Goal: Task Accomplishment & Management: Complete application form

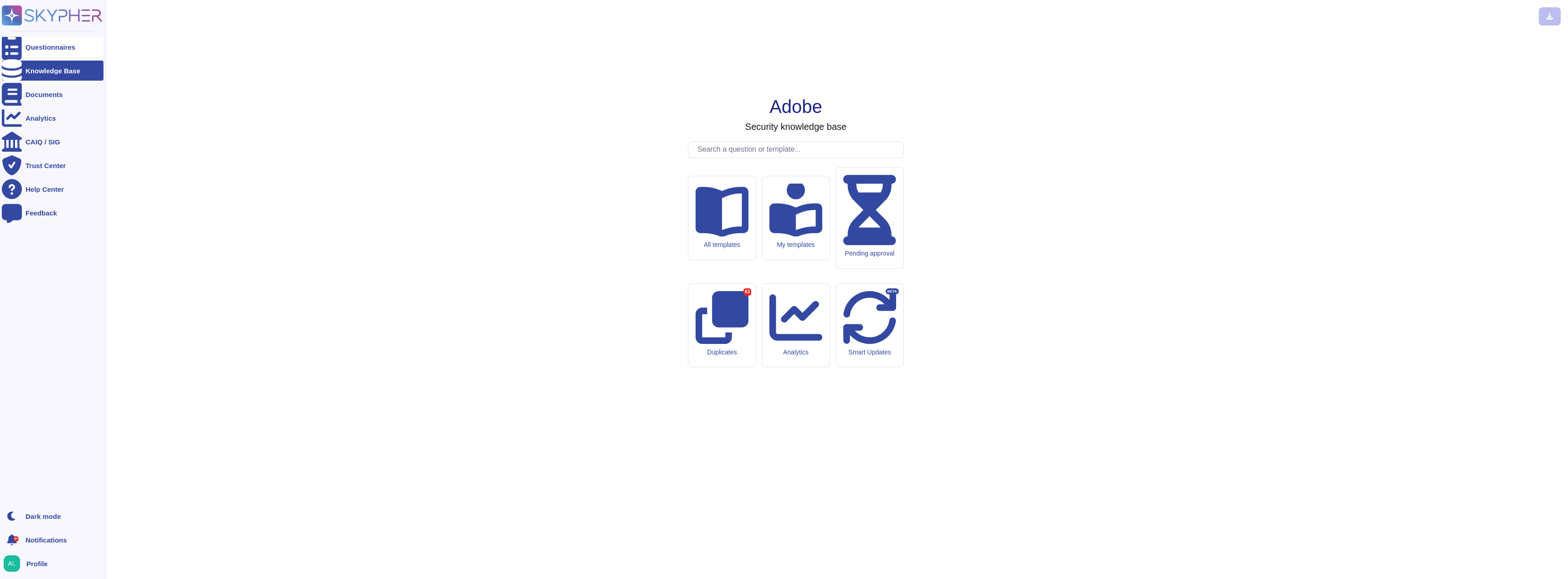
click at [21, 44] on div at bounding box center [12, 47] width 20 height 20
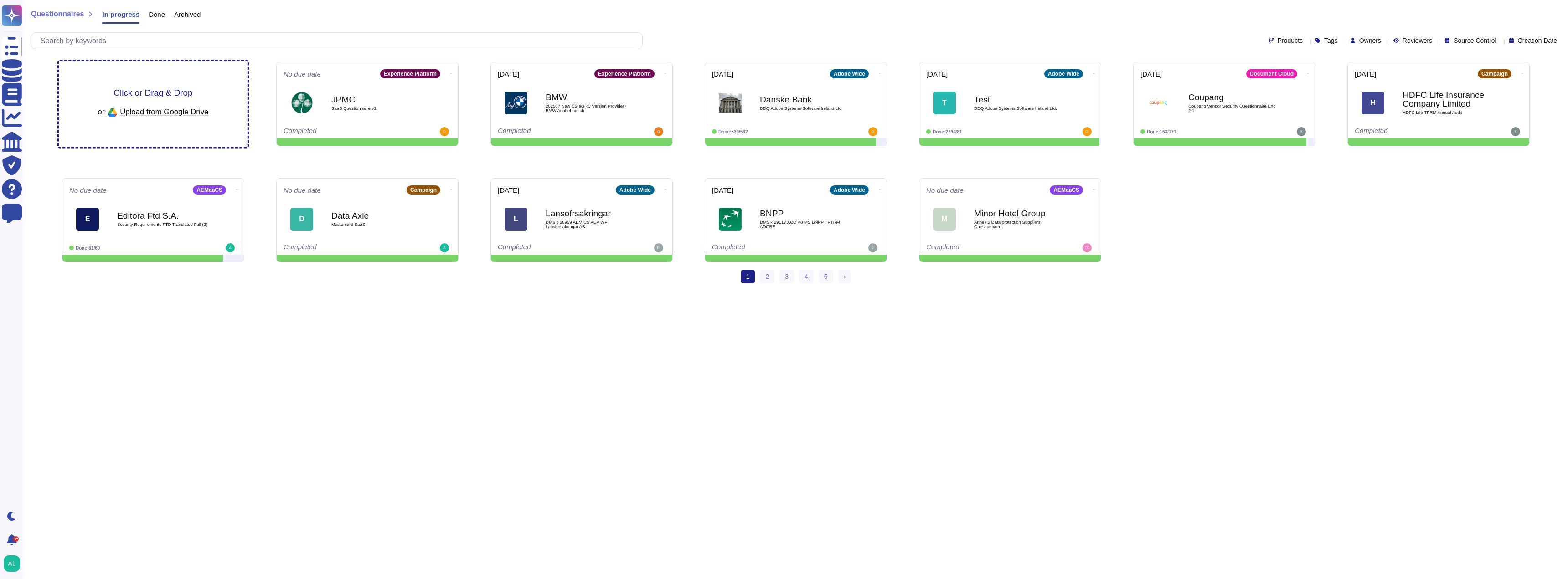
click at [163, 90] on span "Click or Drag & Drop" at bounding box center [153, 92] width 79 height 9
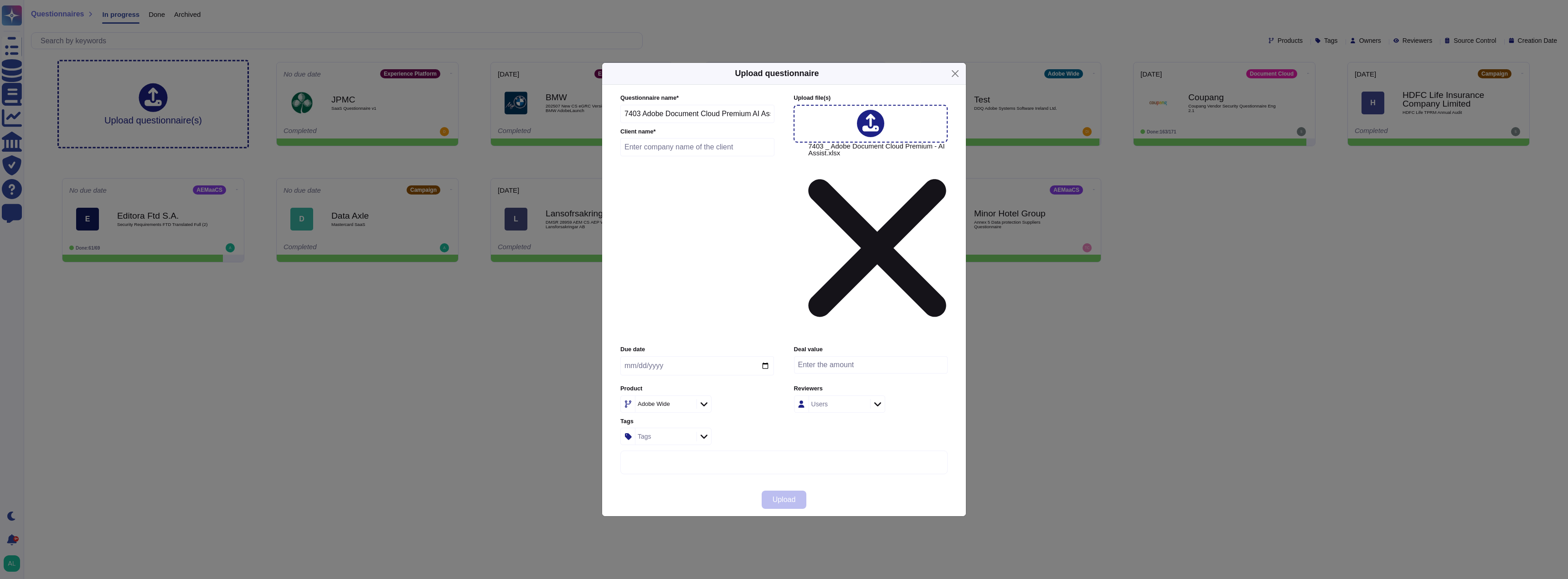
click at [660, 156] on input "text" at bounding box center [697, 147] width 154 height 18
type input "Kohler"
click at [702, 399] on div at bounding box center [704, 404] width 15 height 10
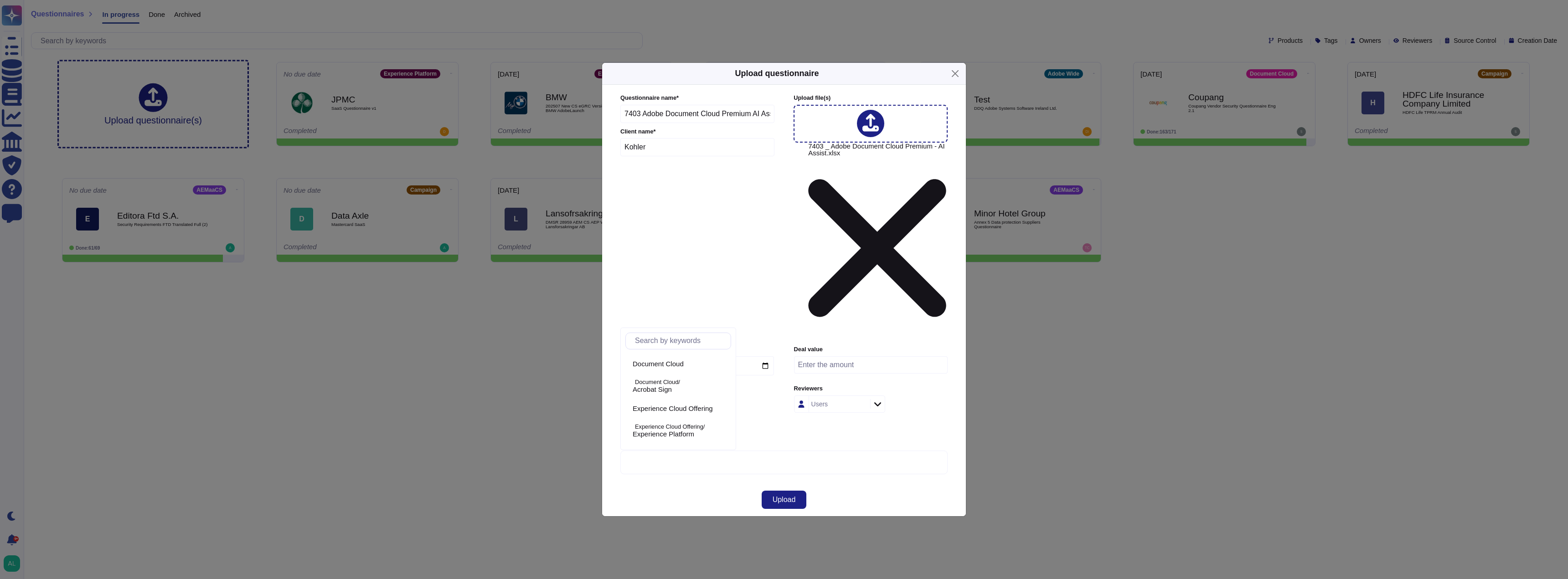
click at [663, 337] on input "text" at bounding box center [681, 341] width 100 height 16
type input "cre"
click at [671, 362] on span "Creative Cloud" at bounding box center [655, 364] width 45 height 8
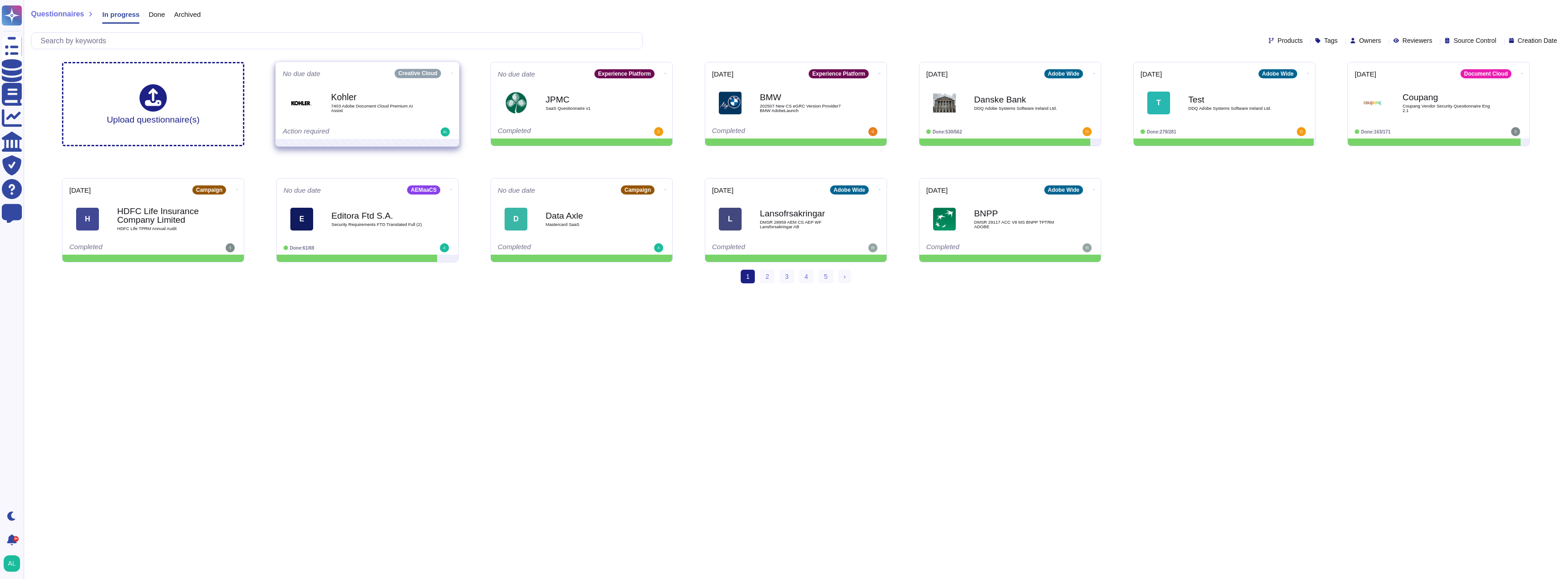
click at [451, 72] on icon at bounding box center [452, 73] width 2 height 2
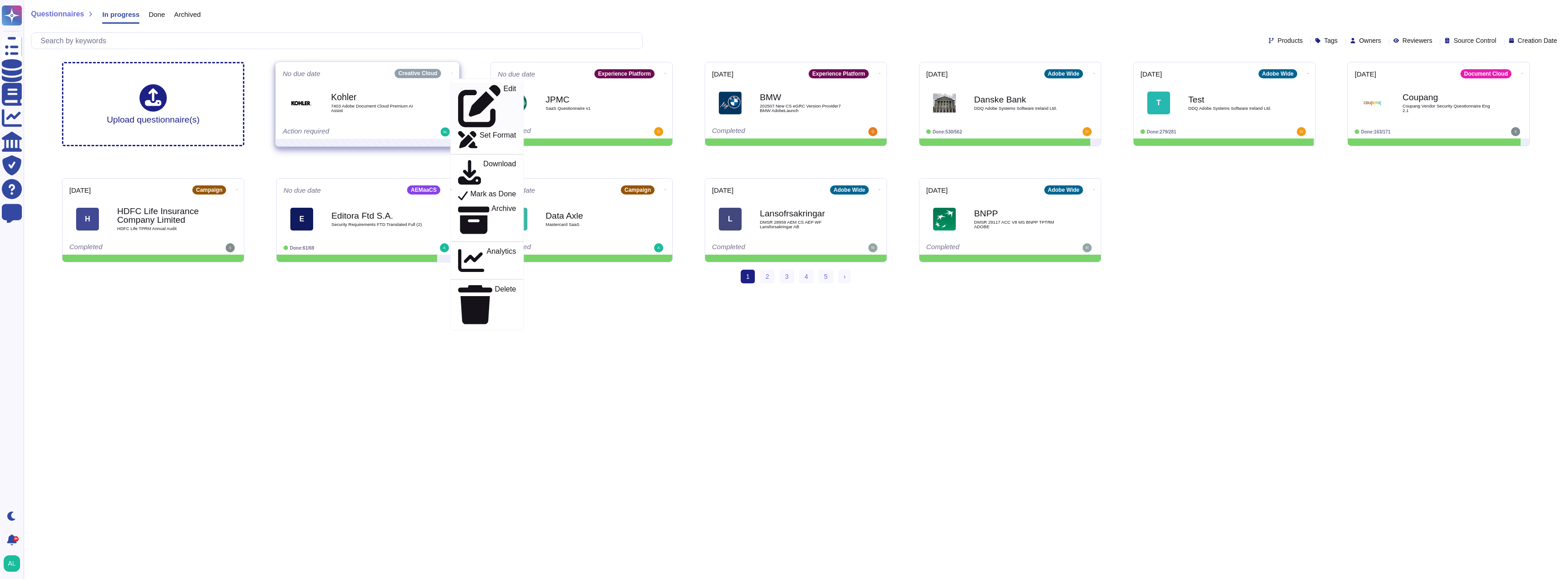
click at [458, 89] on icon at bounding box center [480, 106] width 43 height 43
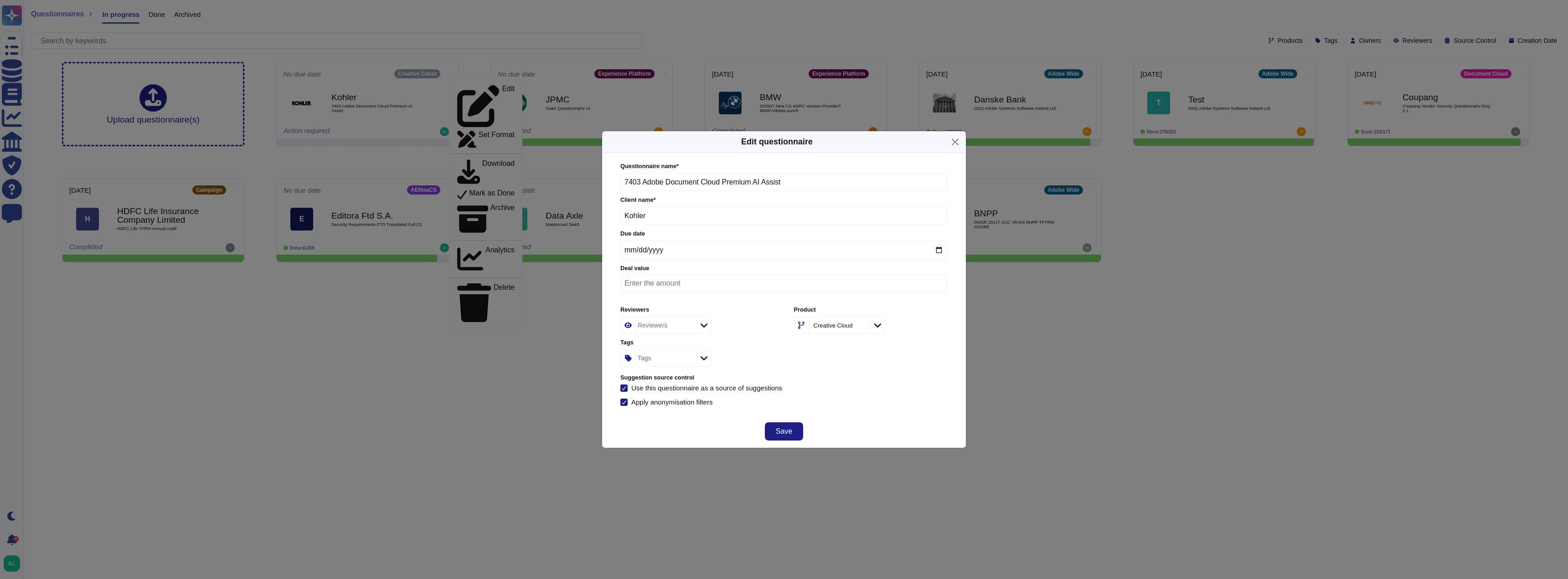
click at [861, 326] on icon at bounding box center [861, 326] width 0 height 0
click at [878, 326] on icon at bounding box center [877, 325] width 7 height 9
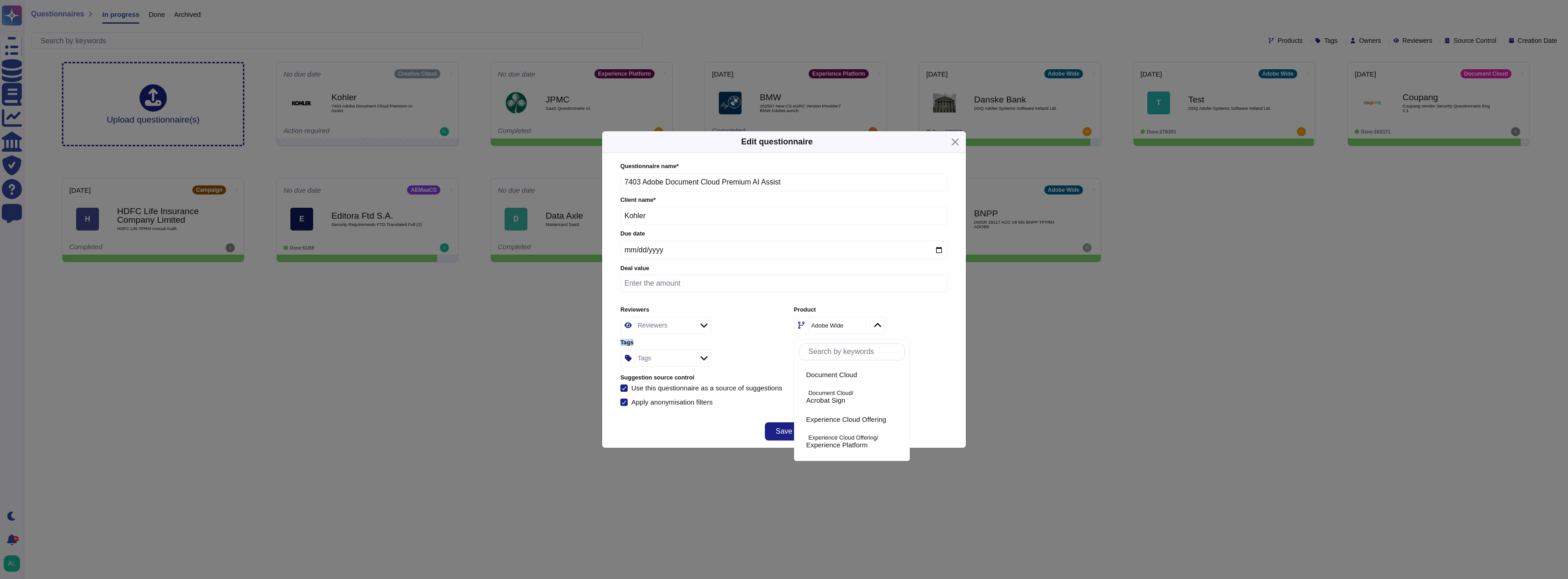
click at [878, 326] on icon at bounding box center [877, 325] width 7 height 9
click at [878, 327] on icon at bounding box center [877, 325] width 7 height 4
click at [878, 327] on icon at bounding box center [877, 325] width 7 height 9
click at [878, 327] on icon at bounding box center [877, 325] width 7 height 4
click at [878, 327] on icon at bounding box center [877, 325] width 7 height 9
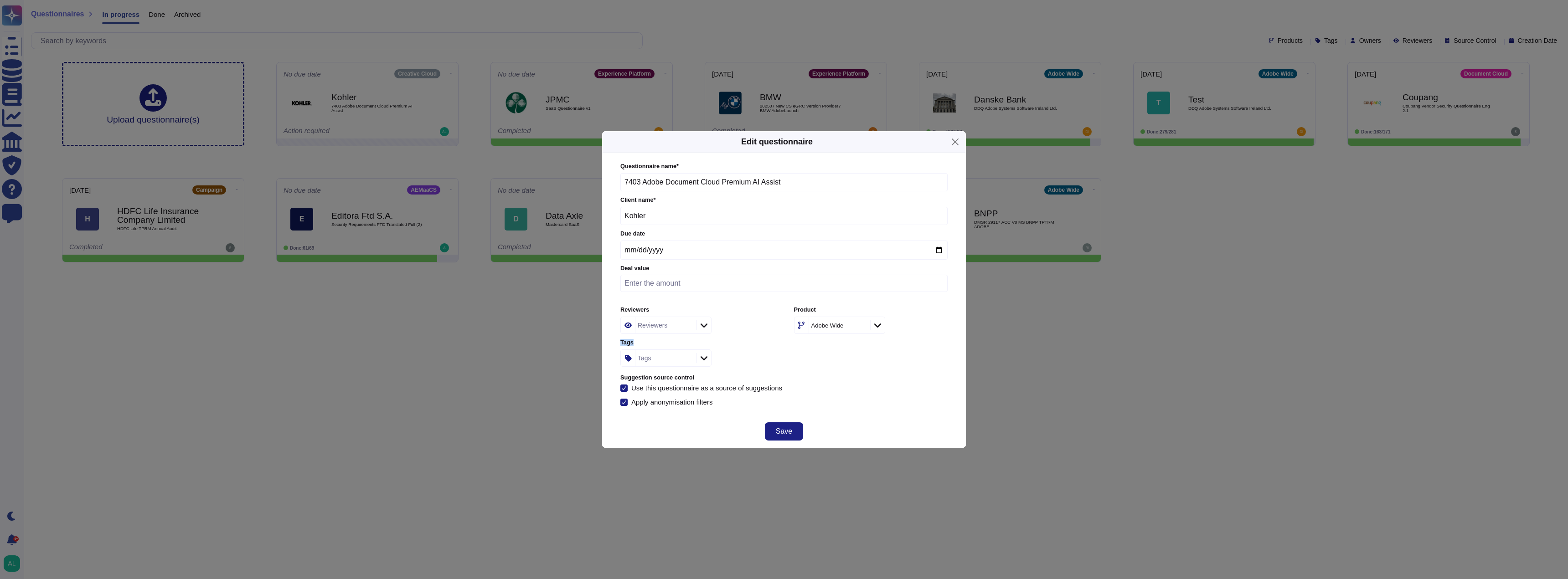
click at [878, 327] on icon at bounding box center [877, 325] width 7 height 4
click at [848, 395] on p "Document Cloud/" at bounding box center [855, 394] width 93 height 6
click at [786, 429] on span "Save" at bounding box center [784, 431] width 16 height 7
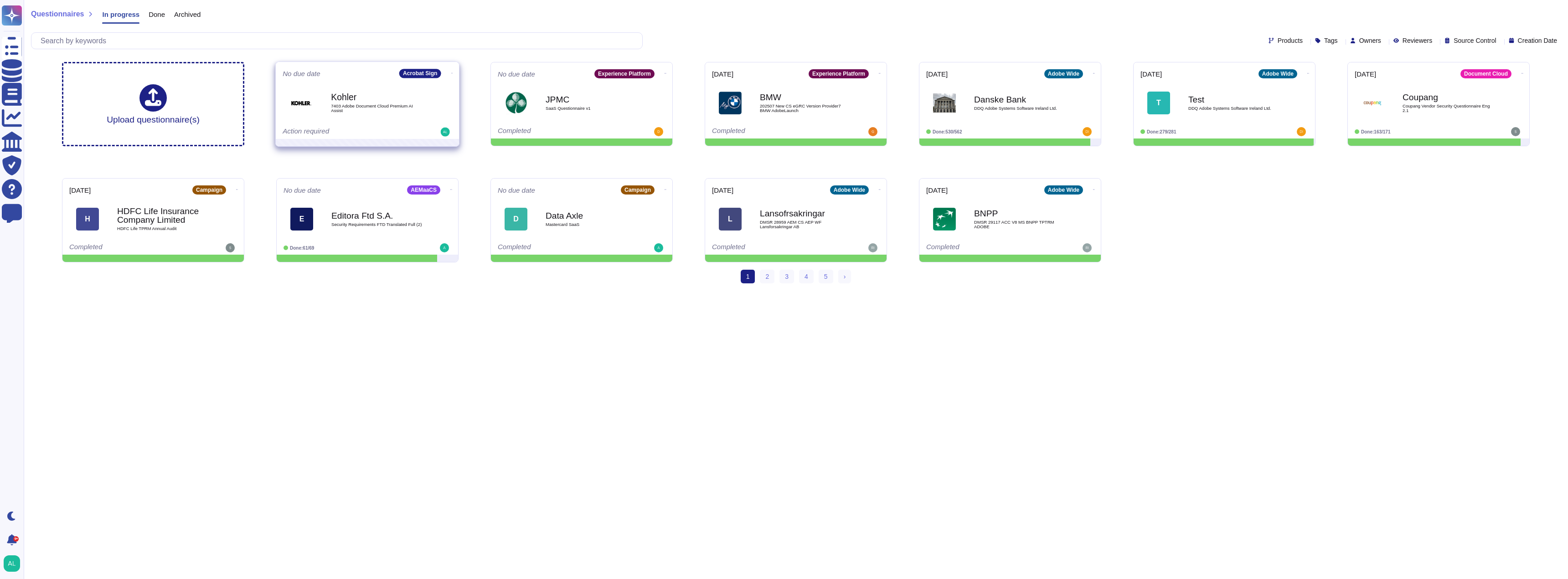
click at [381, 104] on span "7403 Adobe Document Cloud Premium AI Assist" at bounding box center [377, 108] width 92 height 9
click at [381, 104] on html "Questionnaires Knowledge Base Documents Analytics CAIQ / SIG Trust Center Help …" at bounding box center [784, 145] width 1568 height 291
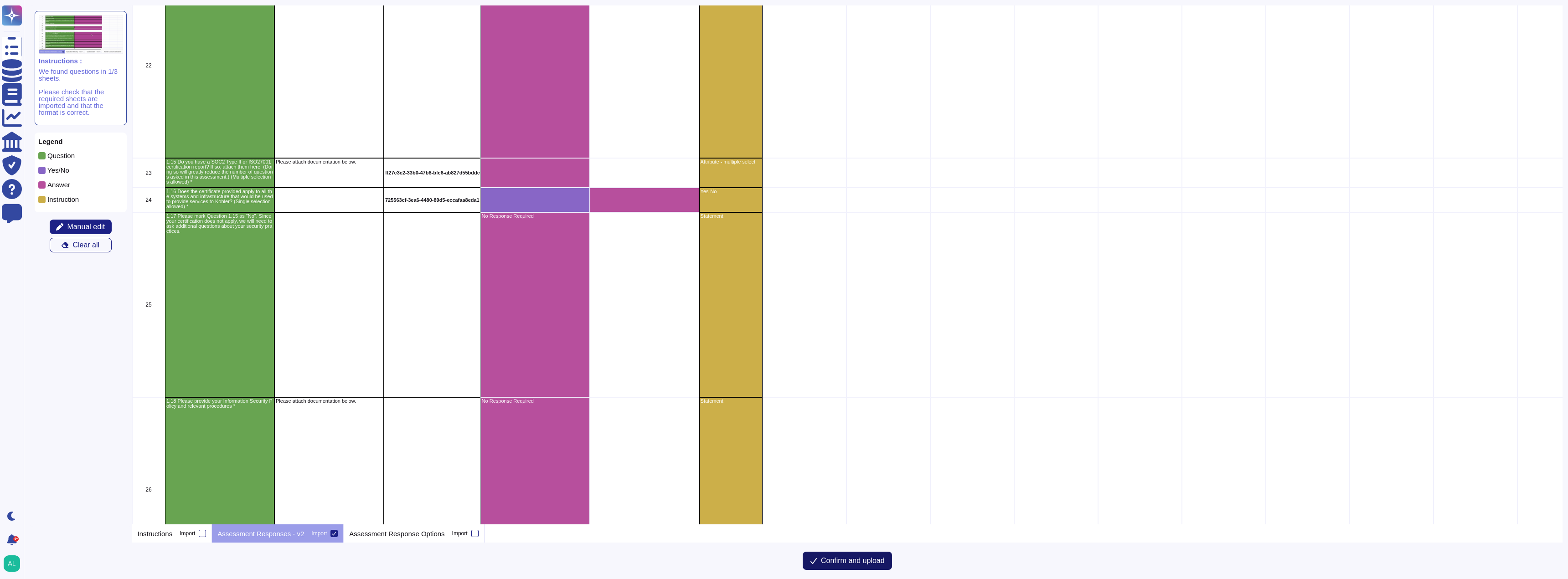
scroll to position [1822, 0]
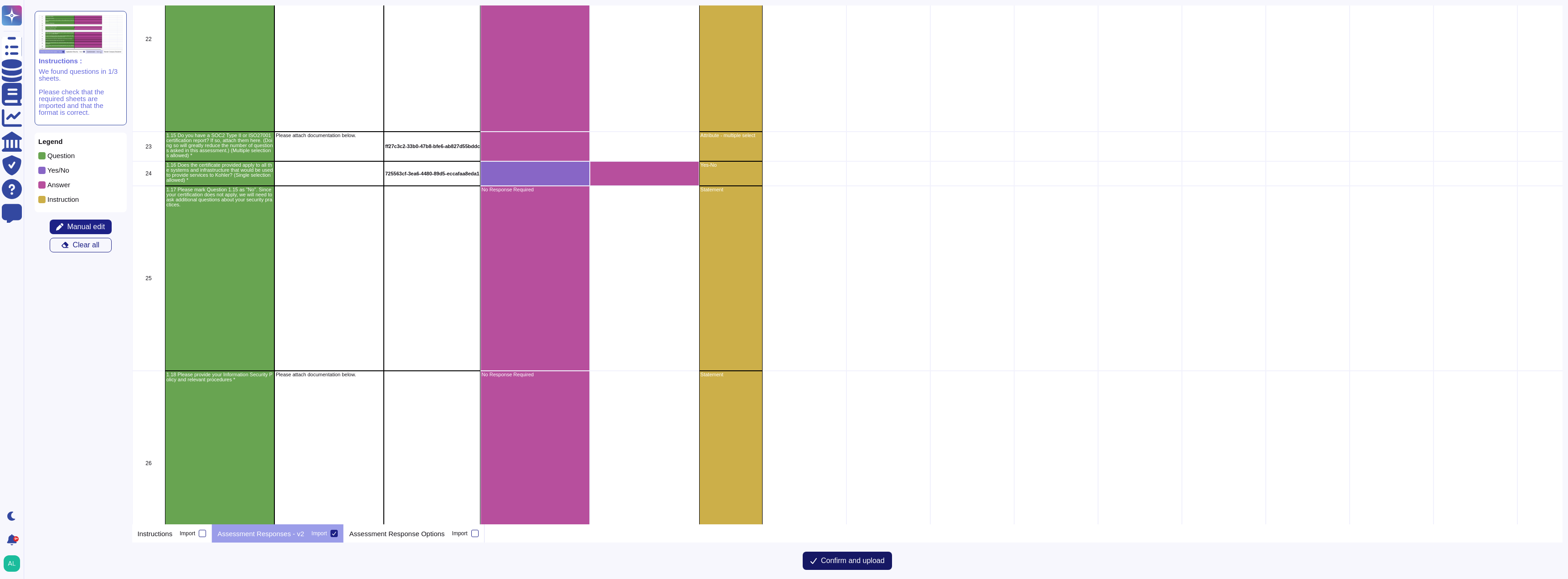
click at [866, 559] on span "Confirm and upload" at bounding box center [853, 561] width 64 height 7
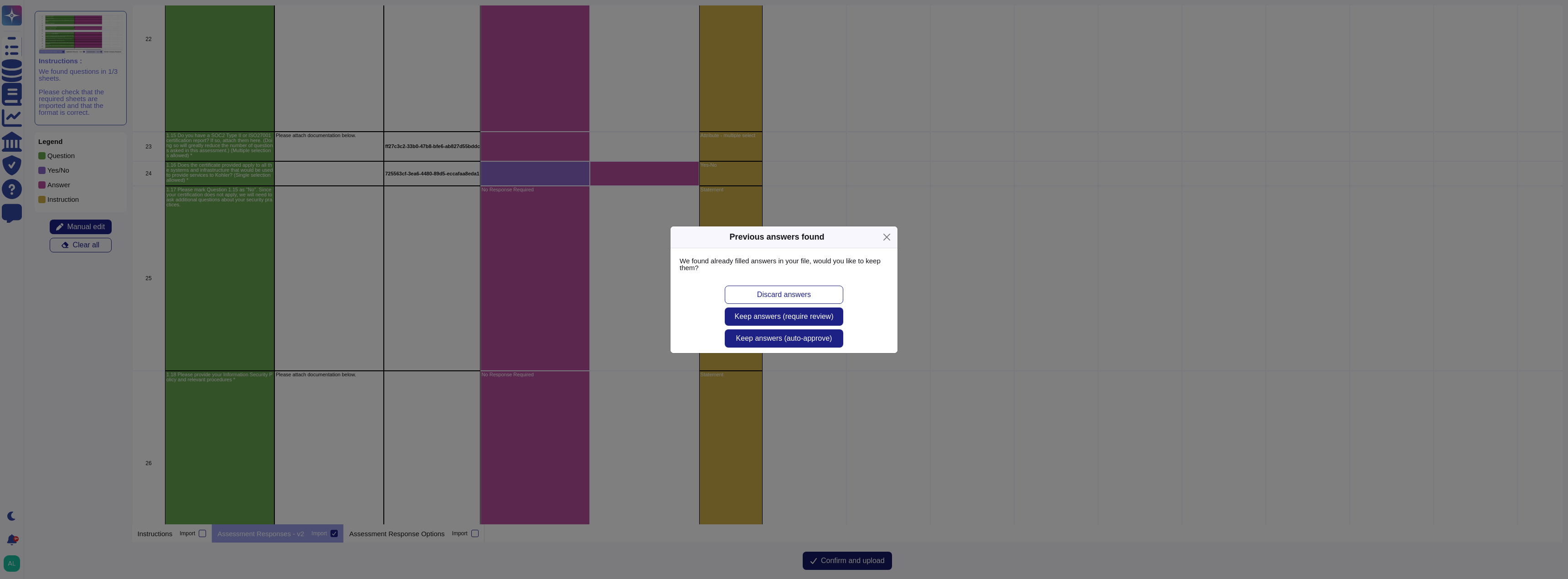
click at [866, 559] on div "Previous answers found We found already filled answers in your file, would you …" at bounding box center [784, 290] width 1568 height 579
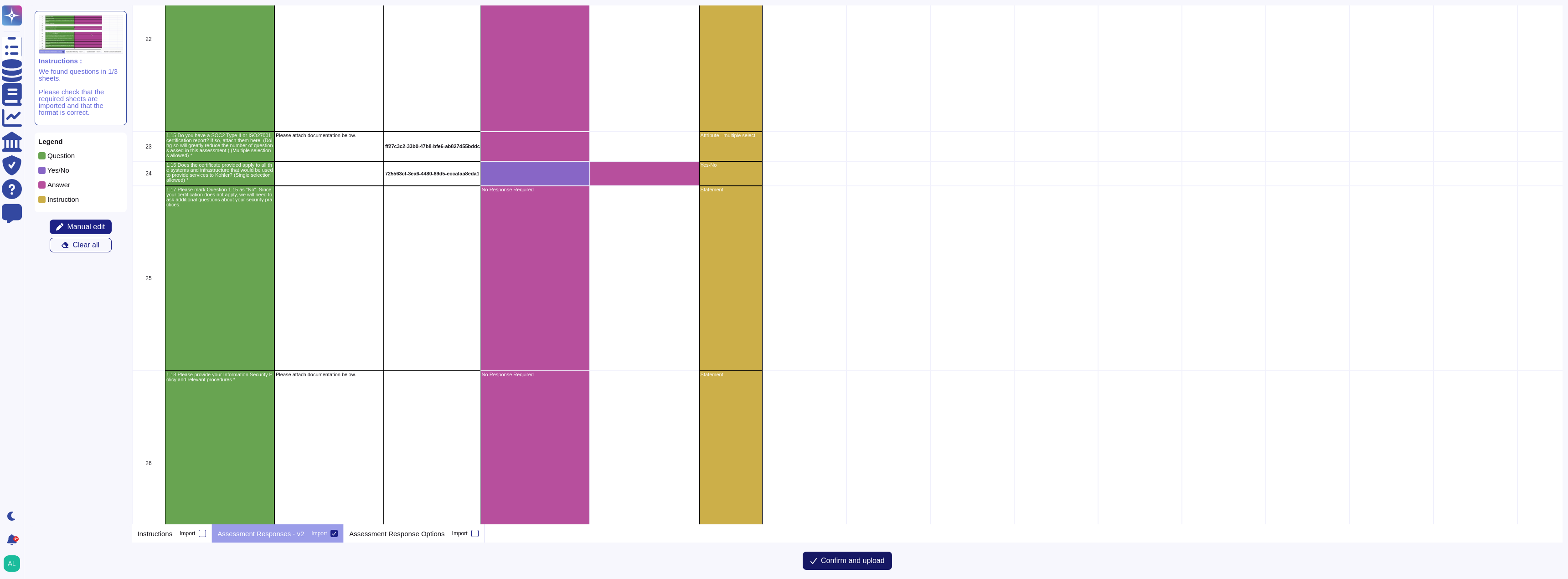
click at [852, 564] on span "Confirm and upload" at bounding box center [853, 561] width 64 height 7
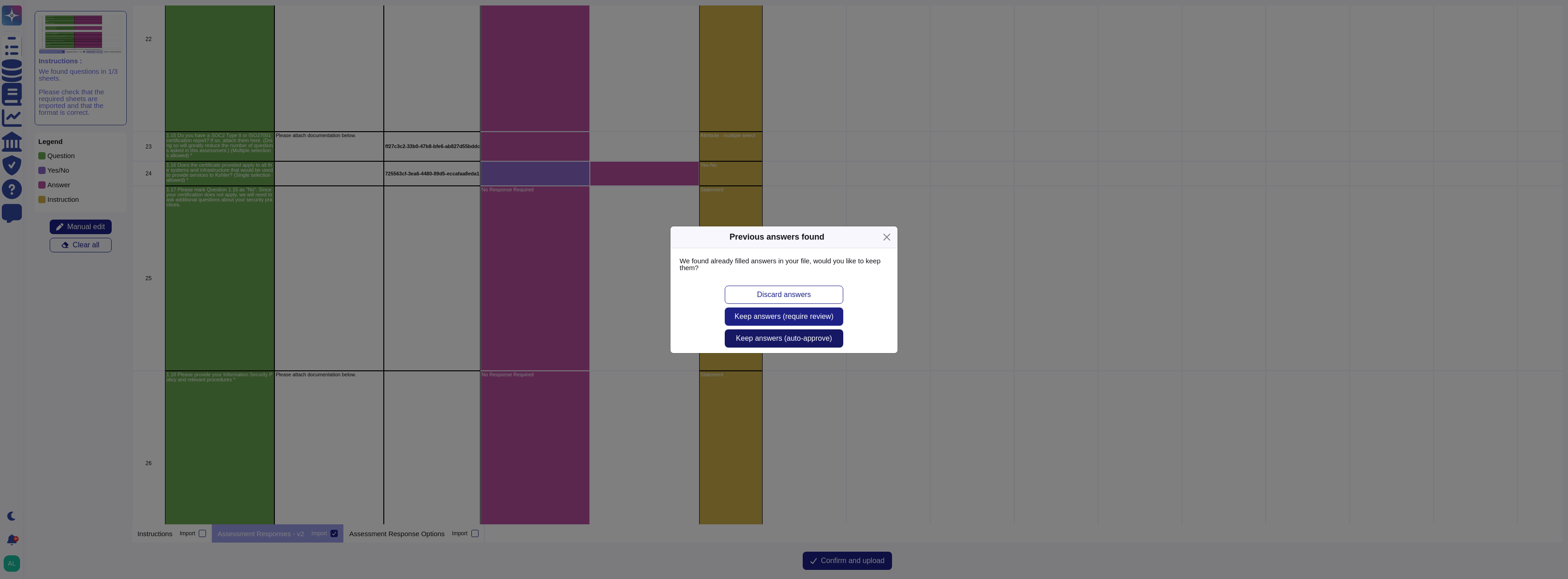
click at [801, 338] on span "Keep answers (auto-approve)" at bounding box center [784, 338] width 96 height 7
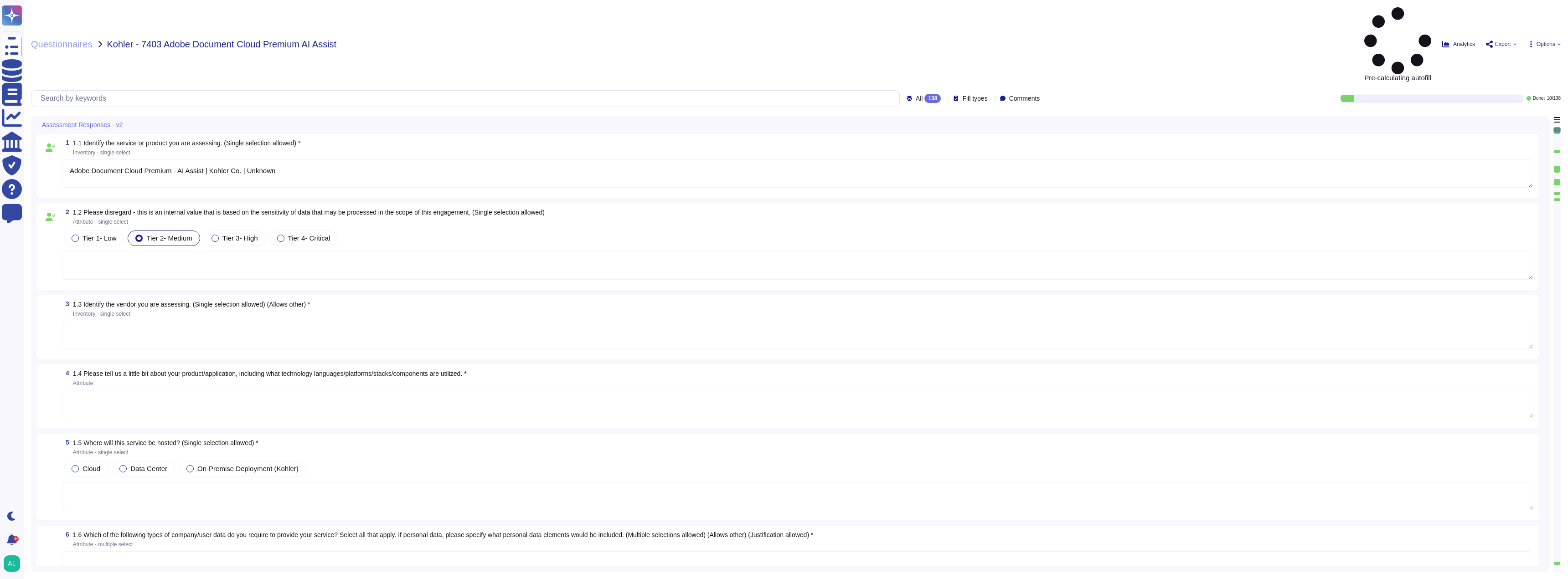
type textarea "Adobe Document Cloud Premium - AI Assist | Kohler Co. | Unknown"
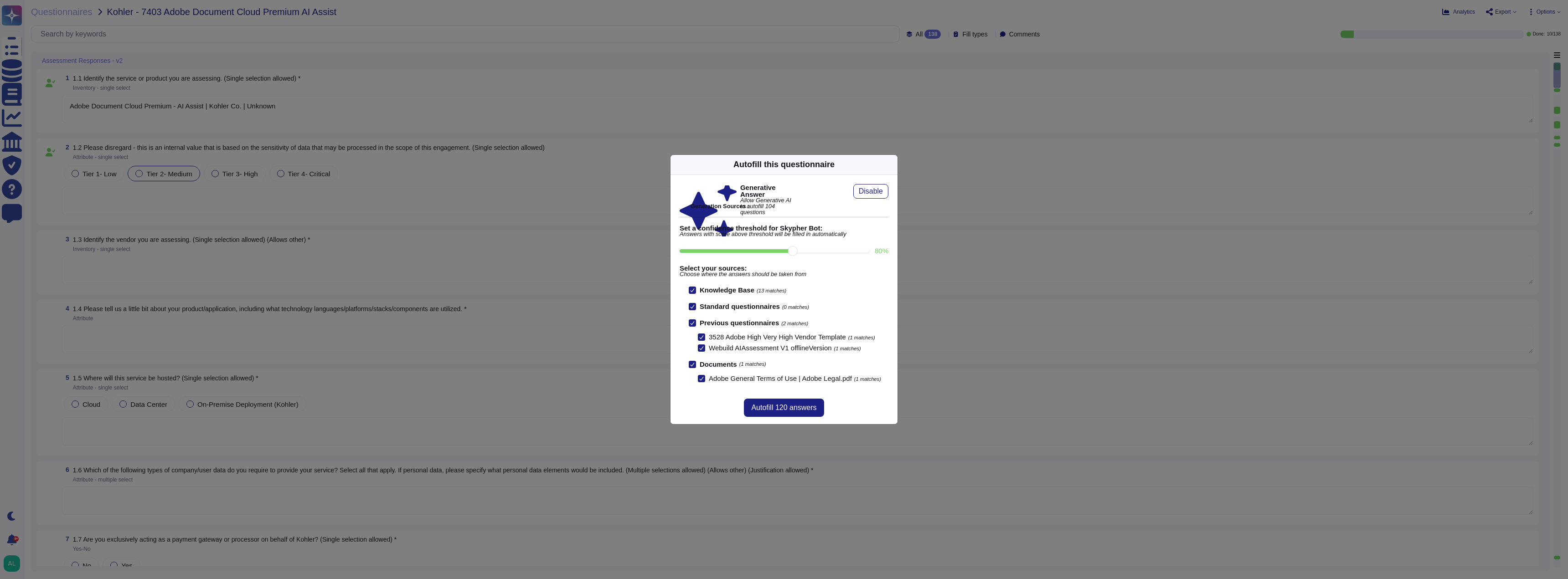
scroll to position [1, 0]
click at [790, 408] on span "Autofill 120 answers" at bounding box center [783, 407] width 65 height 7
click at [790, 408] on div "Autofill 120 answers" at bounding box center [784, 407] width 227 height 33
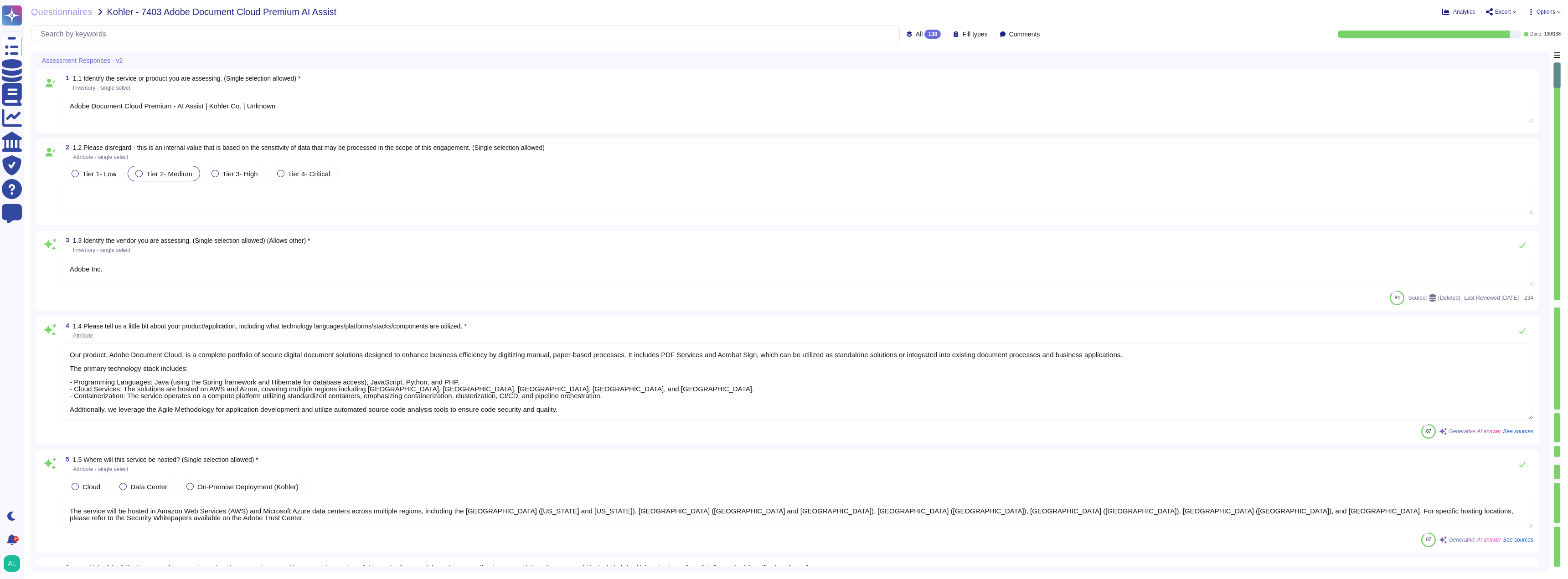
type textarea "Adobe Inc."
type textarea "Our product, Adobe Document Cloud, is a complete portfolio of secure digital do…"
type textarea "The service will be hosted in Amazon Web Services (AWS) and Microsoft Azure dat…"
type textarea "To provide our services, we require the following types of company/user data: 1…"
type textarea "Adobe uses a third party for handling of credit card data. We can provide PCI C…"
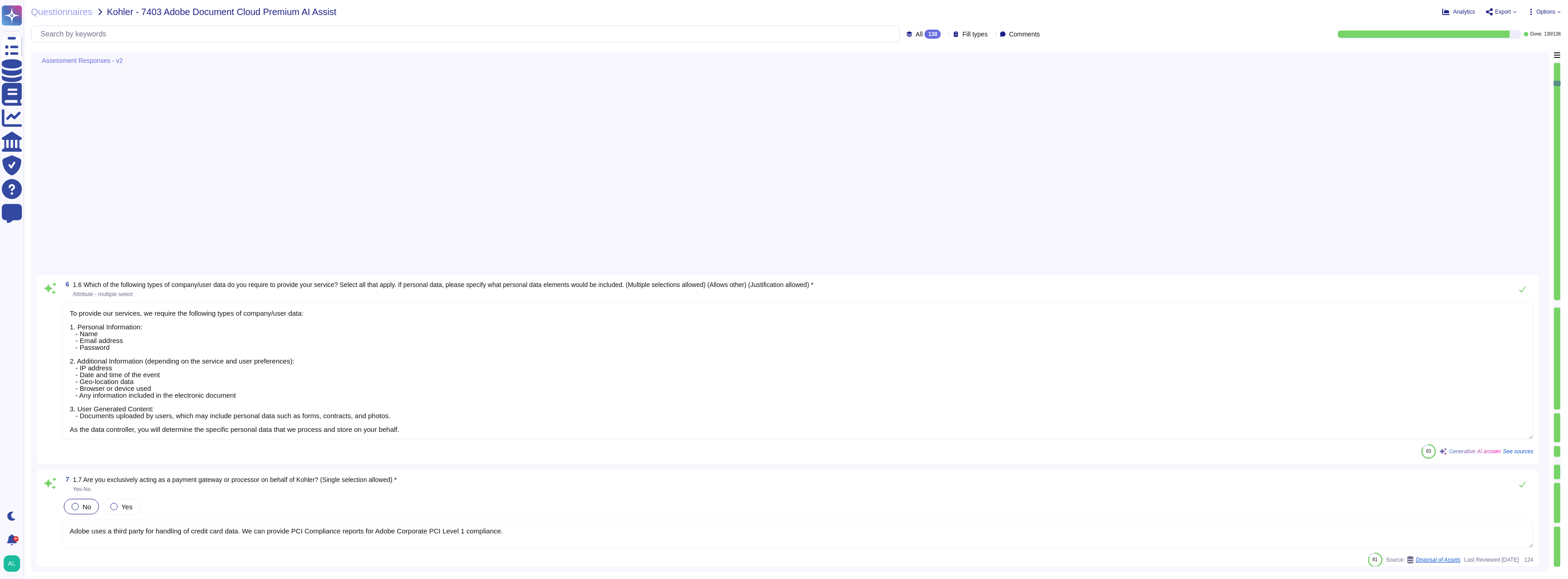
type textarea "Yes, Adobe has conducted assessments of its hosting providers, reviewing their …"
type textarea "Yes, the software will be using AI and machine learning capabilities in several…"
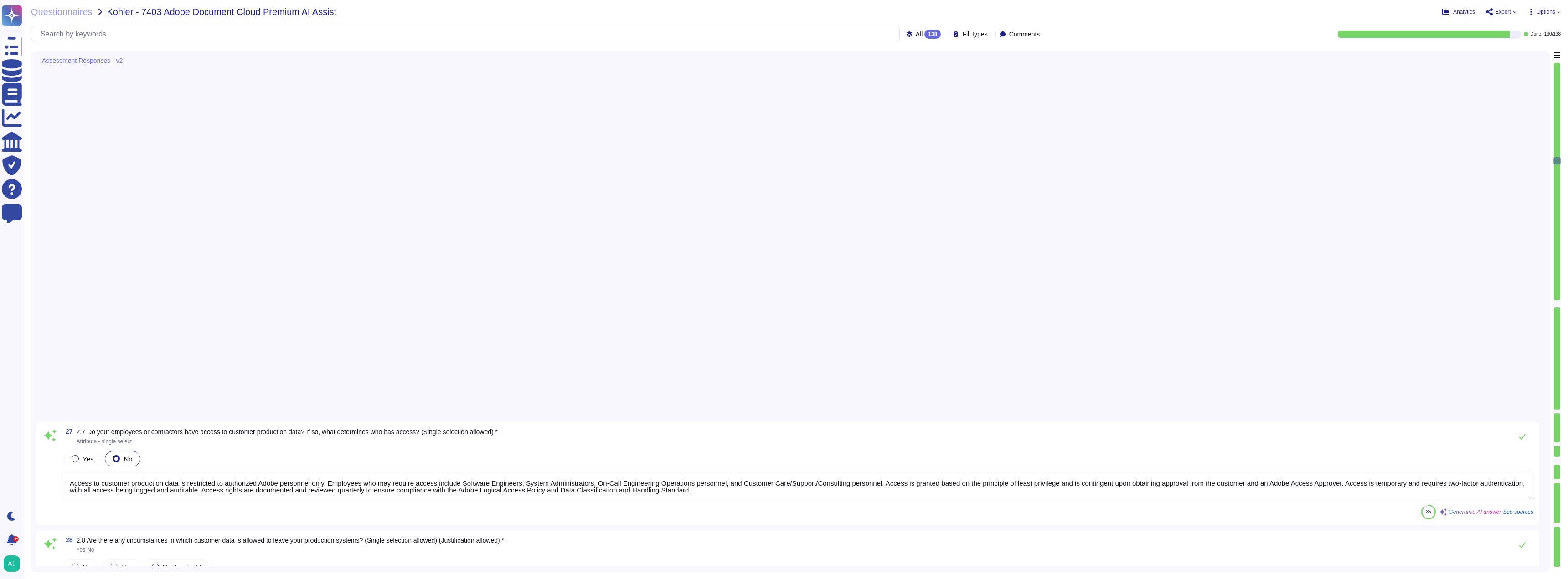
type textarea "Adobe has implemented the following security programs: 1. Password Policies - Y…"
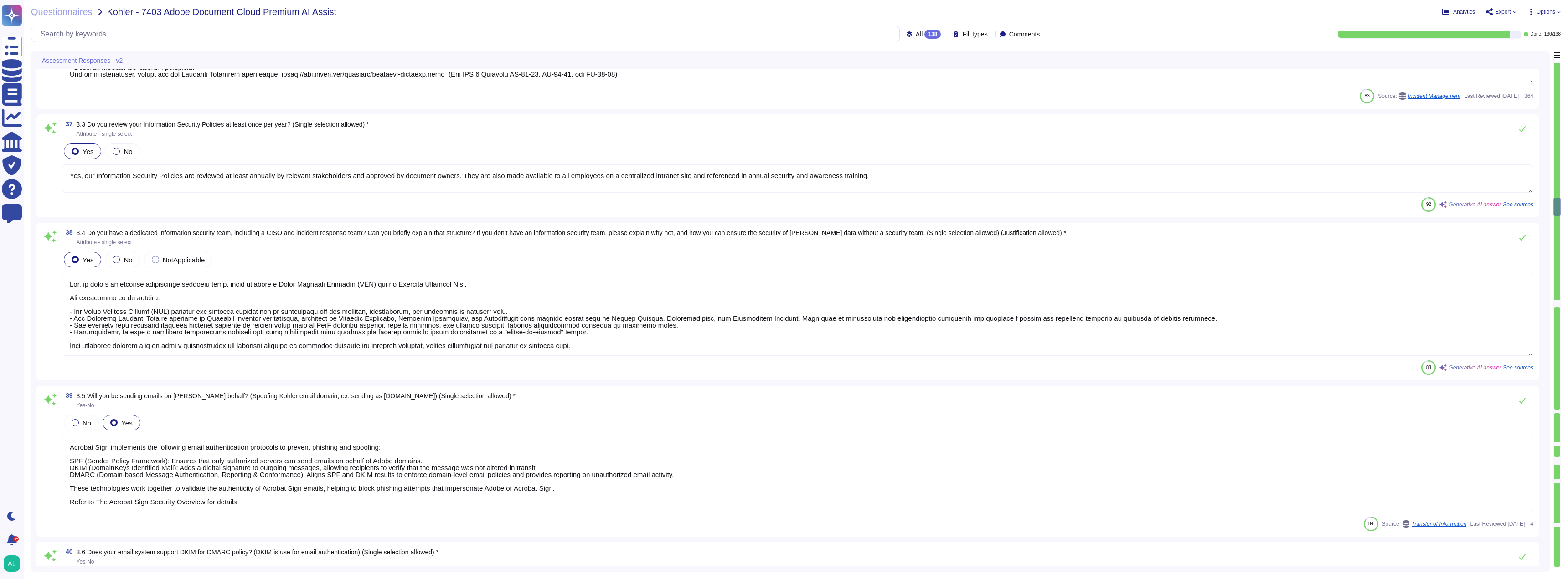
type textarea "Adobe's information security standards are aligned with ISO 27001. Additionally…"
type textarea "Yes, disciplinary actions are defined and enforced for employees who violate se…"
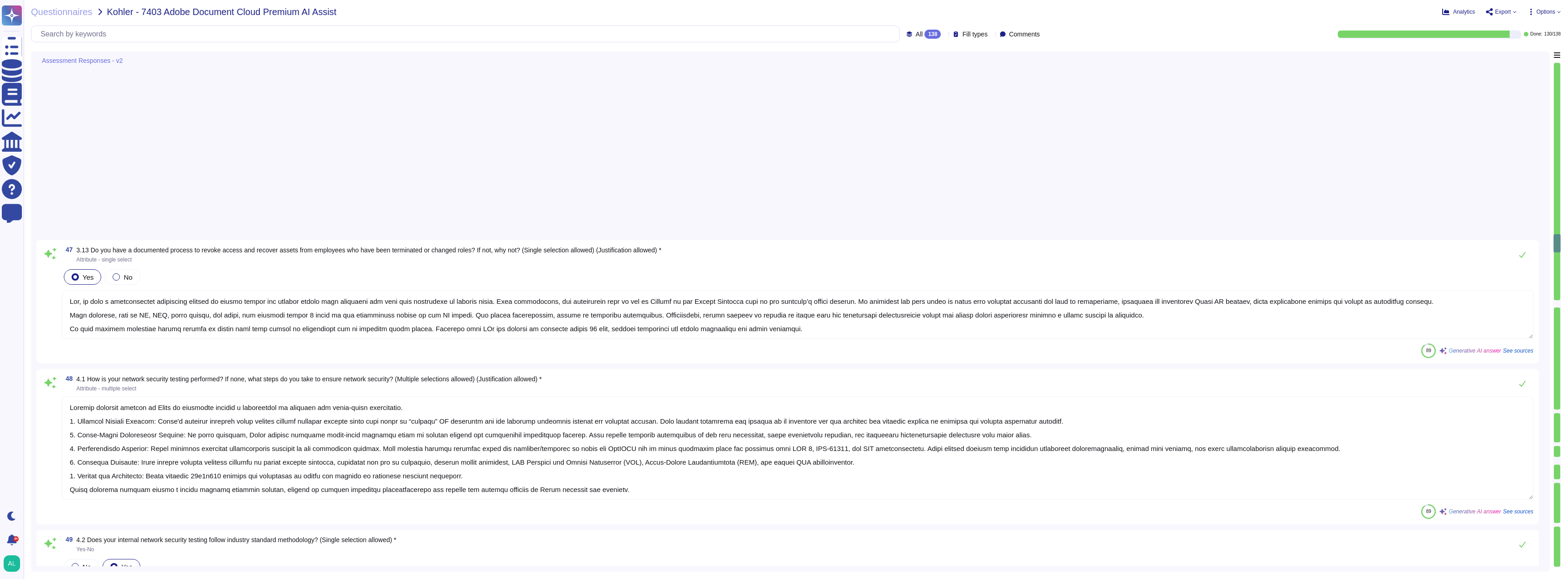
type textarea "Yes, Adobe has a comprehensive Vulnerability Management program in place. This …"
type textarea "Adobe has a formal patch management process that requires security patches to b…"
type textarea "Yes, Adobe uses several tools for vulnerability management, including: 1. Burp …"
type textarea "Yes, we use tools for application vulnerability management. The tools employed …"
type textarea "- Adobe has established policies and procedures governing its offices and data …"
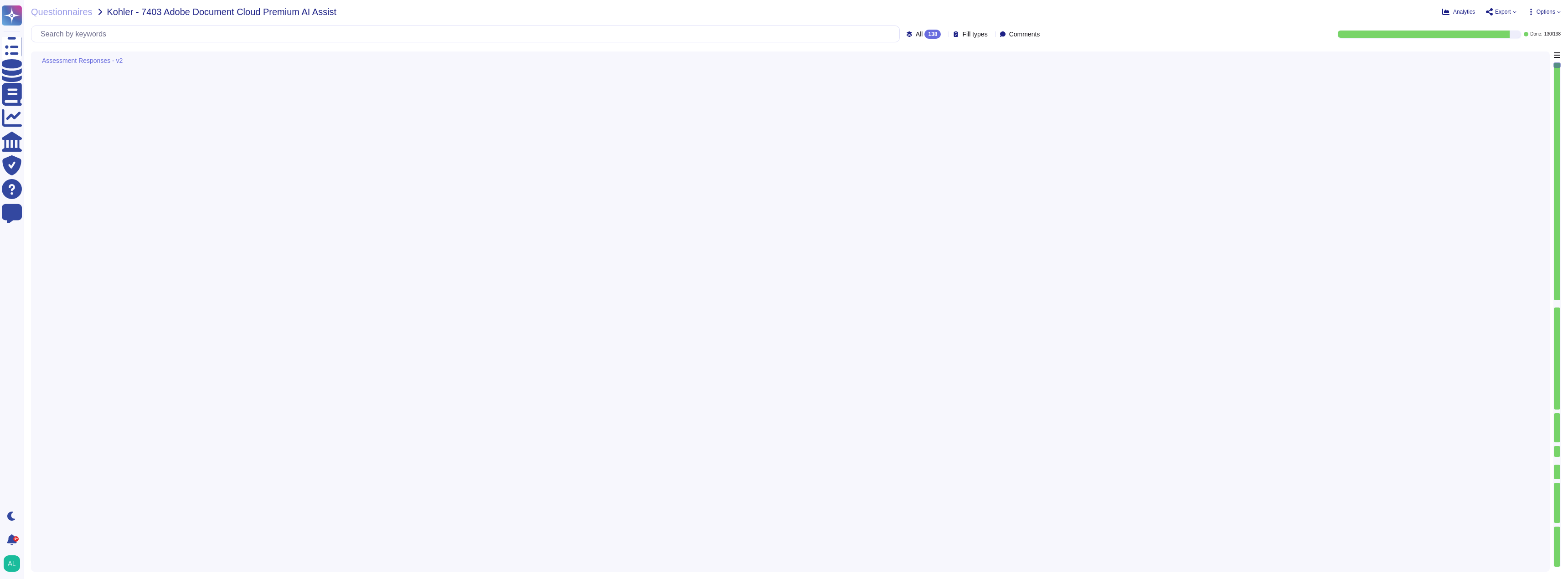
type textarea "The Acrobat Sign application servers route traffic through a WAF infrastructure…"
type textarea "Yes, our API endpoints are rate limited and throttled. We implement application…"
type textarea "Yes, access can be restricted through IP Whitelisting of Adobe products. Each A…"
type textarea "- TLS 1.2 or higher - HTTPS"
type textarea "Our APIs support the following authentication methods: 1. OAuth 2.0 (including …"
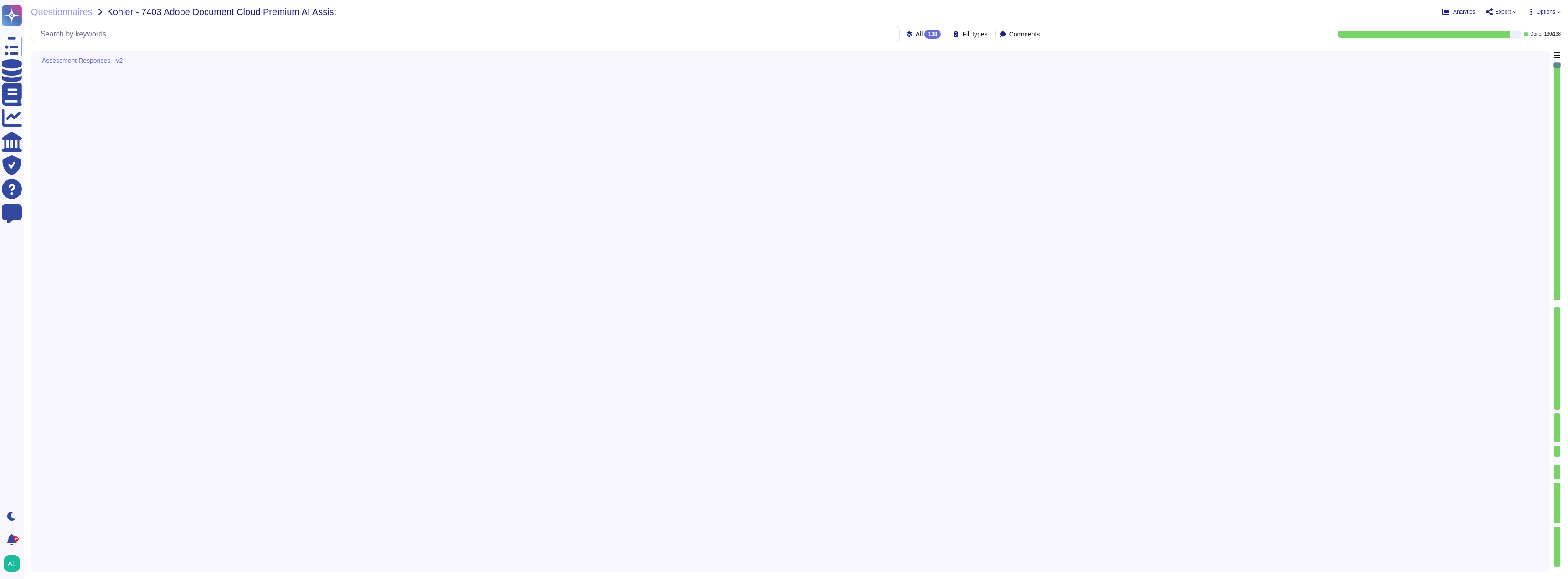
type textarea "Our solution utilizes artificial intelligence (AI) through the integration of g…"
type textarea "Adobe prohibits the processing of Sensitive Personal Data using its products an…"
type textarea "Adobe employs AI in various capacities, including content automation, asset int…"
type textarea "Yes, users can submit complaints or report inaccuracies through various channel…"
type textarea "Adobe has established governance processes to ensure compliance with AI regulat…"
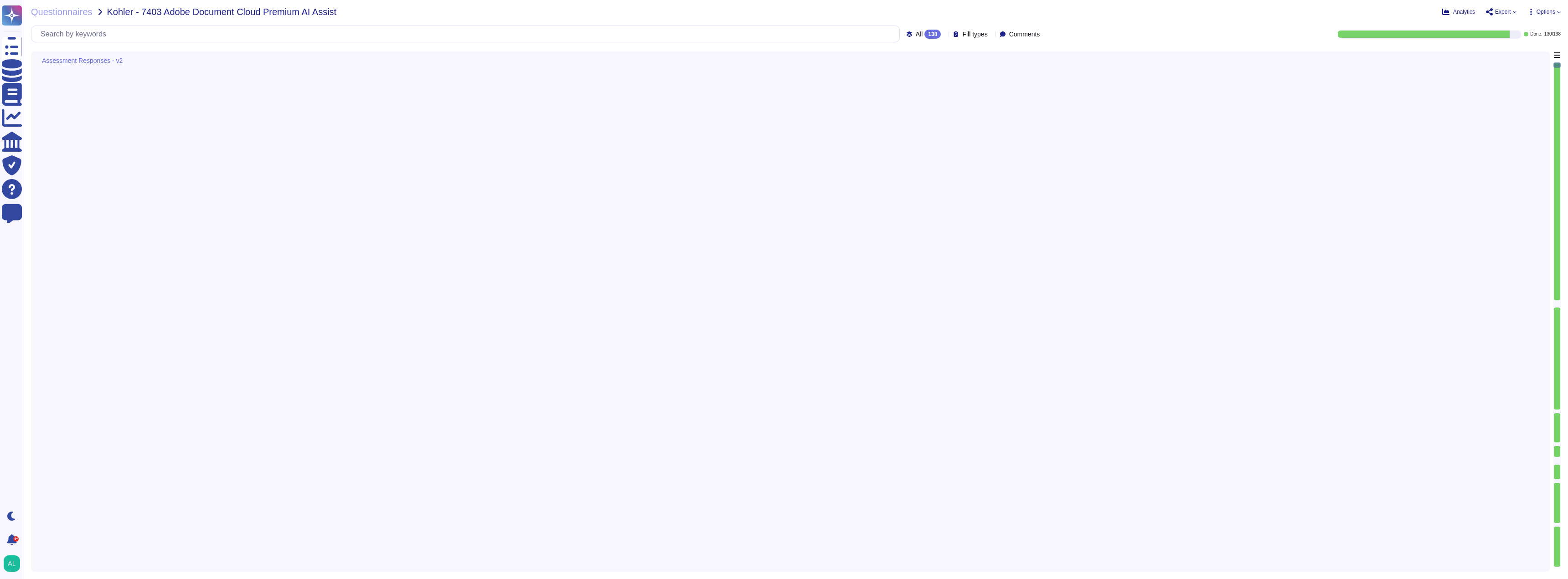
type textarea "Yes, Adobe conducts risk assessments associated with data governance requiremen…"
type textarea "Adobe regularly engages approved third-party security firms on an annual basis …"
type textarea "- Technical security training for engineers - Threat modeling of products and s…"
type textarea "Adobe has developed a Risk Management program that addresses identified risks t…"
type textarea "- Adobe conducts penetration tests annually and before every major release. - A…"
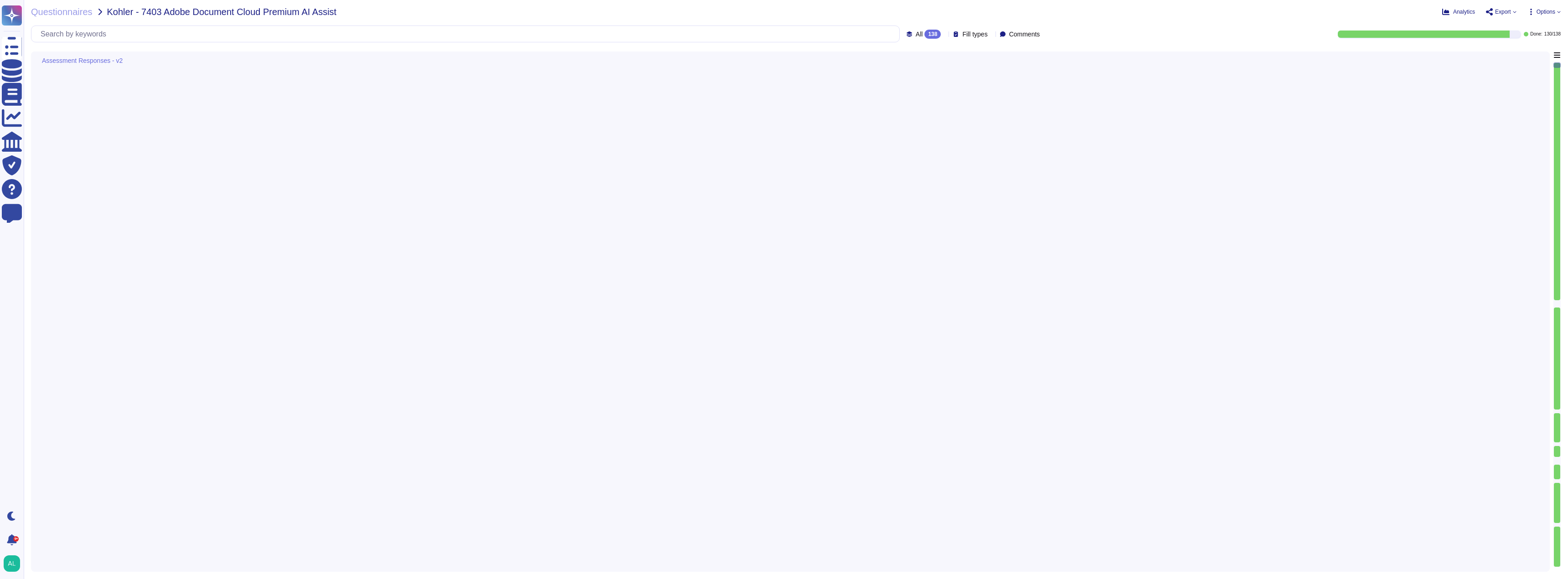
type textarea "Yes, Adobe performs ongoing monitoring of AI systems to ensure fairness and acc…"
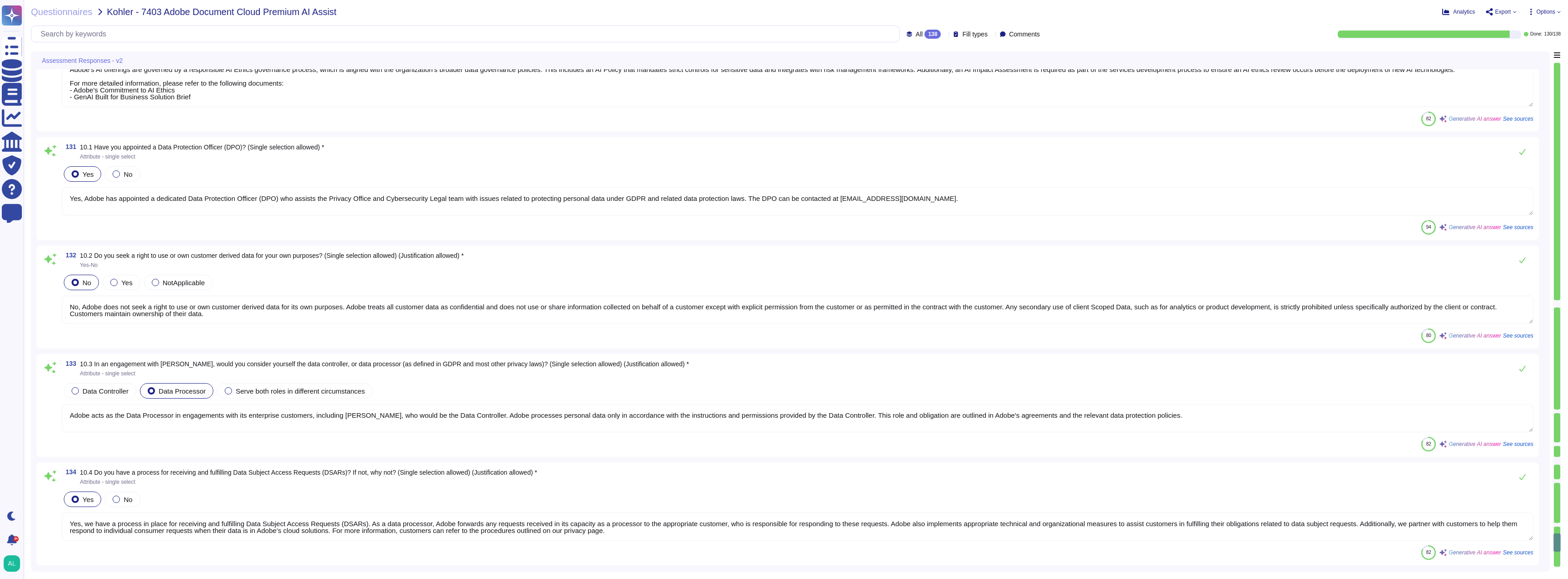
type textarea "No, Adobe does not seek a right to use or own customer derived data for its own…"
type textarea "Adobe acts as the Data Processor in engagements with its enterprise customers, …"
type textarea "Yes, we have a process in place for receiving and fulfilling Data Subject Acces…"
type textarea "- Data retention is defined in the agreements, including applicable Product Spe…"
type textarea "No Response Required"
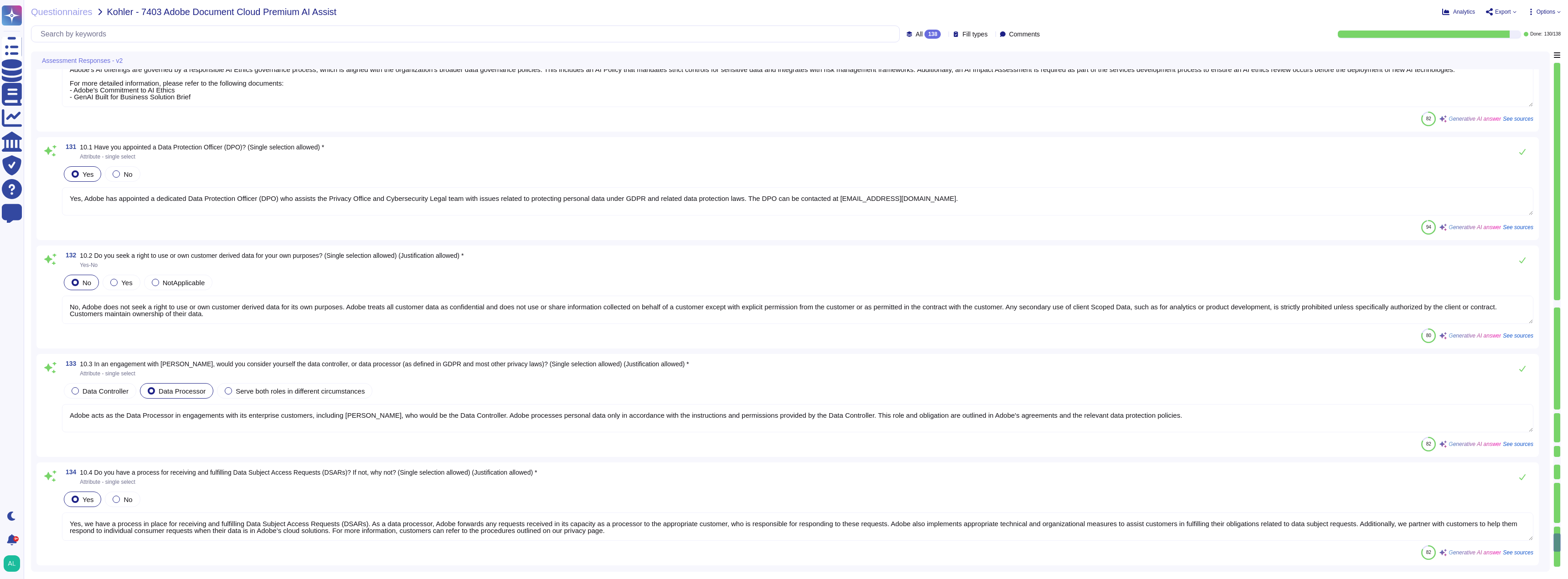
type textarea "Adobe safeguards international transfers of data in accordance with applicable …"
type textarea "If we make any important changes, we will notify you. Any such changes will not…"
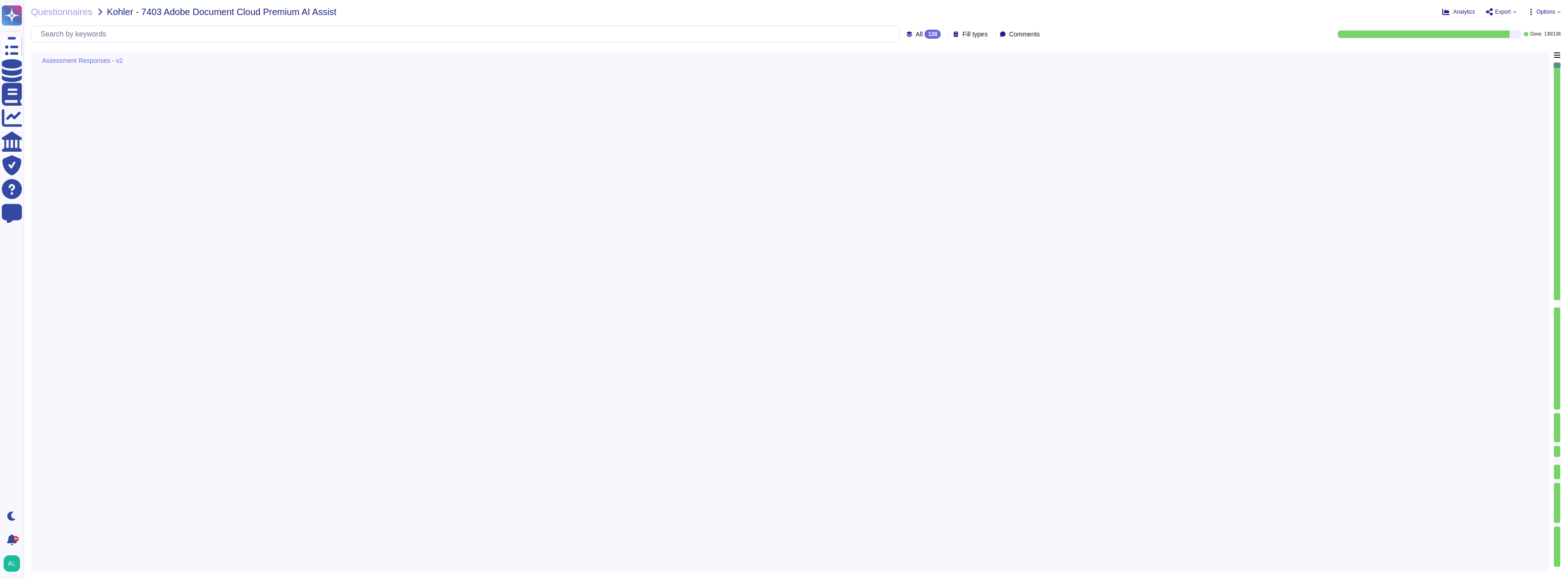
type textarea "Adobe has developed a Risk Management program that addresses identified risks t…"
type textarea "- Adobe conducts penetration tests annually and before every major release. - A…"
type textarea "Yes, Adobe performs ongoing monitoring of AI systems to ensure fairness and acc…"
type textarea "Yes, Adobe has dedicated bodies such as the AI Ethics Committee, AI Ethics Revi…"
type textarea "Adobe's AI offerings are governed by a responsible AI Ethics governance process…"
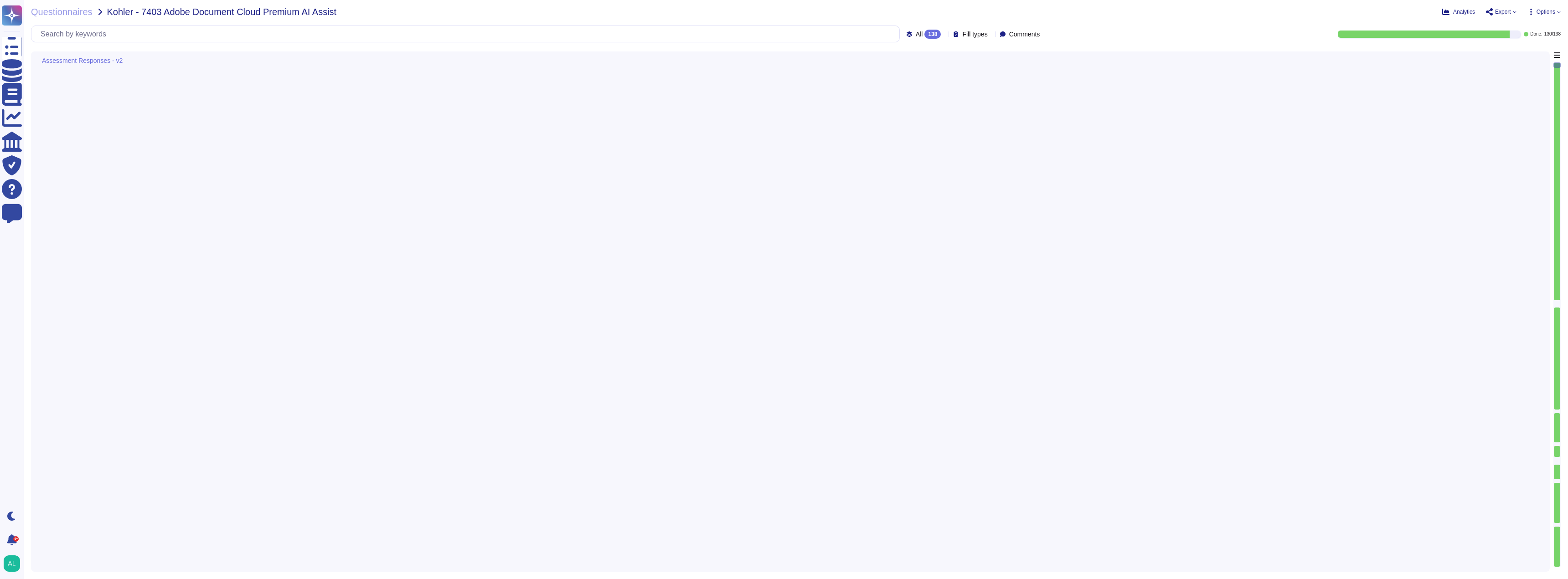
type textarea "Yes, Adobe has appointed a dedicated Data Protection Officer (DPO) who assists …"
type textarea "This would fall to the Data Controller to determine/obtain consent for."
type textarea "Adobe has implemented several measures to ensure that the AI model does not inc…"
type textarea "Yes, clients must have all necessary licenses and permissions to use and share …"
type textarea "Adobe aims to provide clear information about the use of AI to customers, which…"
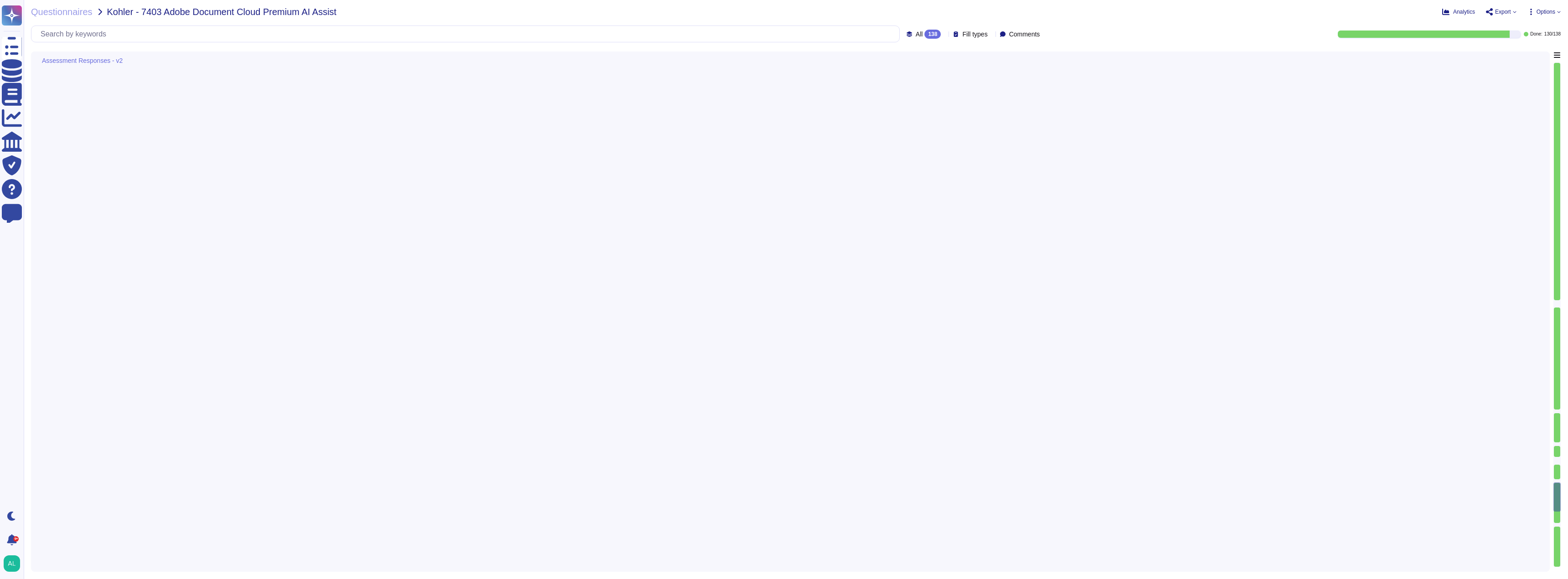
type textarea "Yes, users can submit complaints or report inaccuracies through various channel…"
type textarea "Adobe has established governance processes to ensure compliance with AI regulat…"
type textarea "Yes, Adobe conducts risk assessments associated with data governance requiremen…"
type textarea "Adobe regularly engages approved third-party security firms on an annual basis …"
type textarea "Yes, Adobe provides education for engineers and product managers through mandat…"
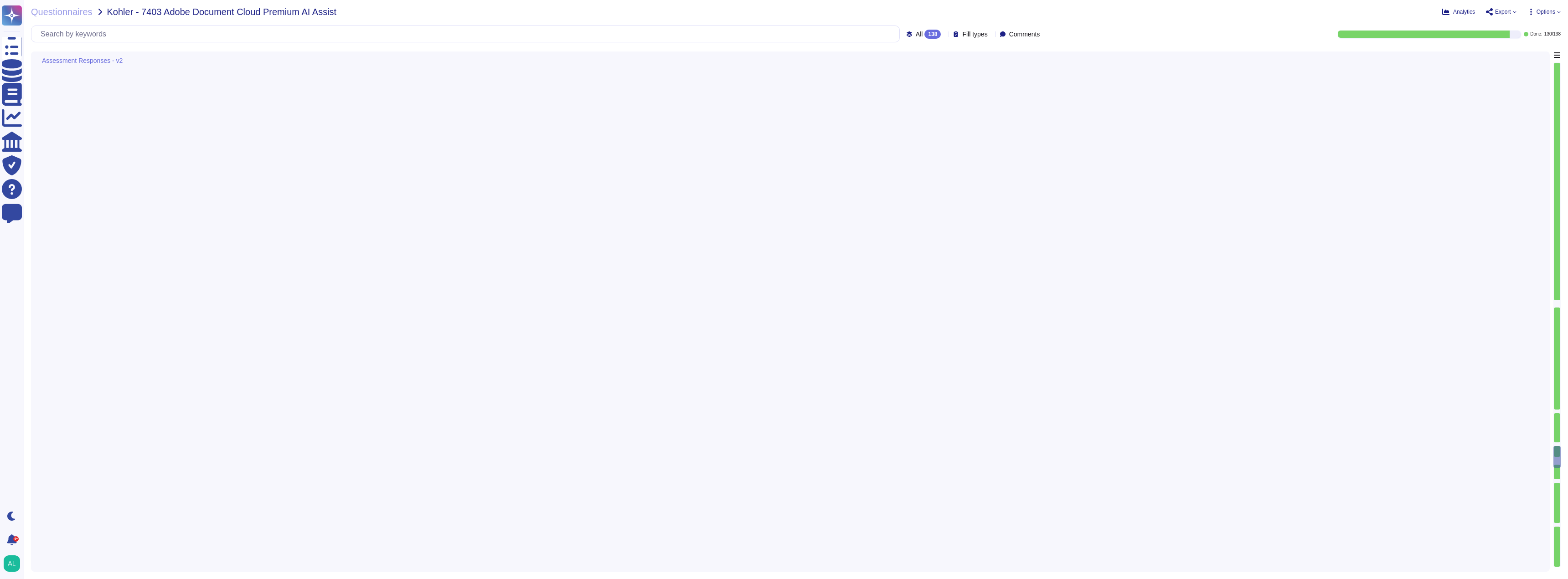
type textarea "Yes, the questions previously answered regarding enterprise and network securit…"
type textarea "Adobe uses machine learning software to aid in detecting threats and vulnerabil…"
type textarea "- Inputs are cached for seamless use of the Acrobat Generative AI features for …"
type textarea "Adobe employs both proprietary AI models and third-party models in its products…"
type textarea "Yes, we evaluate third-party models for inaccuracies, inconsistencies, bias, an…"
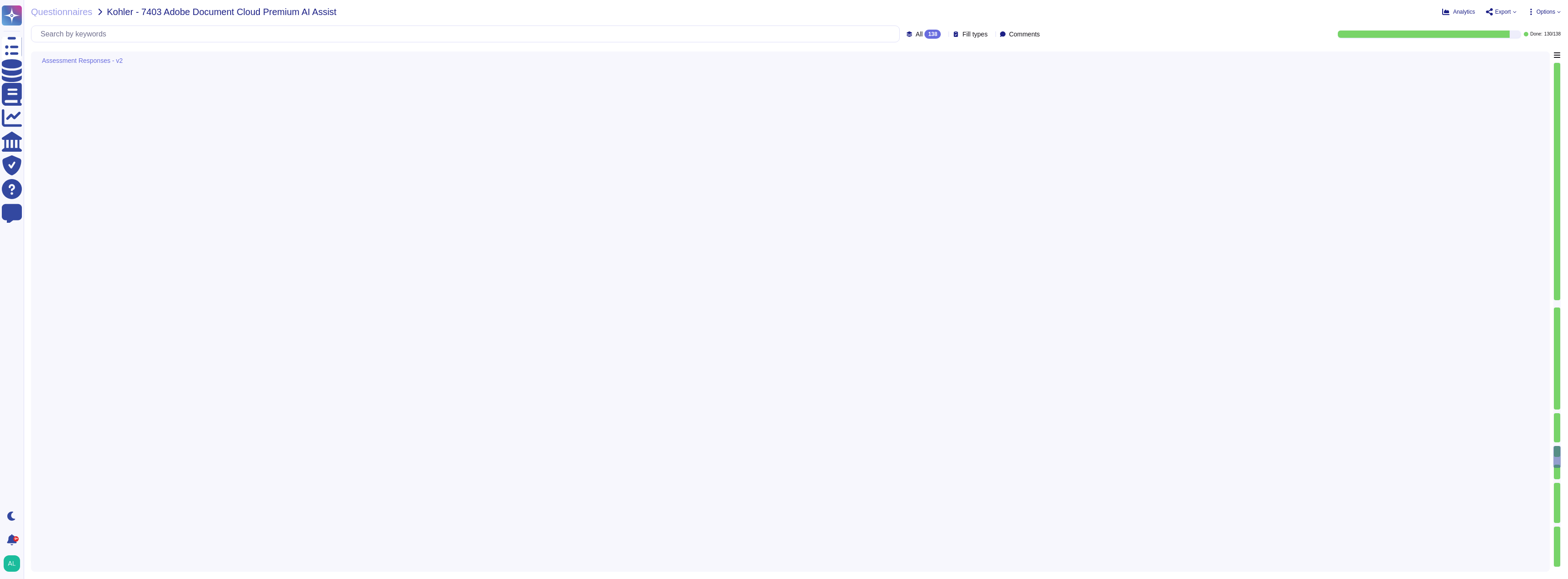
type textarea "The sources of data used for training the algorithm include: - Insight into the…"
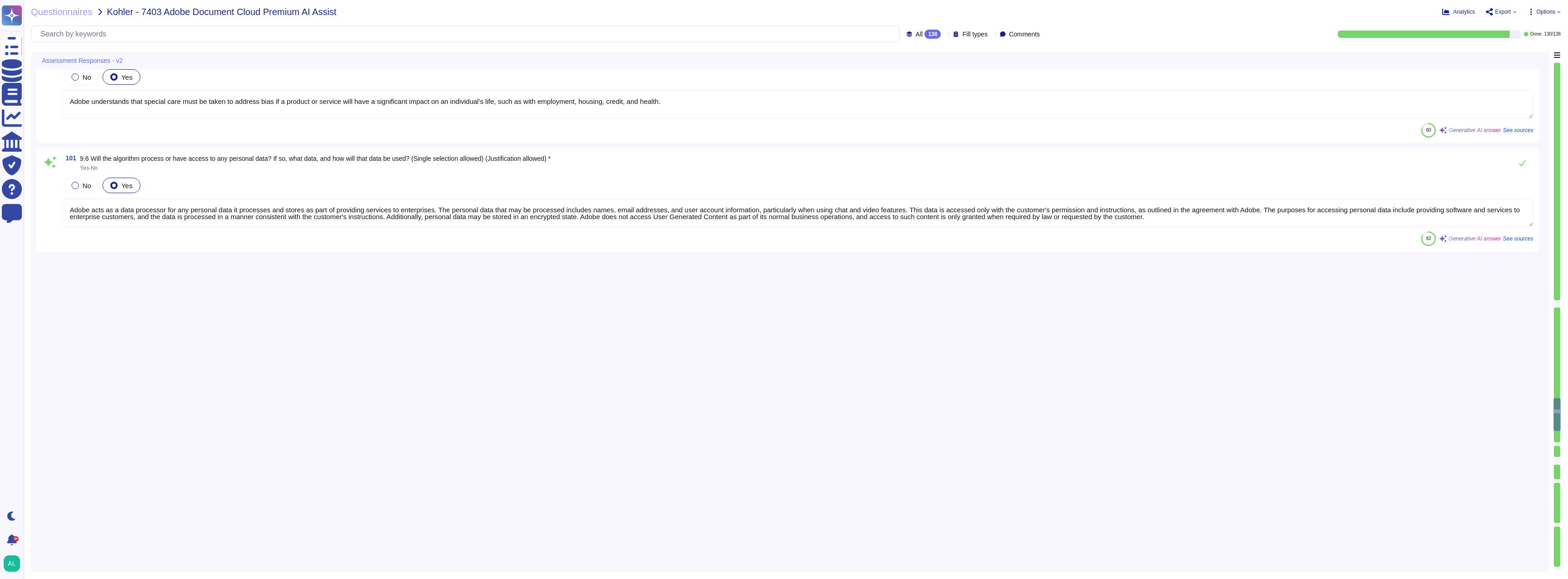
type textarea "Yes, access can be restricted through IP Whitelisting of Adobe products. Each A…"
type textarea "- TLS 1.2 or higher - HTTPS"
type textarea "Our APIs support the following authentication methods: 1. OAuth 2.0 (including …"
type textarea "Our solution utilizes artificial intelligence (AI) through the integration of g…"
type textarea "Adobe prohibits the processing of Sensitive Personal Data using its products an…"
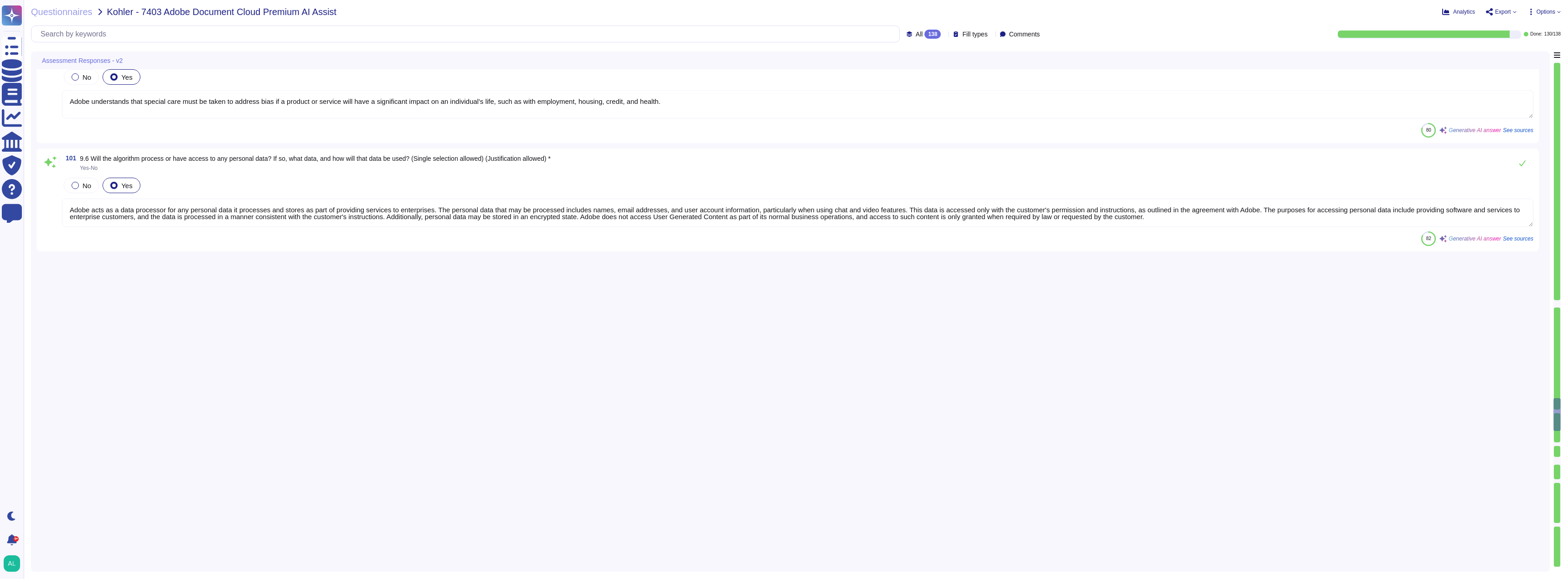
type textarea "Adobe employs AI in various capacities, including content automation, asset int…"
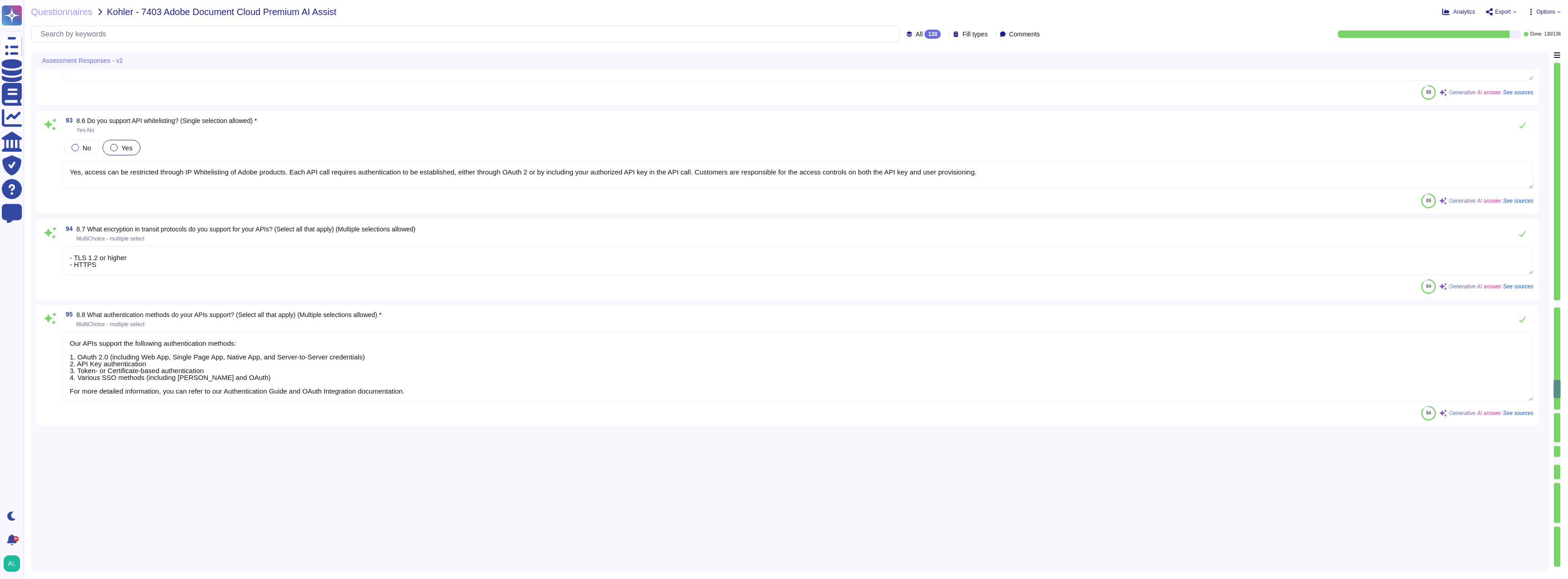
type textarea "Yes, our application provides a change log through the audit log feature availa…"
type textarea "Yes, some of our products and services offer customers testing environments tha…"
type textarea "Yes, Adobe offers several APIs that can be integrated into applications, and th…"
type textarea "Adobe's API requires authentication for each call and is designed to address se…"
type textarea "Each API call requires authentication to be established, either through Oauth 2…"
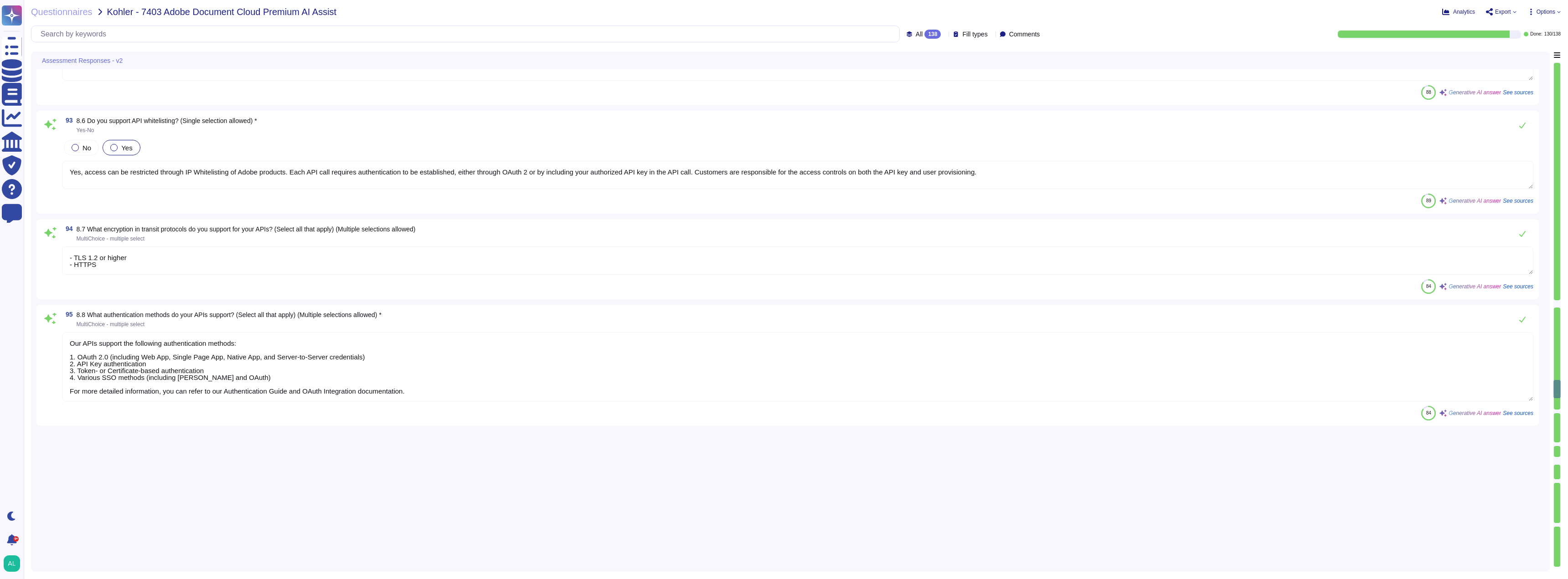
type textarea "The Acrobat Sign application servers route traffic through a WAF infrastructure…"
type textarea "Yes, our API endpoints are rate limited and throttled. We implement application…"
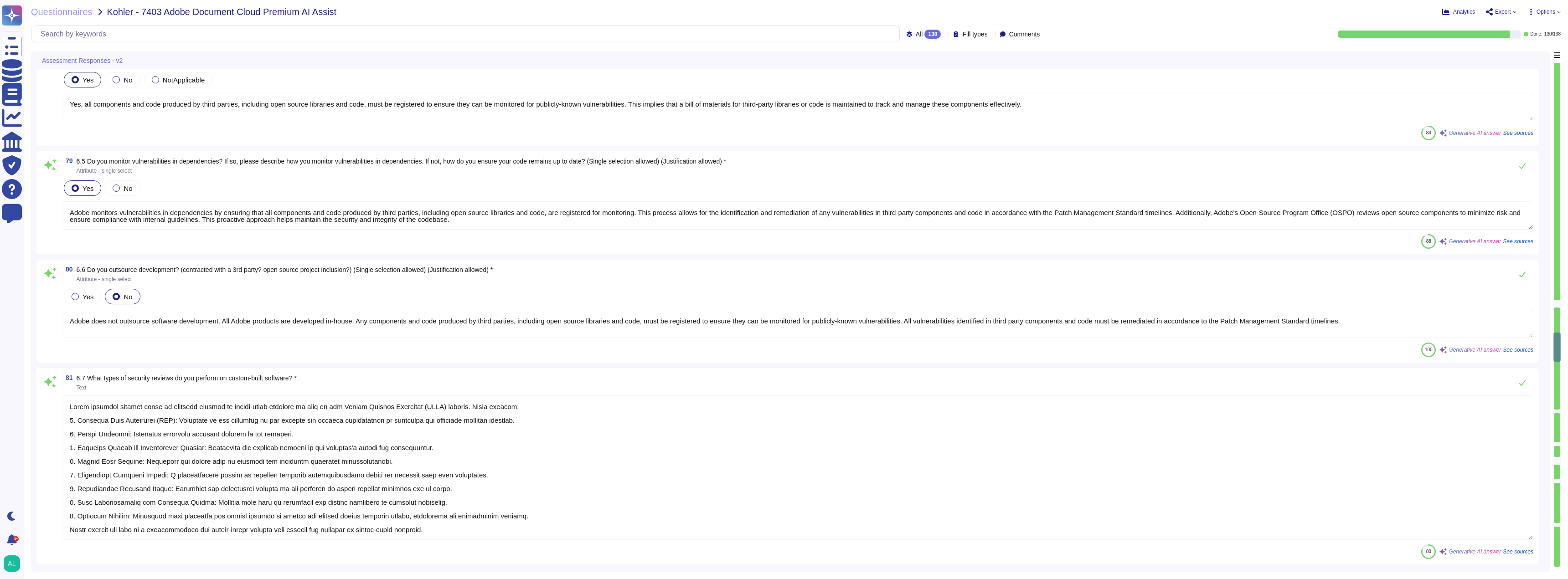
type textarea "- Adobe employs manual and automated source code analysis periodically, utilizi…"
type textarea "Adobe employs a comprehensive Secure Product Lifecycle (SPLC) that integrates s…"
type textarea "Yes, a staging/pre-production system is used to validate build artifacts before…"
type textarea "Yes, all components and code produced by third parties, including open source l…"
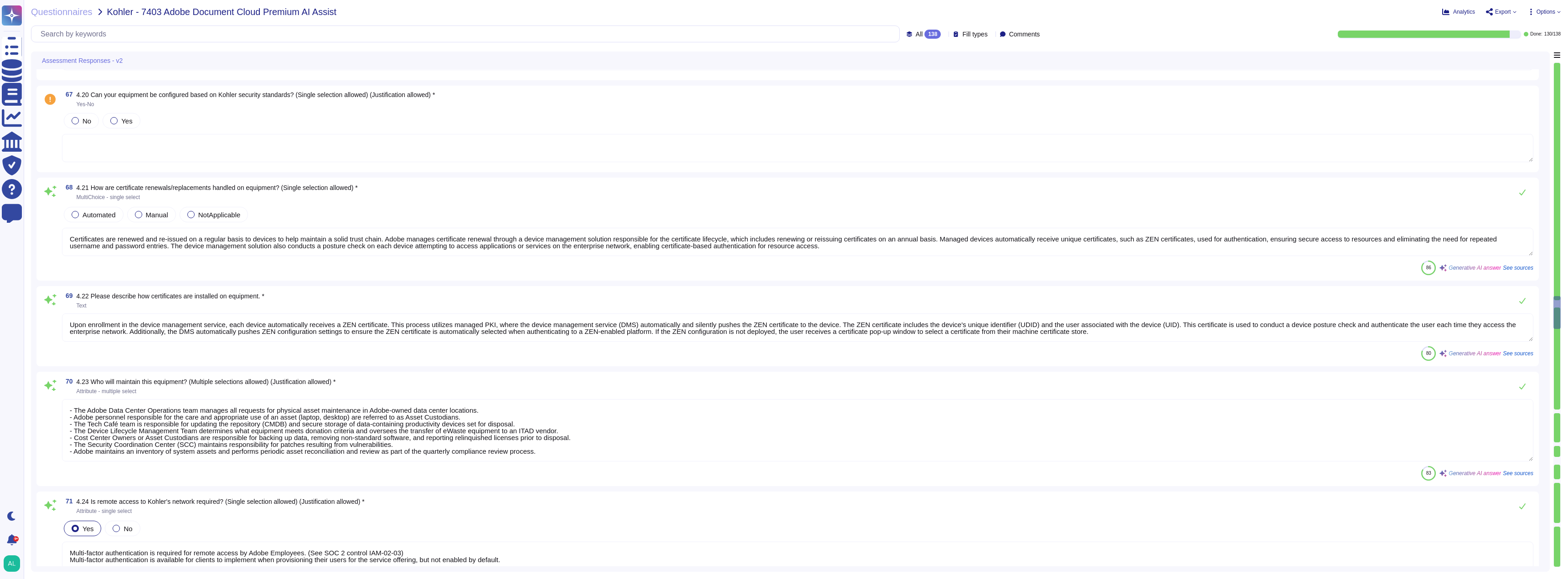
type textarea "<p><span style="color: rgb(29, 28, 29);">Adobe Acrobat Premium does not require…"
type textarea "Certificates are renewed and re-issued on a regular basis to devices to help ma…"
type textarea "Upon enrollment in the device management service, each device automatically rec…"
type textarea "- The Adobe Data Center Operations team manages all requests for physical asset…"
type textarea "Multi-factor authentication is required for remote access by Adobe Employees. (…"
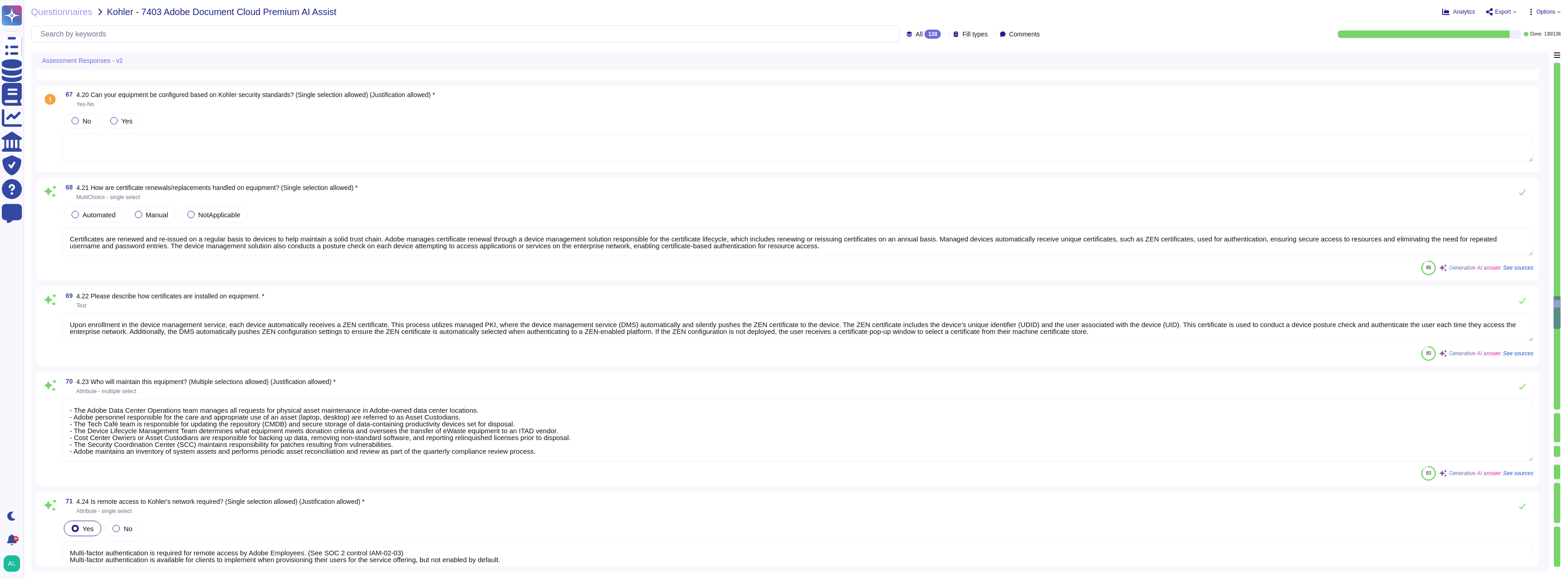
type textarea "- Accounts are managed and provisioned by authorized Adobe personnel based on t…"
type textarea "The Incident Response Plan is tested through tabletop exercises and is formally…"
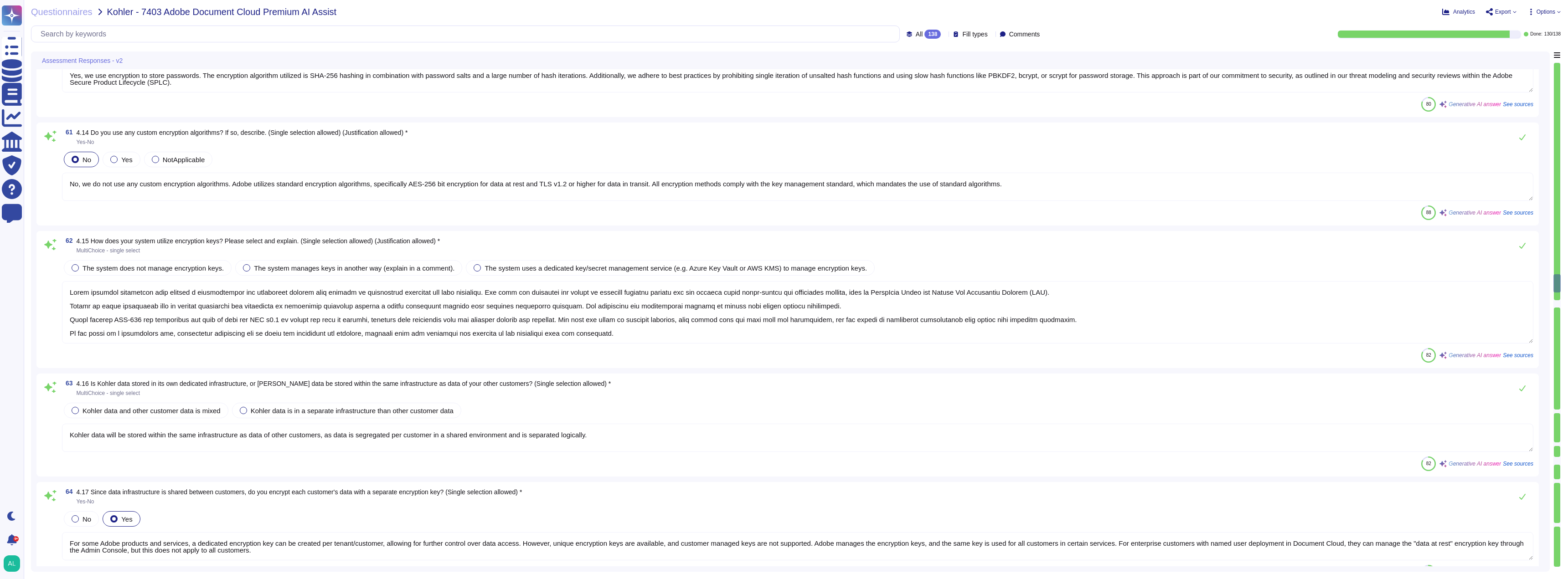
type textarea "Yes, we have a change management process for making changes to network configur…"
type textarea "Yes, we use encryption in transit in all instances when transferring data. We u…"
type textarea "Yes, we encrypt customer data at rest within our environment using AES 256-bit …"
type textarea "Yes, we use encryption to store passwords. The encryption algorithm utilized is…"
type textarea "No, we do not use any custom encryption algorithms. Adobe utilizes standard enc…"
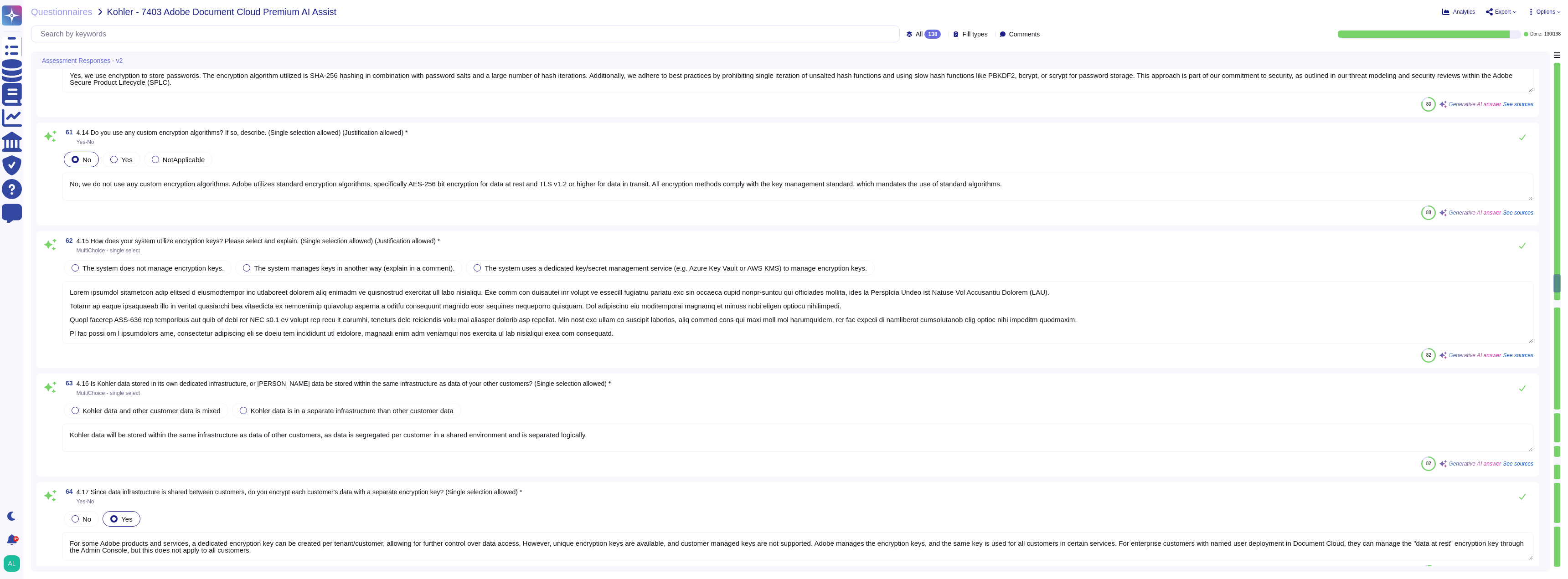
type textarea "Adobe utilizes encryption keys through a comprehensive key management process t…"
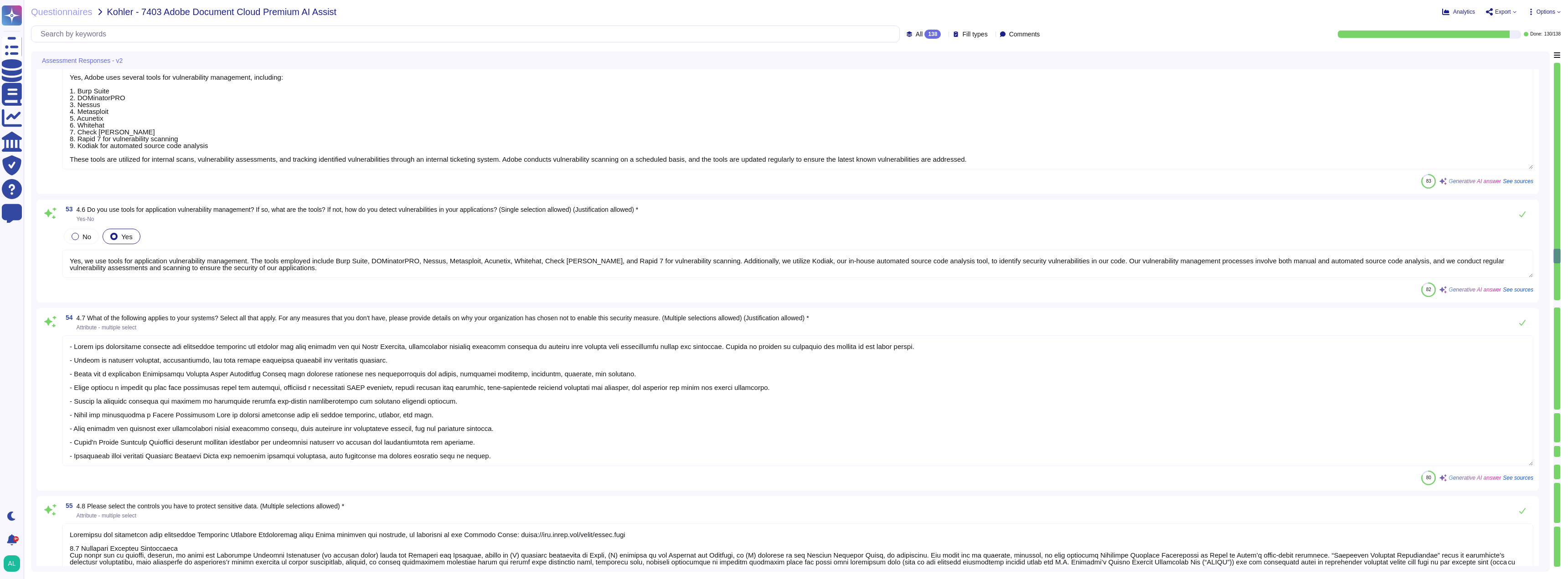
type textarea "Yes, Adobe has a comprehensive Vulnerability Management program in place. This …"
type textarea "Adobe has a formal patch management process that requires security patches to b…"
type textarea "Yes, Adobe uses several tools for vulnerability management, including: 1. Burp …"
type textarea "Yes, we use tools for application vulnerability management. The tools employed …"
type textarea "- Adobe has established policies and procedures governing its offices and data …"
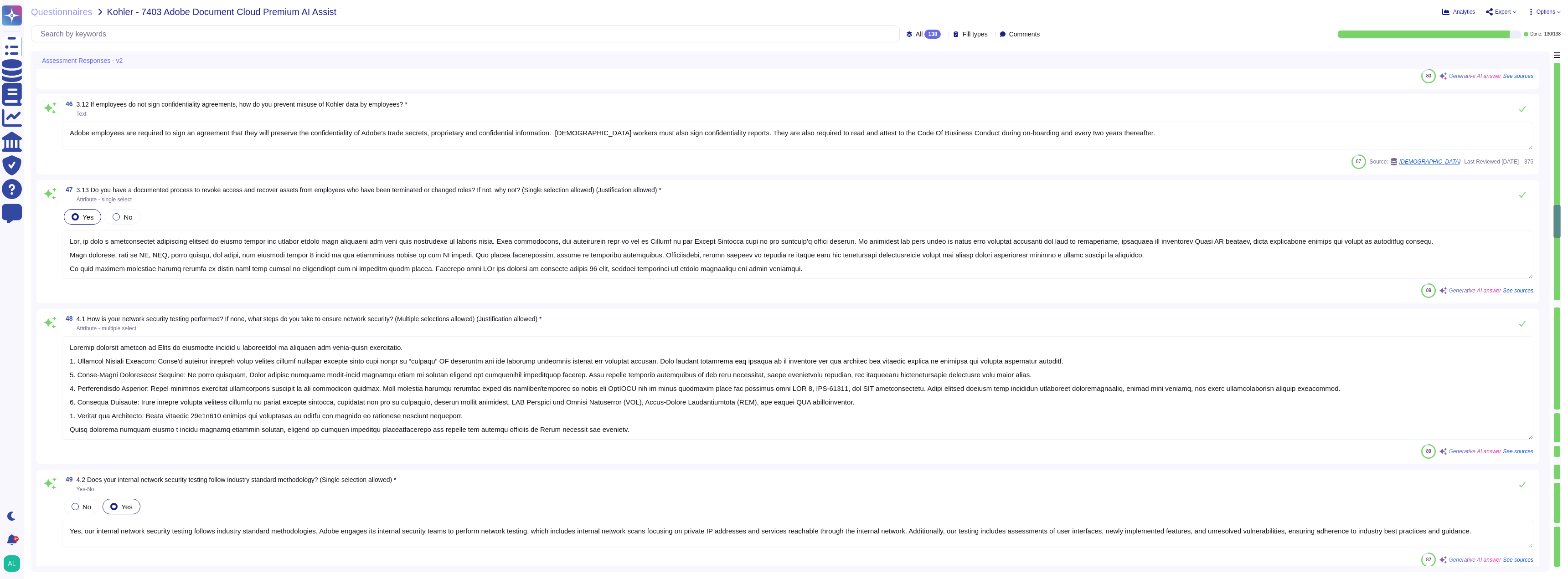
type textarea "Yes, our email system supports DKIM for DMARC policy. DKIM is used for email au…"
type textarea "Yes, Acrobat Sign enables authenticated email with Sender Policy Framework (SPF…"
type textarea "All inbound emails go through spam, malware, phish, user impersonation, domain …"
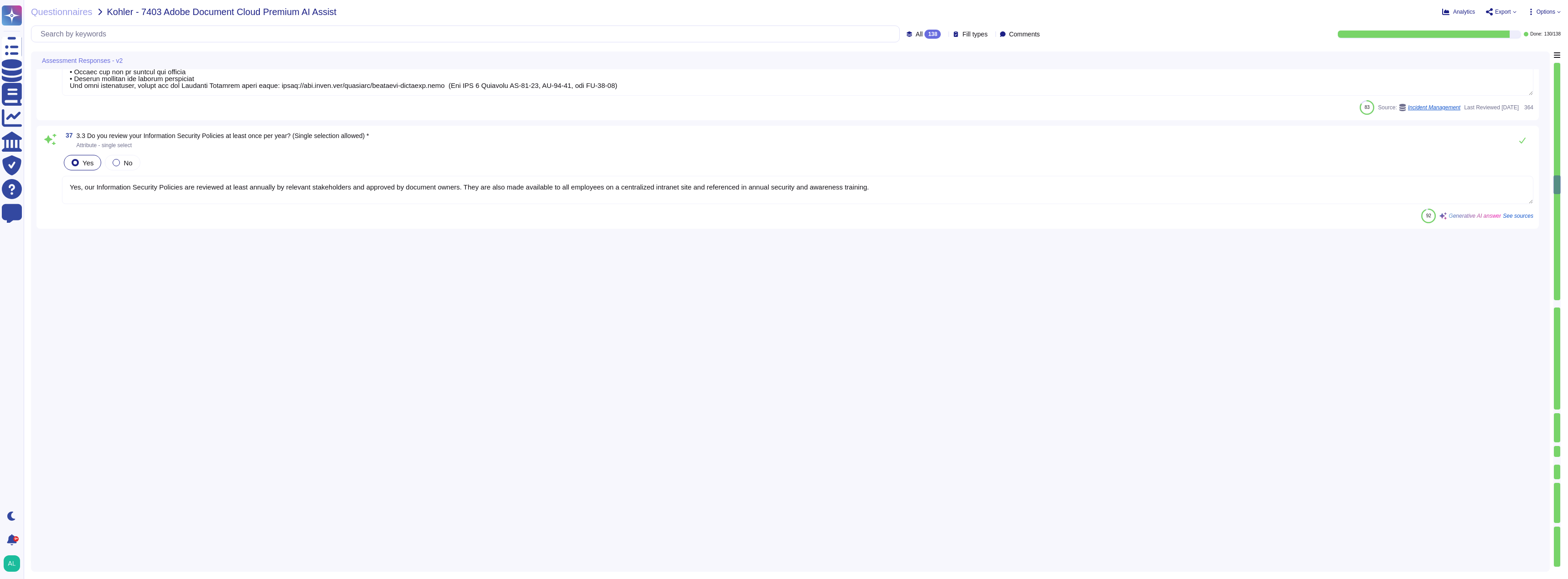
type textarea "Adobe products and services enforce password complexity and account lockout pol…"
type textarea "- Third parties may access, process, or store personal data in the course of pr…"
type textarea "A list of sub-processors used by Adobe can be found at the following link: [URL…"
type textarea "Yes, all vendors are assessed against Adobe's Vendor Information Security Stand…"
type textarea "Adobe conducts annual reviews of vendor assurance reports for critical third-pa…"
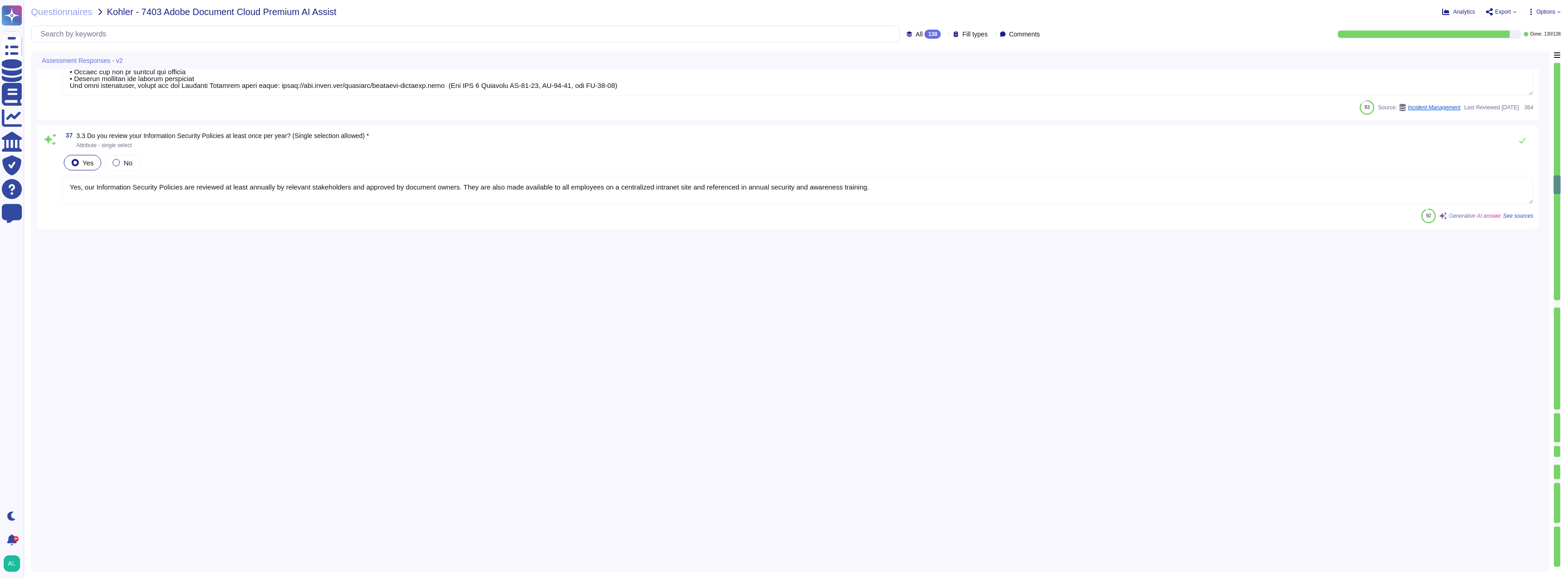
type textarea "Adobe has implemented the following security programs: 1. Password Policies - Y…"
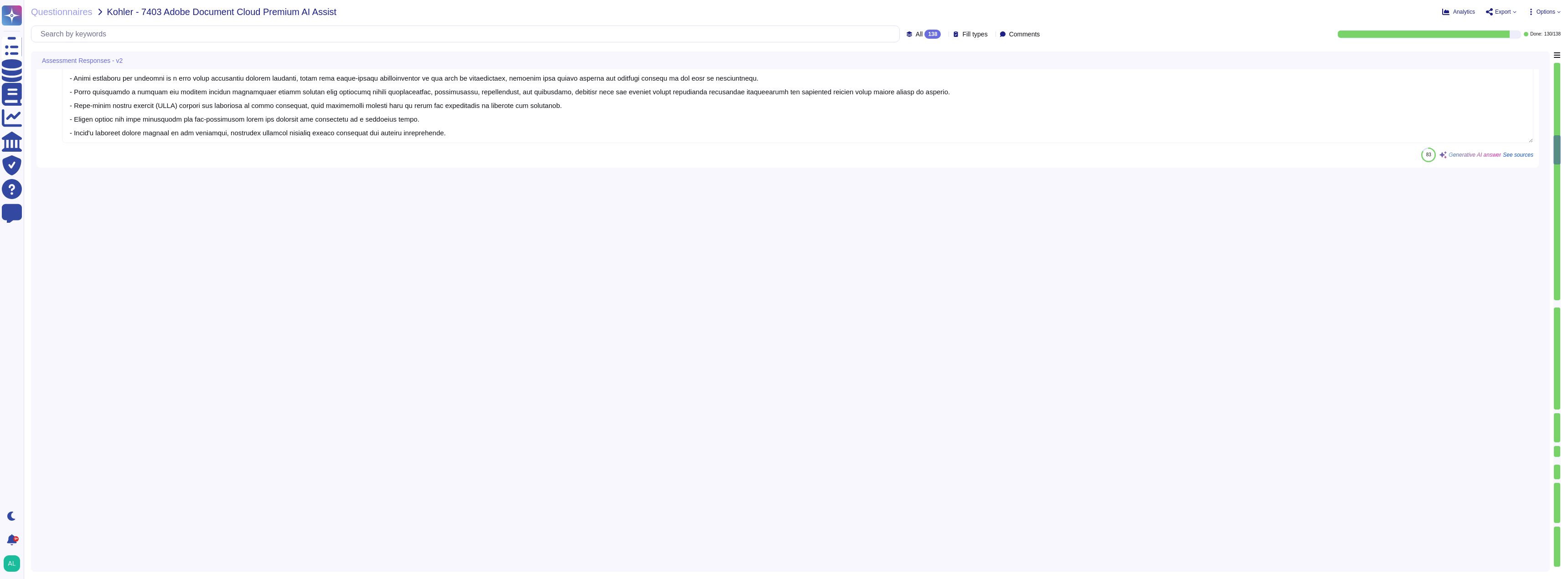
type textarea "No Response Required"
type textarea "Yes, Adobe complies with all applicable privacy and data security laws and regu…"
type textarea "No Response Required"
type textarea "- A variety of data loss protection tools and mitigating controls are employed,…"
type textarea "Adobe provides mechanisms for customers to submit requests for deletion of thei…"
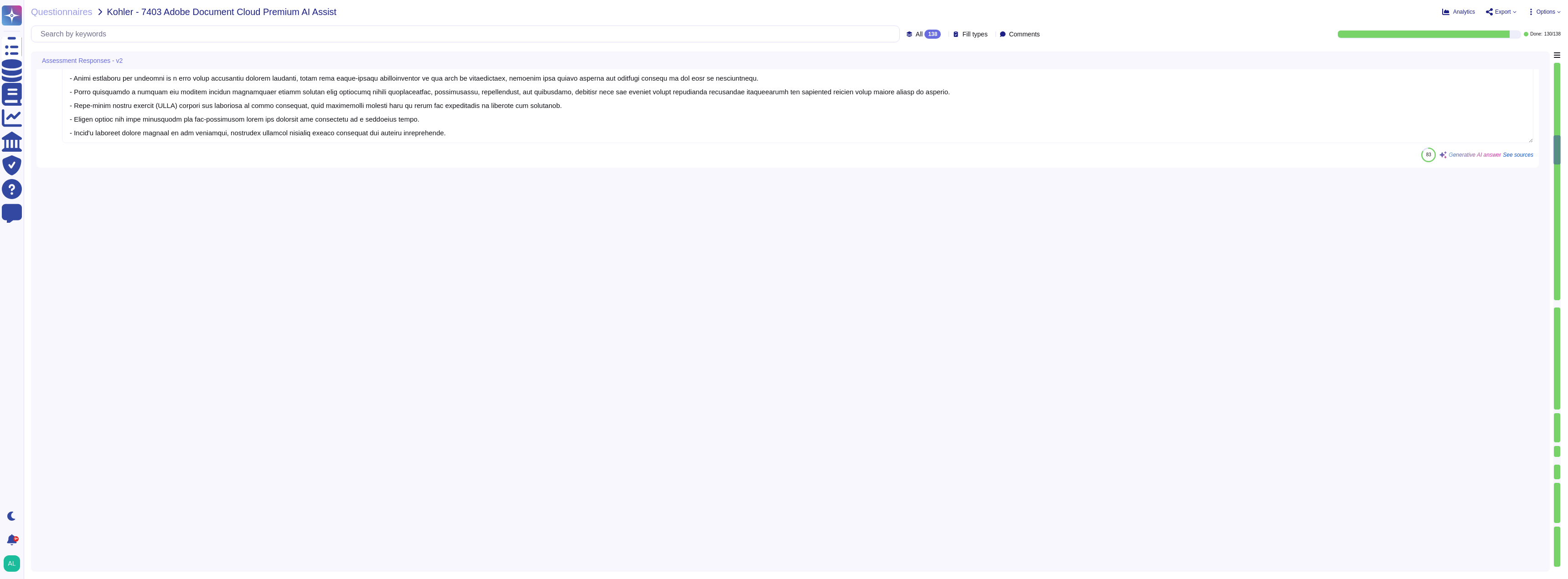
type textarea "Lore ipsumd sitametcon ad Elits doeiusmo t incididunt utlabor etd magnaali, eni…"
type textarea "Access to customer production data is restricted to authorized Adobe personnel …"
type textarea "Customer data is not allowed to leave our production systems under any circumst…"
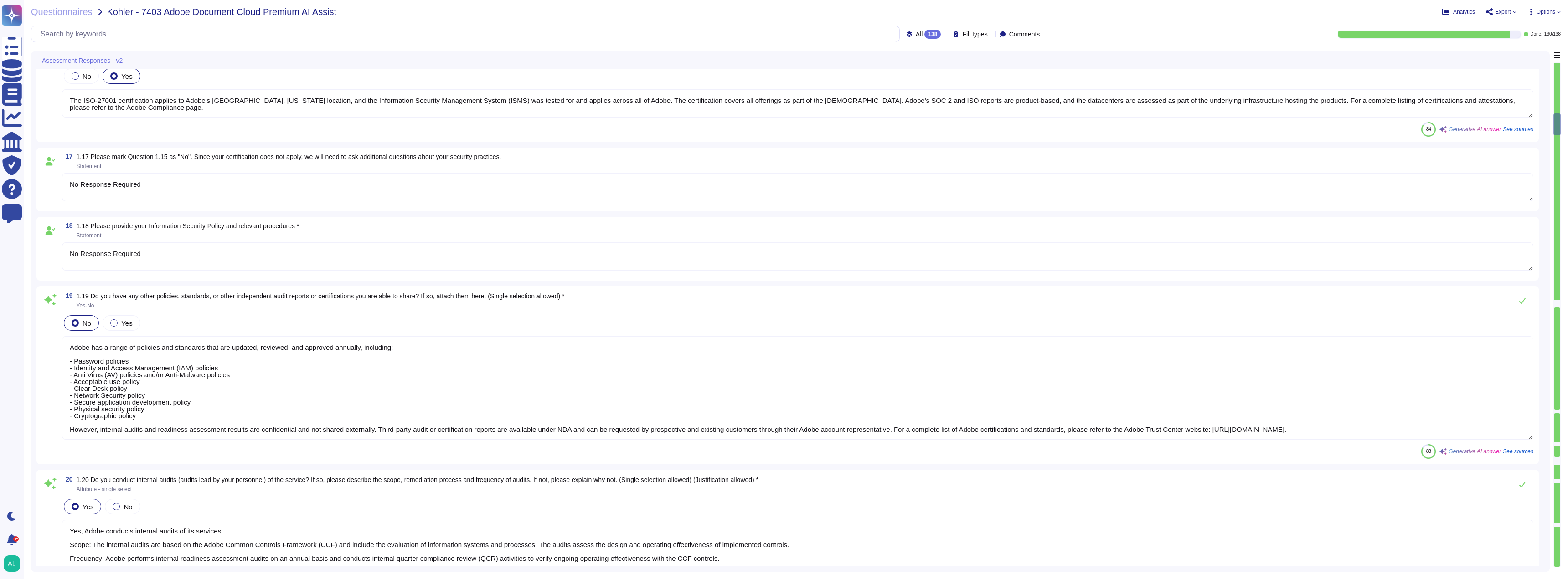
type textarea "Yes, the software will be using AI and machine learning capabilities in several…"
type textarea "No Response Required"
type textarea "Adobe maintains a SOC 2 Type 2 certification, and the SOC 2 report is available…"
type textarea "The ISO-27001 certification applies to Adobe's [GEOGRAPHIC_DATA], [US_STATE] lo…"
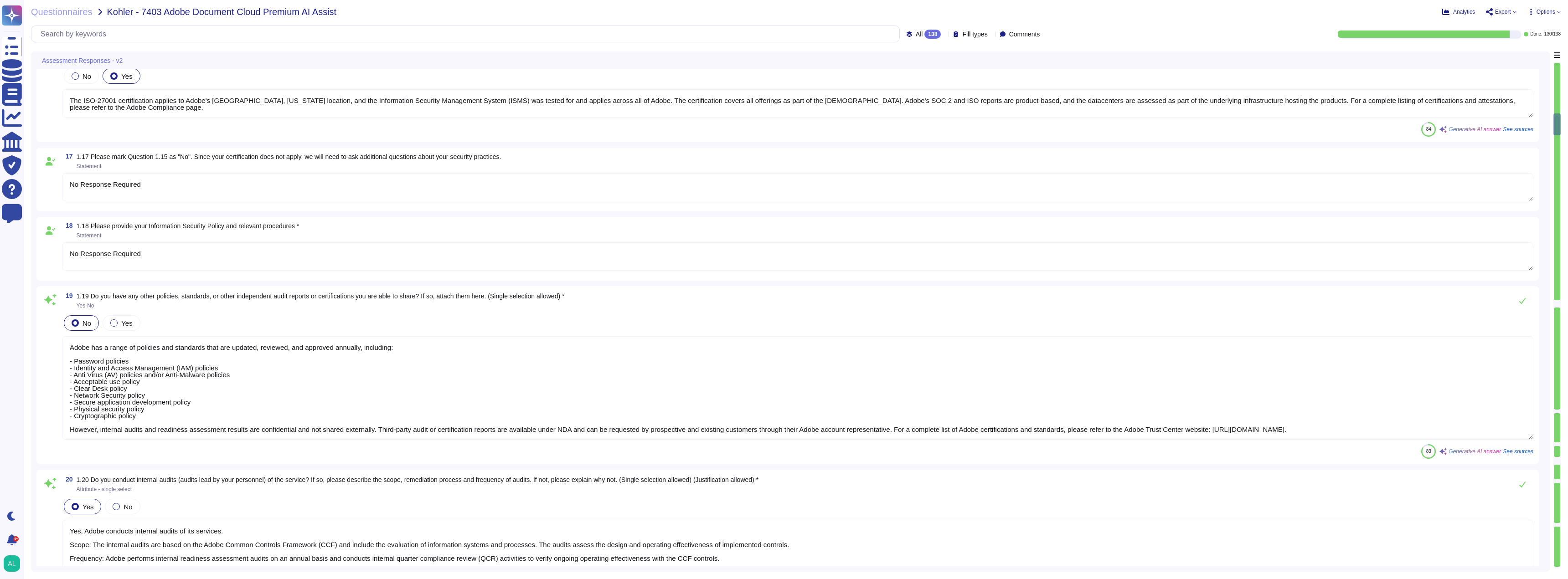
type textarea "No Response Required"
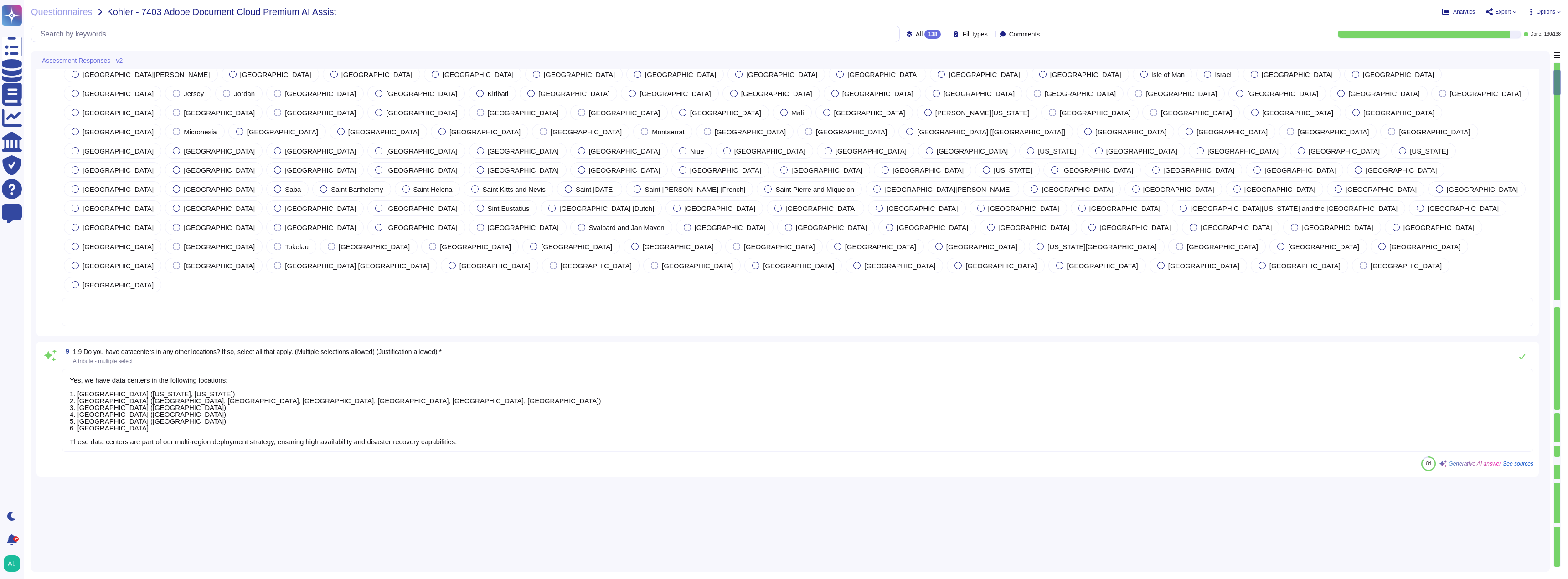
type textarea "Adobe Inc."
type textarea "Our product, Adobe Document Cloud, is a complete portfolio of secure digital do…"
type textarea "The service will be hosted in Amazon Web Services (AWS) and Microsoft Azure dat…"
type textarea "To provide our services, we require the following types of company/user data: 1…"
type textarea "Adobe uses a third party for handling of credit card data. We can provide PCI C…"
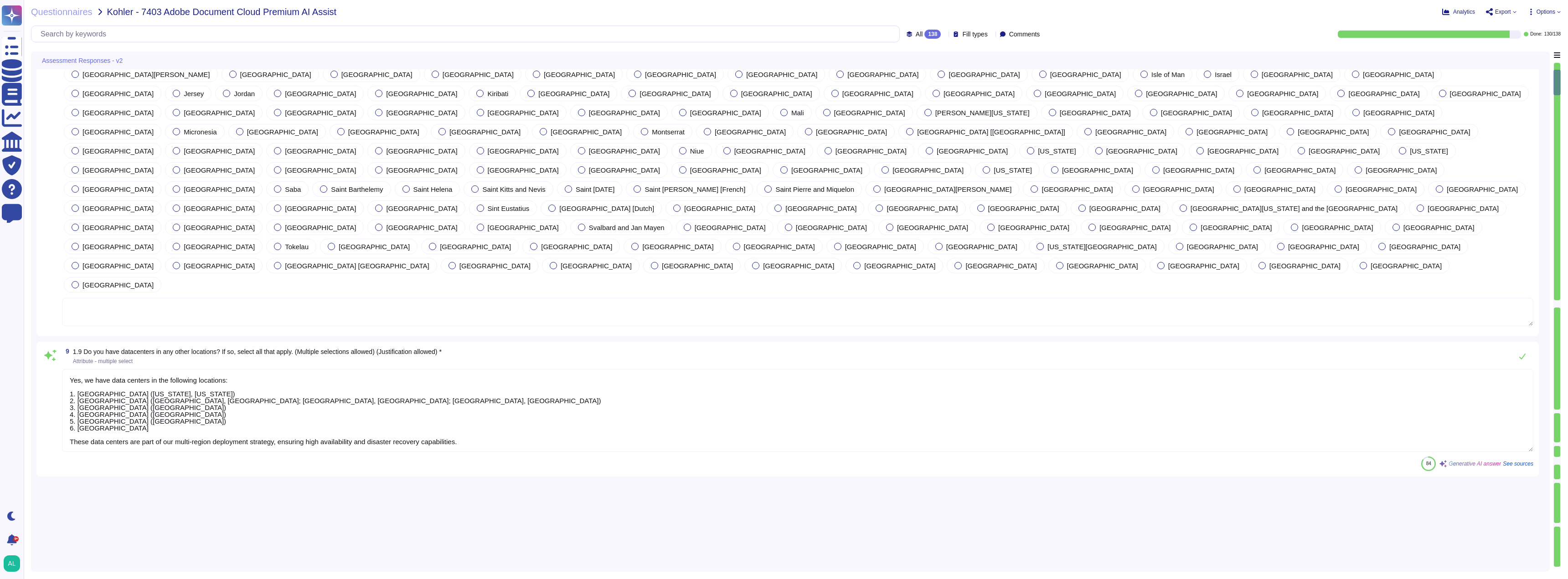
scroll to position [0, 0]
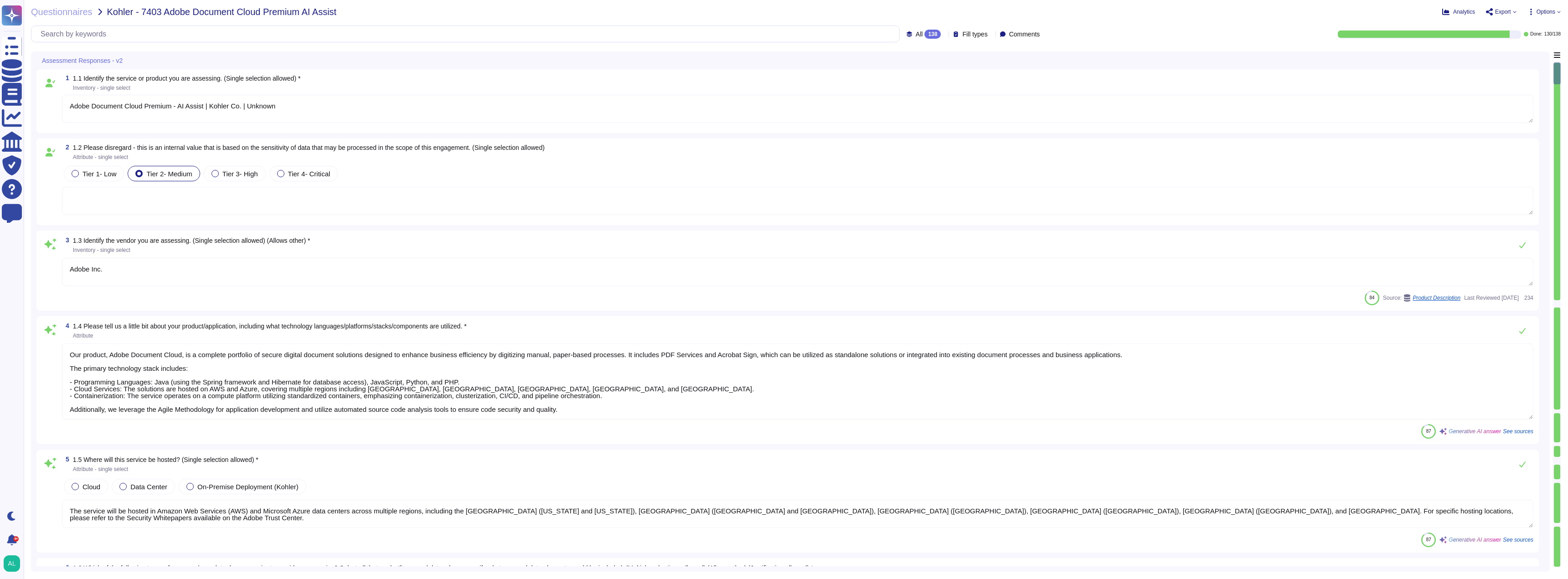
type textarea "Adobe Document Cloud Premium - AI Assist | Kohler Co. | Unknown"
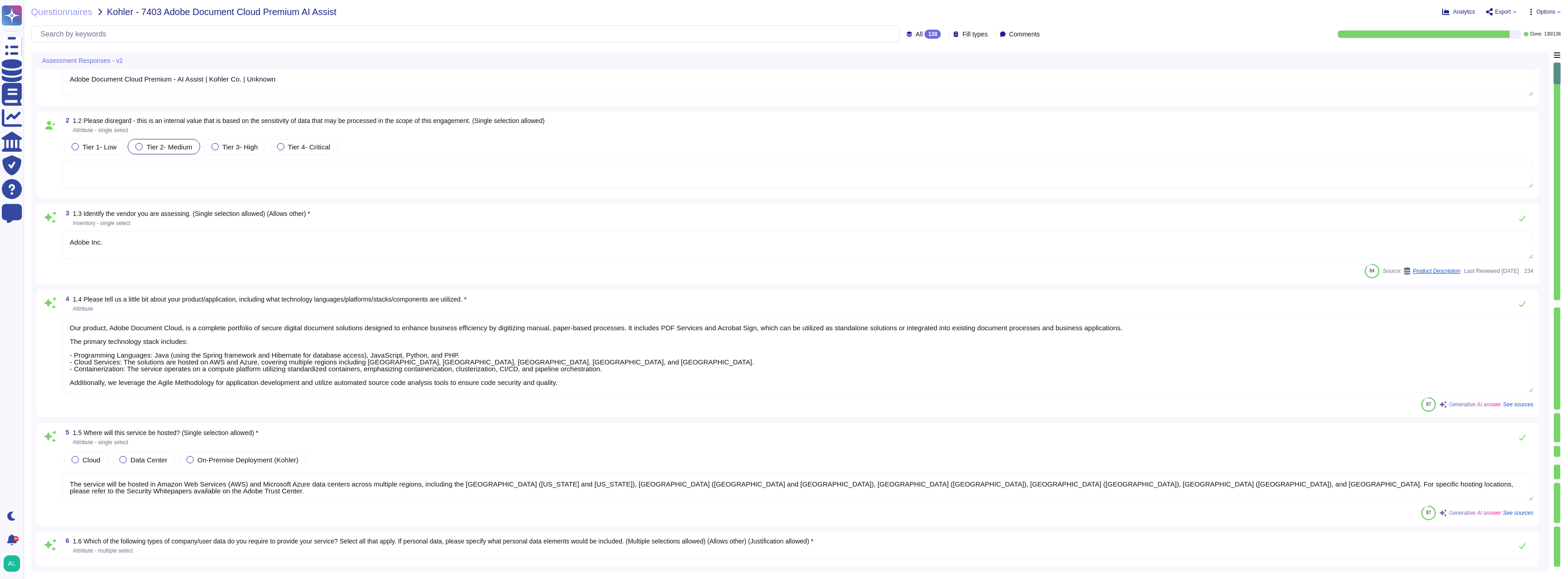
scroll to position [182, 0]
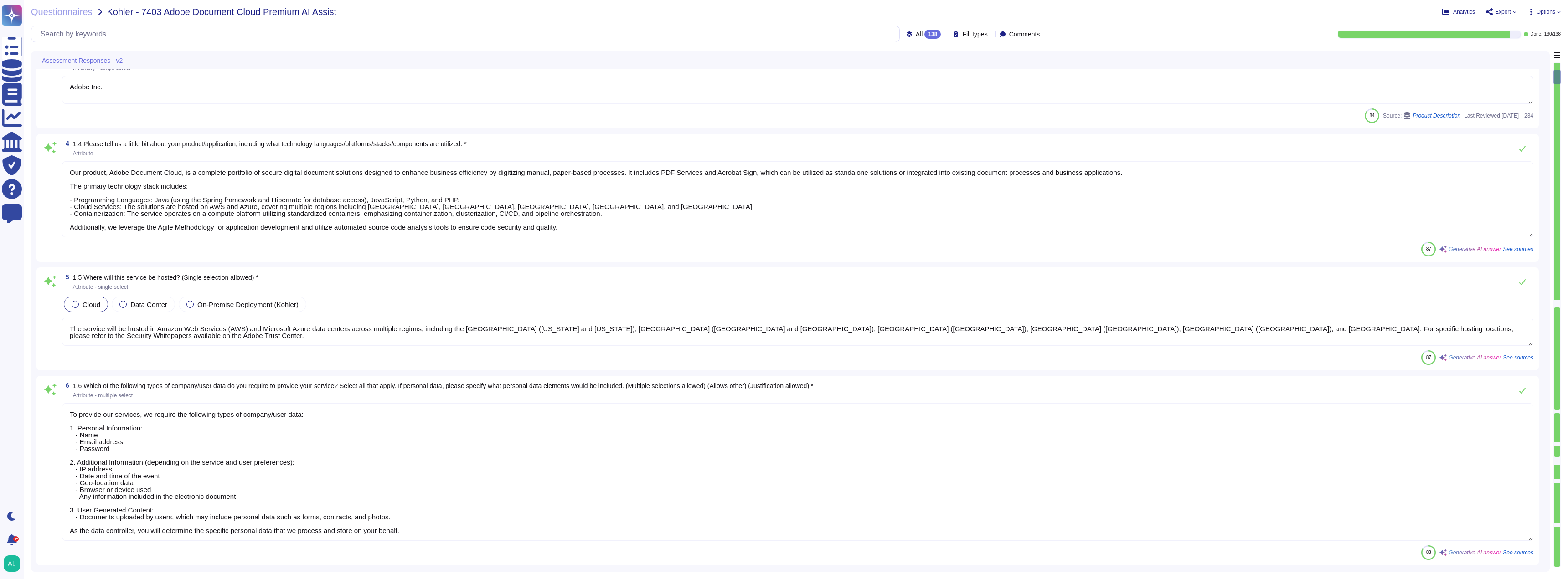
click at [80, 305] on label "Cloud" at bounding box center [86, 304] width 29 height 7
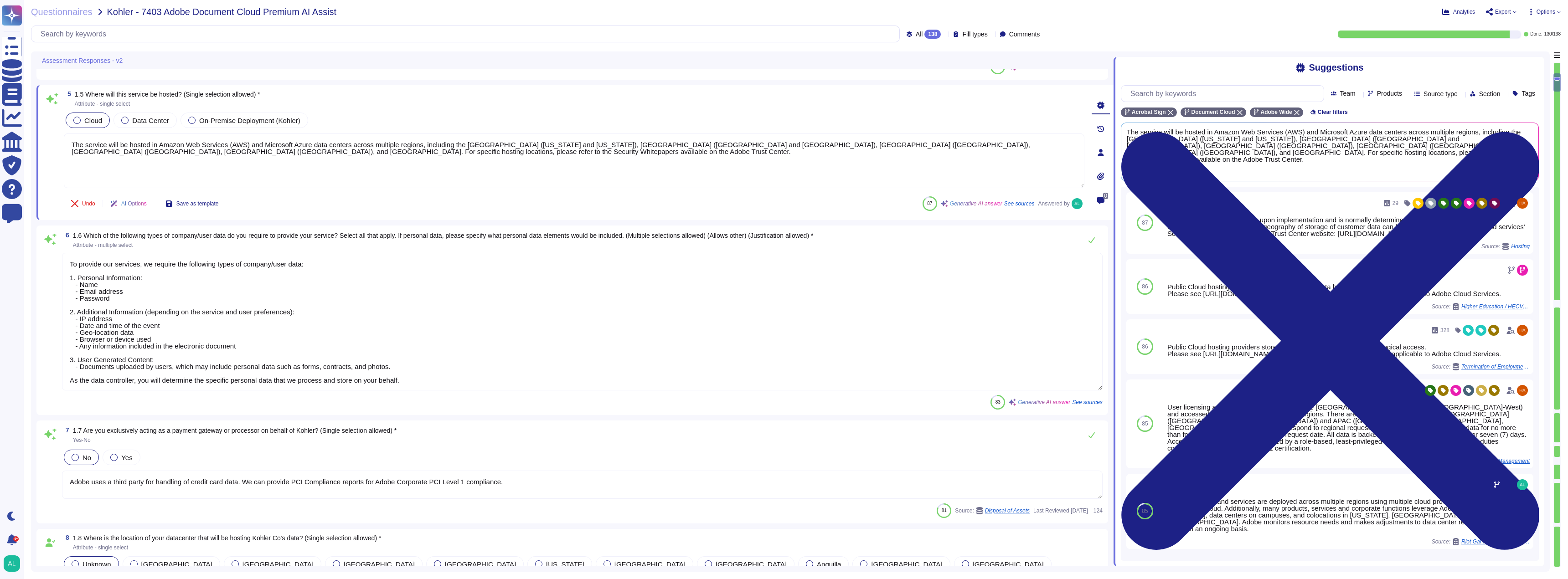
scroll to position [1, 0]
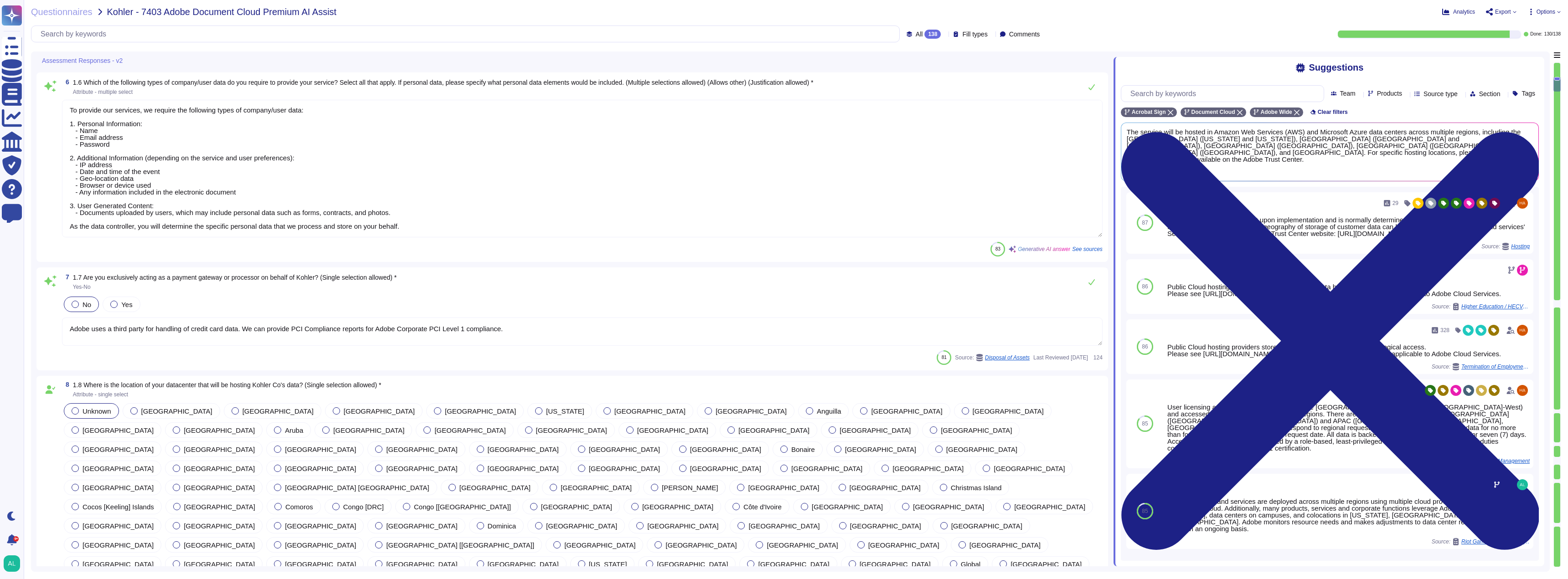
type textarea "Yes, we have data centers in the following locations: 1. [GEOGRAPHIC_DATA] ([US…"
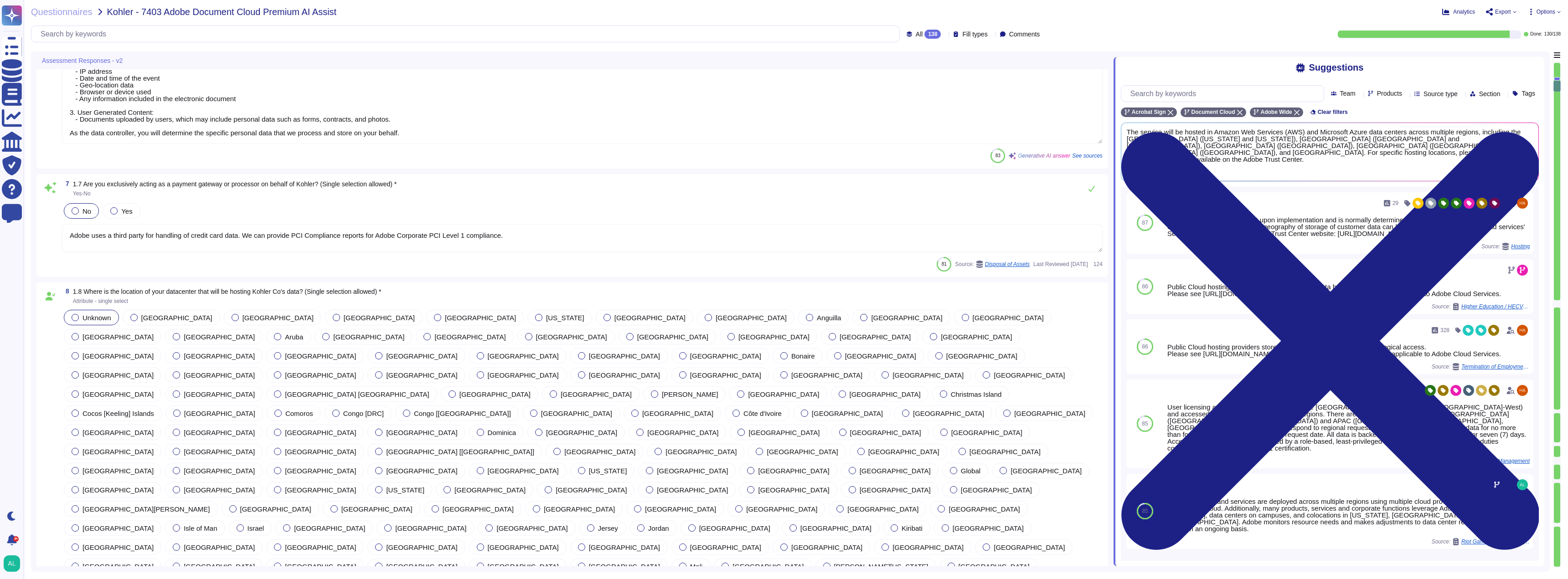
scroll to position [683, 0]
type textarea "We rely on Amazon Web Services (AWS) and Microsoft Azure as our cloud providers."
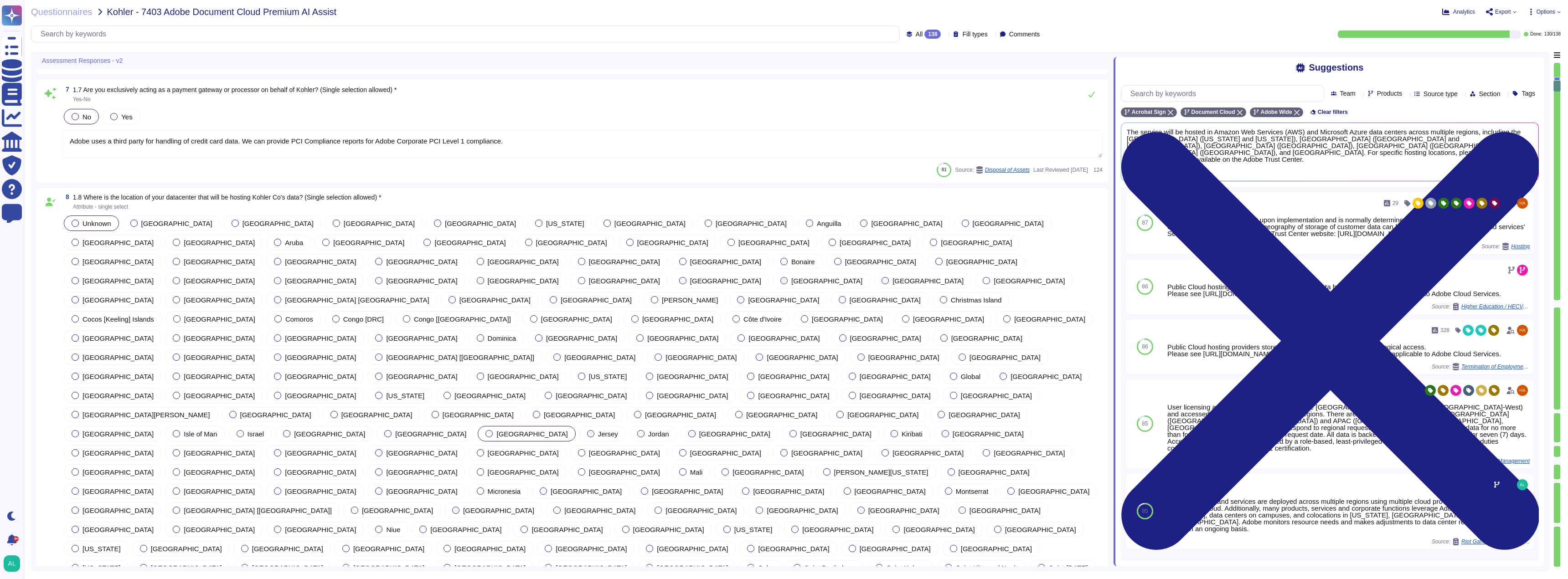
click at [478, 426] on div "[GEOGRAPHIC_DATA]" at bounding box center [527, 433] width 97 height 15
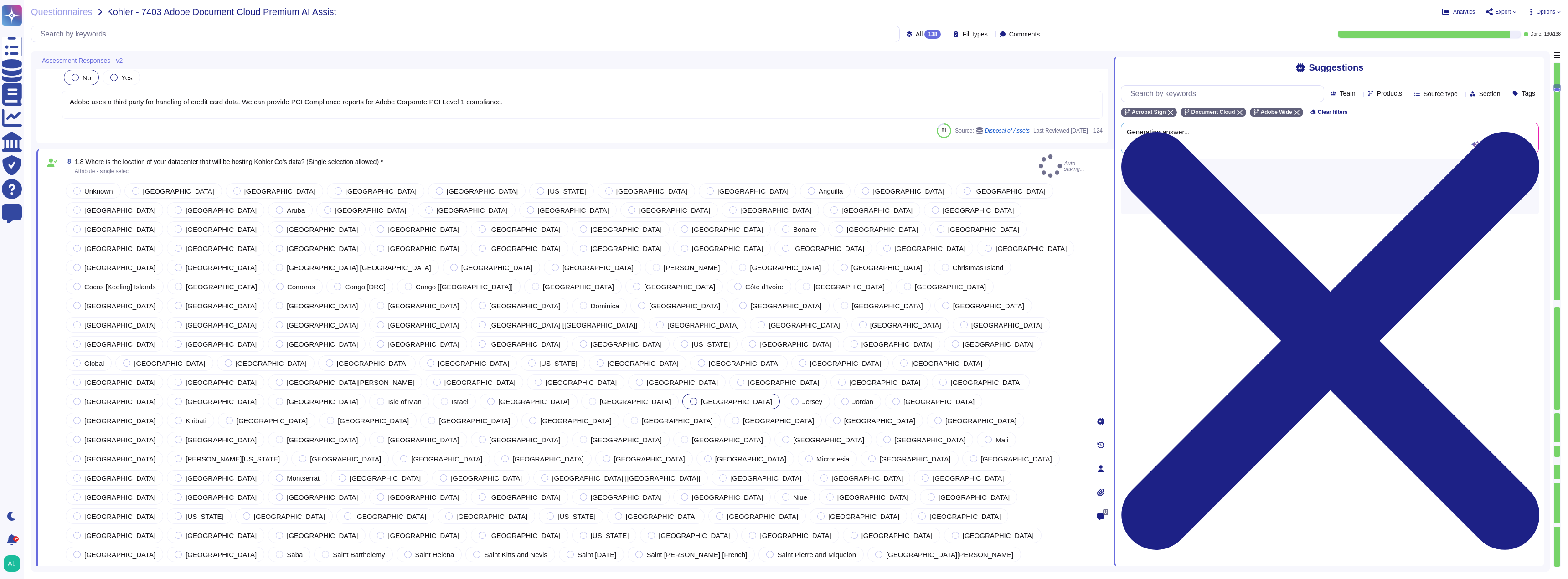
type textarea "We rely on Amazon Web Services (AWS) and Microsoft Azure as our cloud providers."
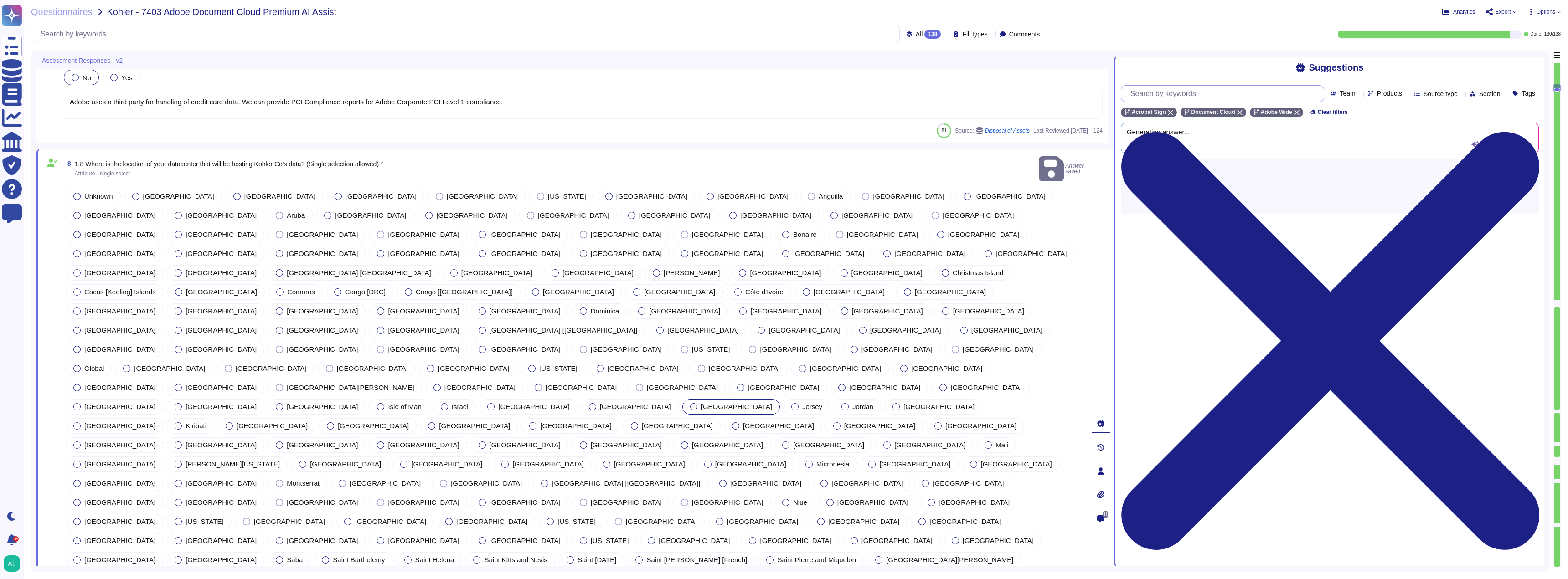
click at [1199, 96] on input "text" at bounding box center [1225, 94] width 198 height 16
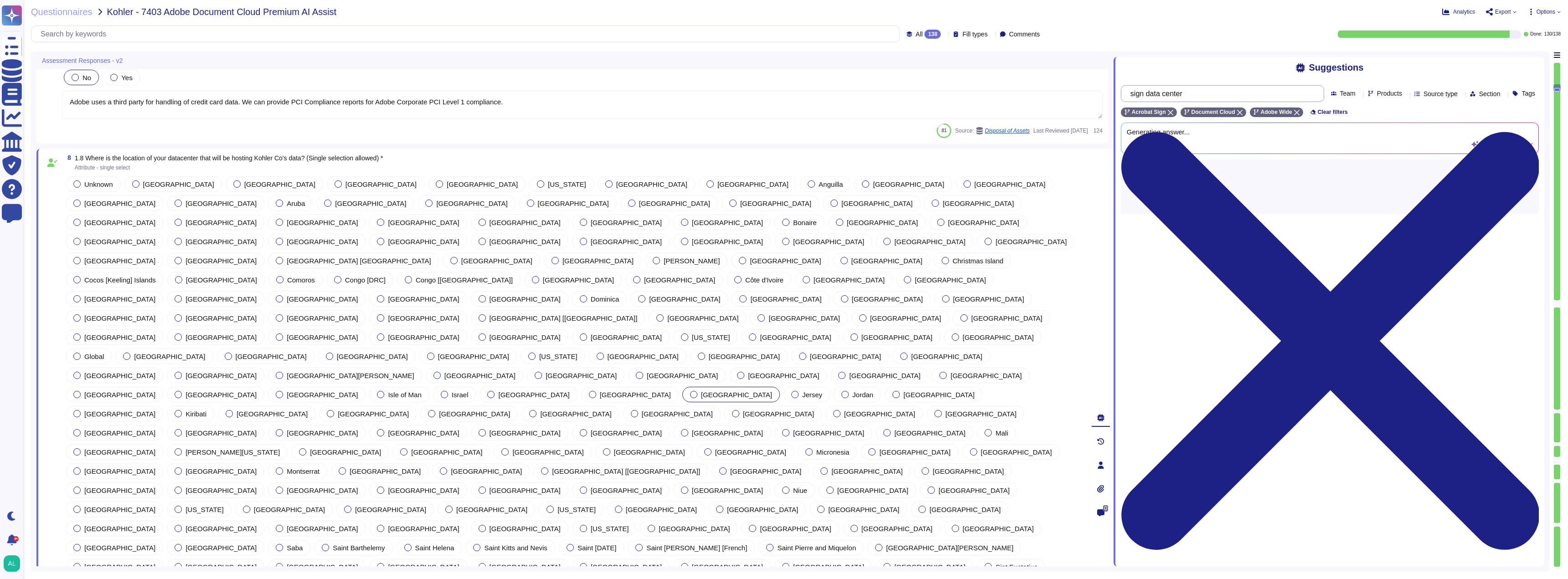
type input "sign data centers"
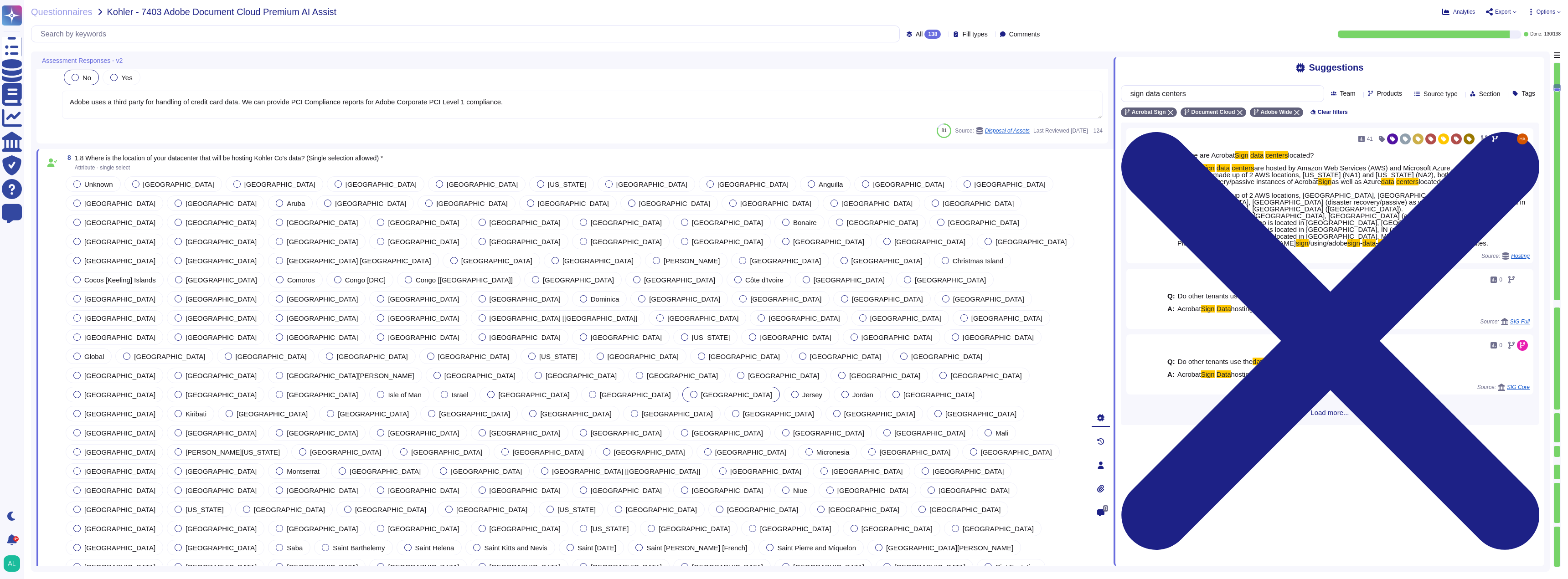
click at [406, 199] on label "[GEOGRAPHIC_DATA]" at bounding box center [365, 203] width 82 height 7
click at [849, 372] on span "[GEOGRAPHIC_DATA]" at bounding box center [884, 375] width 71 height 8
click at [891, 563] on div at bounding box center [887, 567] width 7 height 7
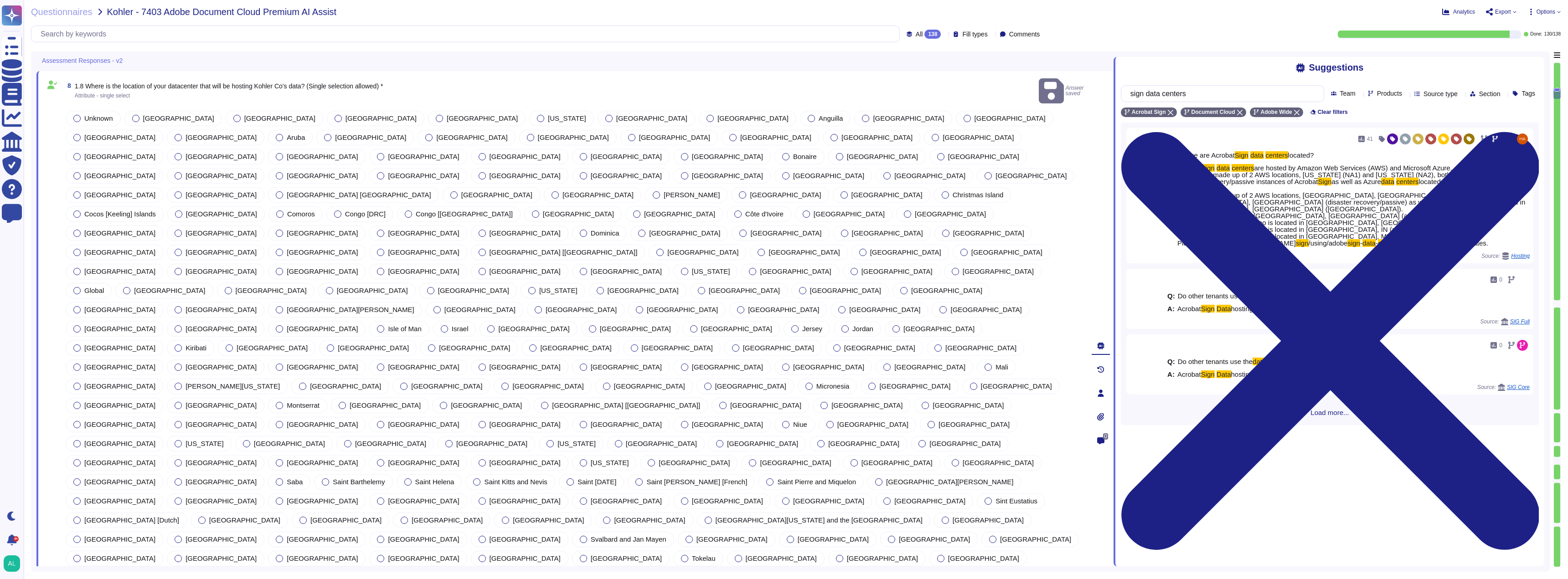
scroll to position [957, 0]
type textarea "Yes, Adobe has conducted assessments of its hosting providers, reviewing their …"
type textarea "Yes, the software will be using AI and machine learning capabilities in several…"
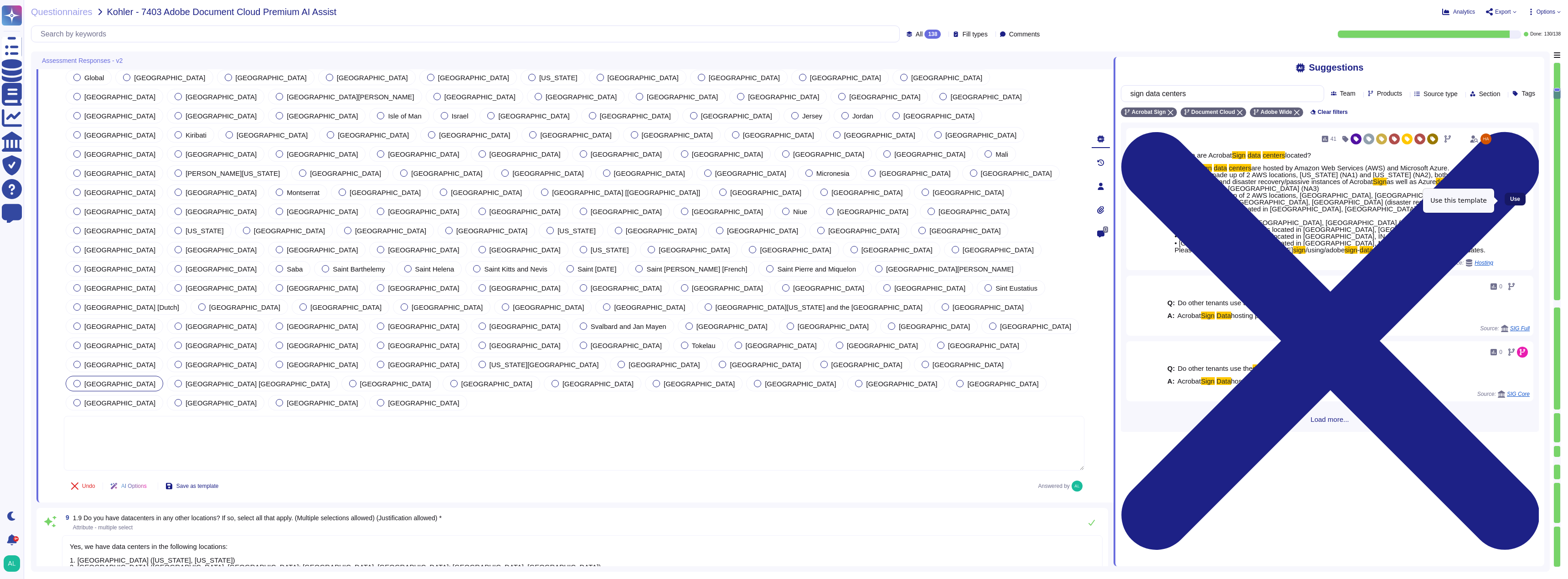
click at [1510, 202] on span "Use" at bounding box center [1515, 199] width 10 height 5
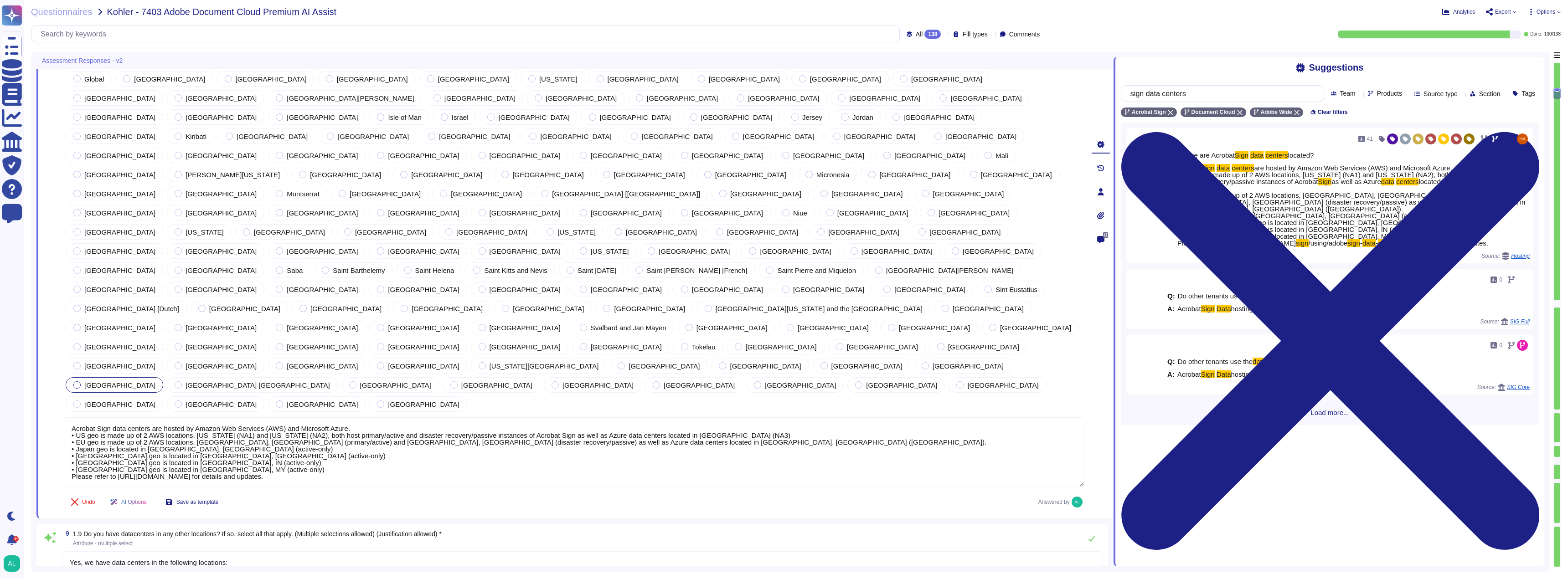
type textarea "Acrobat Sign data centers are hosted by Amazon Web Services (AWS) and Microsoft…"
type textarea "Yes, the software will be using AI and machine learning capabilities in several…"
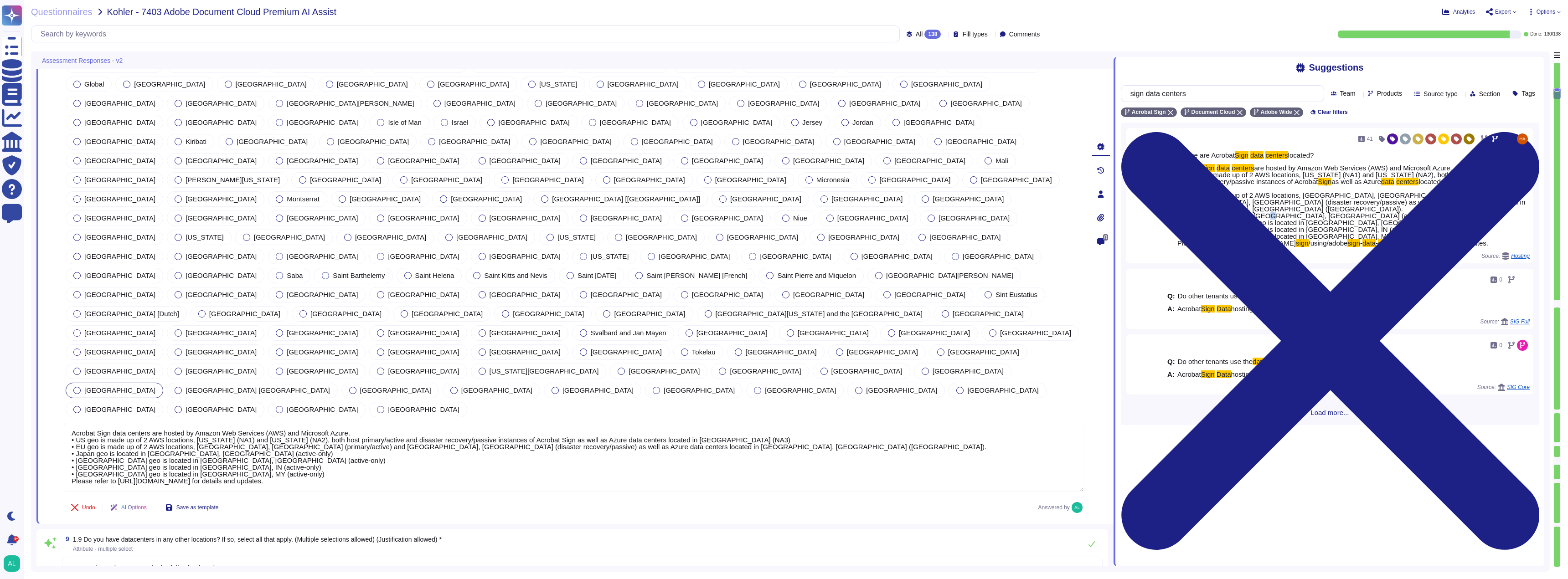
scroll to position [1, 0]
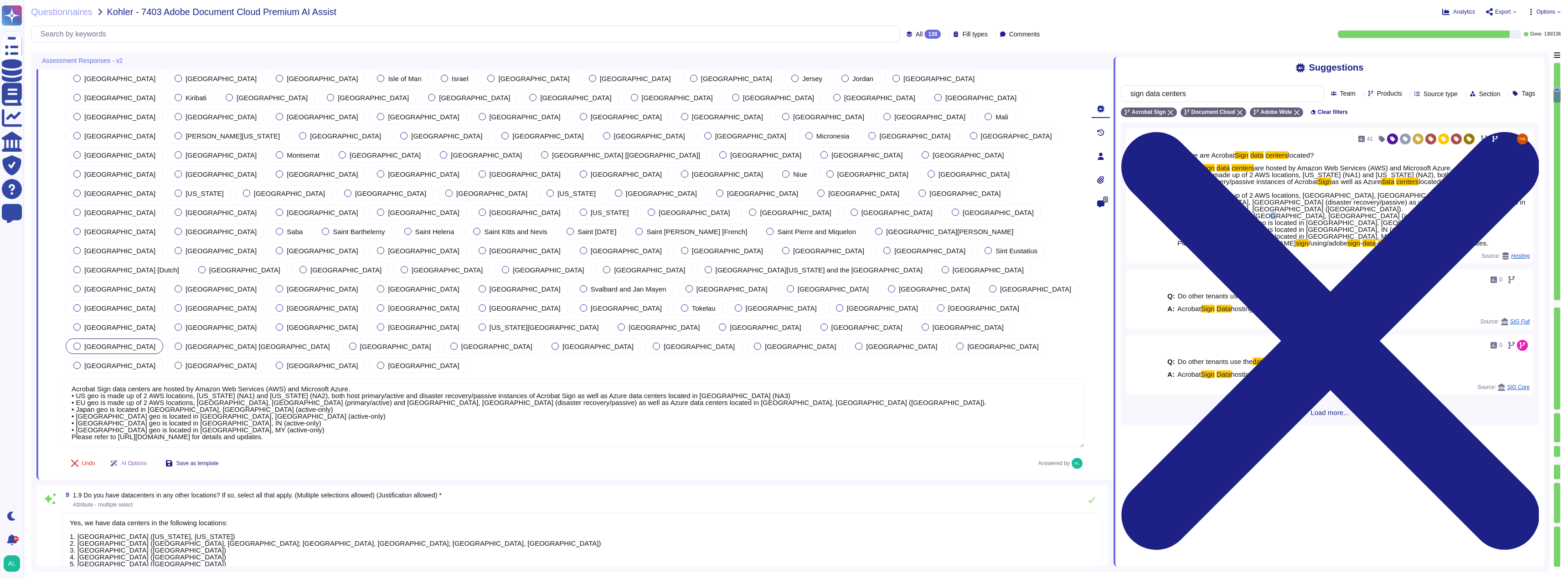
type textarea "No Response Required"
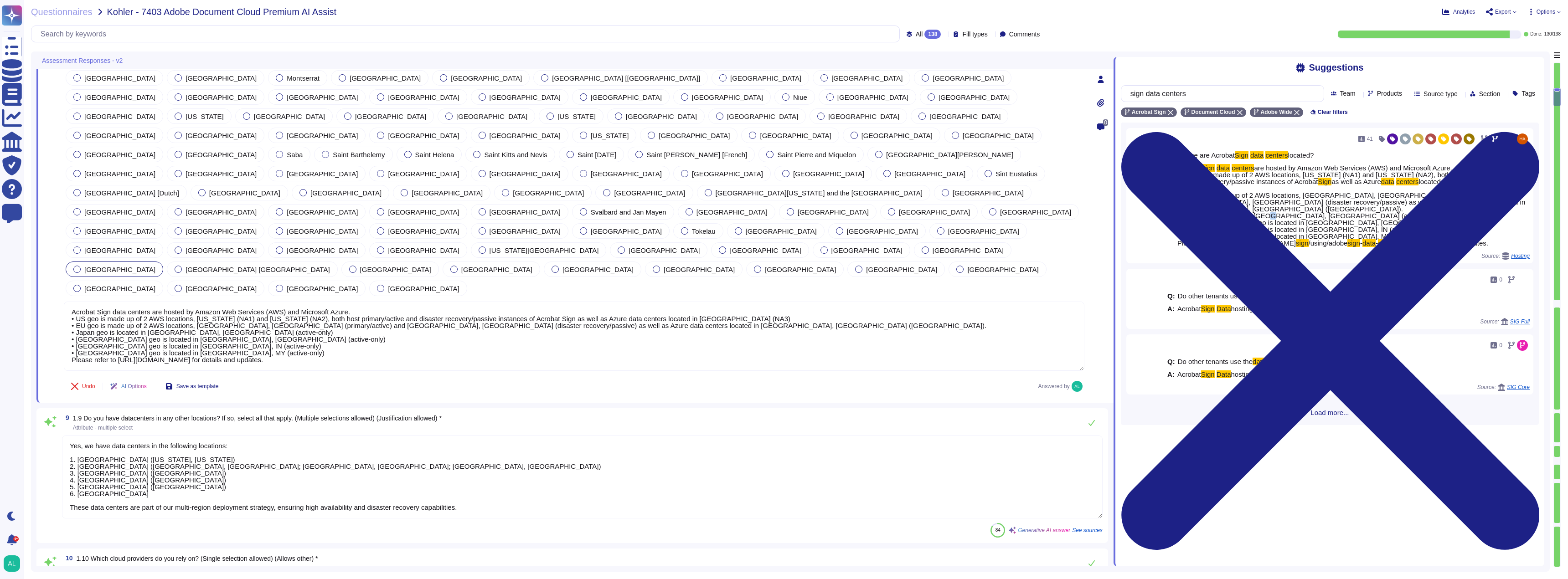
scroll to position [1139, 0]
type textarea "No Response Required"
type textarea "Adobe maintains a SOC 2 Type 2 certification, and the SOC 2 report is available…"
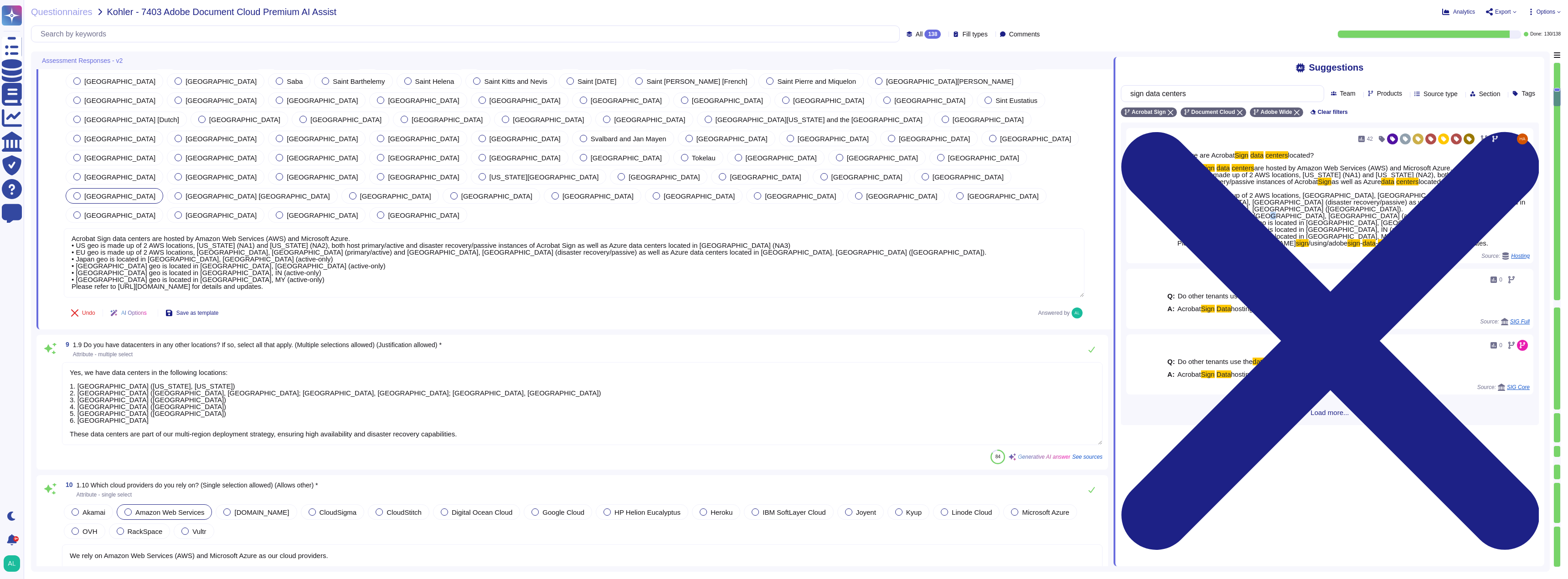
click at [131, 508] on div at bounding box center [128, 512] width 7 height 7
click at [131, 502] on div "Akamai Amazon Web Services [DOMAIN_NAME] CloudSigma CloudStitch Digital Ocean C…" at bounding box center [583, 521] width 1041 height 38
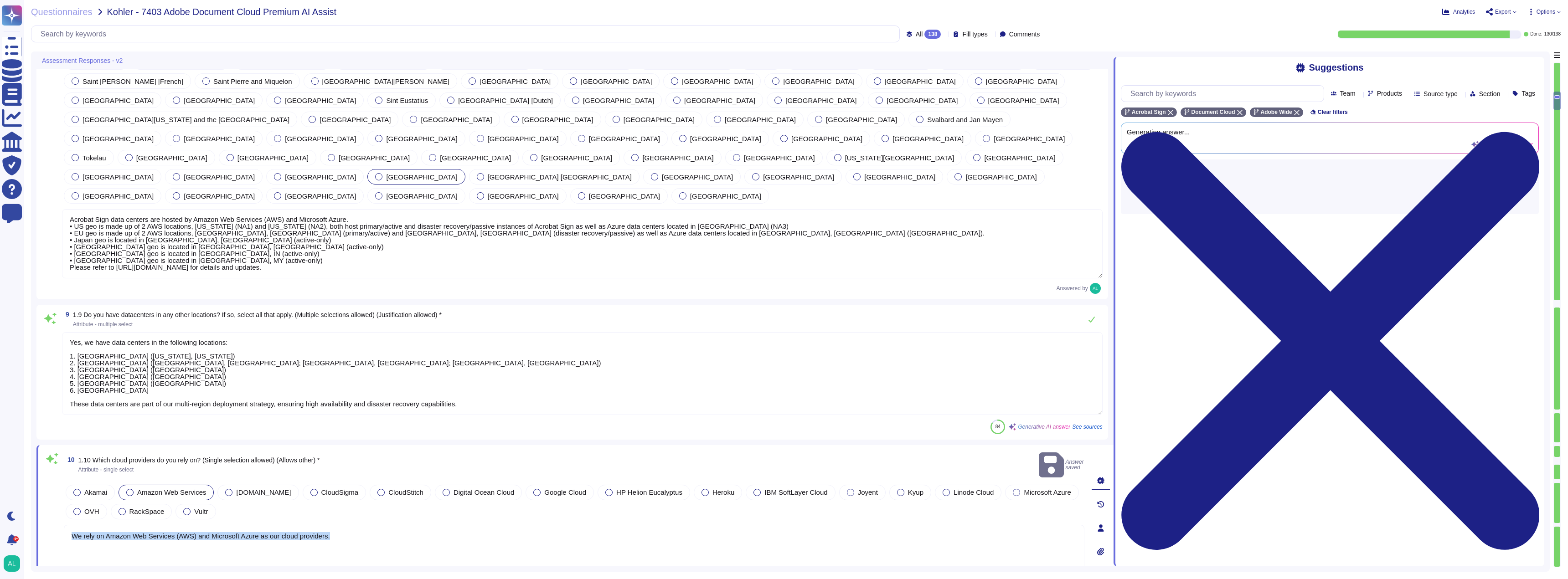
type textarea "Adobe maintains a SOC 2 Type 2 certification, and the SOC 2 report is available…"
type textarea "The ISO-27001 certification applies to Adobe's [GEOGRAPHIC_DATA], [US_STATE] lo…"
type textarea "No Response Required"
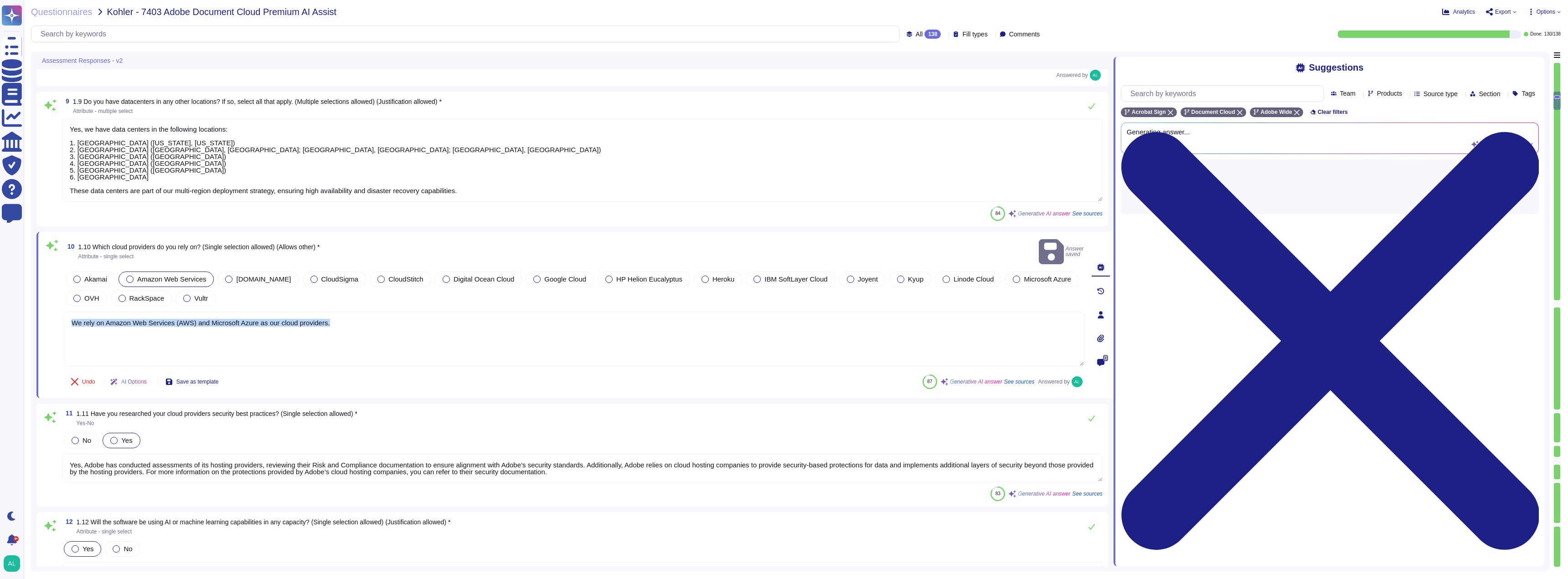
scroll to position [1367, 0]
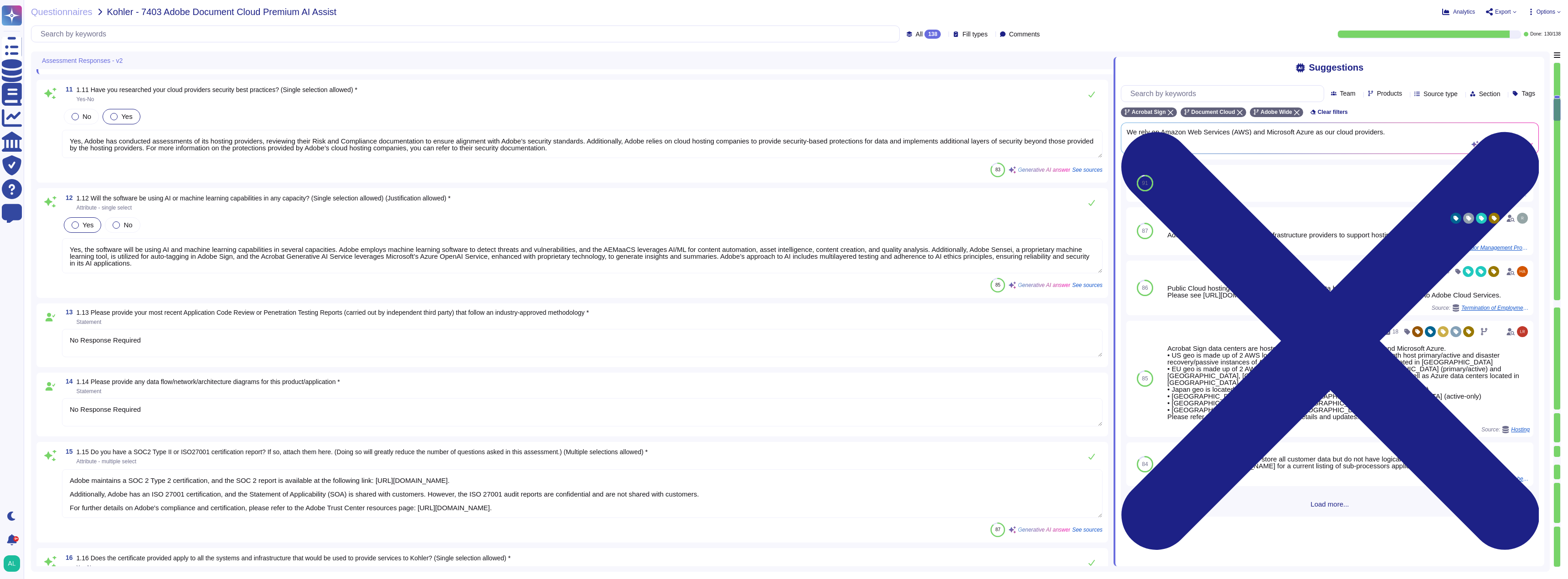
type textarea "No Response Required"
type textarea "Adobe has a range of policies and standards that are updated, reviewed, and app…"
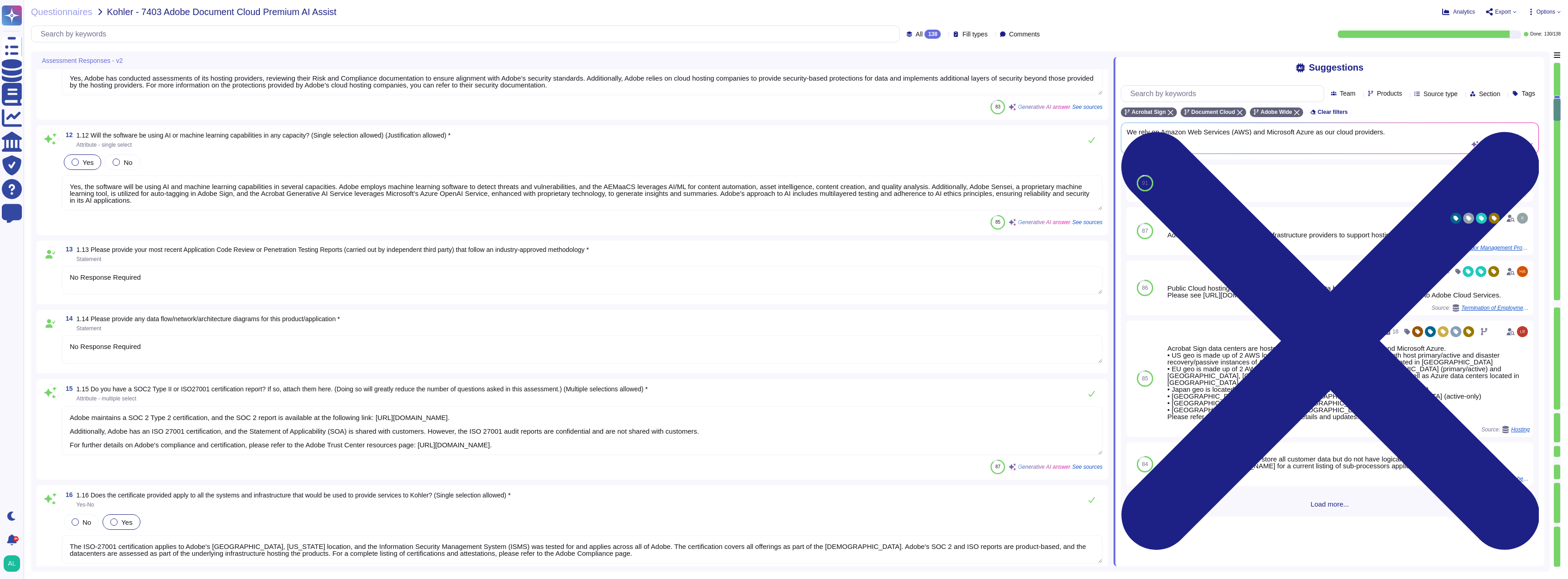
click at [215, 288] on textarea "No Response Required" at bounding box center [583, 280] width 1041 height 28
click at [215, 288] on div "No Response Required" at bounding box center [583, 280] width 1041 height 29
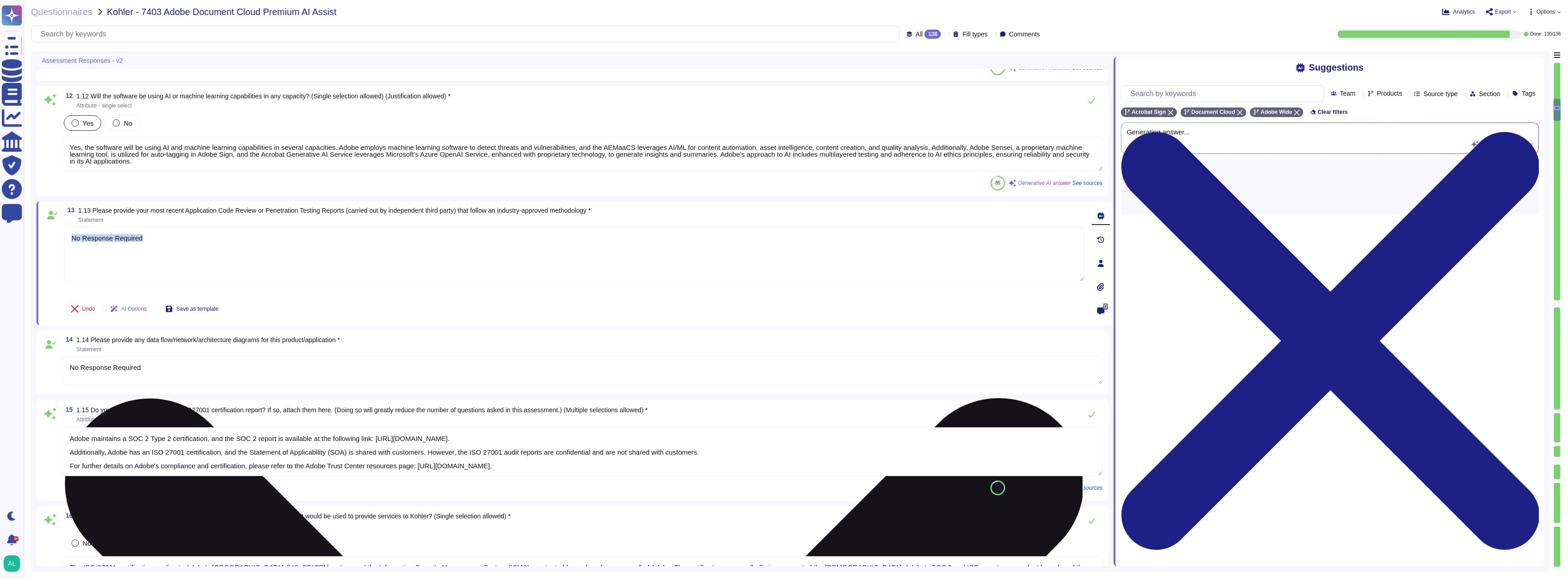
type textarea "Adobe has a range of policies and standards that are updated, reviewed, and app…"
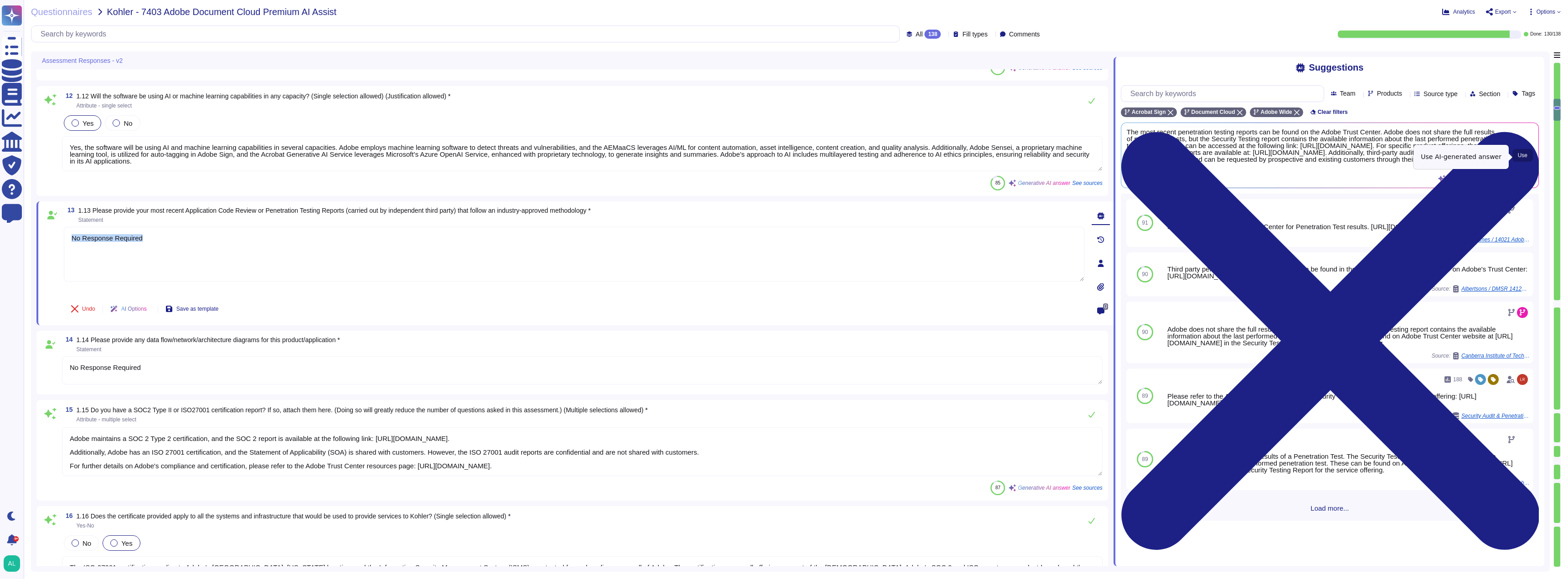
click at [1527, 156] on span "Use" at bounding box center [1523, 155] width 10 height 5
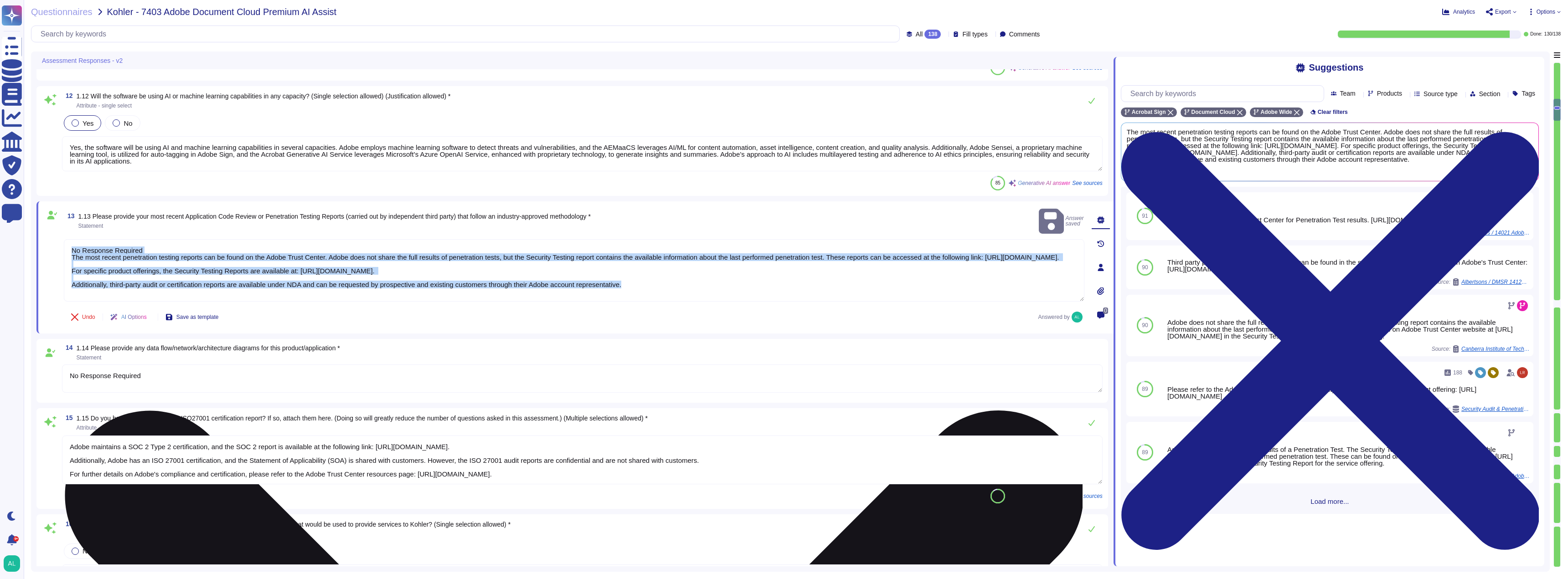
click at [157, 239] on textarea "No Response Required The most recent penetration testing reports can be found o…" at bounding box center [574, 270] width 1021 height 63
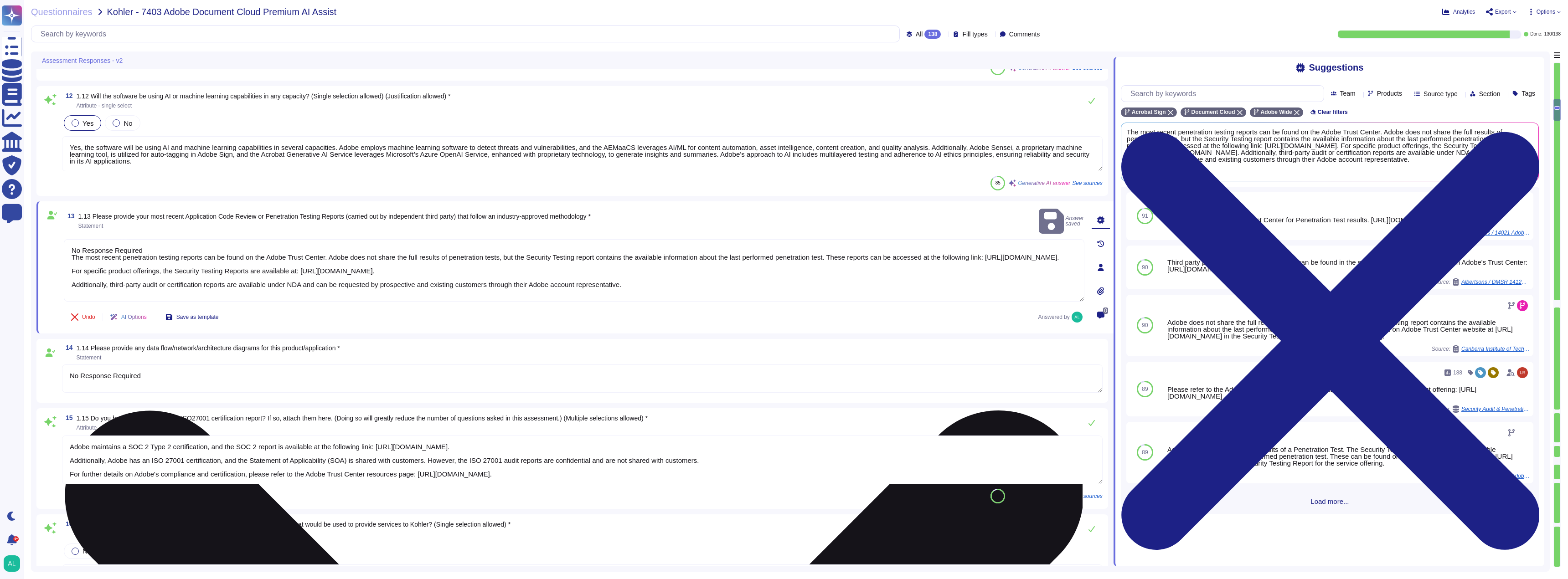
click at [157, 239] on textarea "No Response Required The most recent penetration testing reports can be found o…" at bounding box center [574, 270] width 1021 height 63
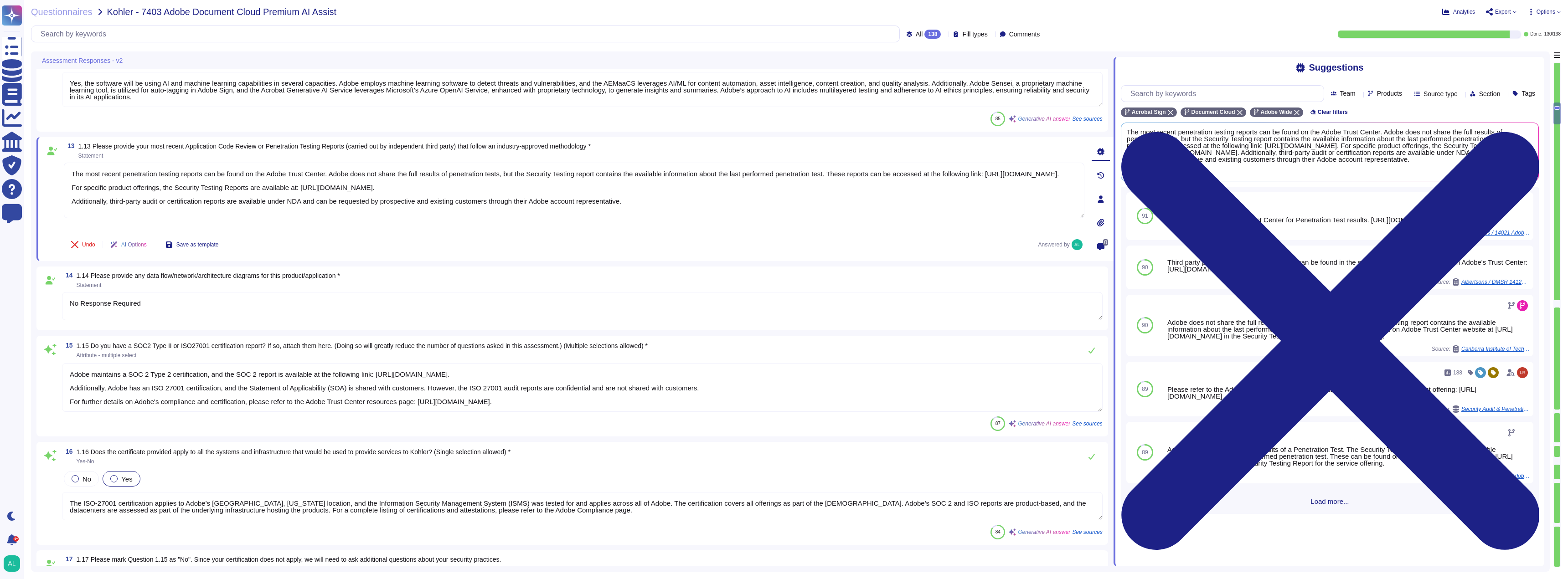
scroll to position [1640, 0]
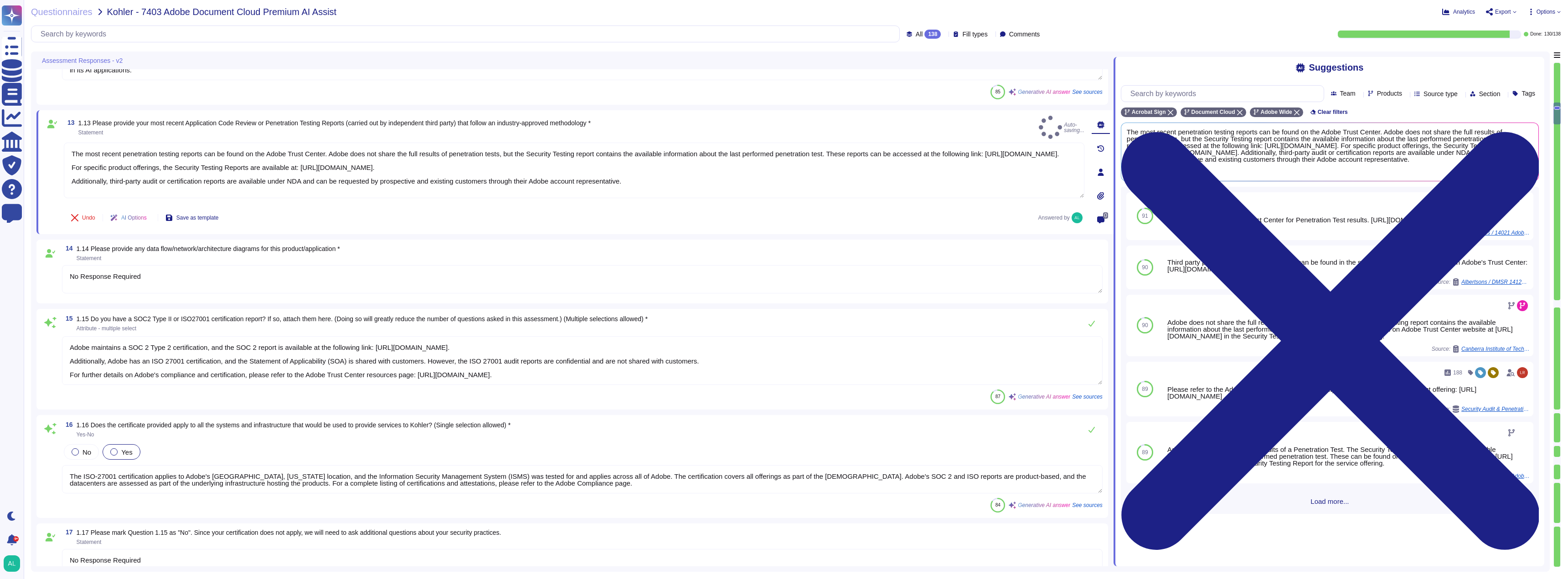
type textarea "The most recent penetration testing reports can be found on the Adobe Trust Cen…"
click at [215, 279] on textarea "No Response Required" at bounding box center [583, 279] width 1041 height 28
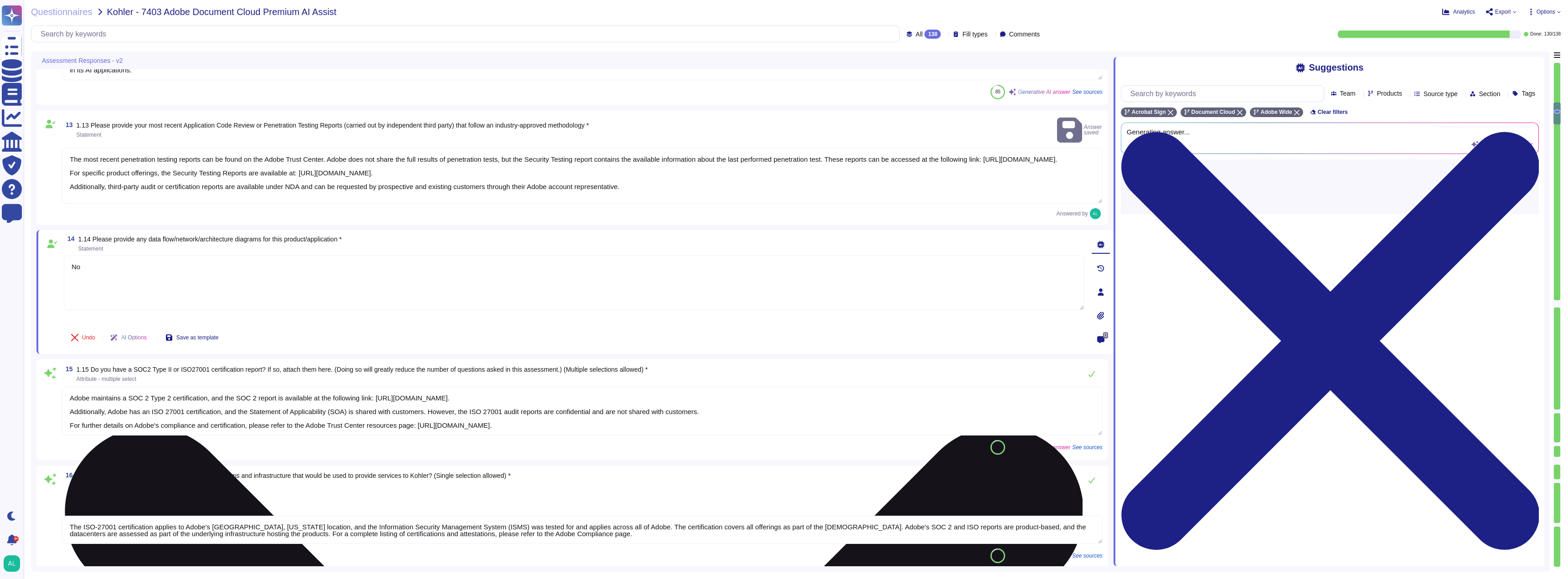
type textarea "N"
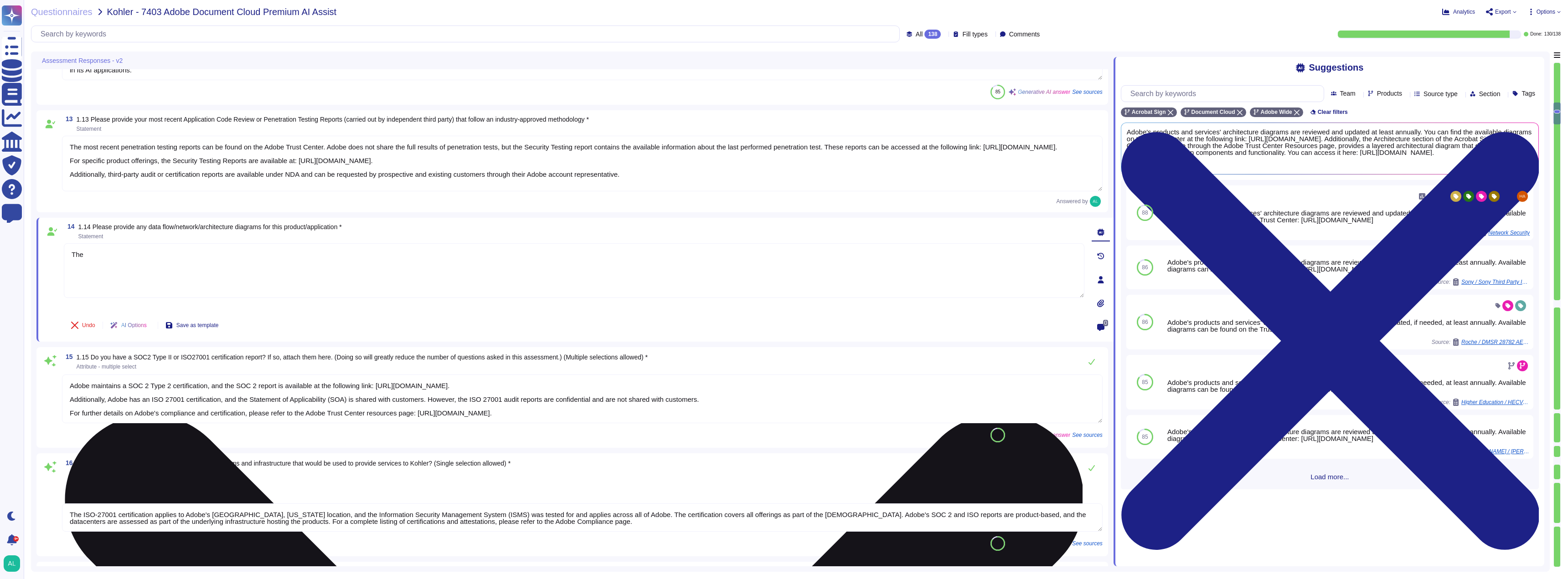
type textarea "T"
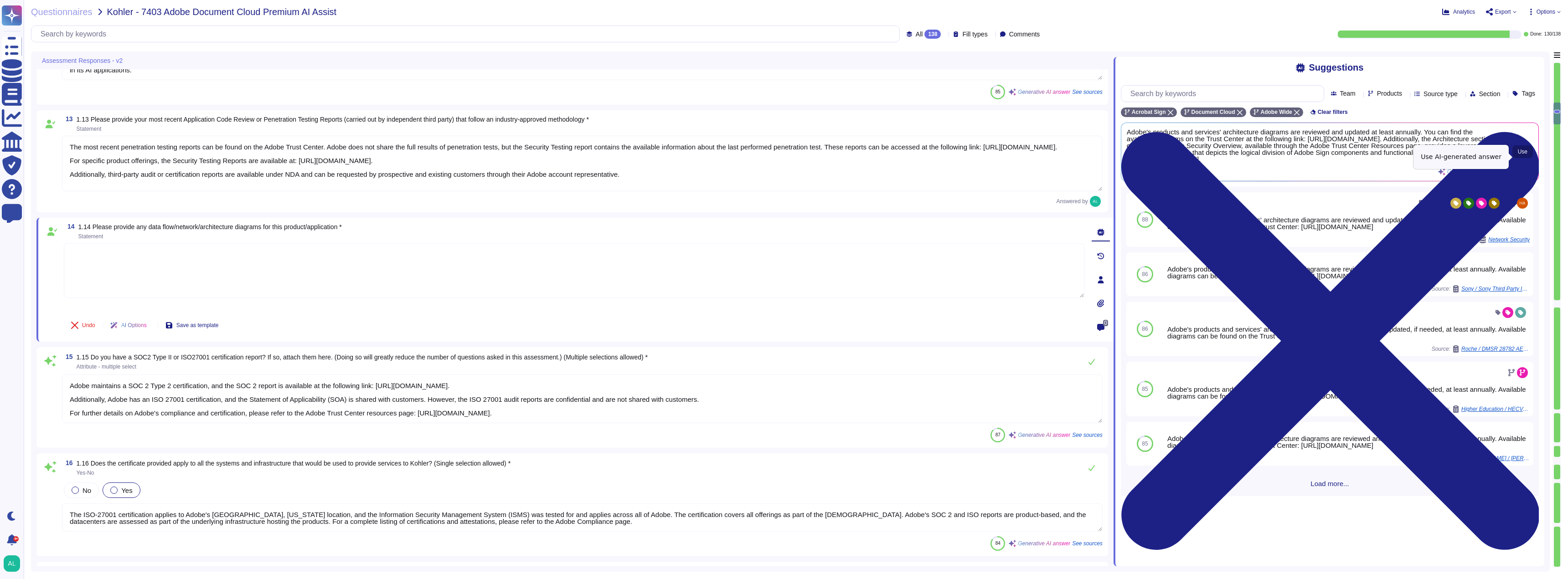
click at [1521, 154] on span "Use" at bounding box center [1523, 151] width 10 height 5
type textarea "Adobe's products and services' architecture diagrams are reviewed and updated a…"
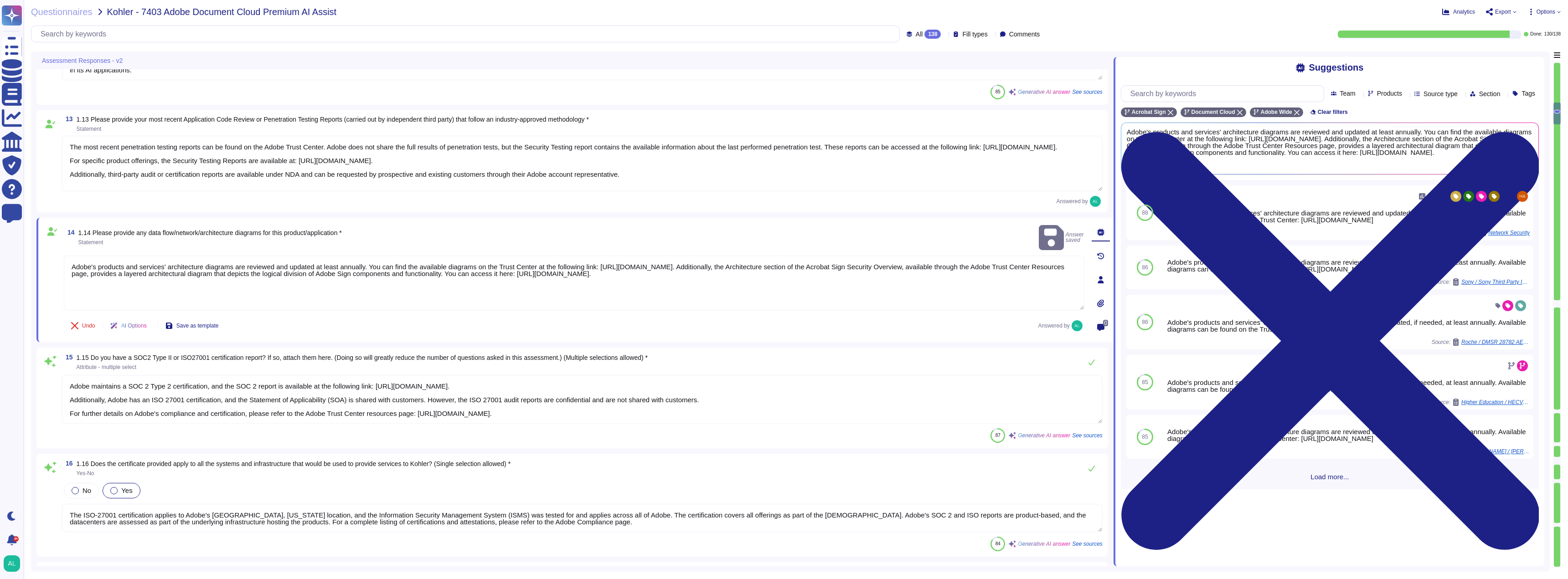
scroll to position [1, 0]
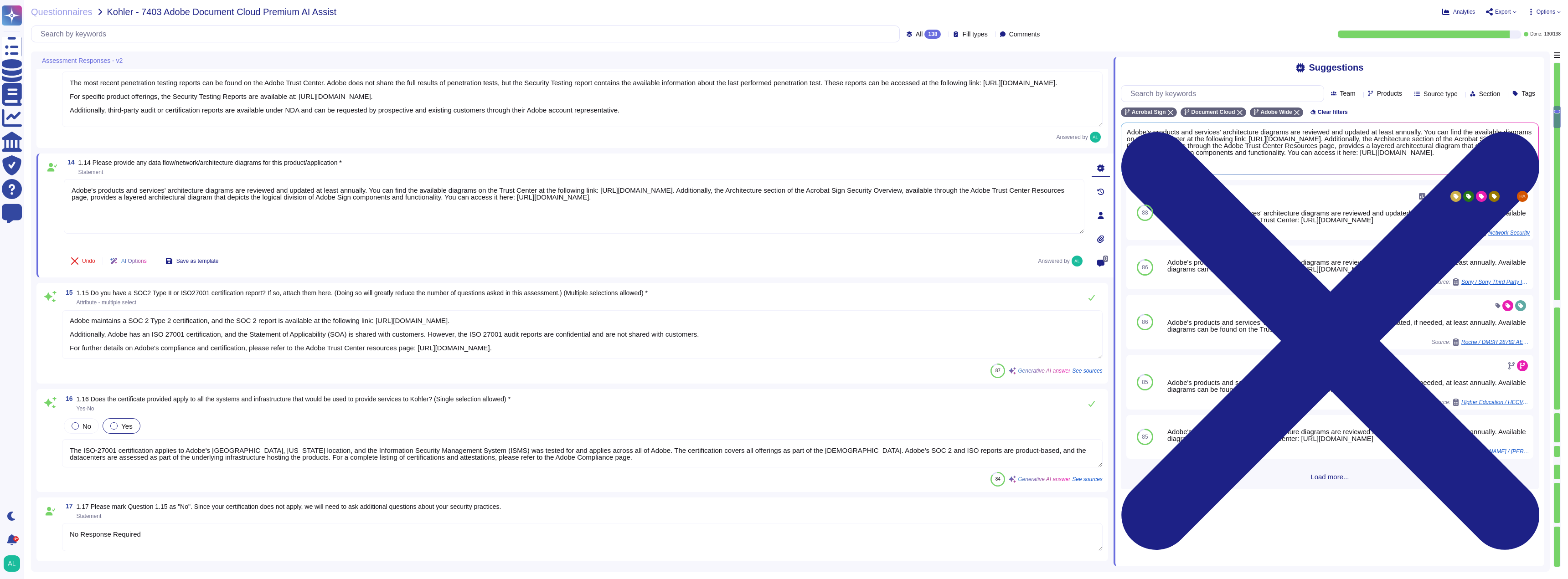
type textarea "Yes, Adobe conducts internal audits of its services. Scope: The internal audits…"
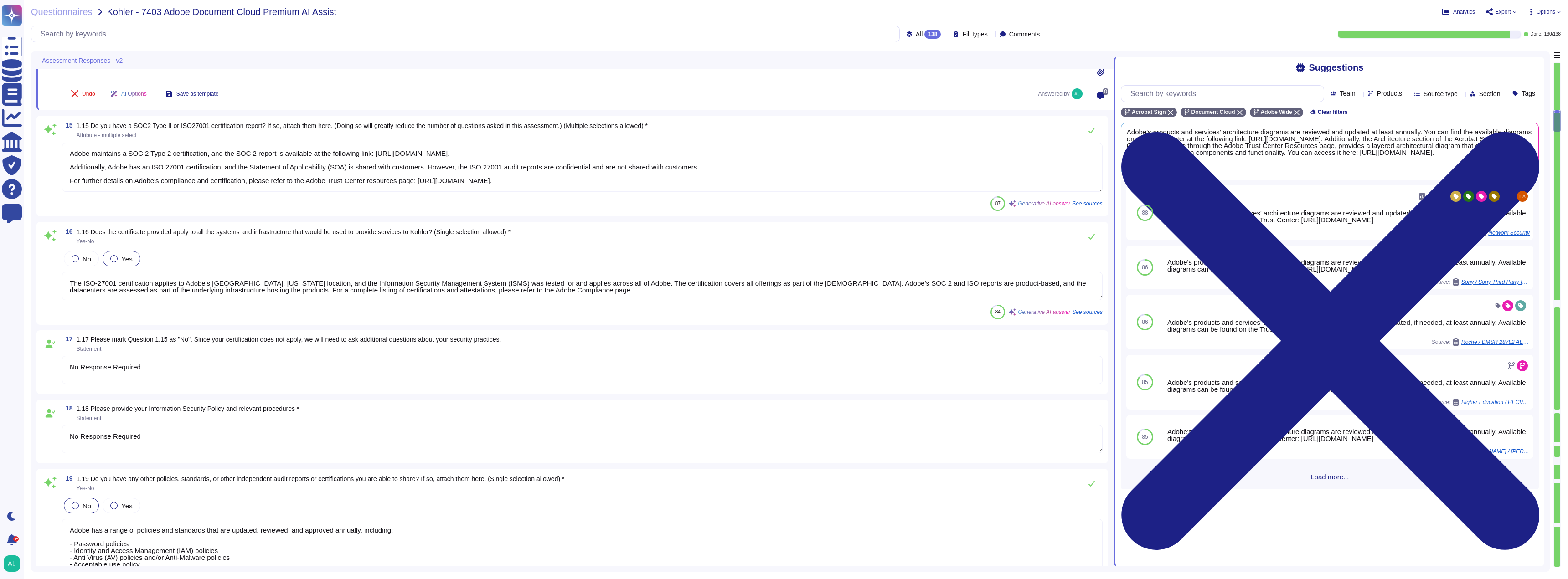
type textarea "No Response Required"
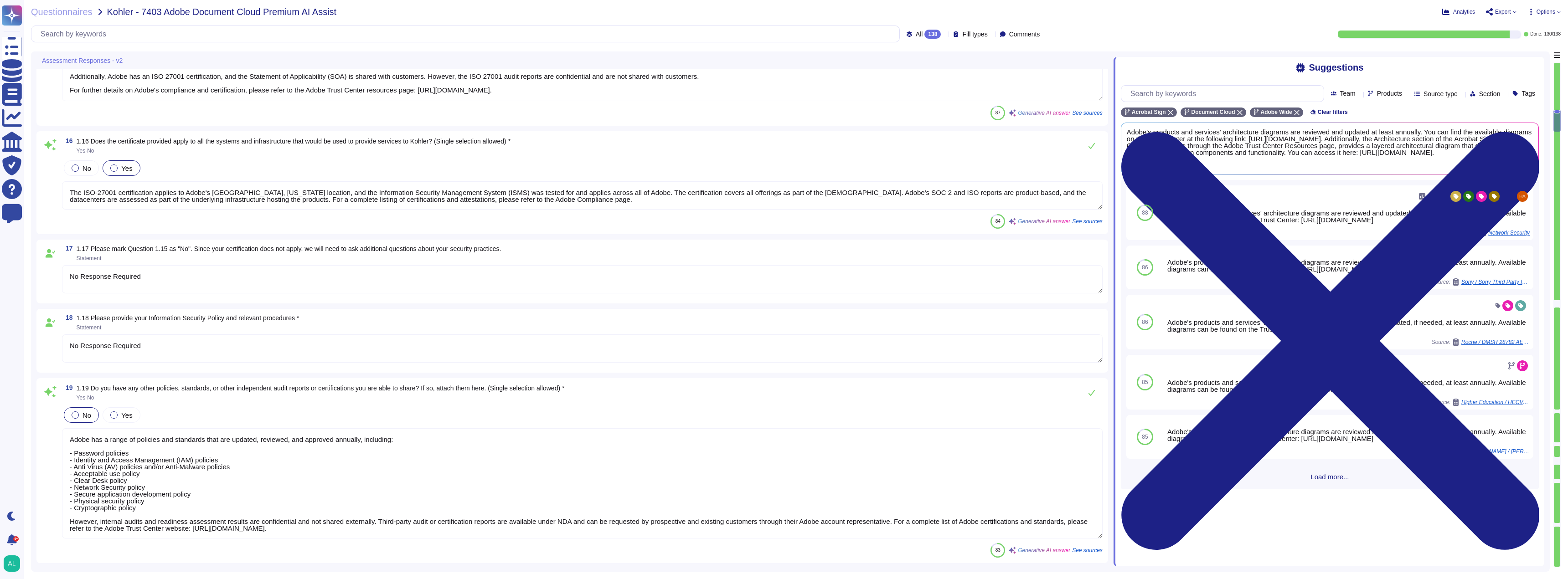
scroll to position [2004, 0]
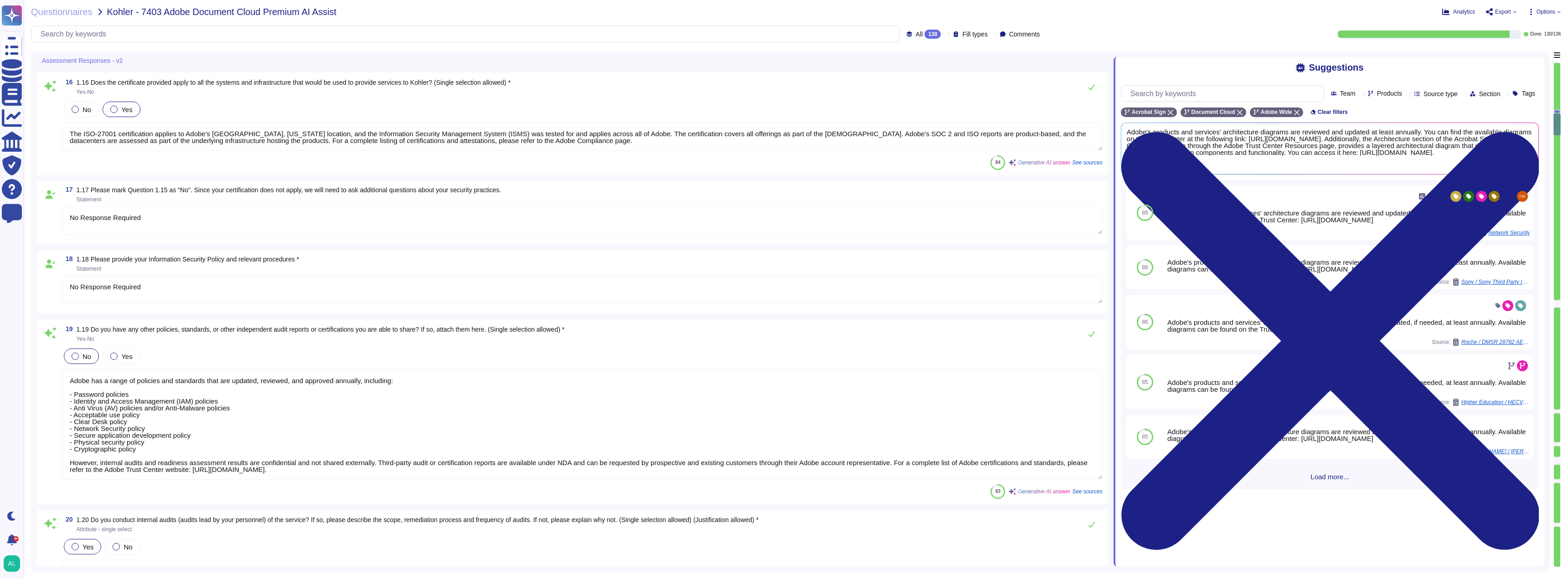
type textarea "Yes, Adobe complies with all applicable privacy and data security laws and regu…"
click at [244, 225] on textarea "No Response Required" at bounding box center [583, 220] width 1041 height 28
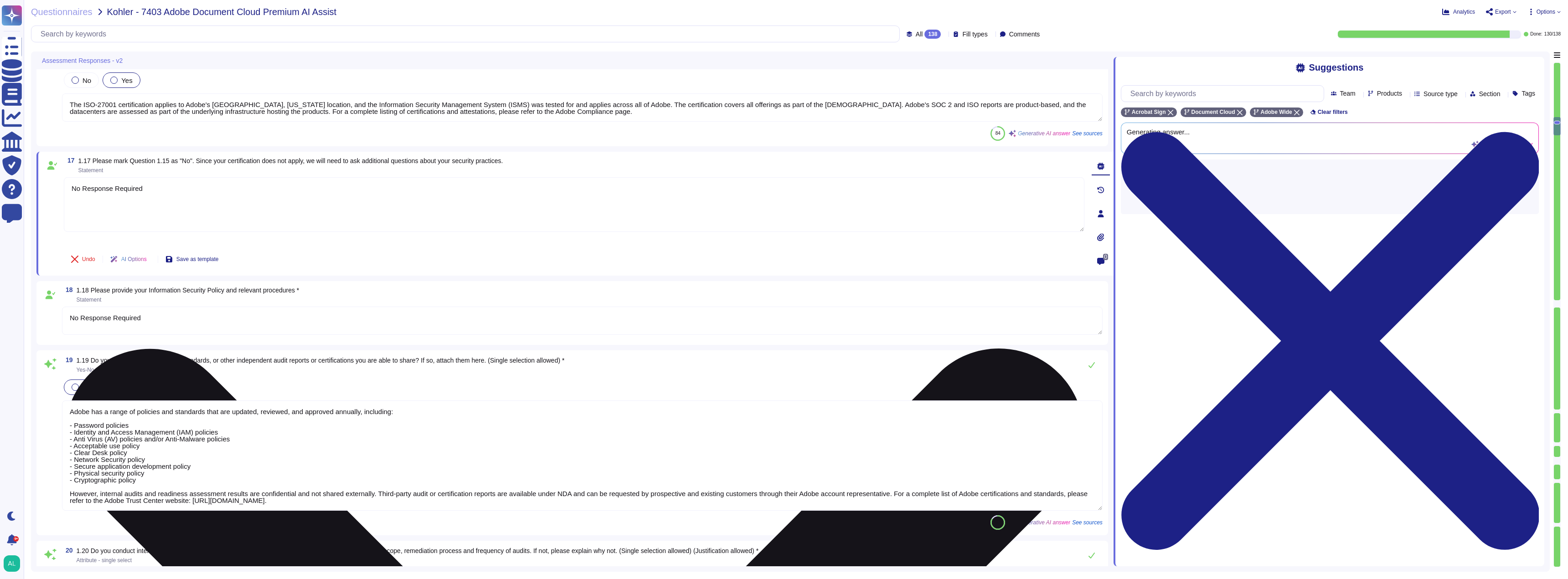
type textarea "Yes, Adobe complies with all applicable privacy and data security laws and regu…"
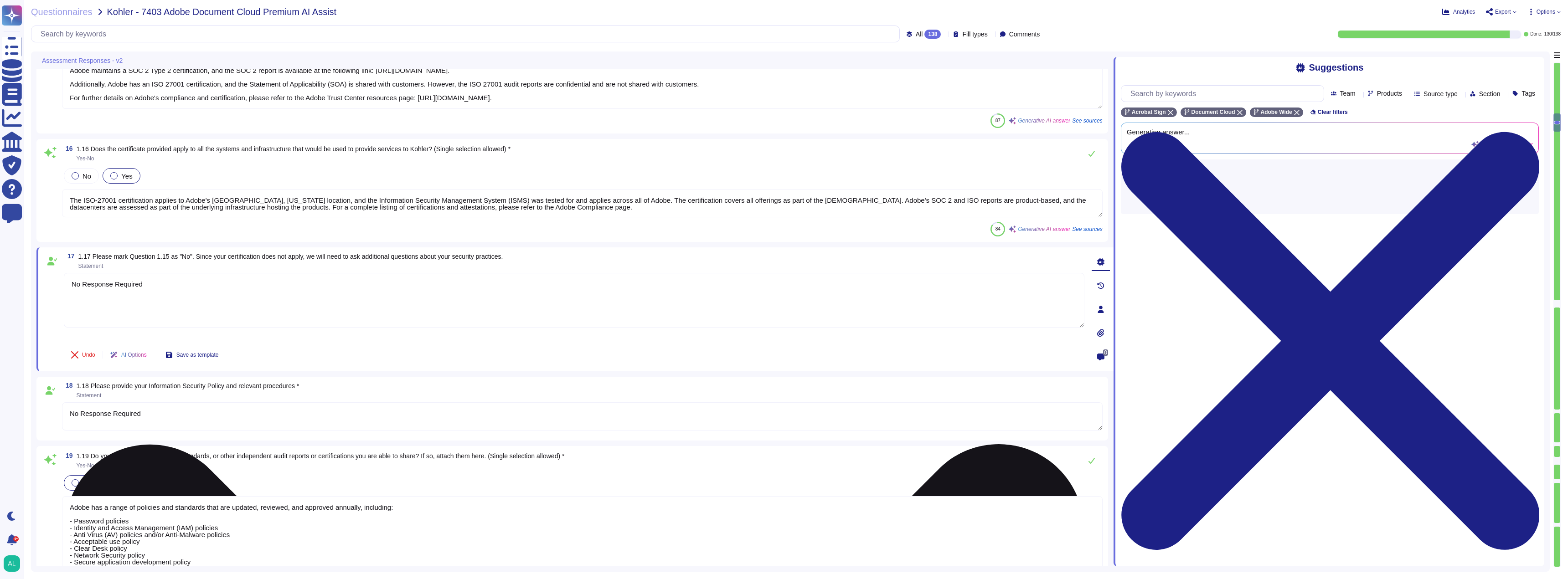
type textarea "The most recent penetration testing reports can be found on the Adobe Trust Cen…"
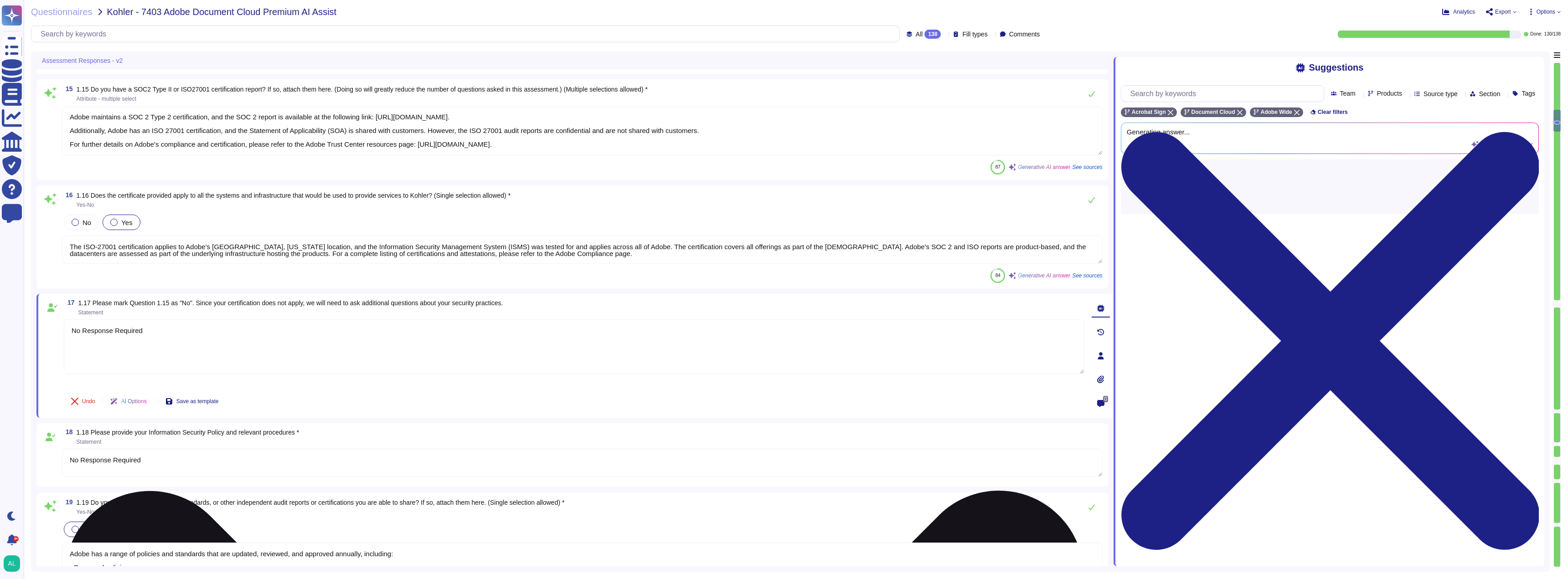
scroll to position [1822, 0]
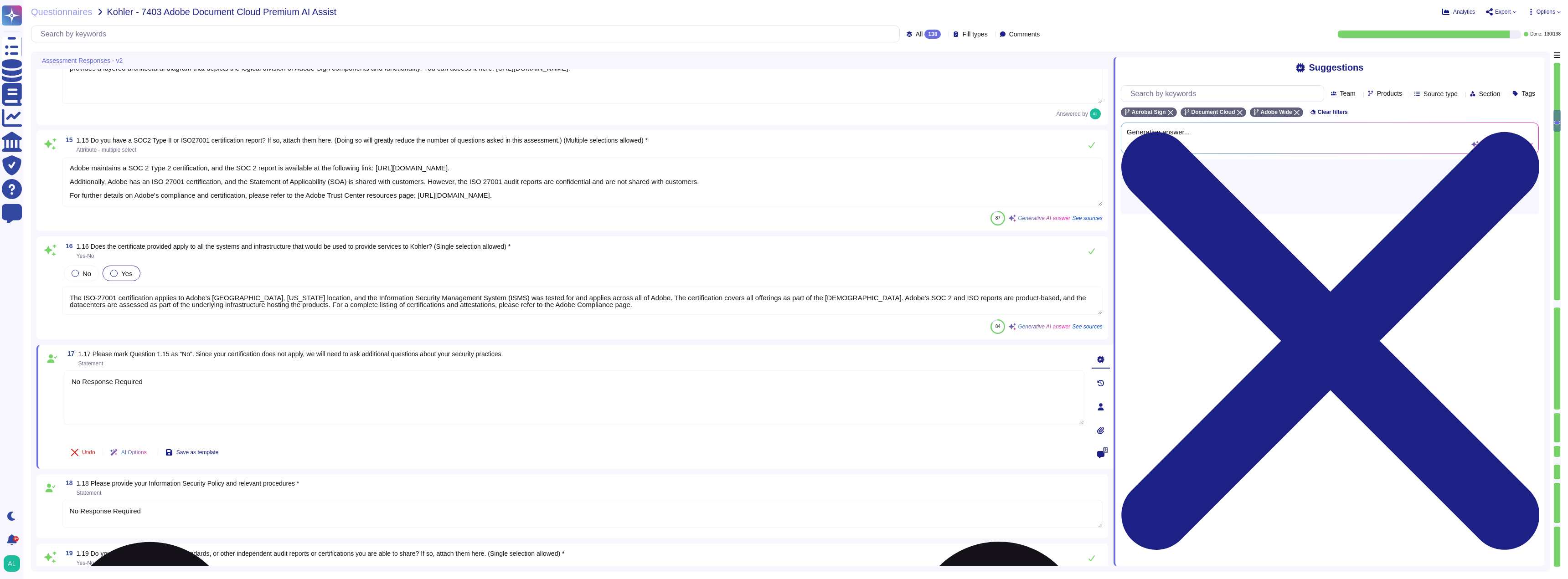
type textarea "Yes, the software will be using AI and machine learning capabilities in several…"
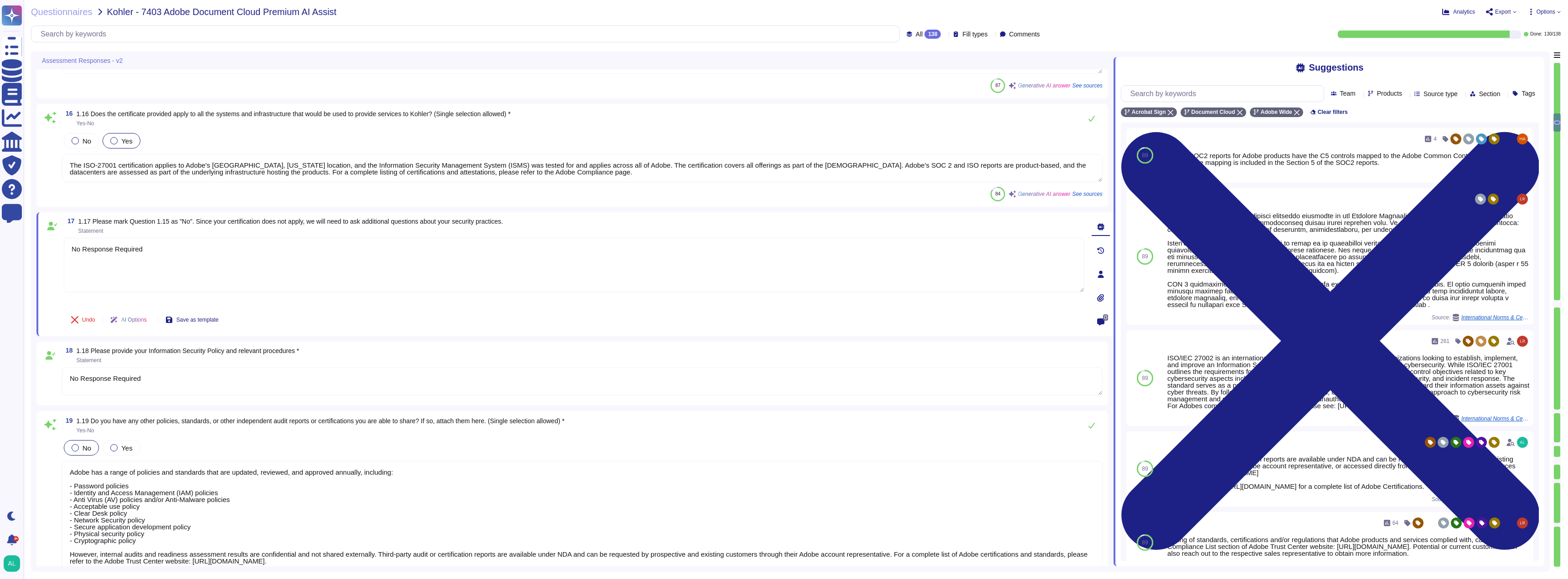
scroll to position [1958, 0]
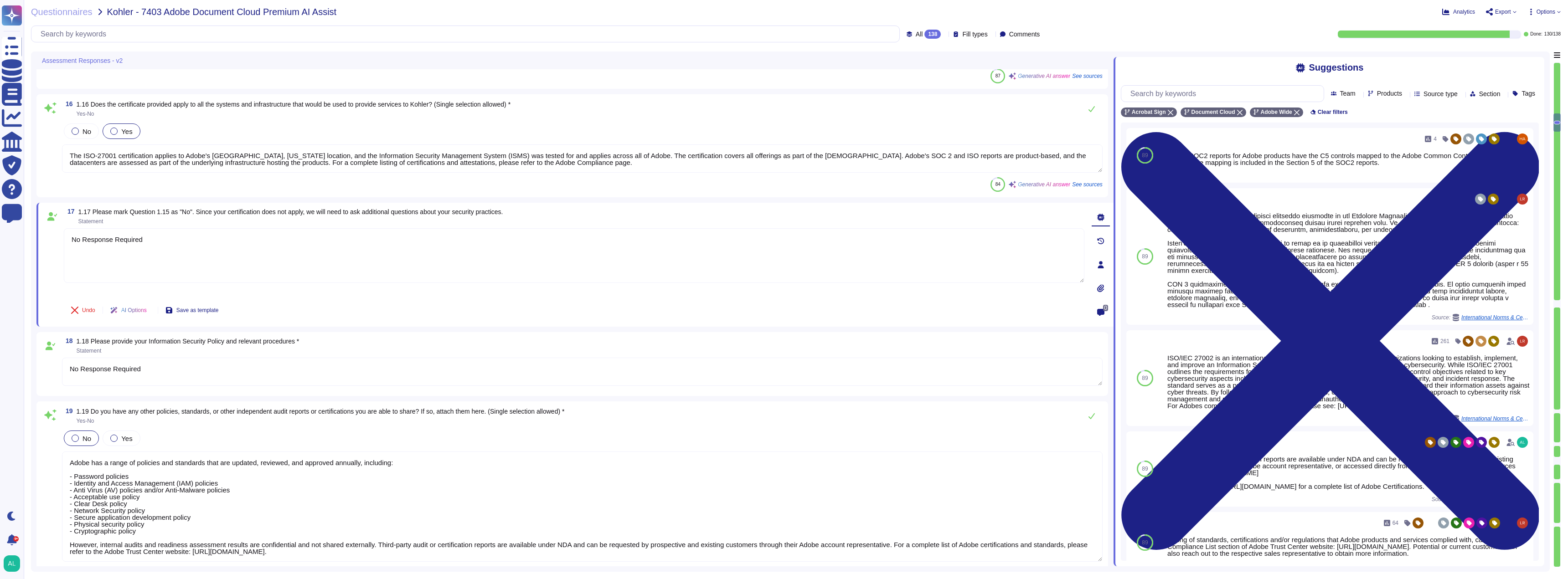
type textarea "No Response Required"
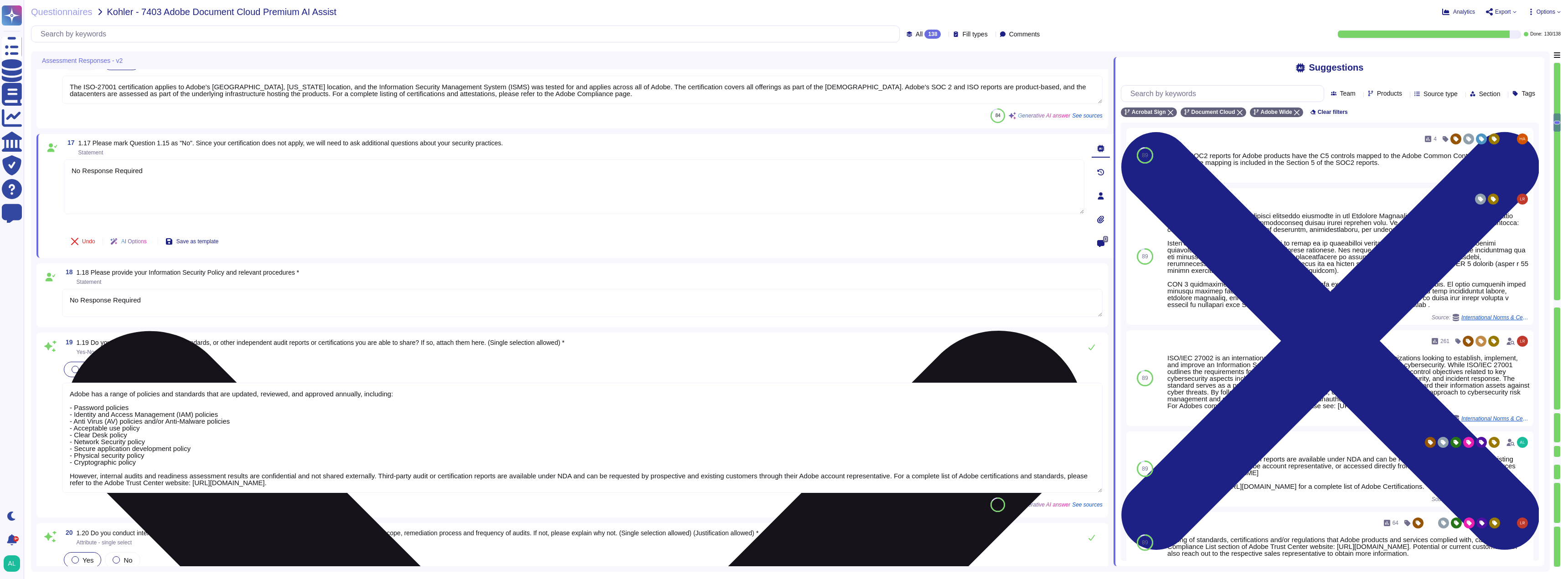
scroll to position [2095, 0]
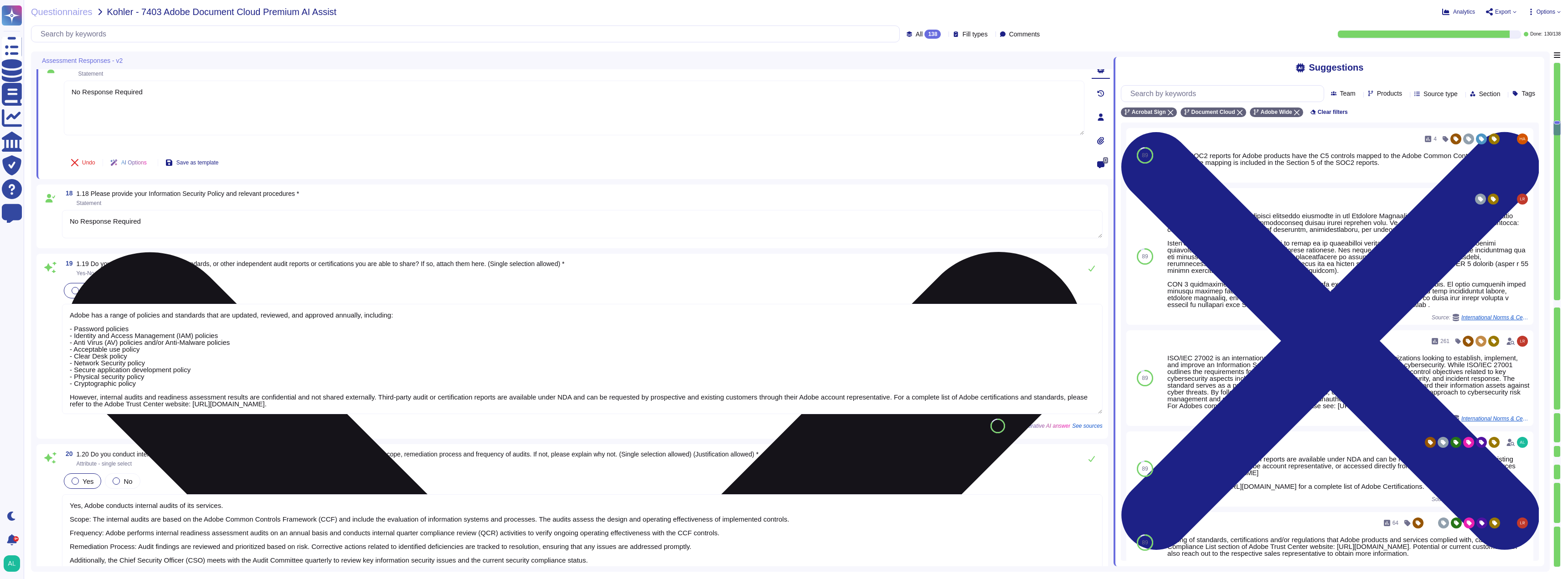
type textarea "Yes, Adobe complies with all applicable privacy and data security laws and regu…"
type textarea "No Response Required"
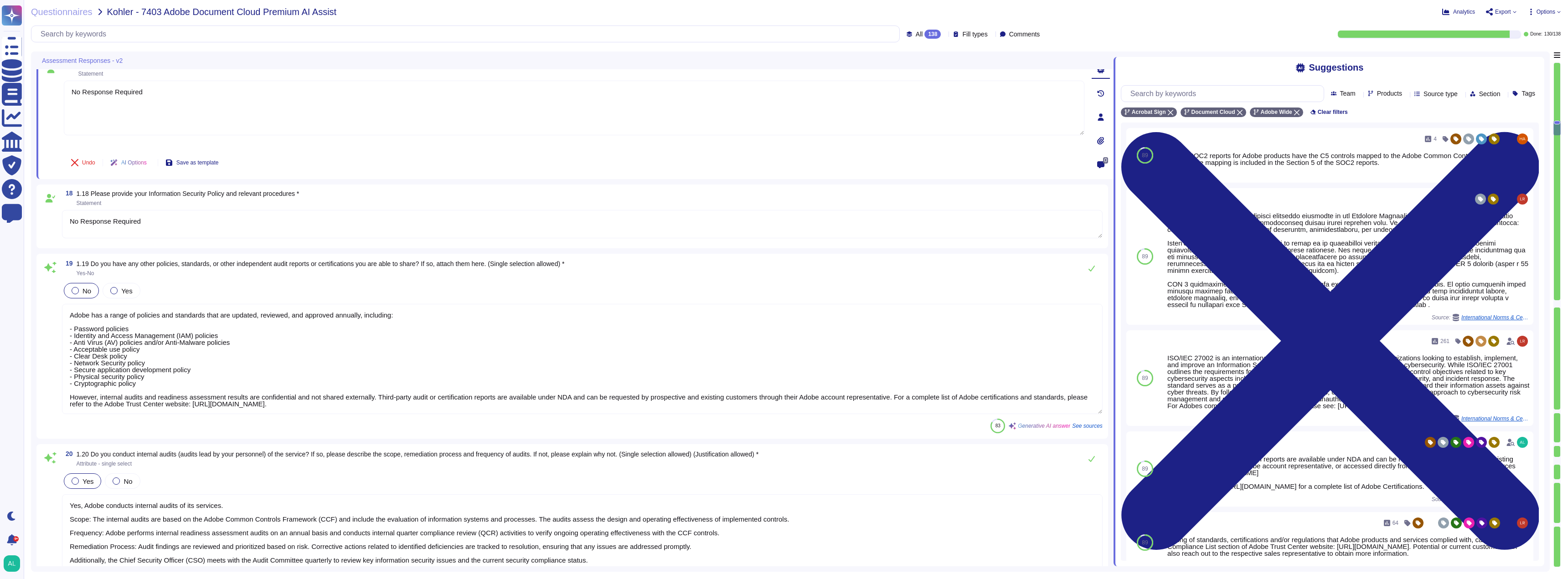
click at [213, 220] on textarea "No Response Required" at bounding box center [583, 224] width 1041 height 28
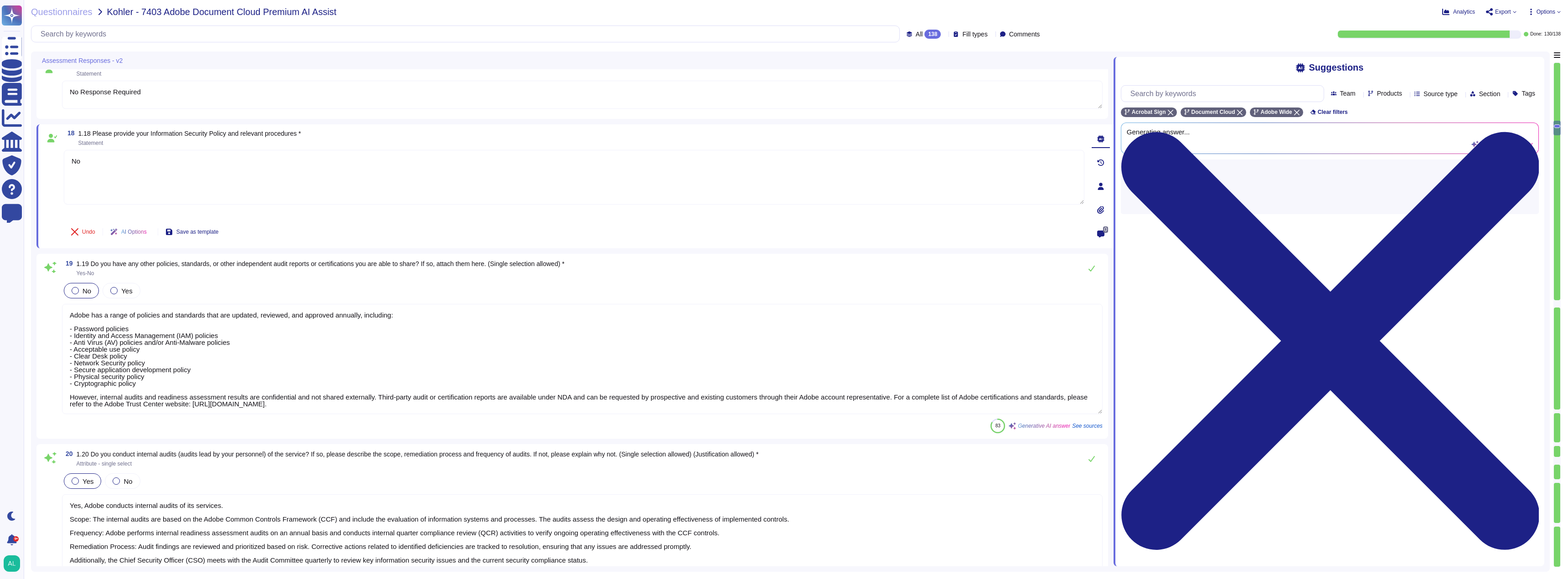
type textarea "N"
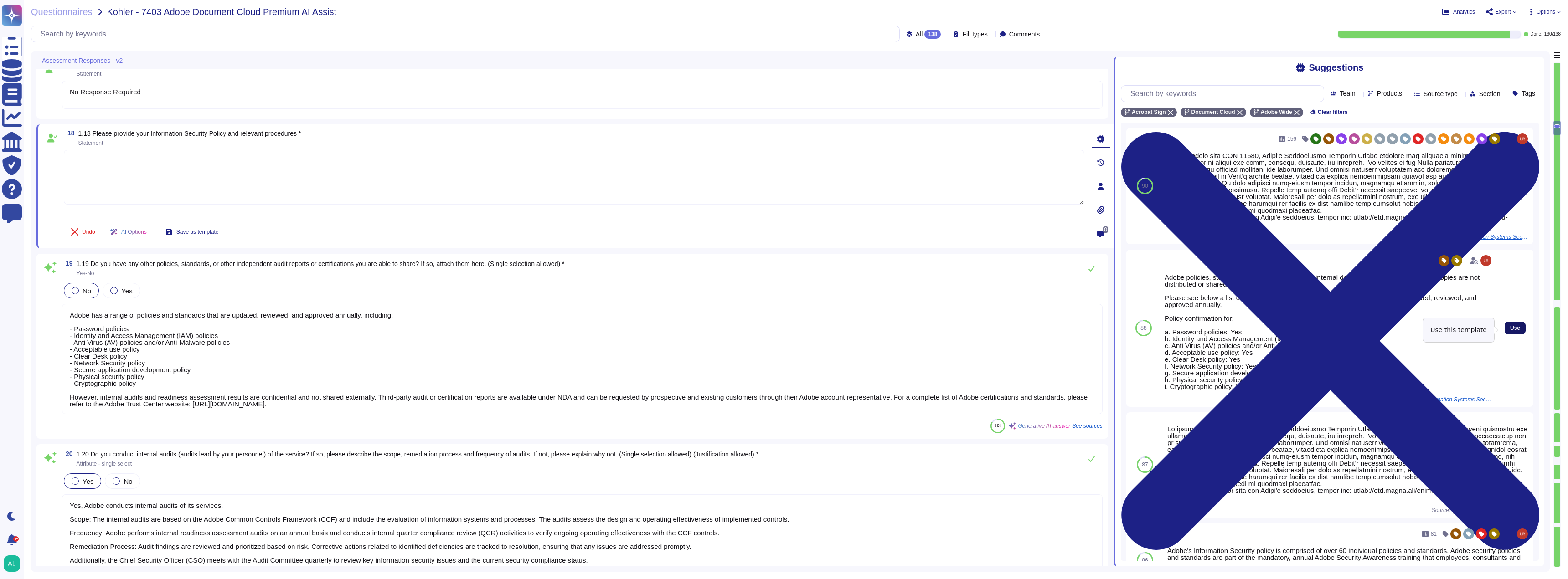
click at [1510, 327] on span "Use" at bounding box center [1515, 328] width 10 height 5
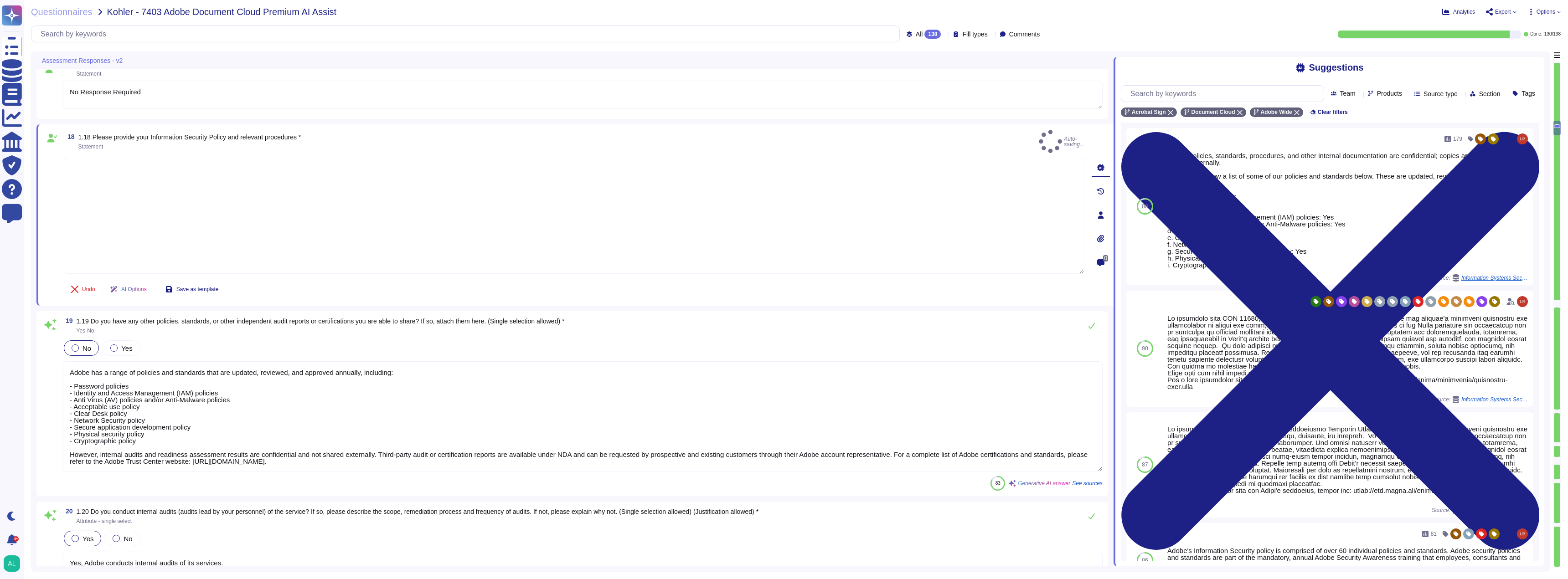
click at [1508, 327] on div "90 156 Source: Information Systems Security Policies Use" at bounding box center [1329, 348] width 407 height 116
type textarea "Adobe policies, standards, procedures, and other internal documentation are con…"
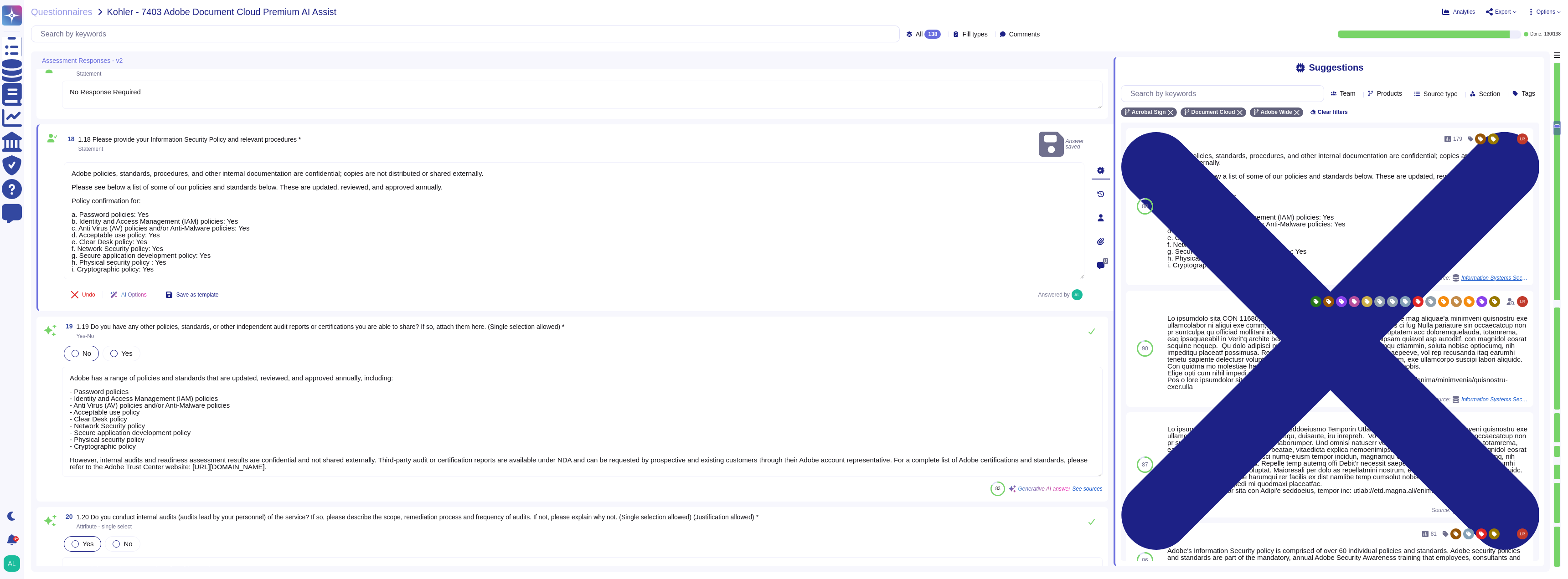
scroll to position [1, 0]
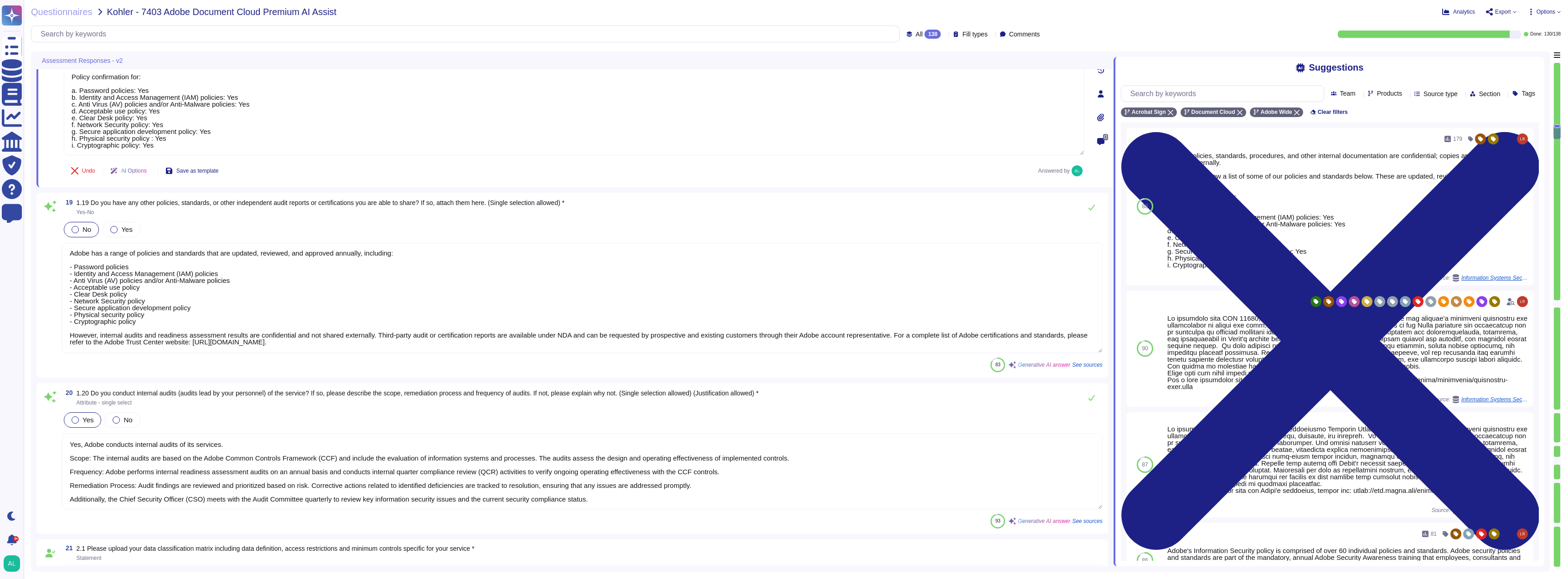
type textarea "No Response Required"
type textarea "- A variety of data loss protection tools and mitigating controls are employed,…"
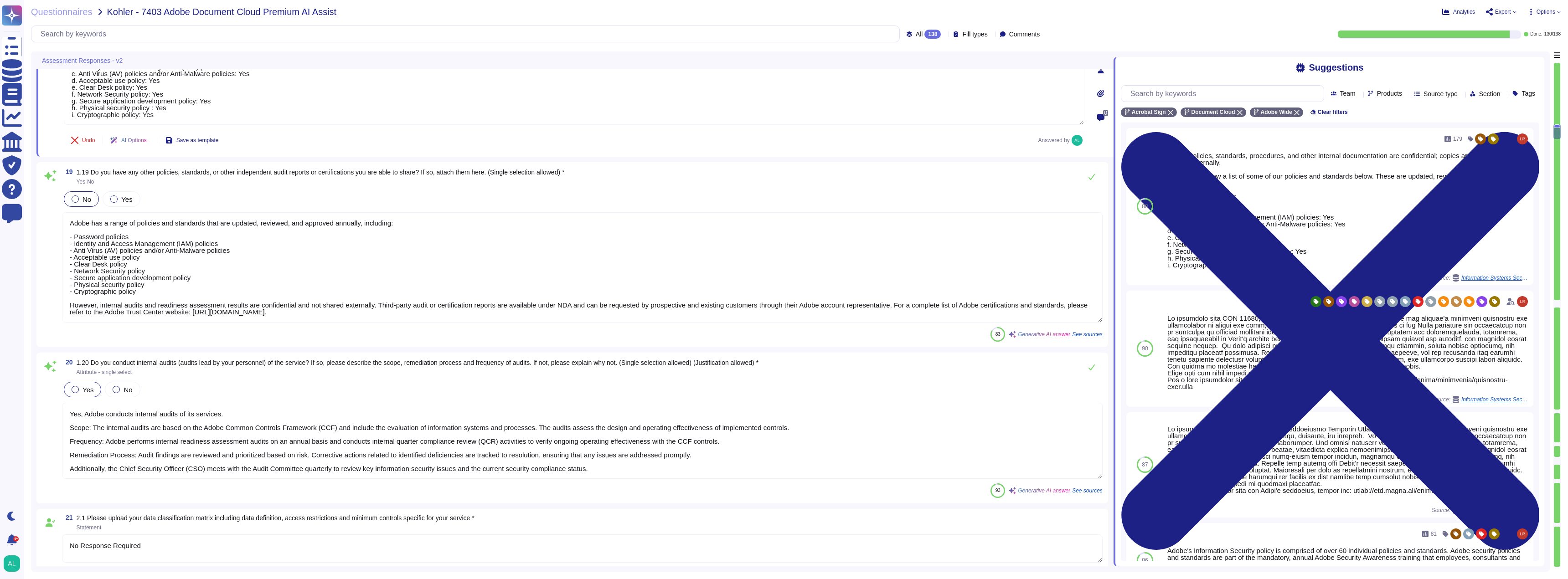
scroll to position [0, 0]
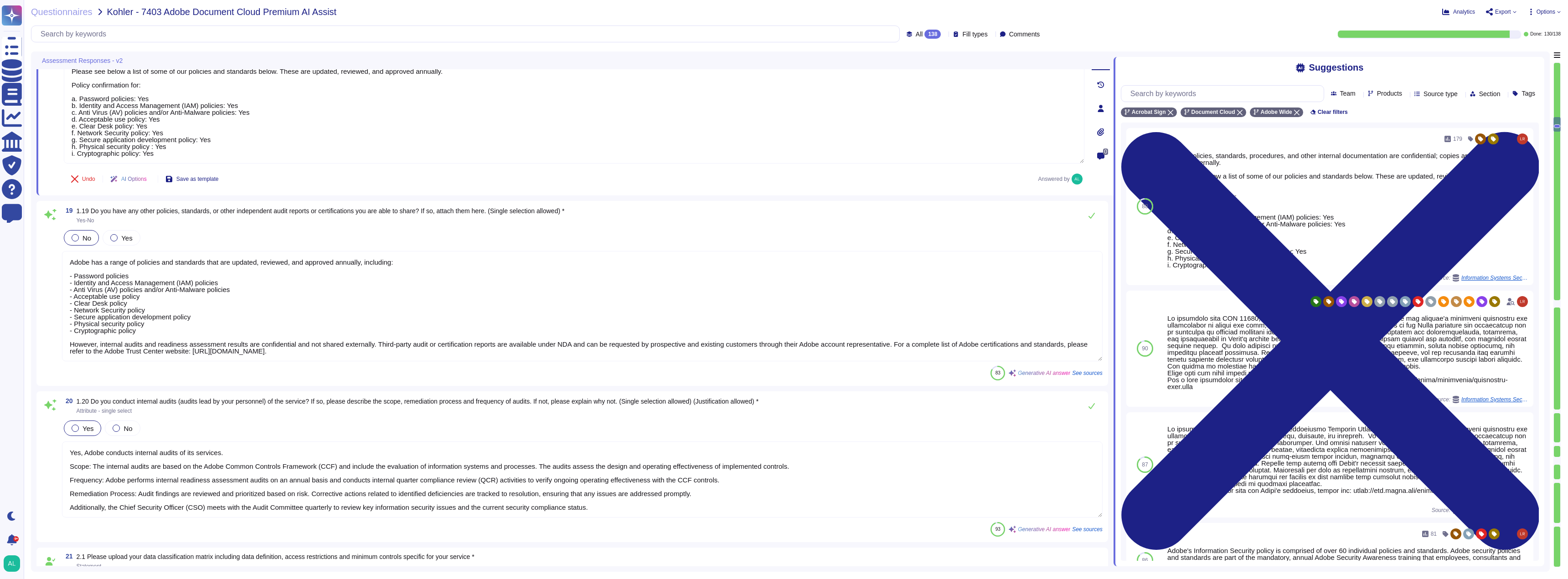
type textarea "Adobe's products and services' architecture diagrams are reviewed and updated a…"
type textarea "Adobe maintains a SOC 2 Type 2 certification, and the SOC 2 report is available…"
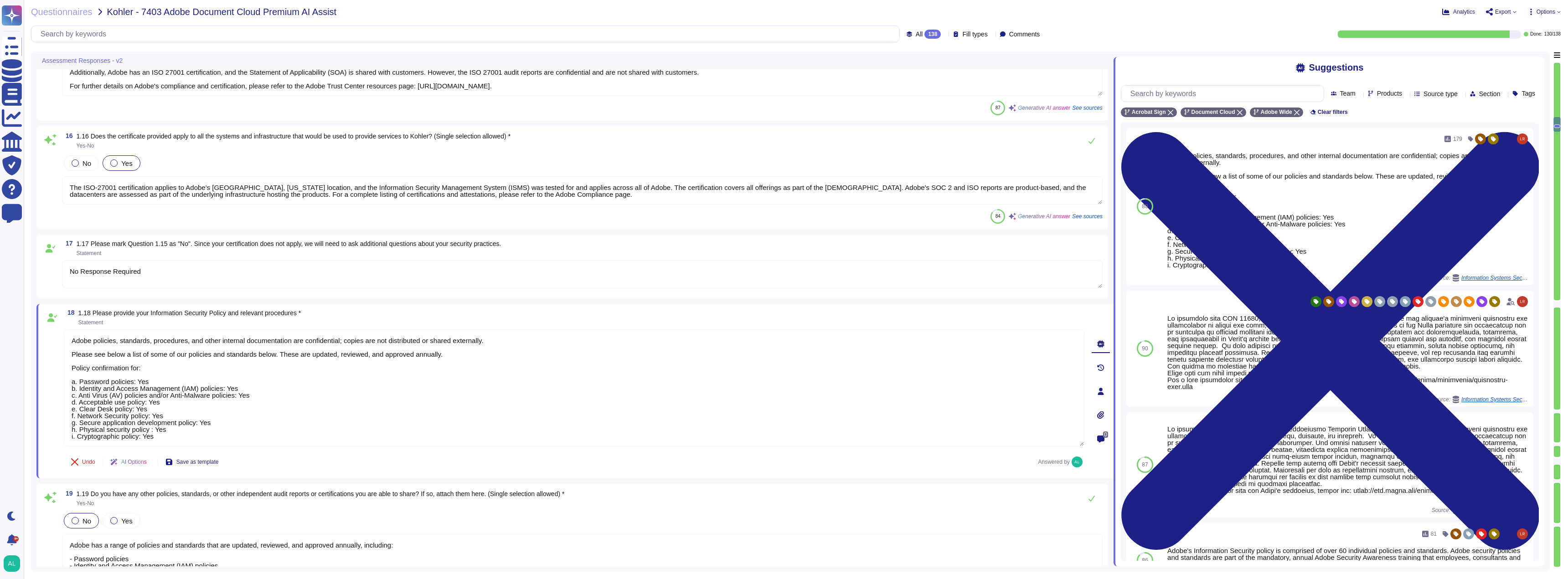
scroll to position [1887, 0]
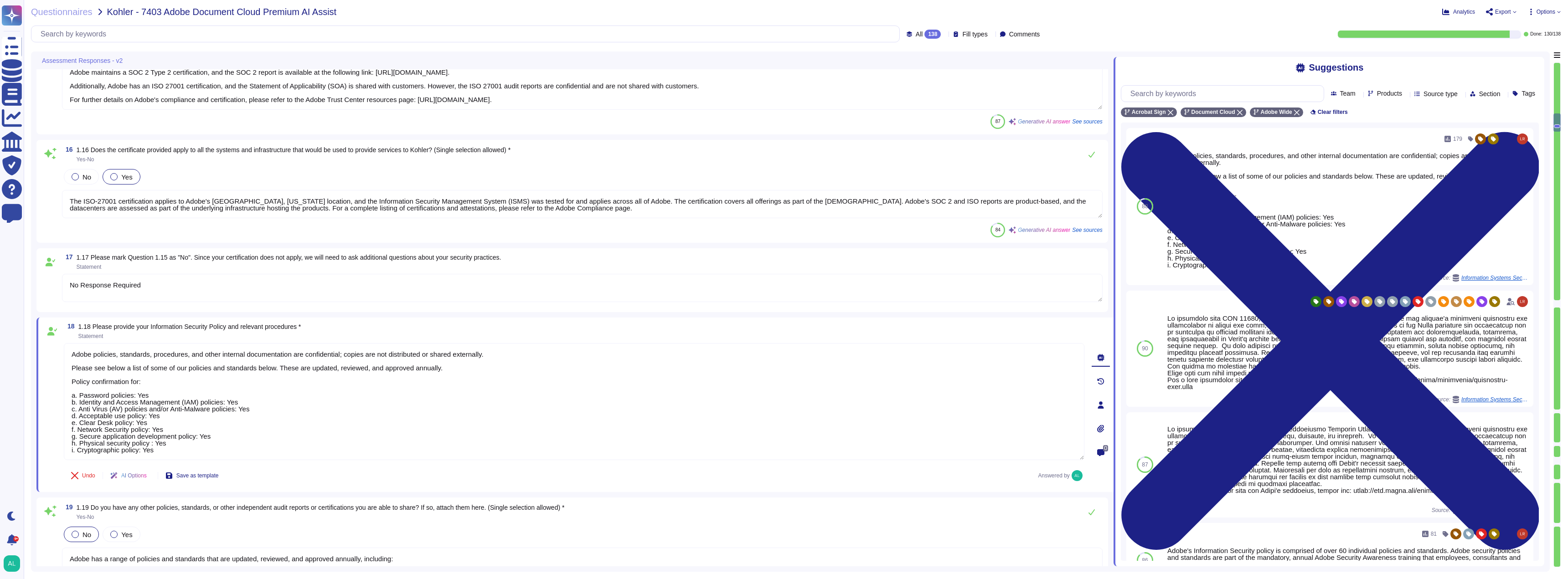
type textarea "The most recent penetration testing reports can be found on the Adobe Trust Cen…"
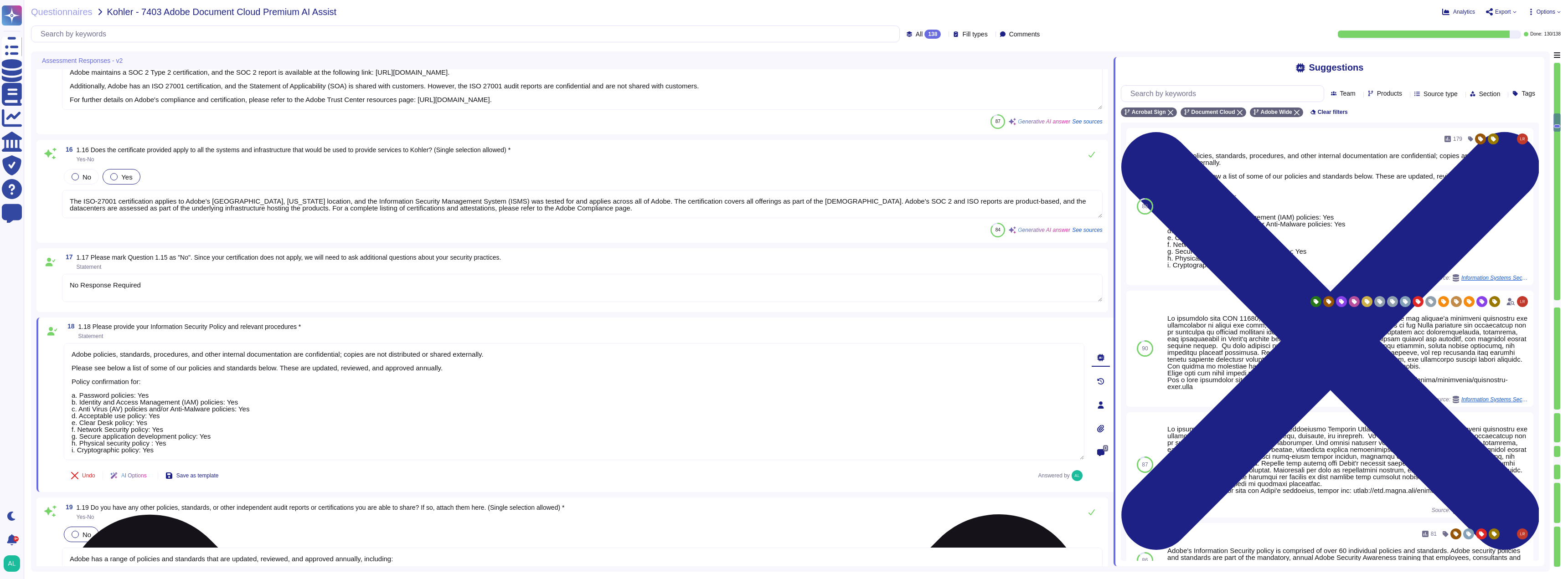
scroll to position [1, 0]
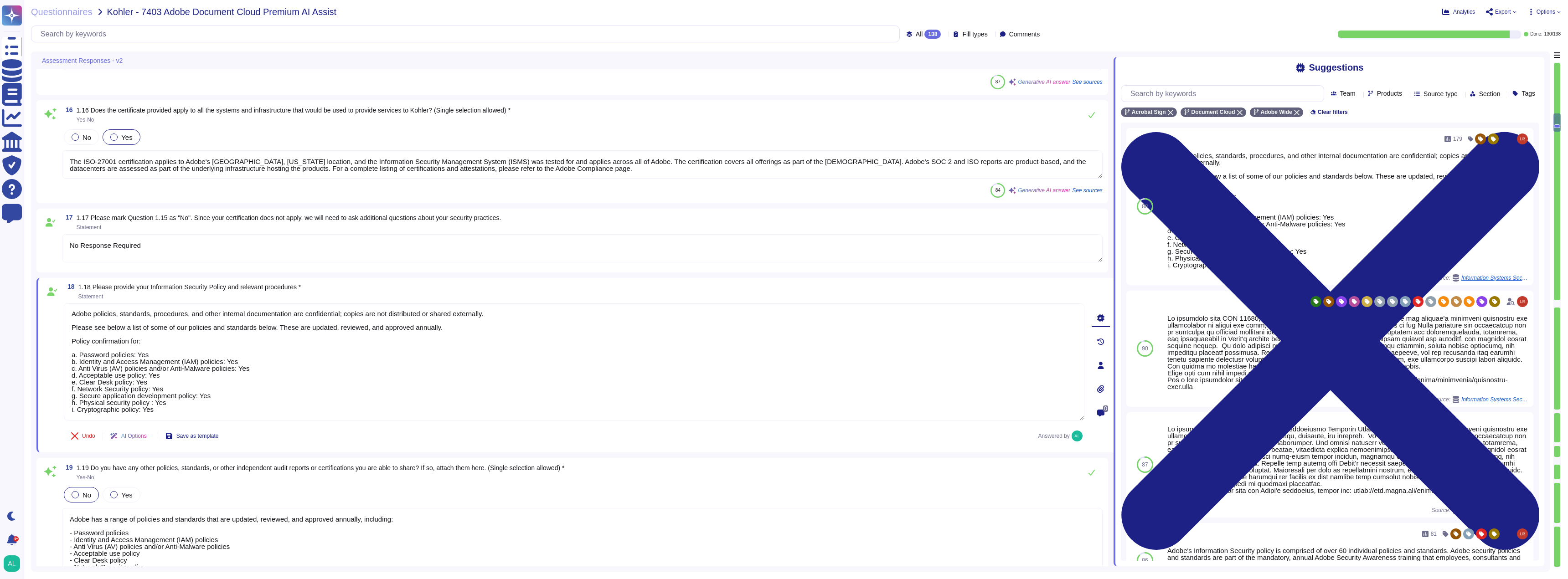
type textarea "No Response Required"
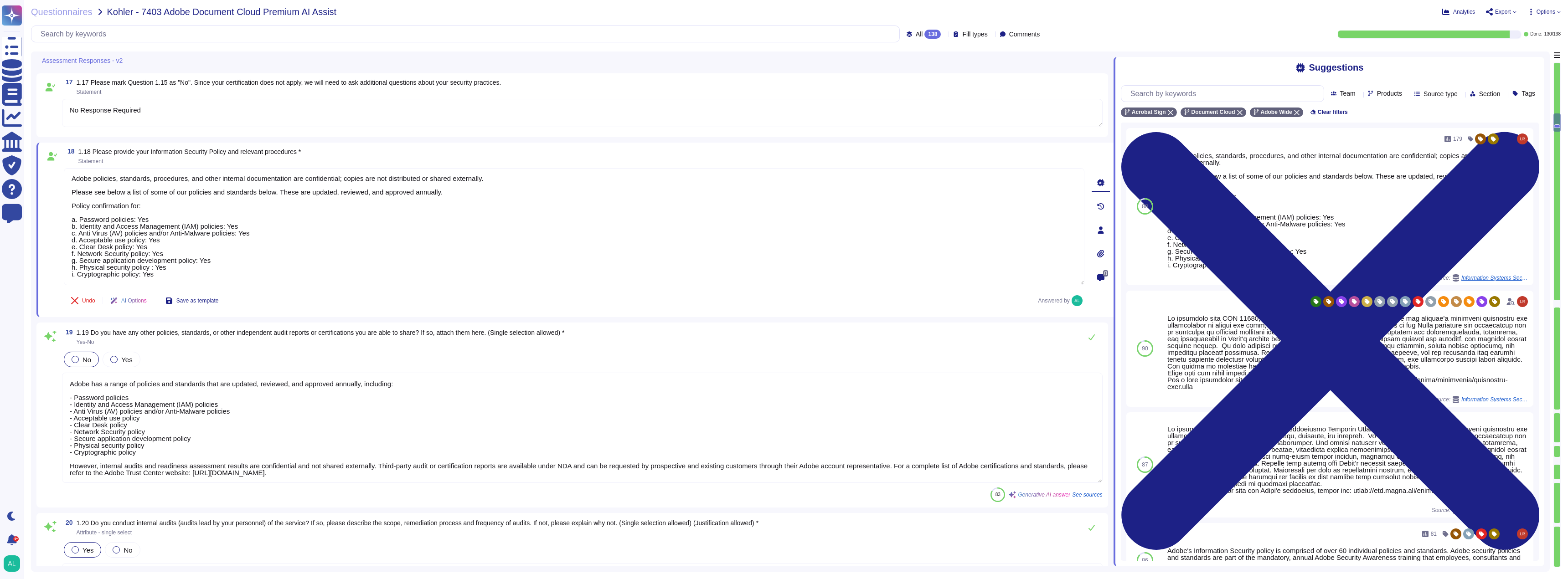
scroll to position [2070, 0]
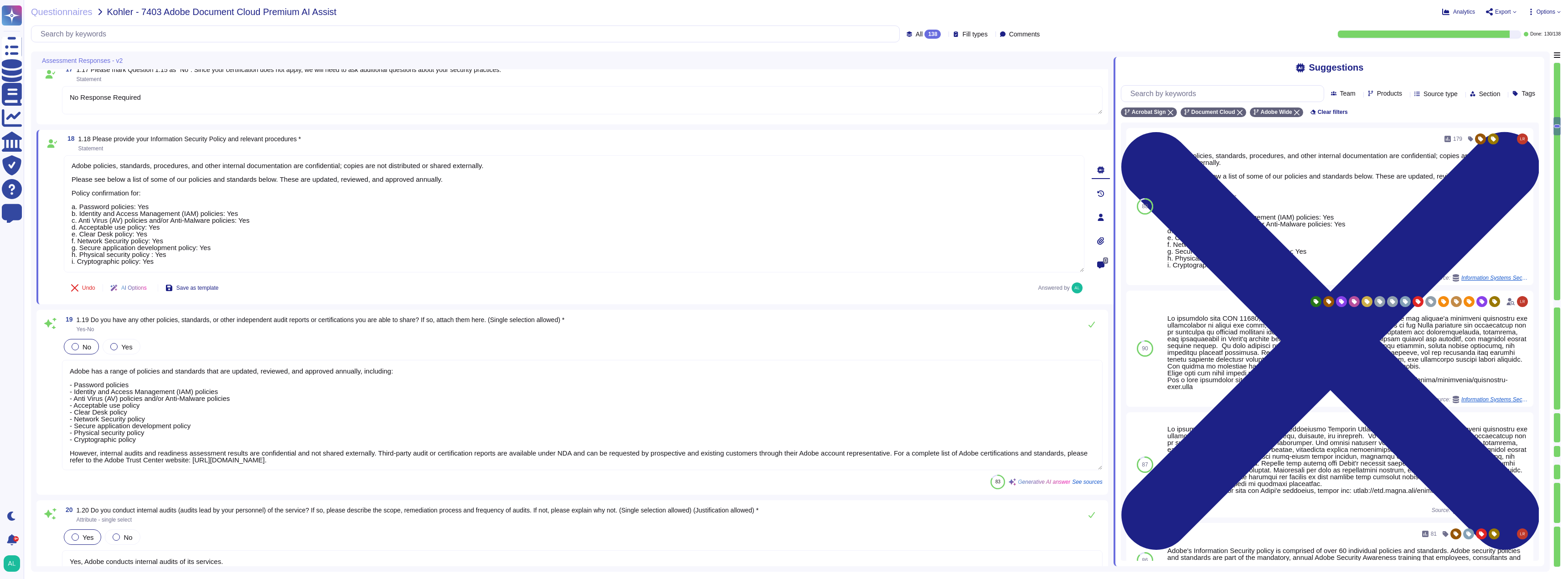
type textarea "Yes, Adobe complies with all applicable privacy and data security laws and regu…"
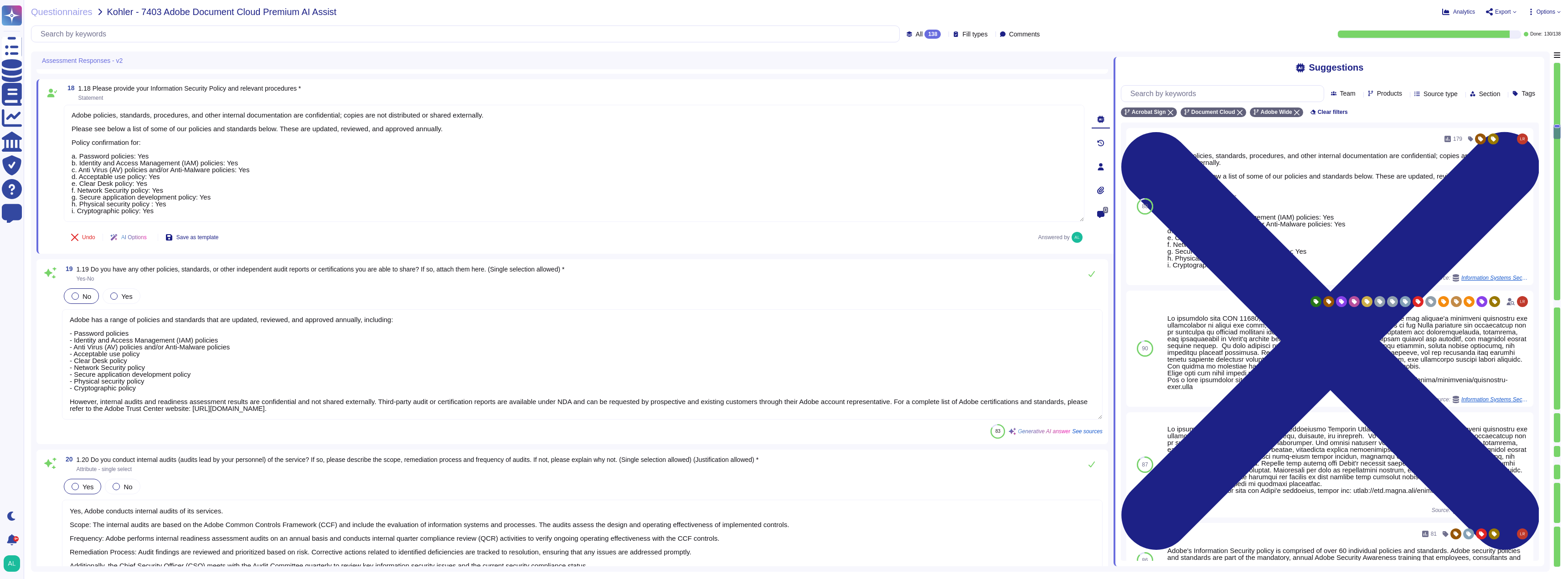
scroll to position [2206, 0]
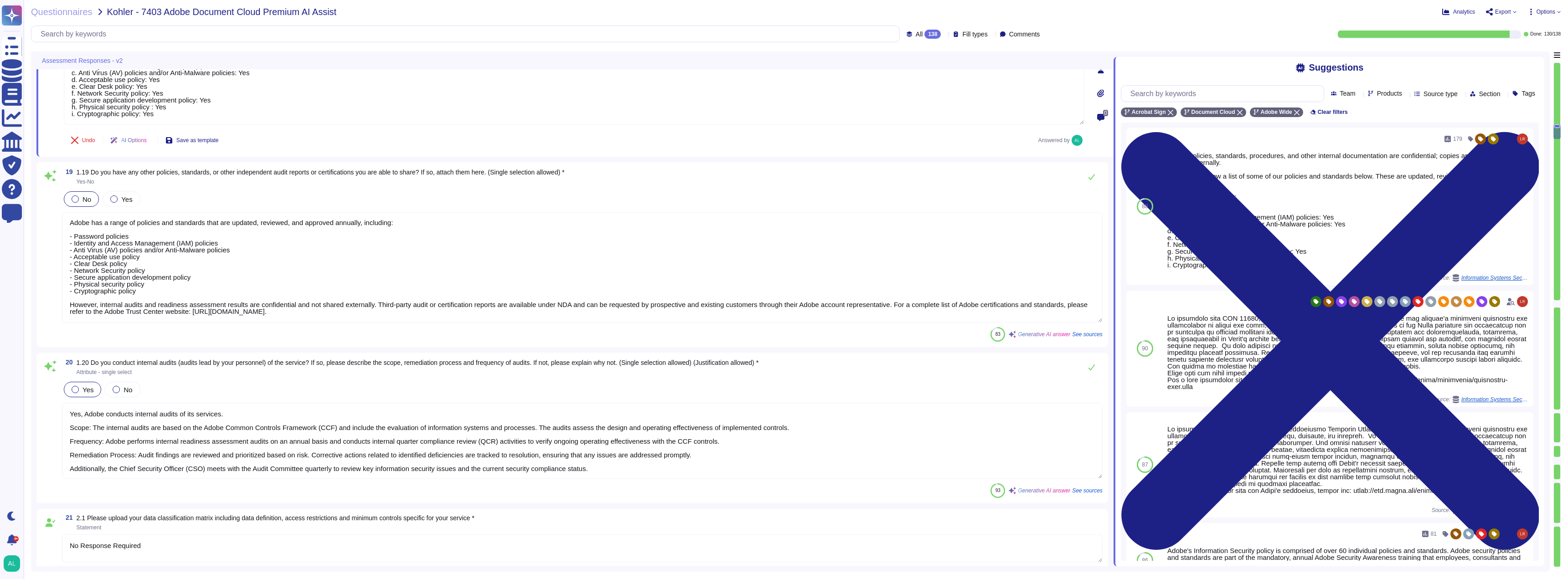
type textarea "No Response Required"
type textarea "- A variety of data loss protection tools and mitigating controls are employed,…"
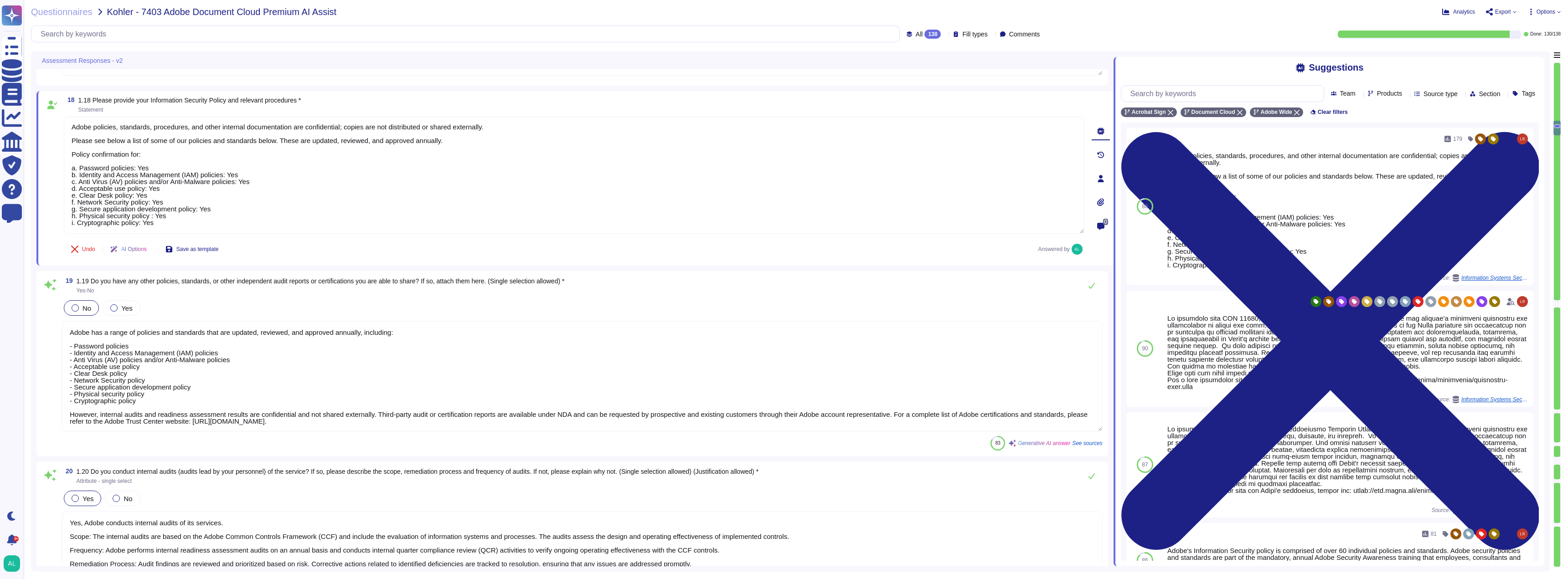
type textarea "Adobe maintains a SOC 2 Type 2 certification, and the SOC 2 report is available…"
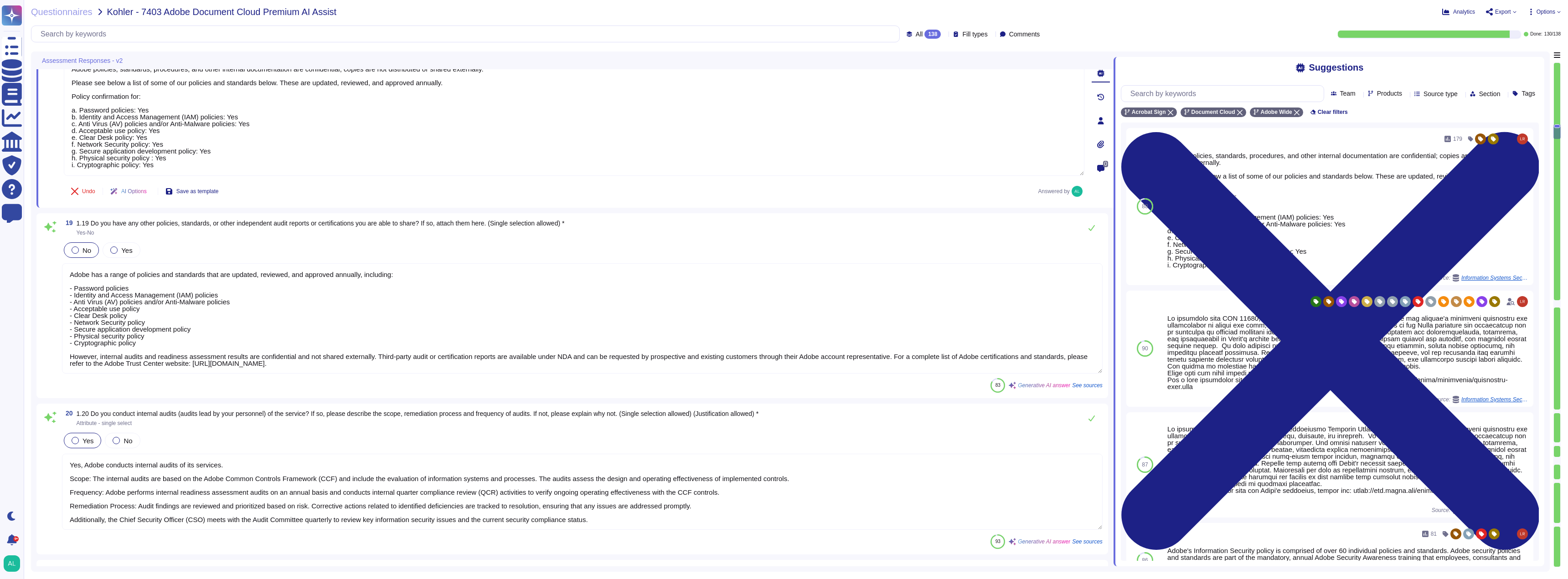
scroll to position [1, 0]
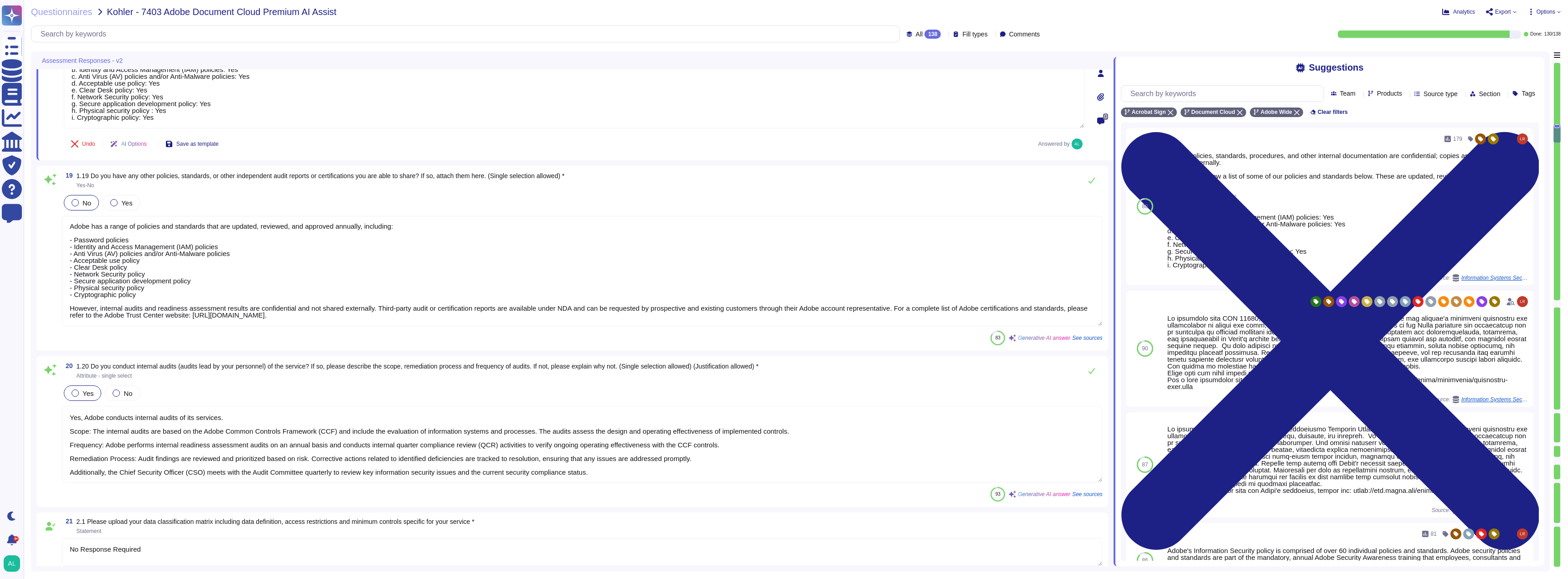
type textarea "- A variety of data loss protection tools and mitigating controls are employed,…"
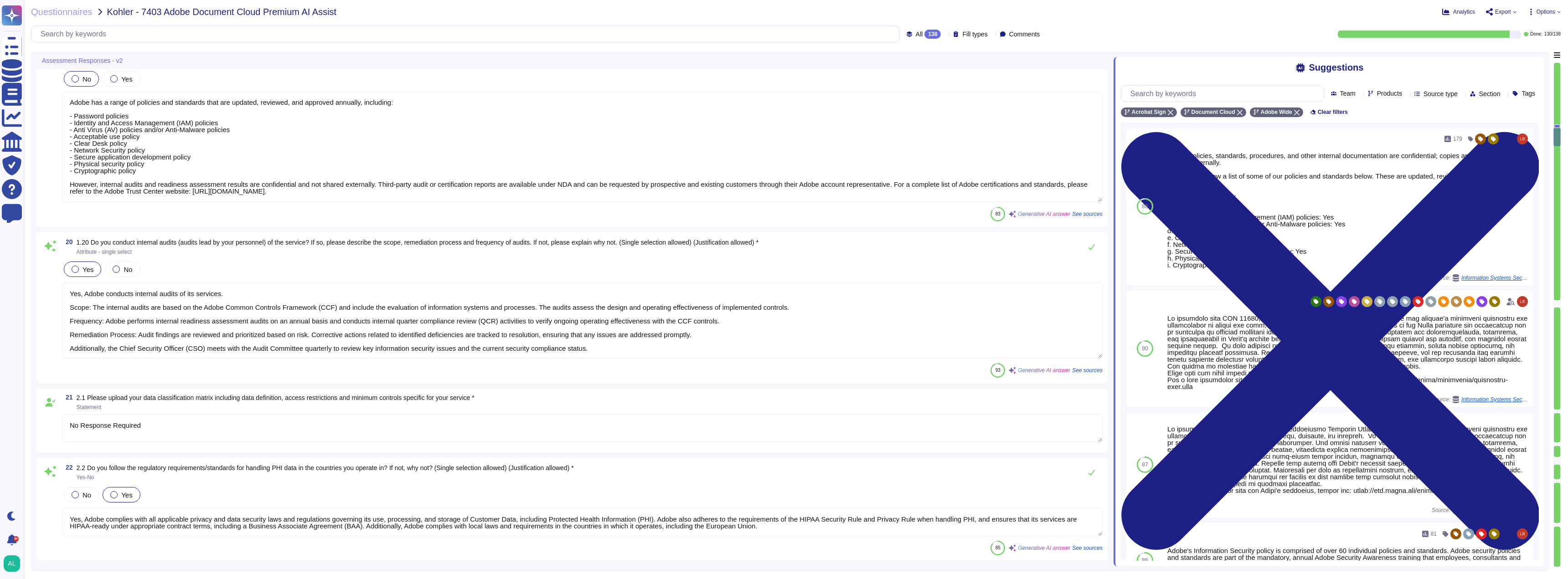
type textarea "Adobe provides mechanisms for customers to submit requests for deletion of thei…"
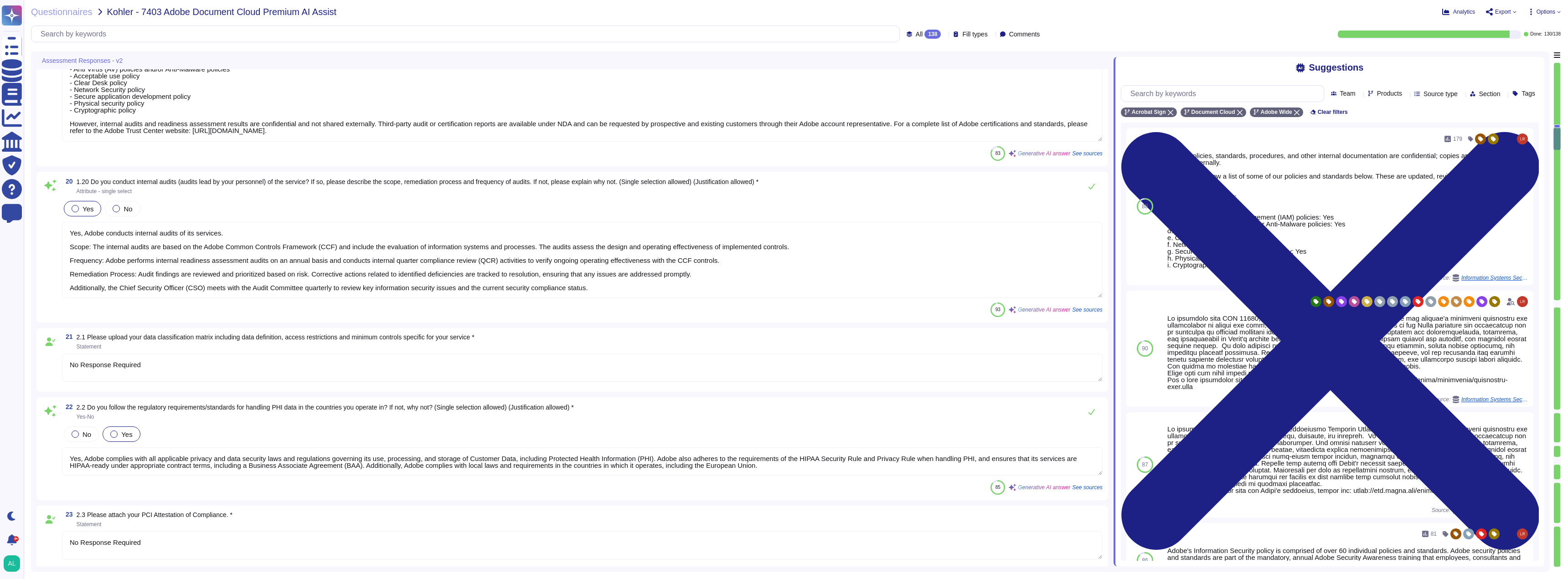
type textarea "Lore ipsumd sitametcon ad Elits doeiusmo t incididunt utlabor etd magnaali, eni…"
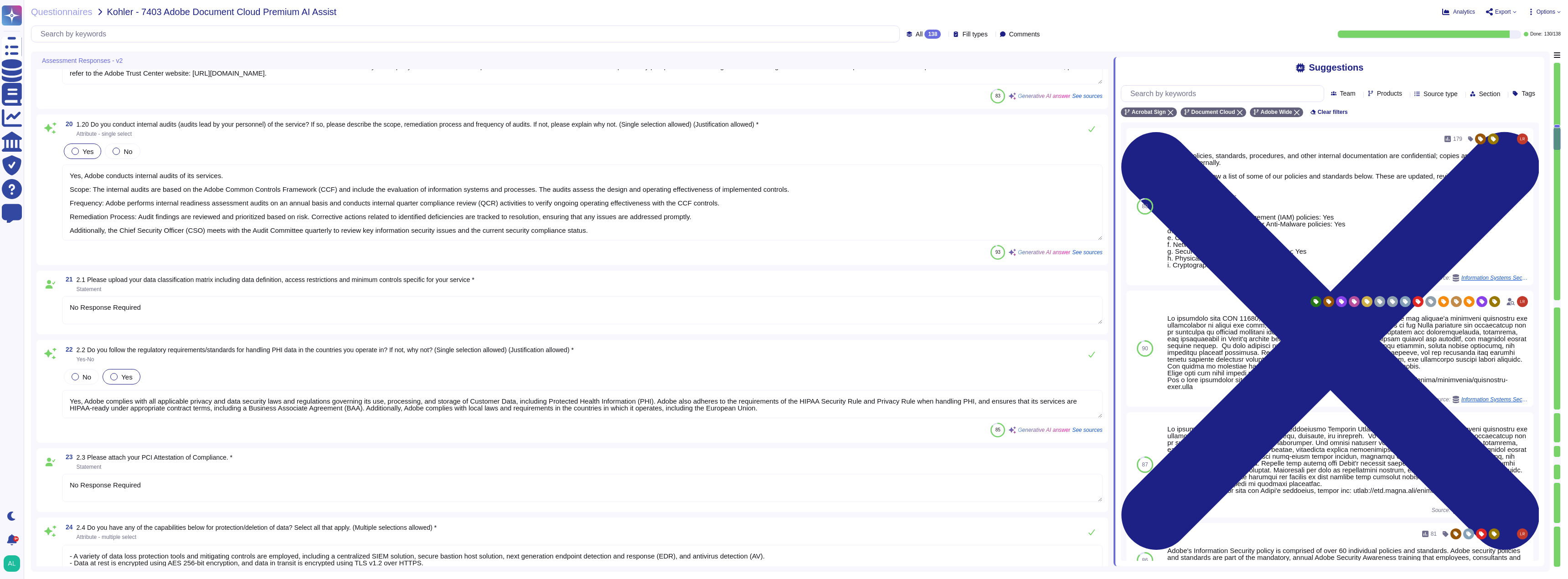
scroll to position [2434, 0]
click at [231, 311] on textarea "No Response Required" at bounding box center [583, 310] width 1041 height 28
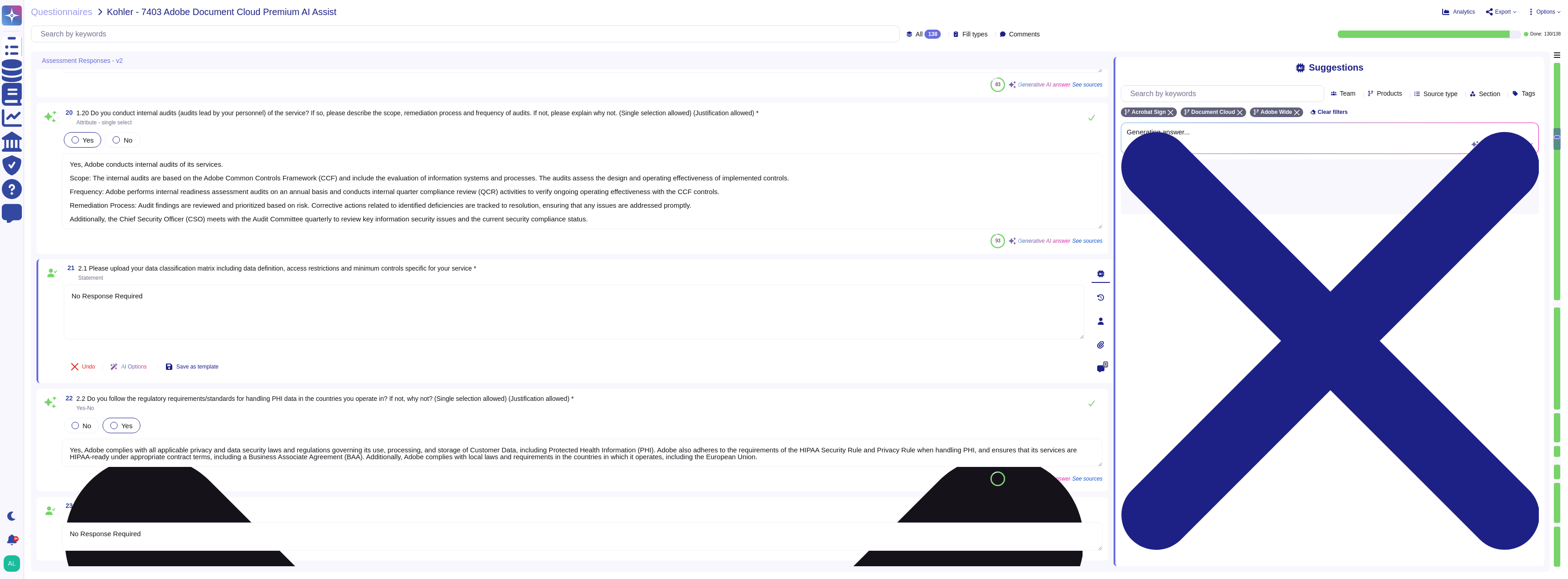
type textarea "Lore ipsumd sitametcon ad Elits doeiusmo t incididunt utlabor etd magnaali, eni…"
type textarea "N"
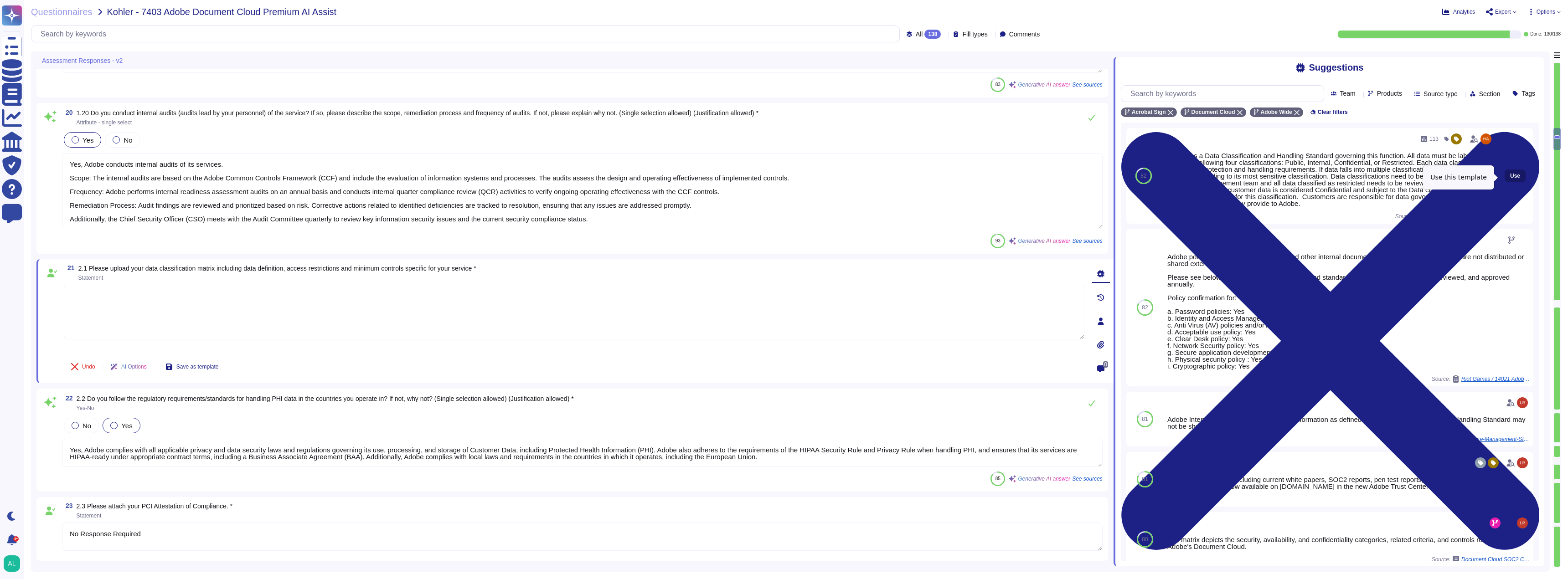
click at [1510, 175] on span "Use" at bounding box center [1515, 176] width 10 height 5
type textarea "Adobe has a Data Classification and Handling Standard governing this function. …"
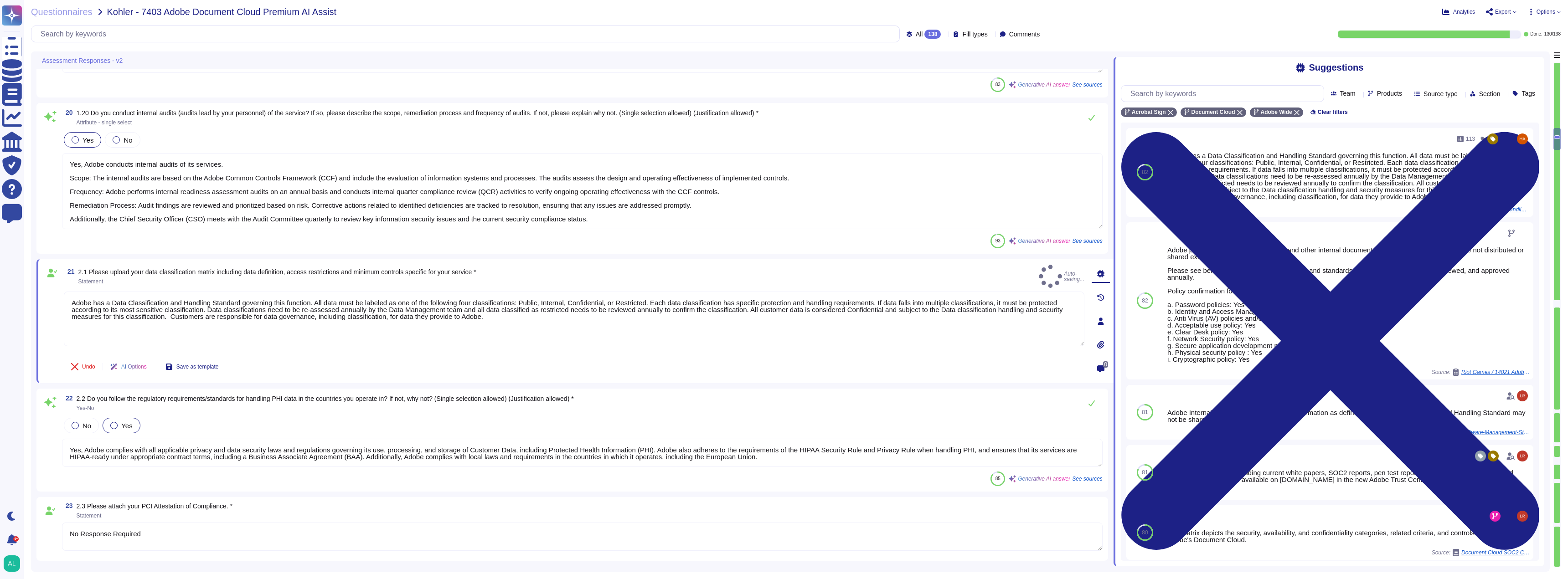
click at [1509, 175] on div "Adobe has a Data Classification and Handling Standard governing this function. …" at bounding box center [1348, 176] width 362 height 48
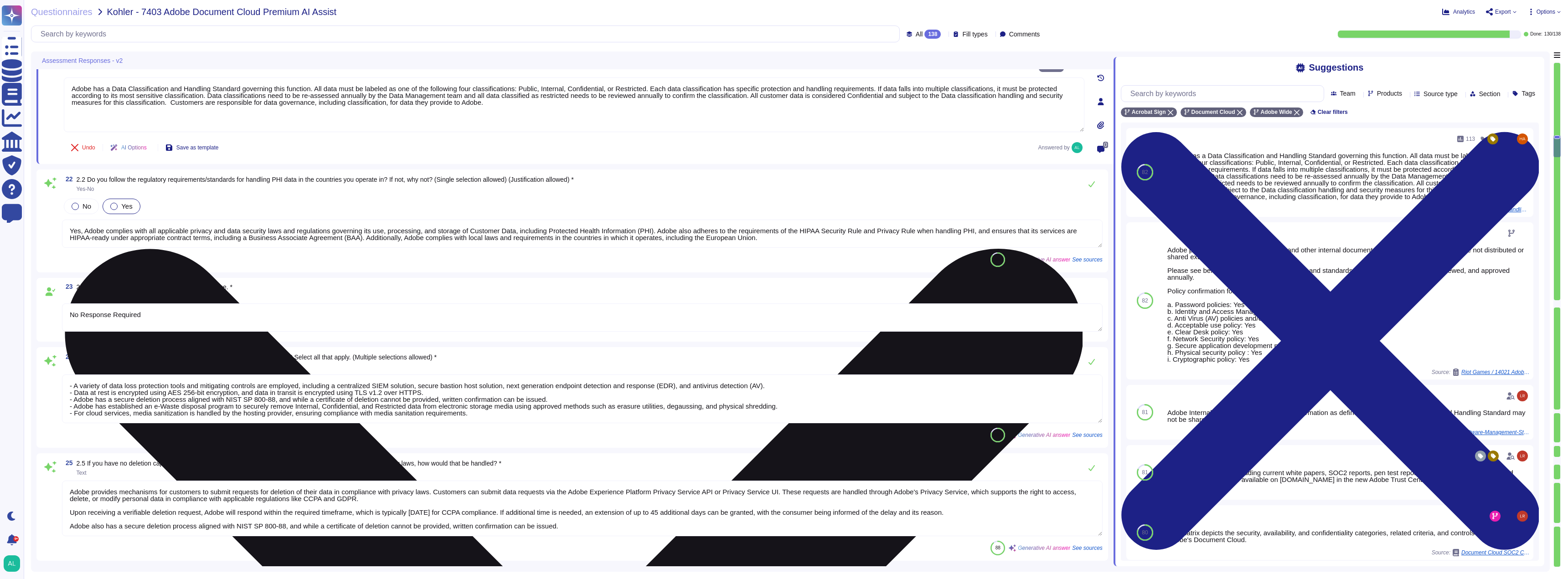
scroll to position [2661, 0]
type textarea "Access to customer production data is restricted to authorized Adobe personnel …"
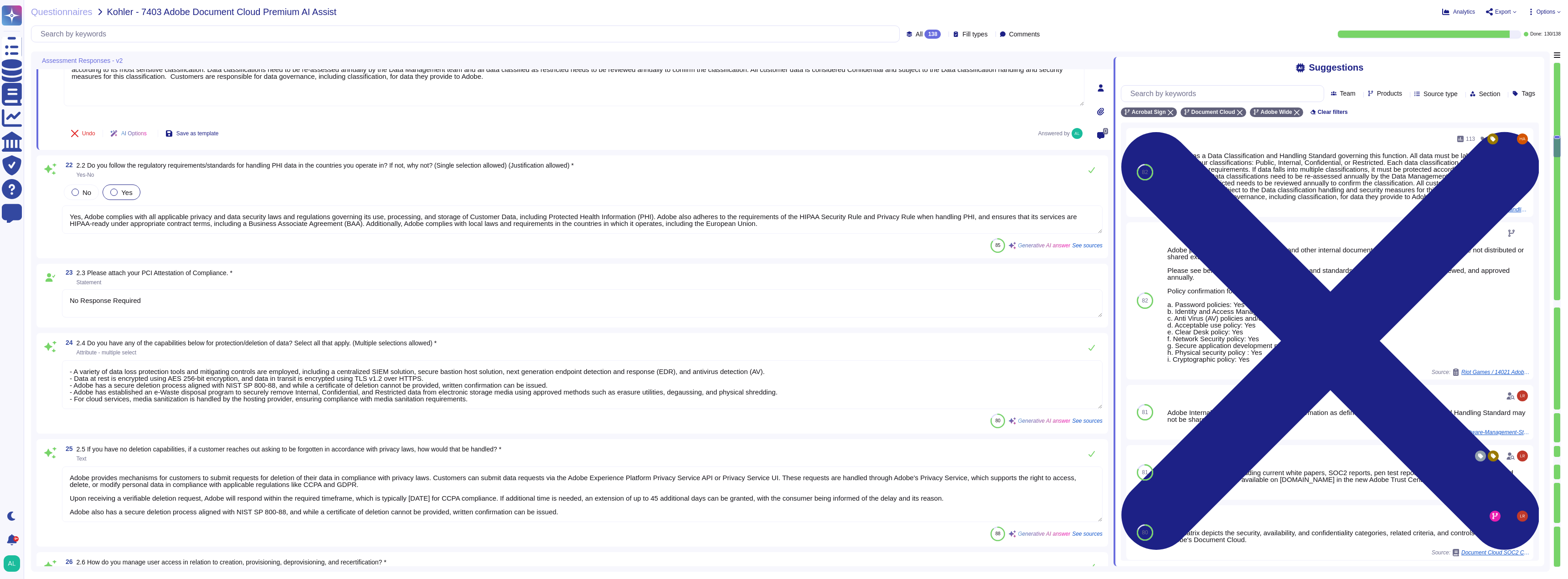
click at [236, 303] on textarea "No Response Required" at bounding box center [583, 303] width 1041 height 28
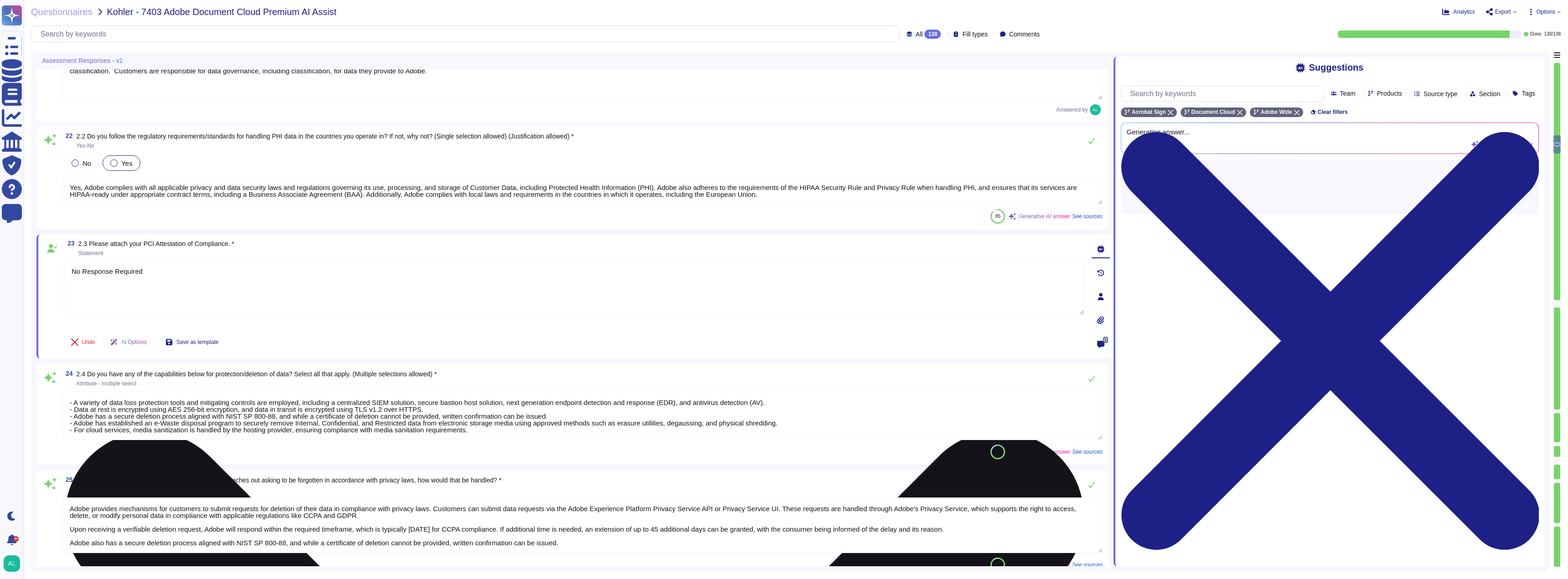
click at [236, 303] on textarea "No Response Required" at bounding box center [574, 288] width 1021 height 55
type textarea "Access to customer production data is restricted to authorized Adobe personnel …"
type textarea "N"
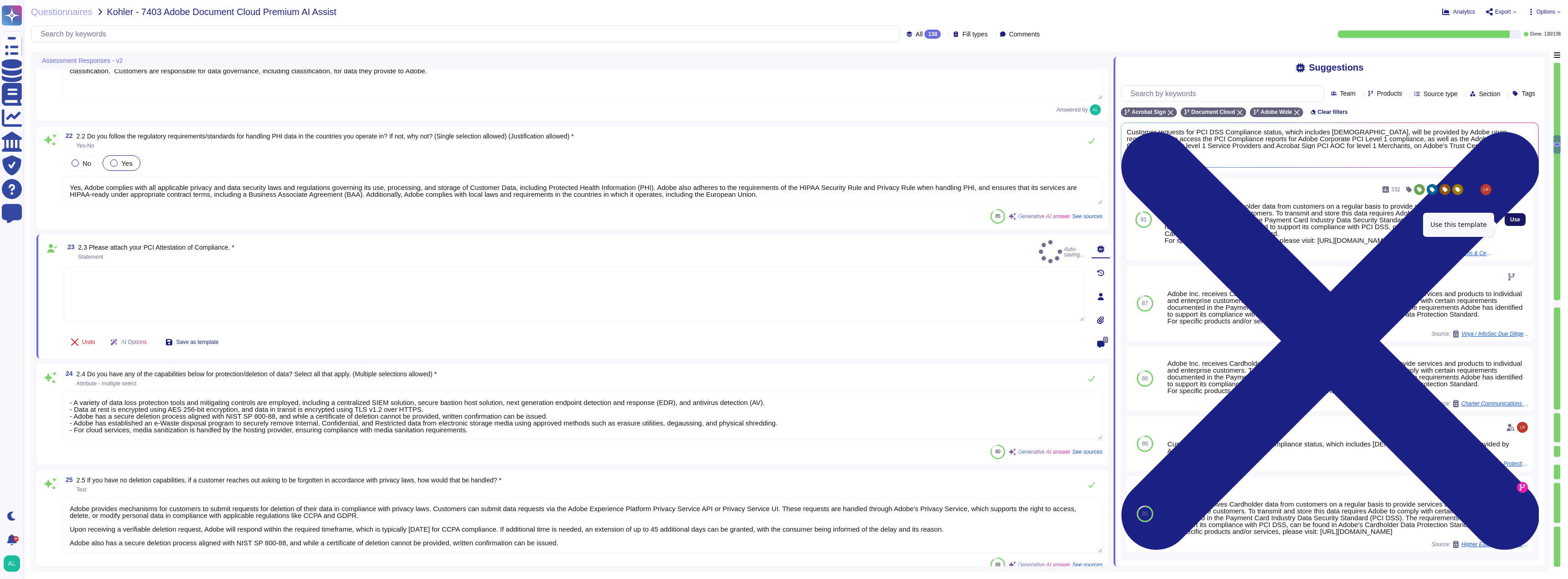
click at [1510, 221] on span "Use" at bounding box center [1515, 219] width 10 height 5
type textarea "Adobe Inc. receives Cardholder data from customers on a regular basis to provid…"
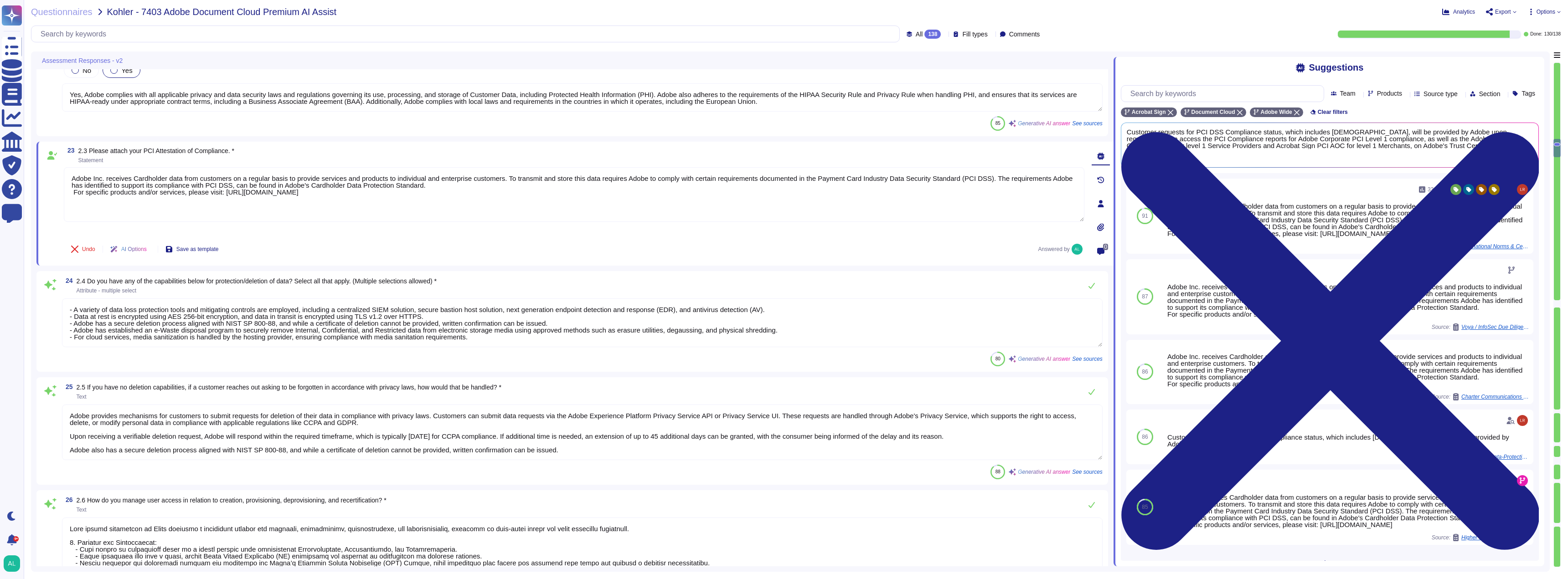
type textarea "Customer data is not allowed to leave our production systems under any circumst…"
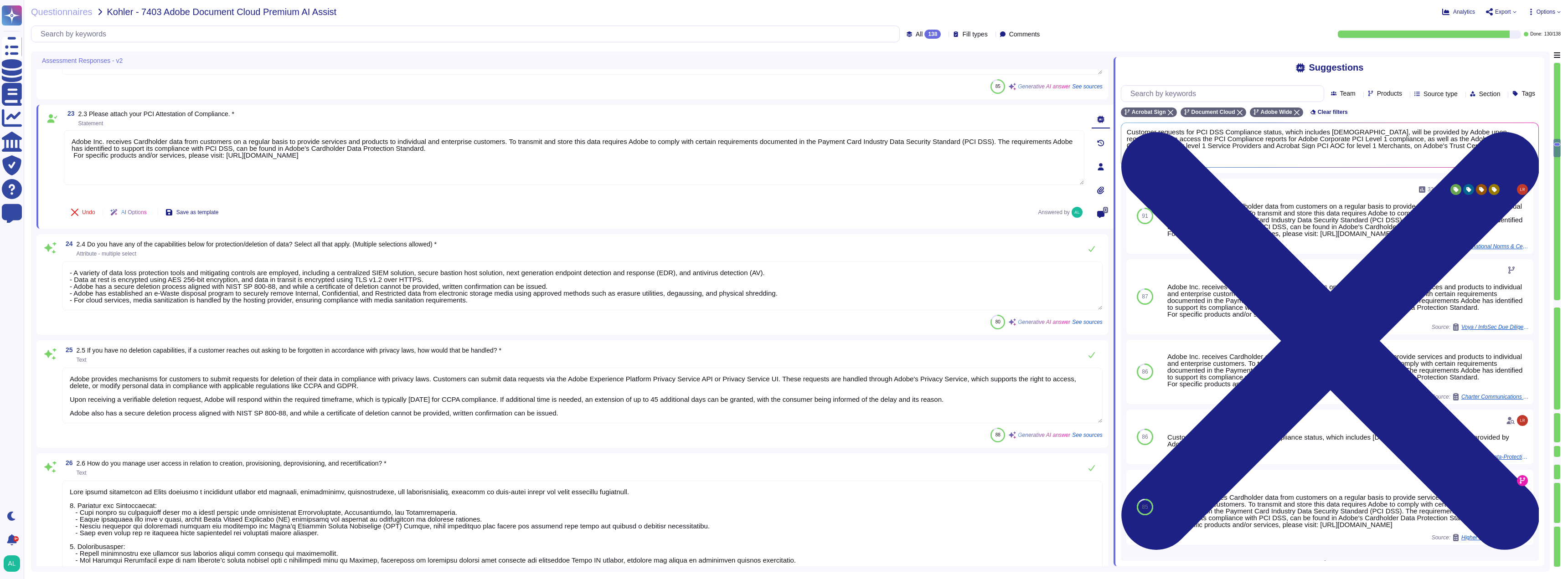
scroll to position [2798, 0]
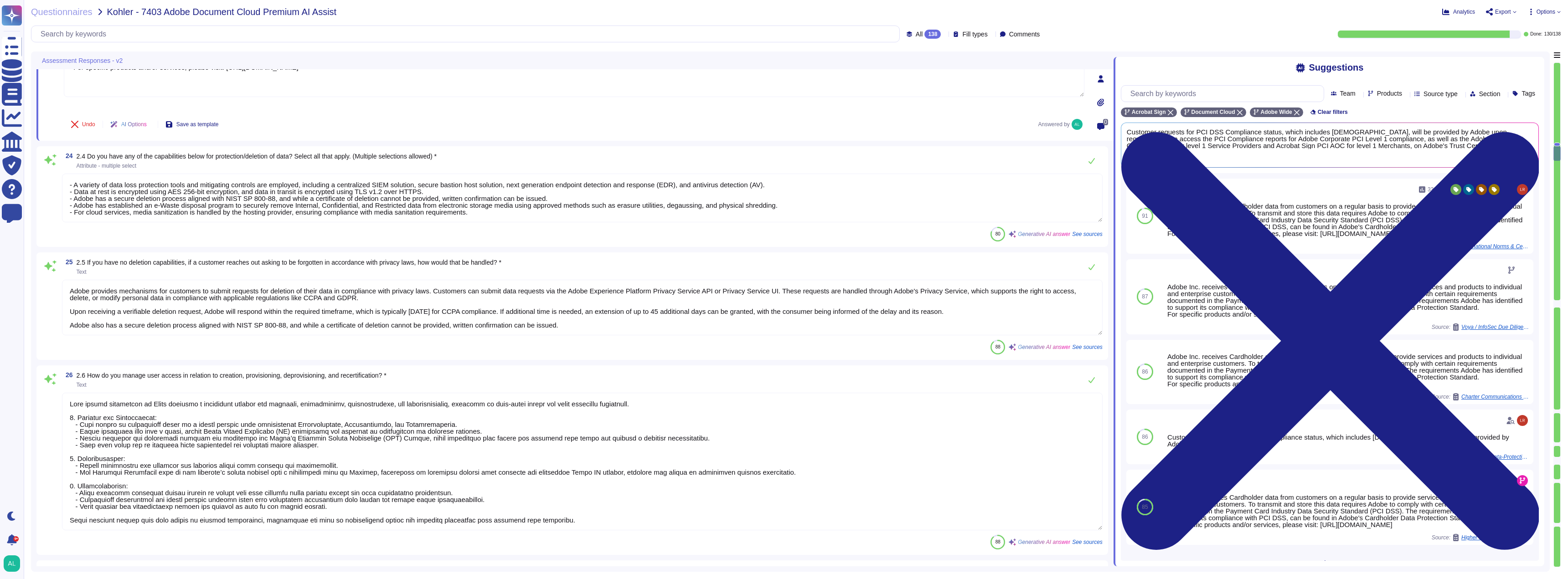
type textarea "- Multi-factor authentication (MFA) is required prior to obtaining access to Ad…"
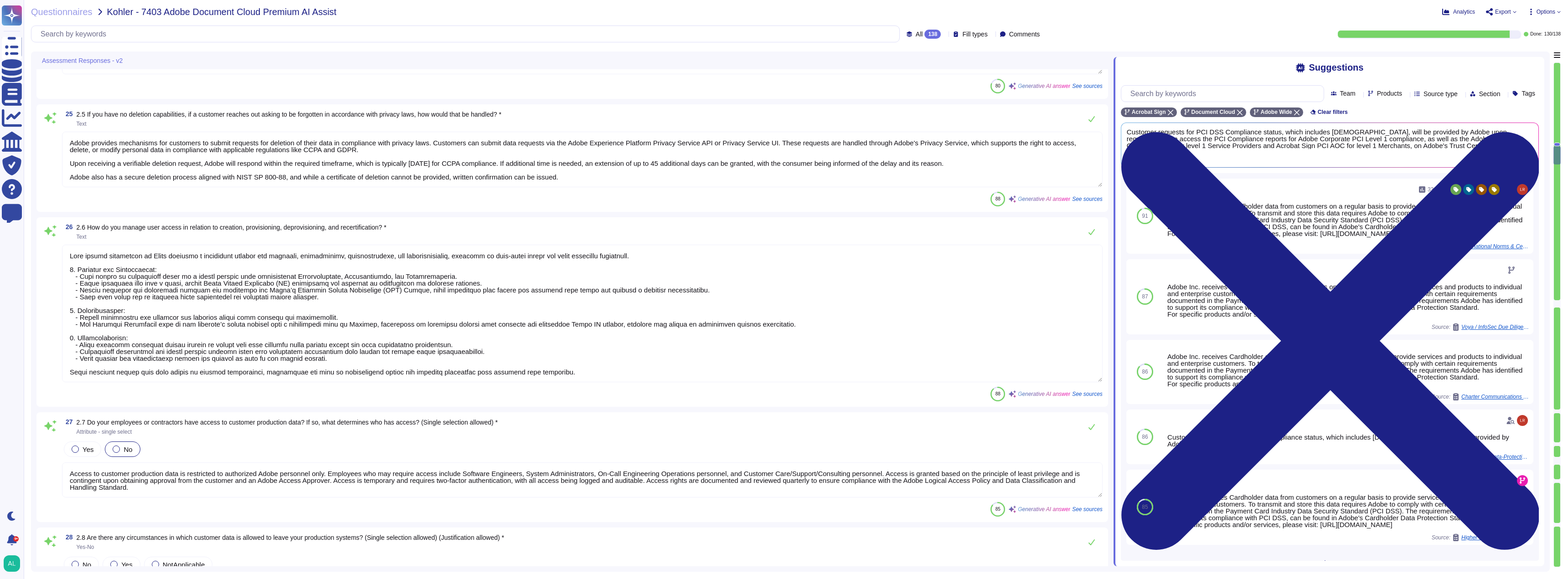
type textarea "Adobe products and services enforce password complexity and account lockout pol…"
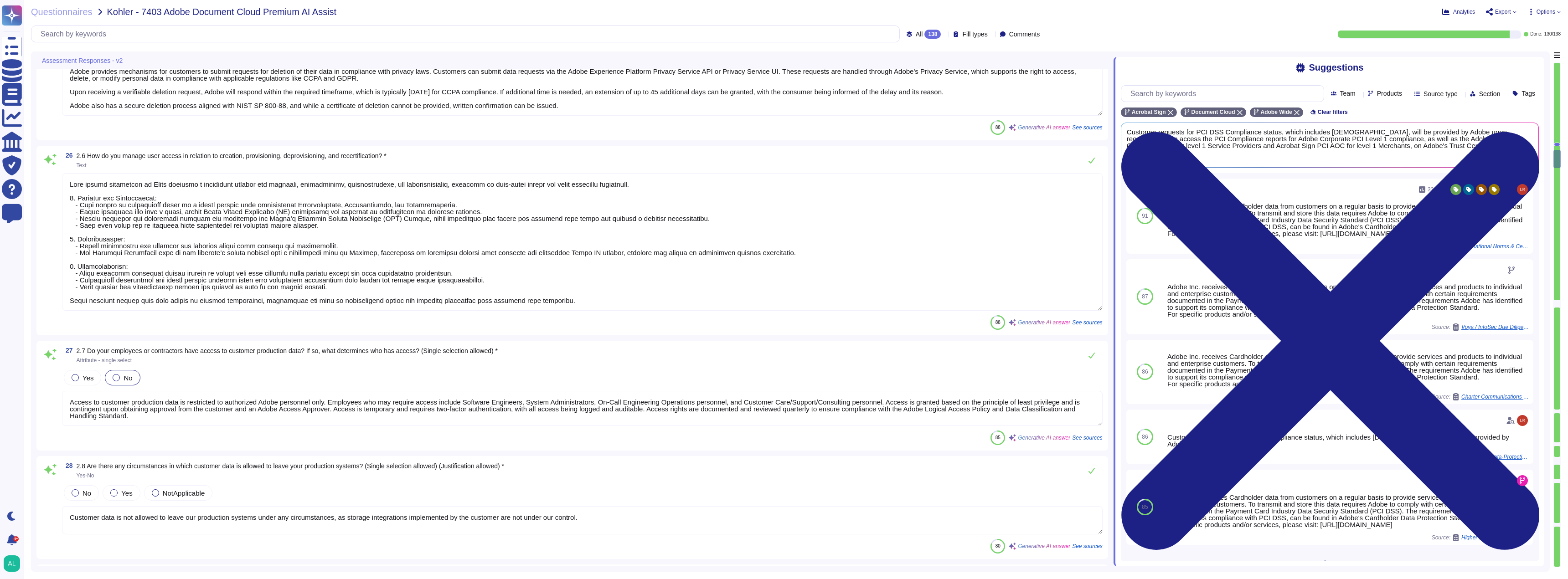
type textarea "- Third parties may access, process, or store personal data in the course of pr…"
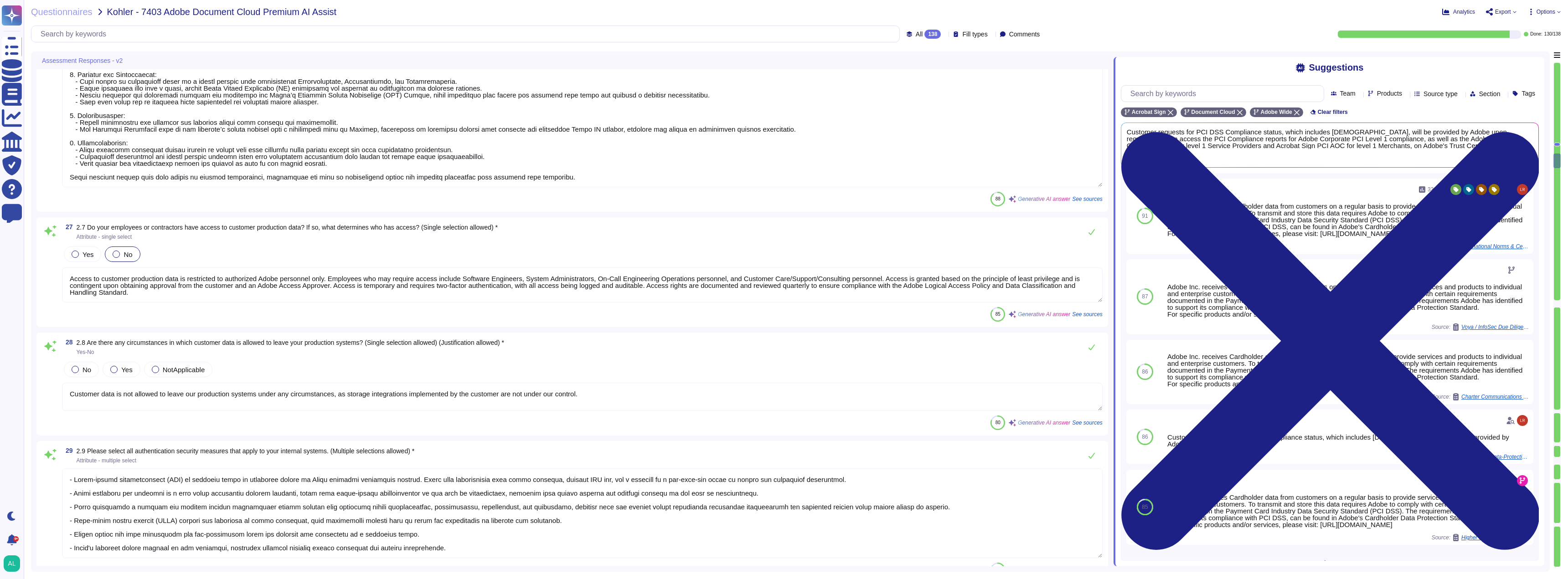
scroll to position [3208, 0]
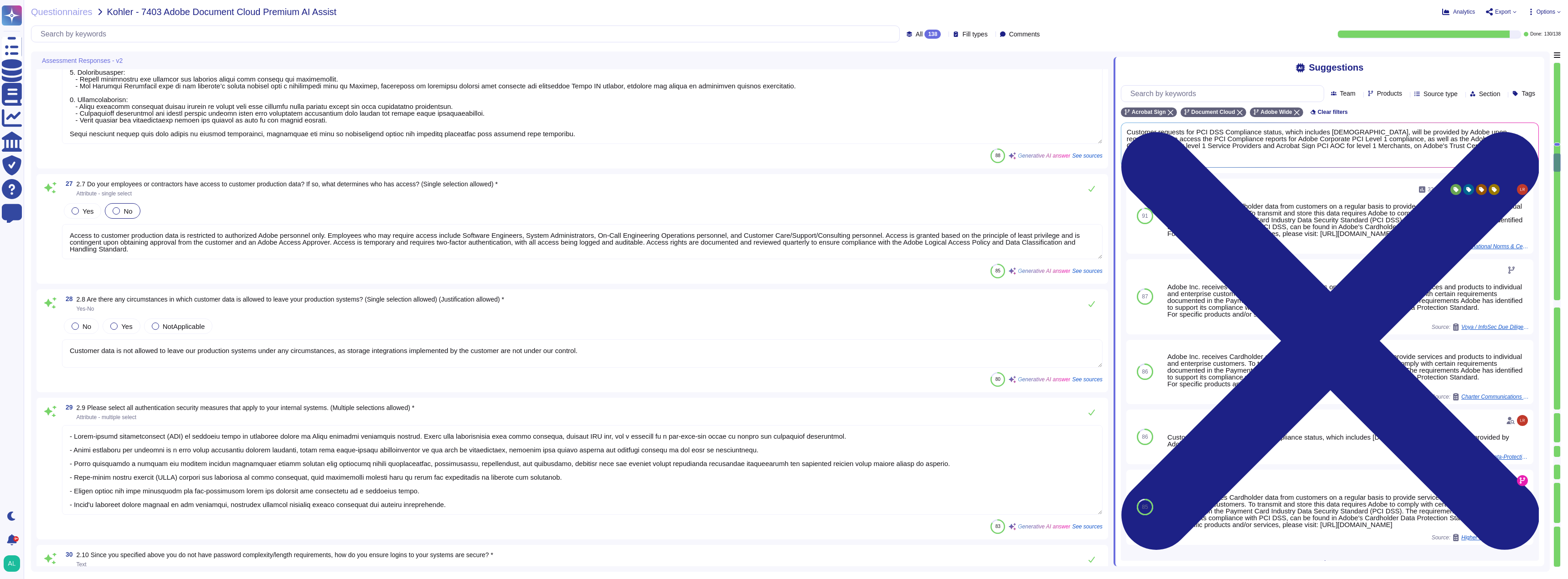
type textarea "A list of sub-processors used by Adobe can be found at the following link: [URL…"
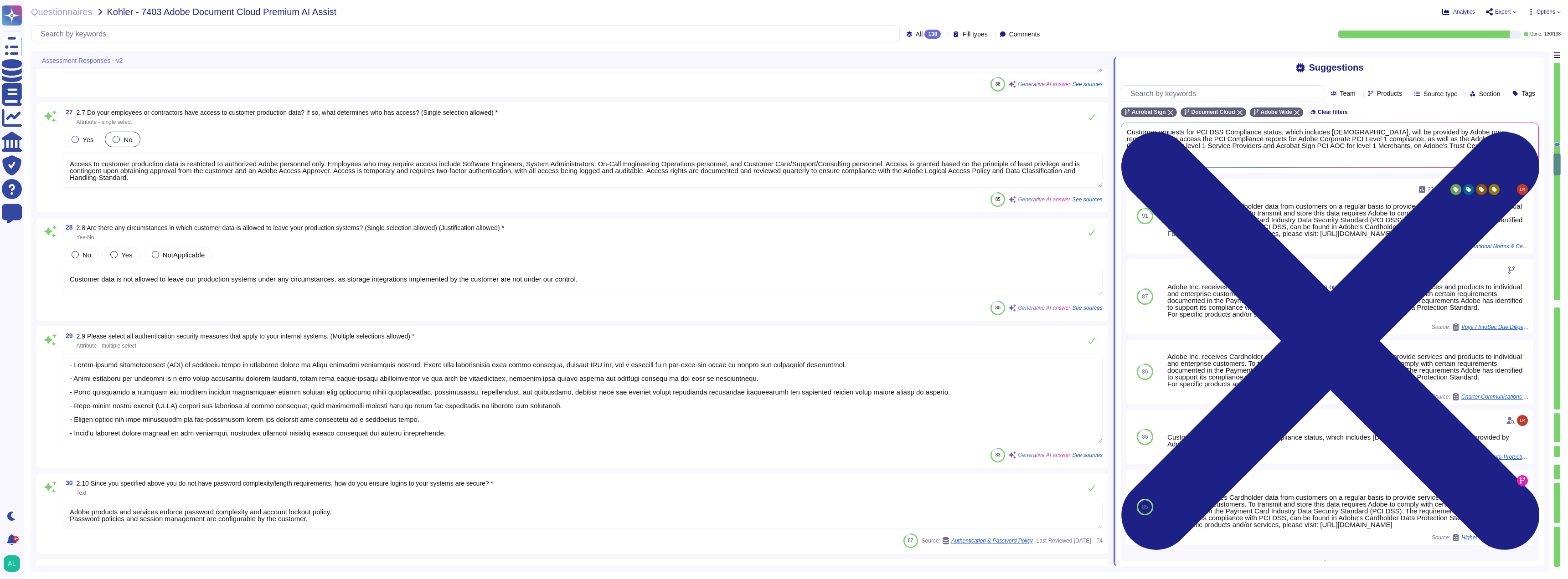
scroll to position [3299, 0]
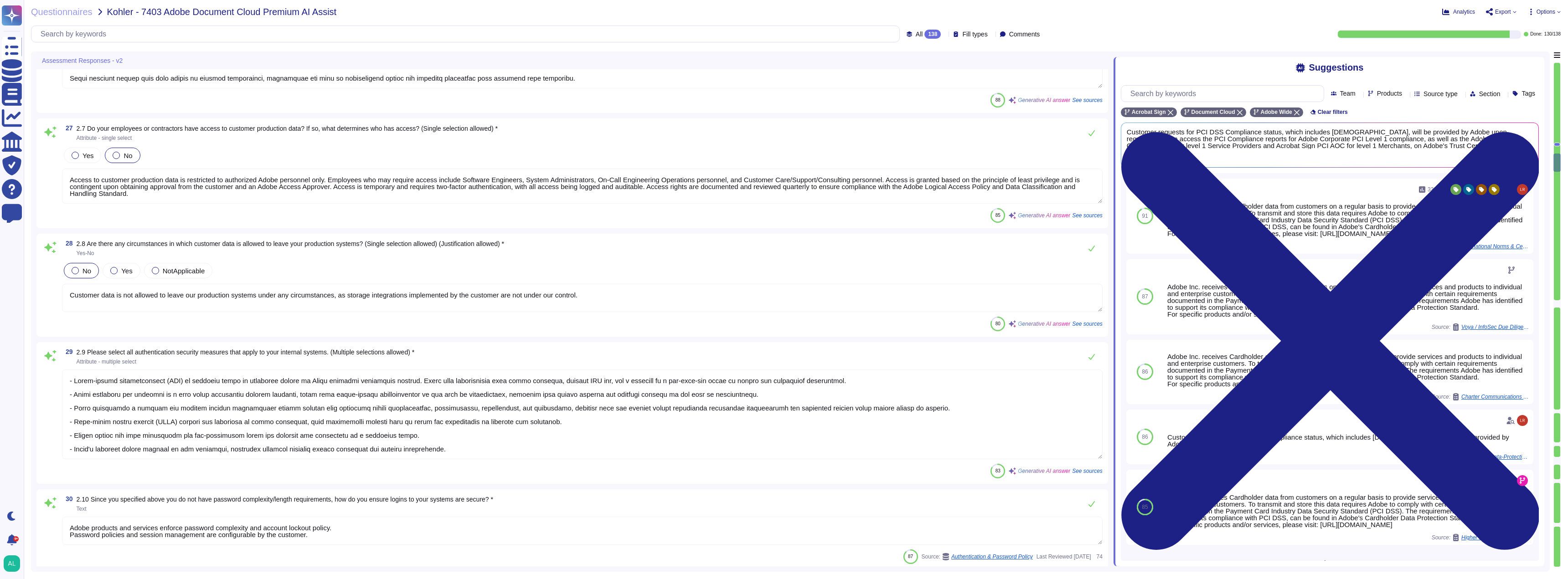
click at [77, 271] on div at bounding box center [75, 271] width 7 height 7
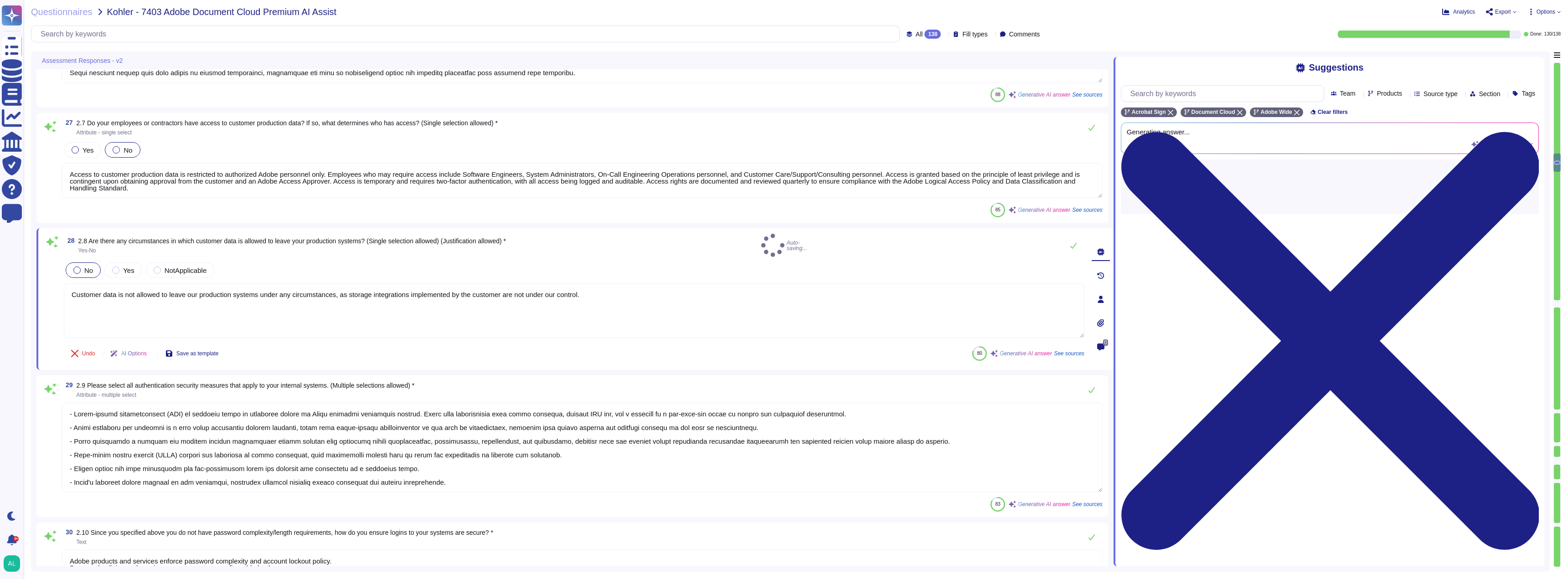
type textarea "A list of sub-processors used by Adobe can be found at the following link: [URL…"
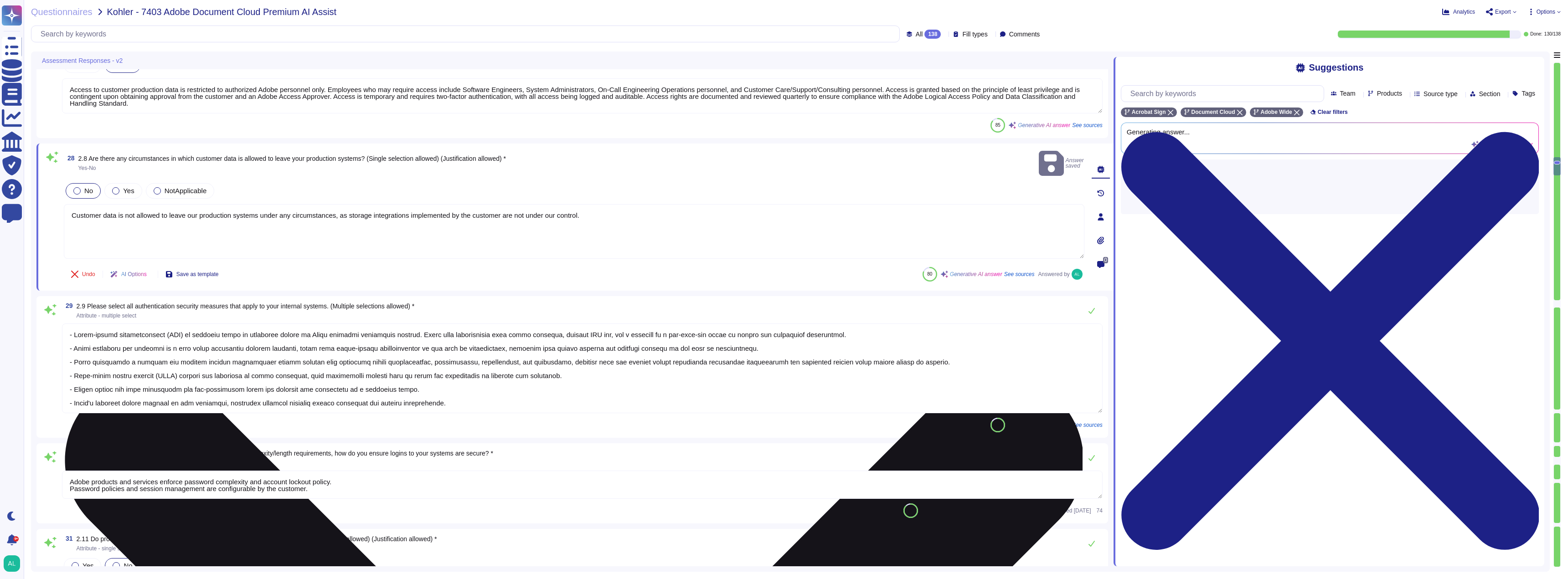
scroll to position [3481, 0]
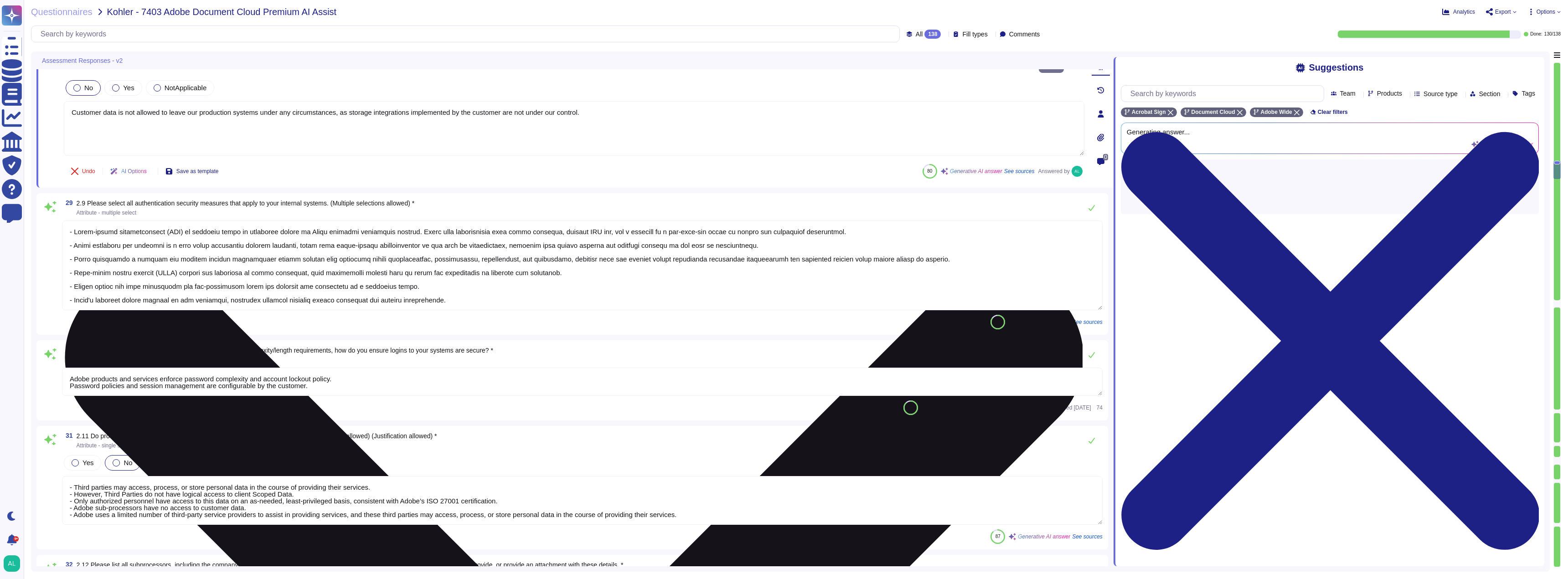
type textarea "Yes, all vendors are assessed against Adobe's Vendor Information Security Stand…"
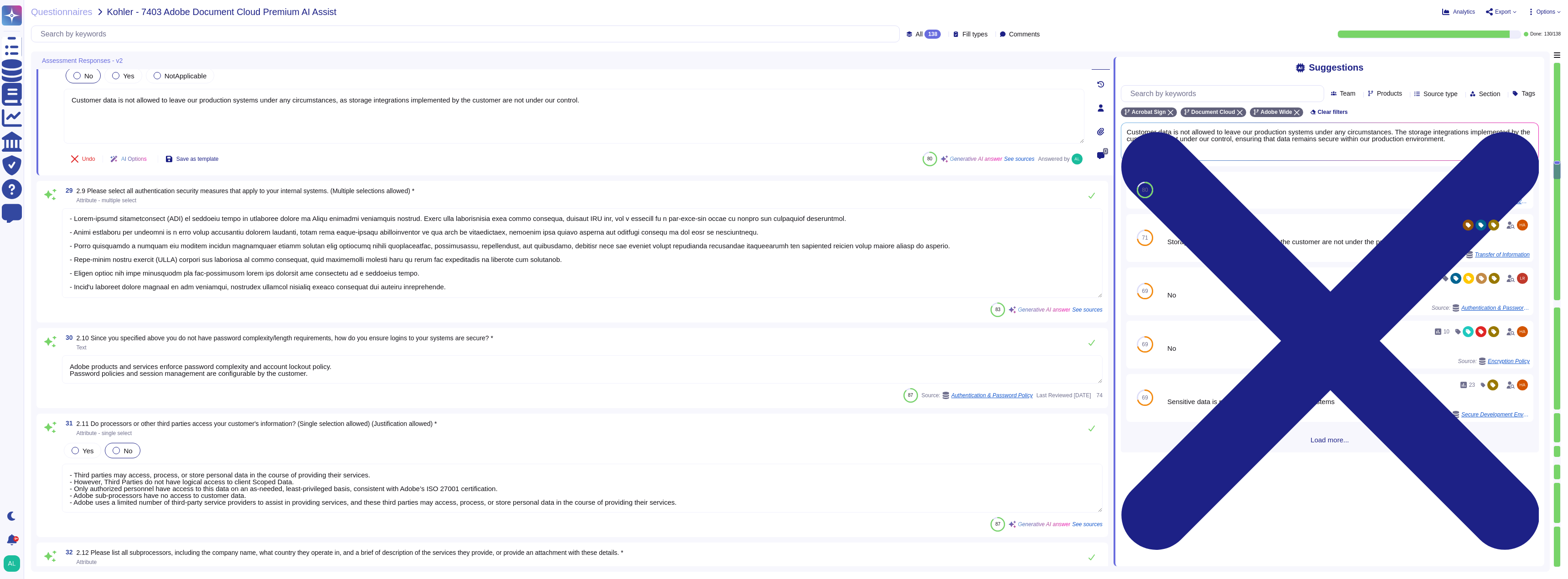
scroll to position [1, 0]
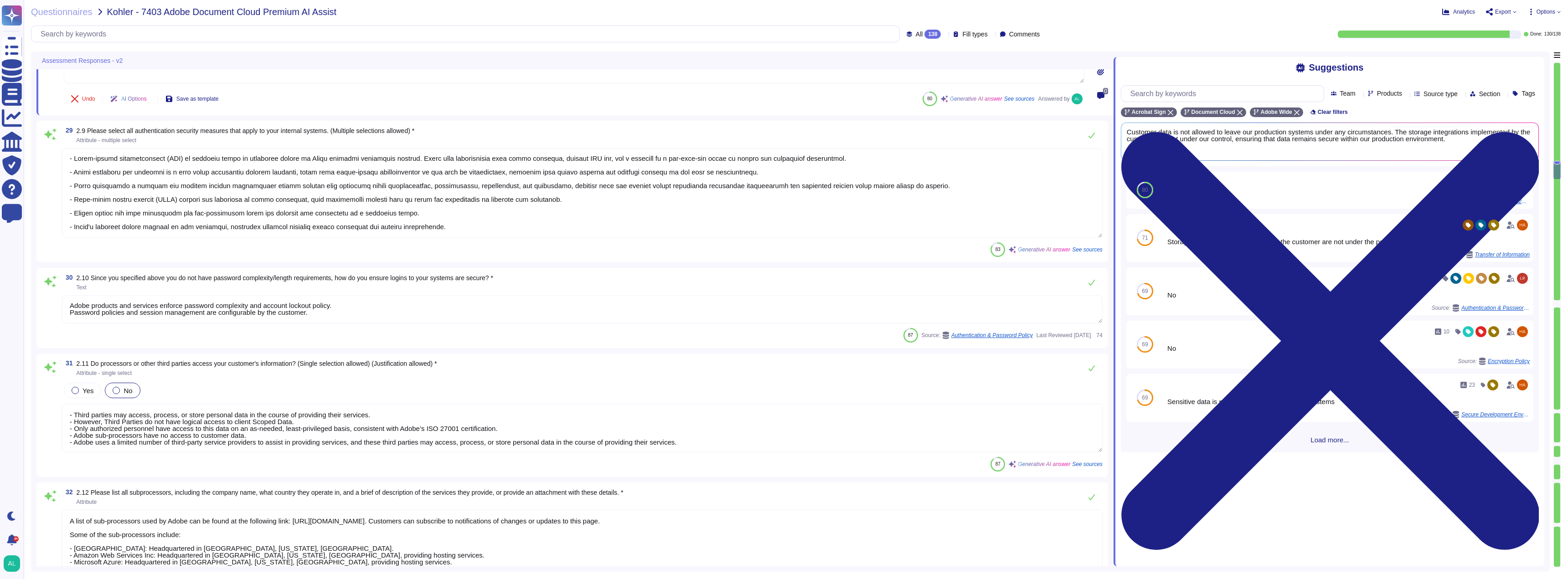
type textarea "Adobe conducts annual reviews of vendor assurance reports for critical third-pa…"
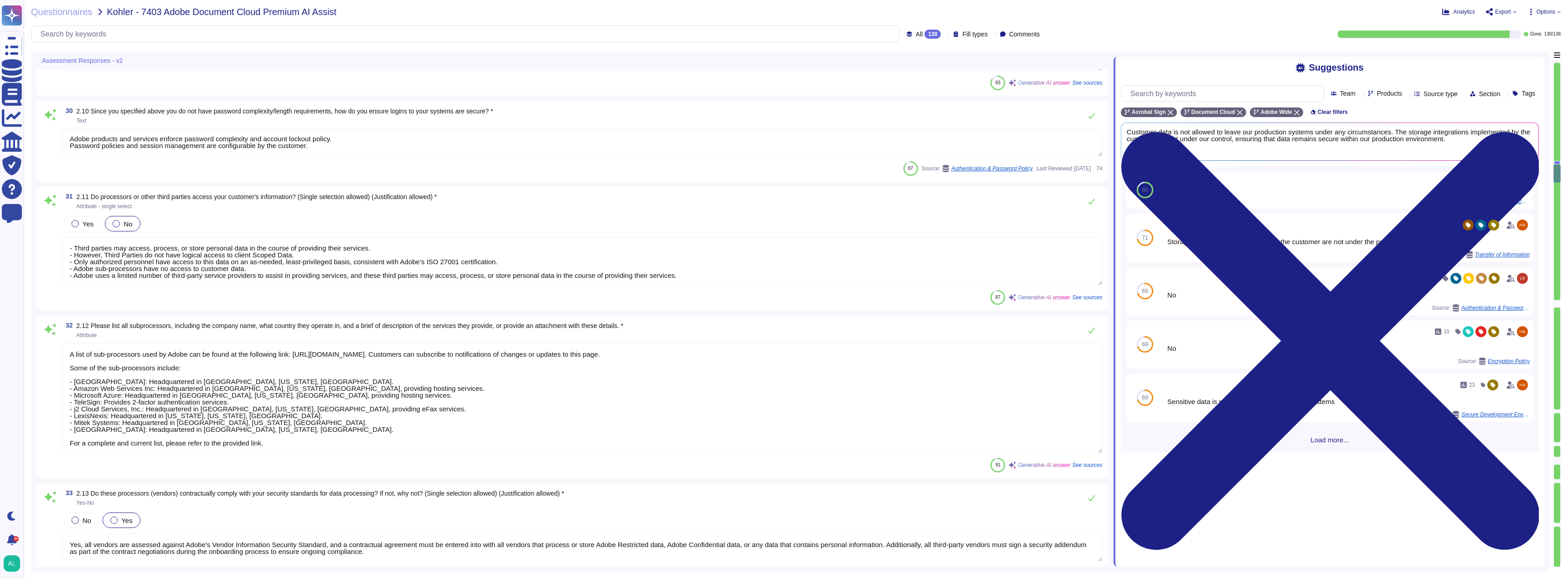
scroll to position [3709, 0]
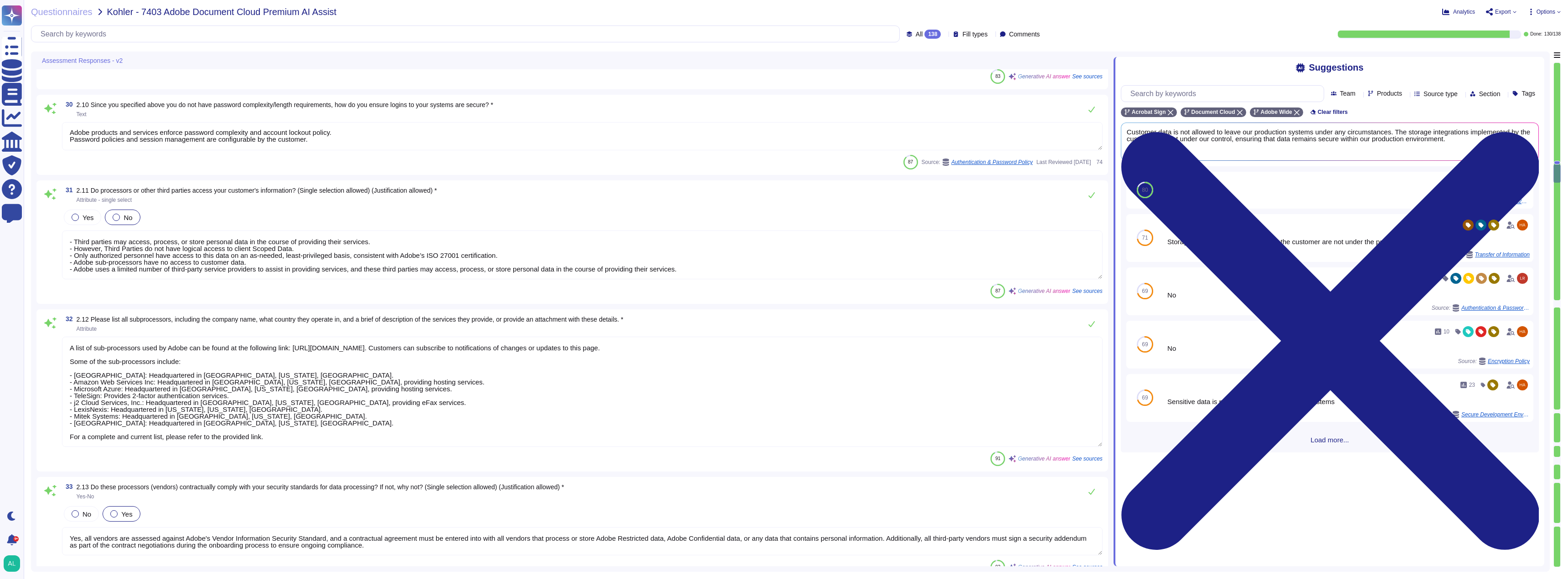
type textarea "Adobe has implemented the following security programs: 1. Password Policies - Y…"
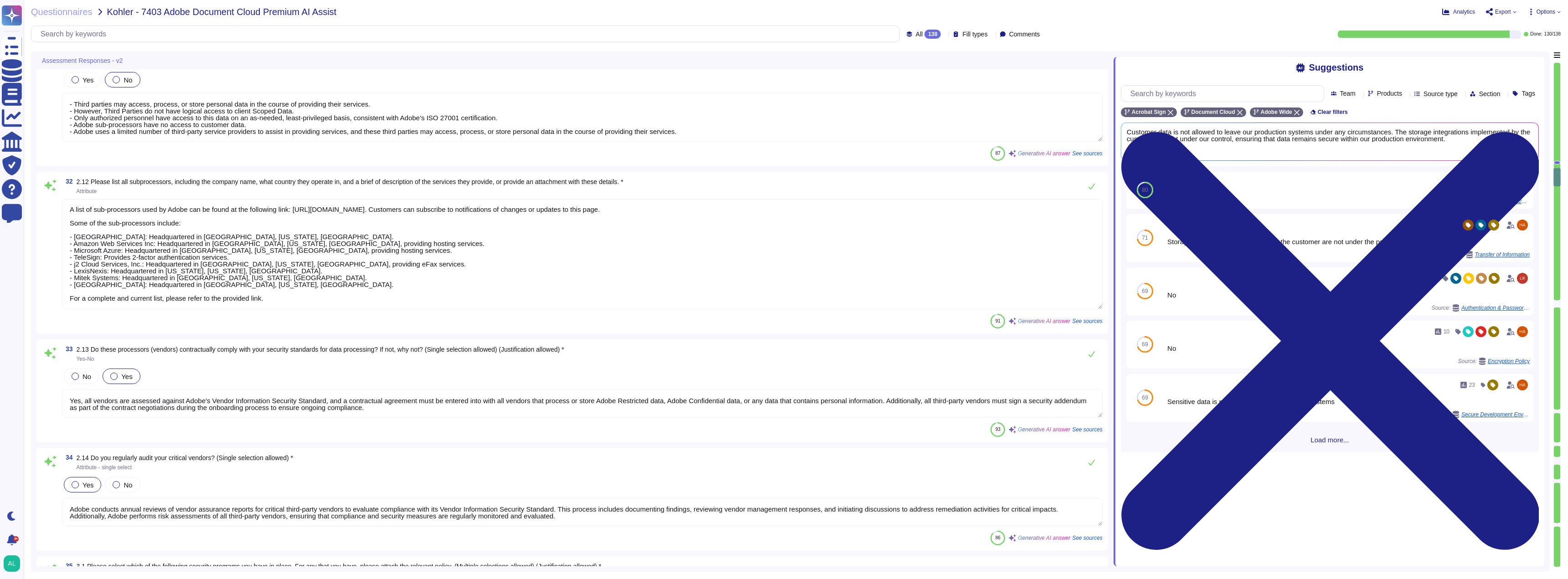
scroll to position [3891, 0]
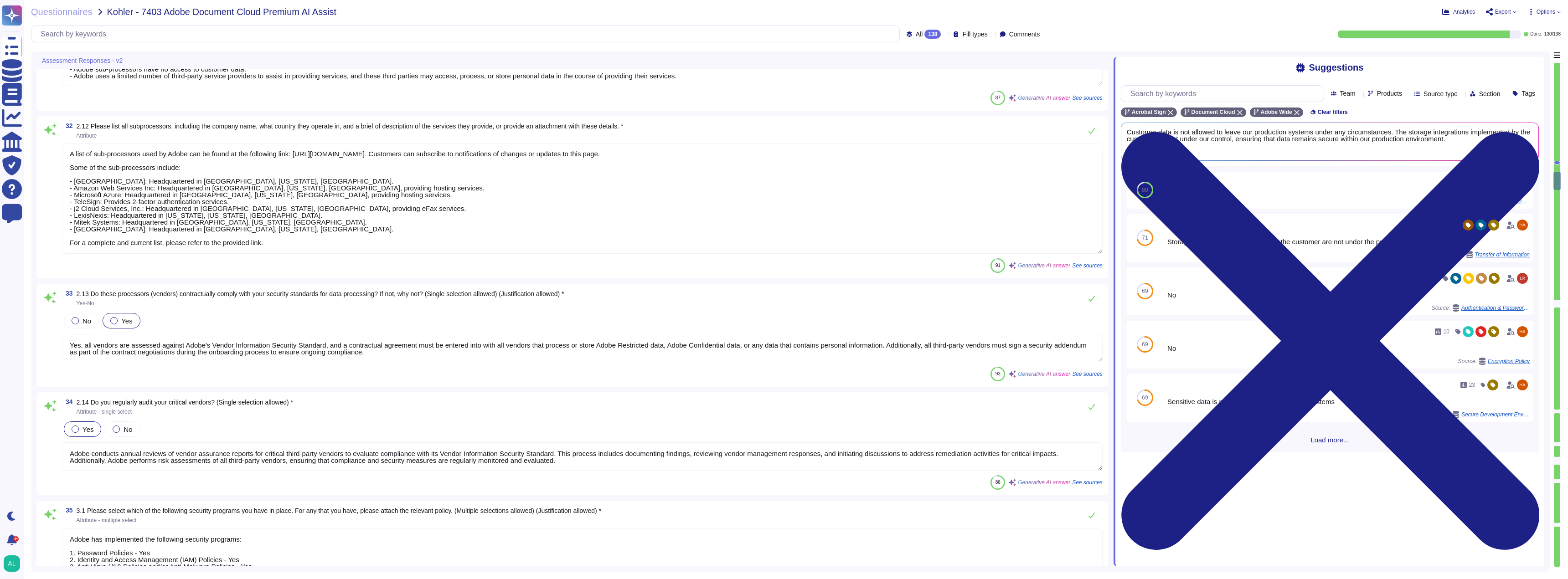
type textarea "Lor Ipsumdol Sitametc Adip eli seddoeiusm temporinci utl etdolo mag aliquaenim …"
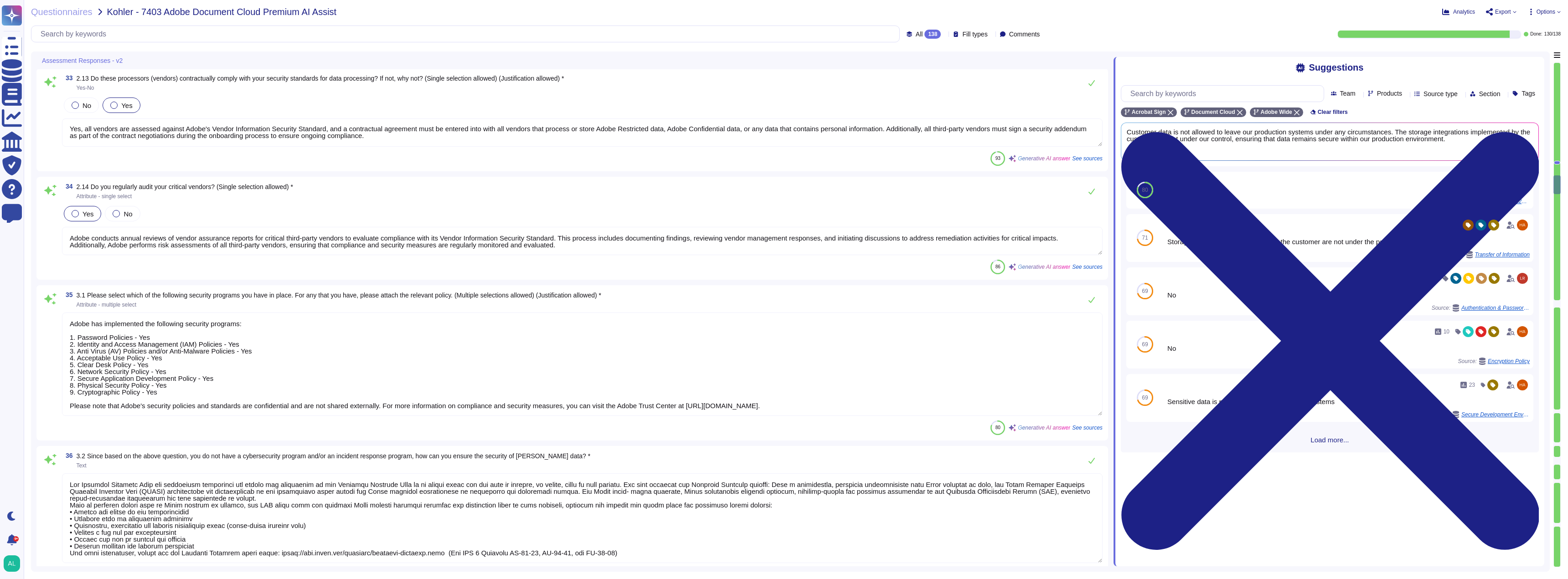
type textarea "Yes, our Information Security Policies are reviewed at least annually by releva…"
type textarea "Yes, we have a dedicated information security team, which includes a Chief Secu…"
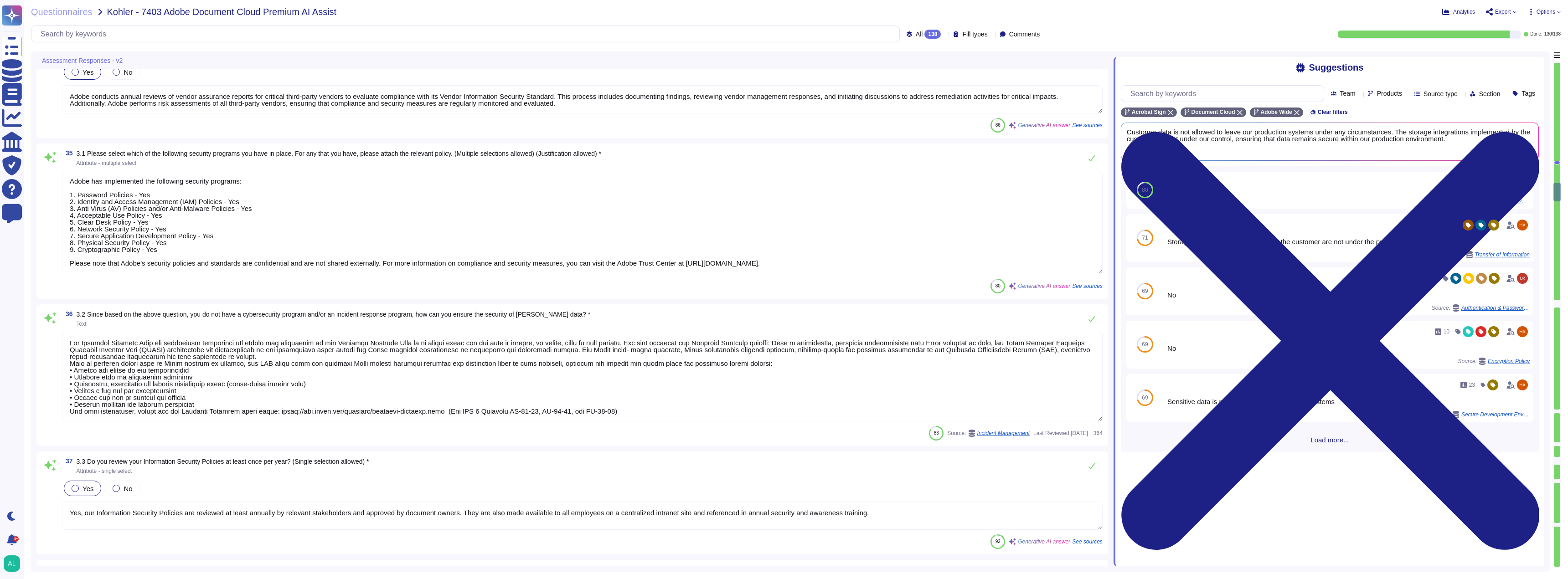
type textarea "Acrobat Sign implements the following email authentication protocols to prevent…"
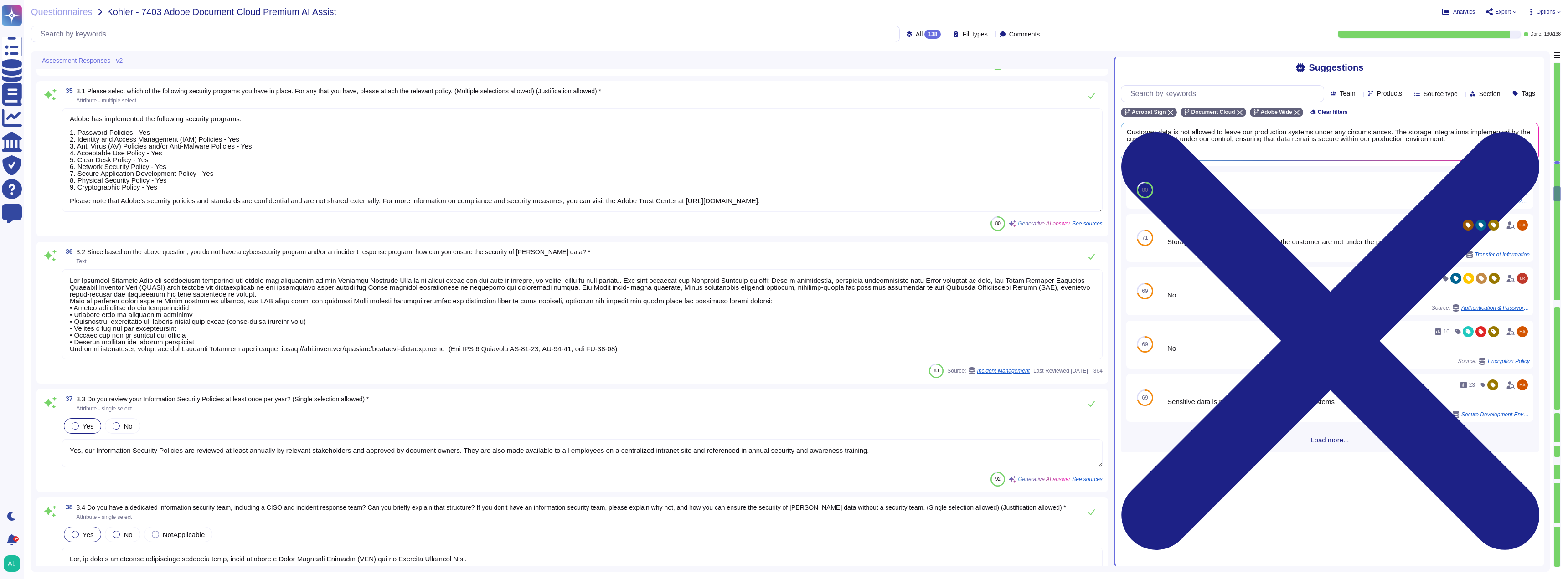
type textarea "Yes, our email system supports DKIM for DMARC policy. DKIM is used for email au…"
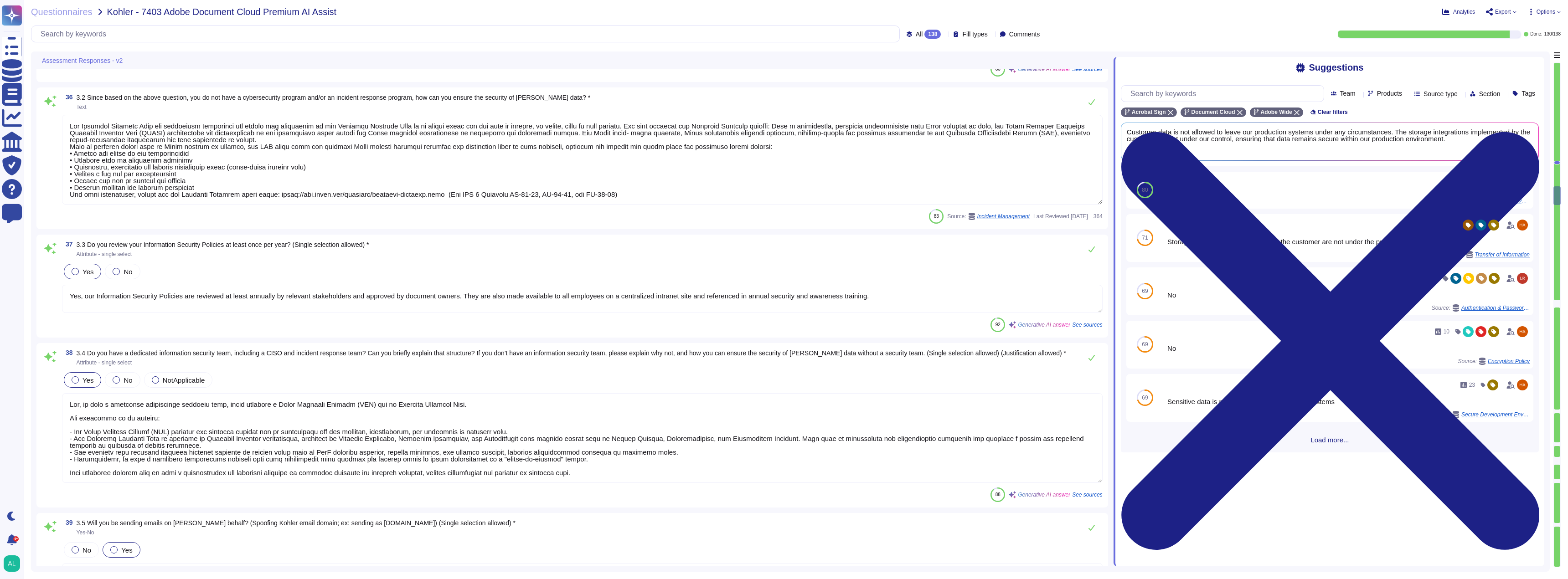
type textarea "Yes, Acrobat Sign enables authenticated email with Sender Policy Framework (SPF…"
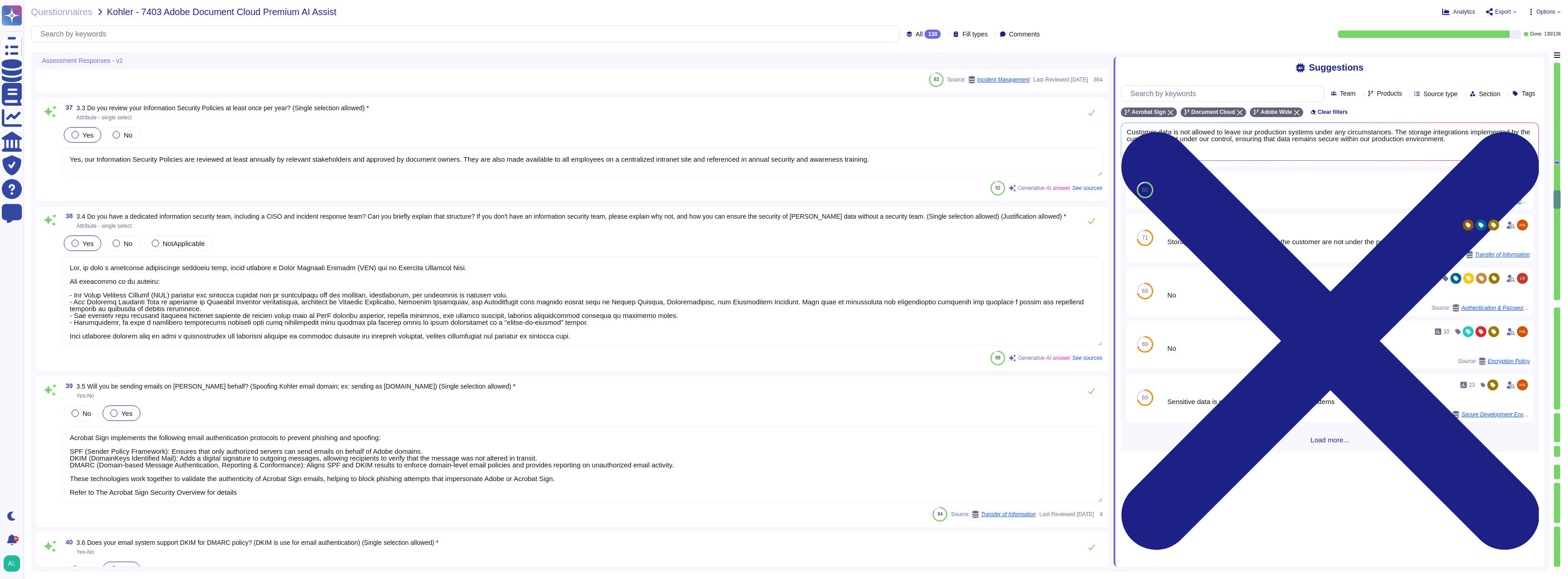
type textarea "All inbound emails go through spam, malware, phish, user impersonation, domain …"
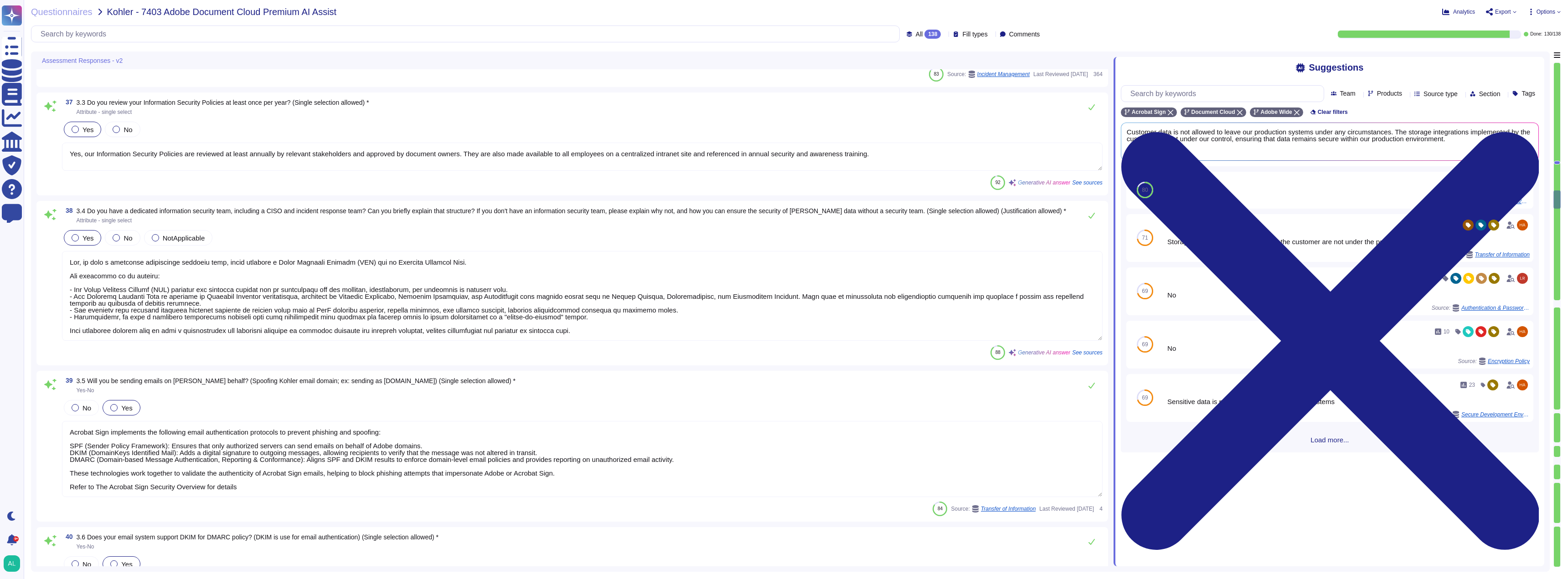
scroll to position [1, 0]
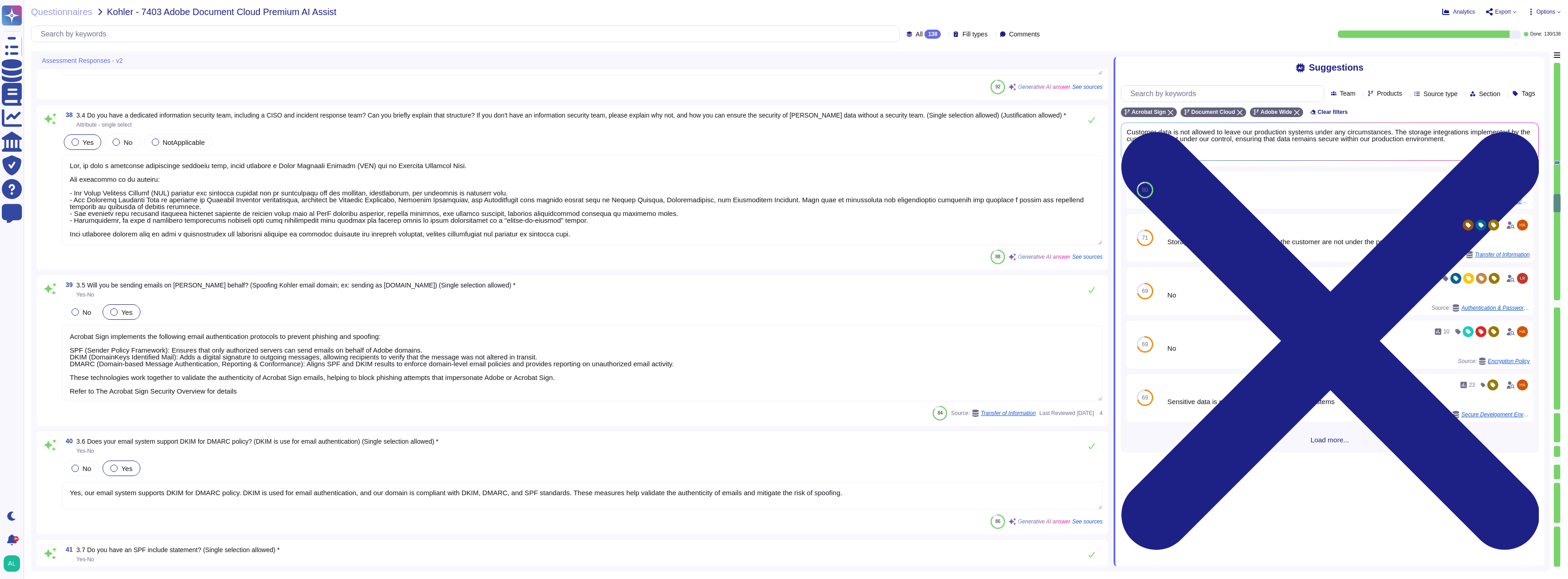
type textarea "Adobe's information security standards are aligned with ISO 27001. Additionally…"
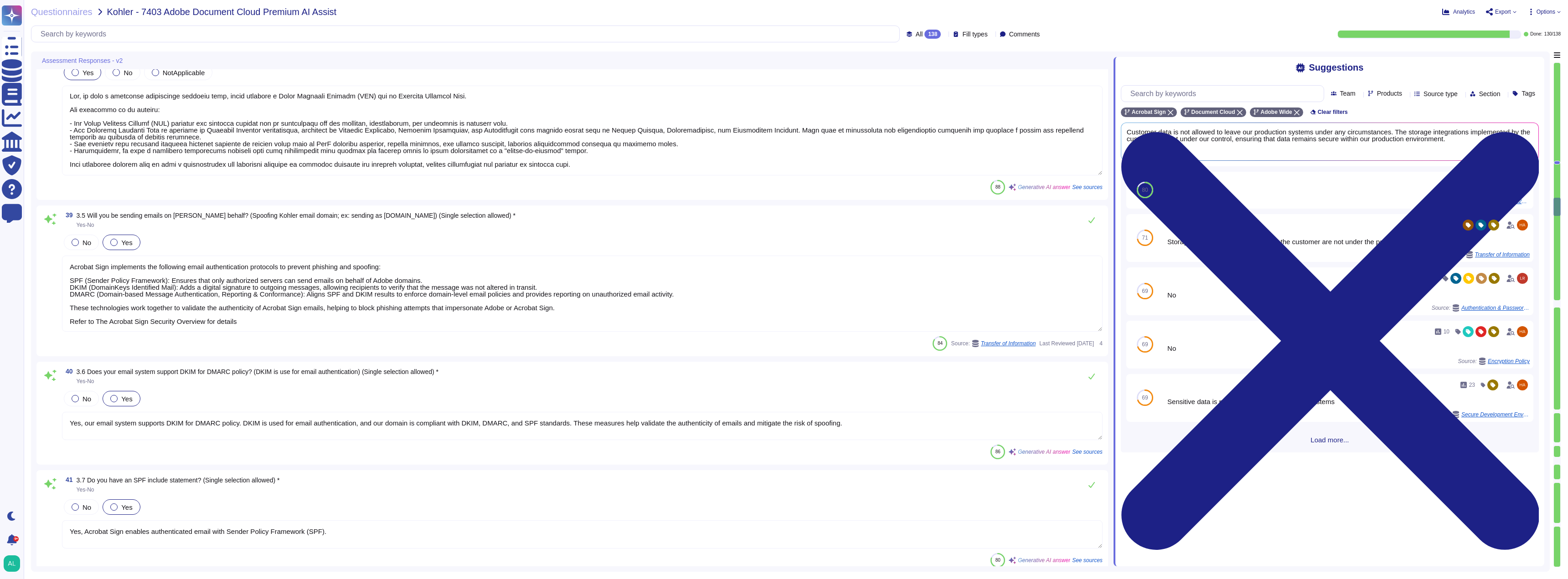
scroll to position [4757, 0]
type textarea "Yes, disciplinary actions are defined and enforced for employees who violate se…"
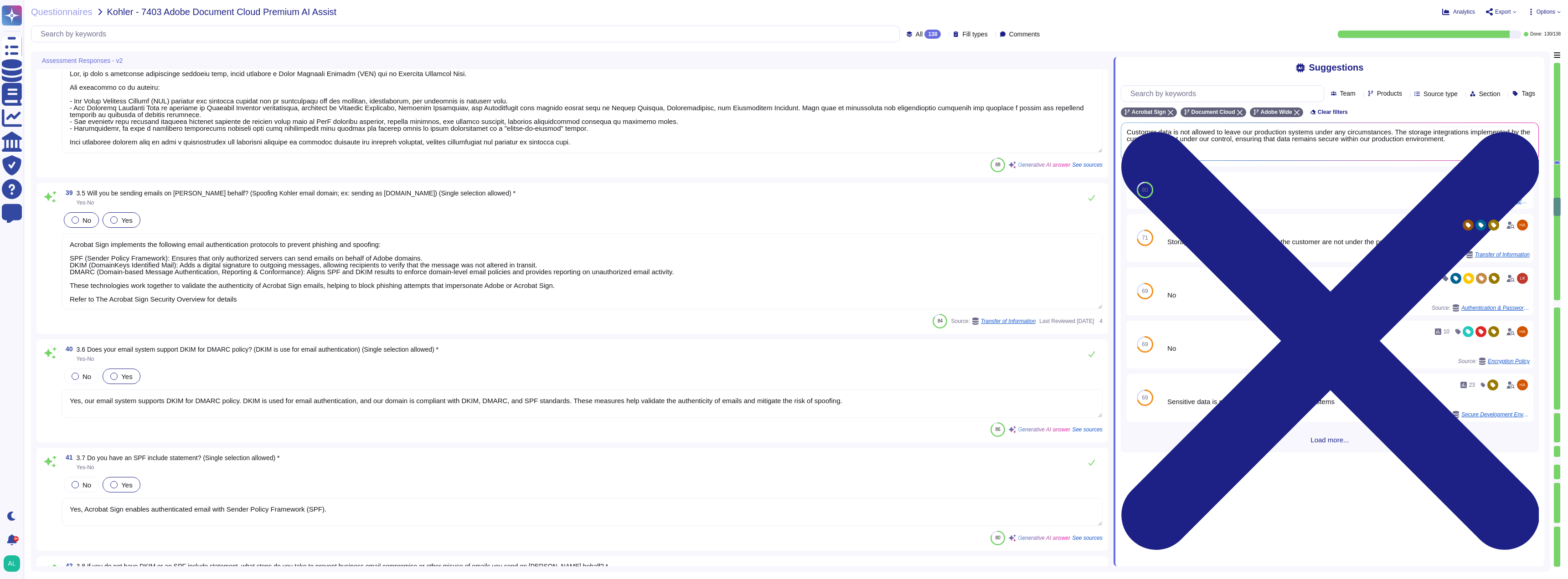
click at [74, 218] on div at bounding box center [75, 220] width 7 height 7
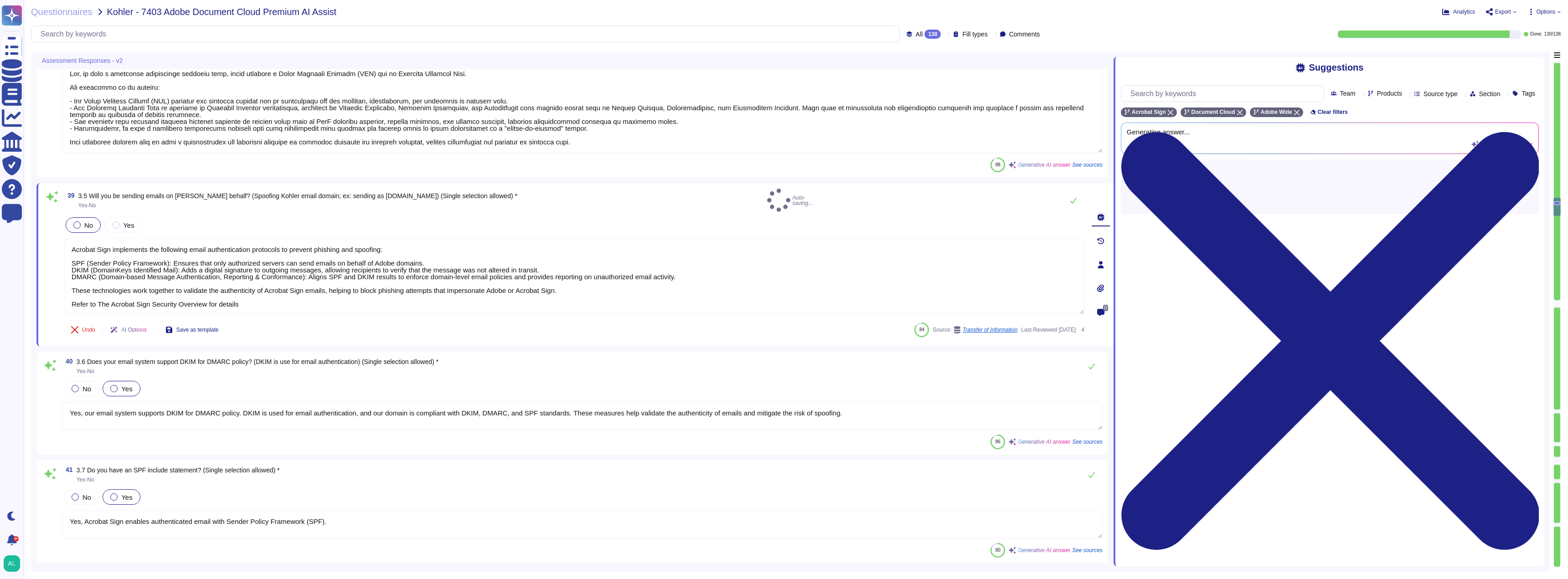
type textarea "Yes, disciplinary actions are defined and enforced for employees who violate se…"
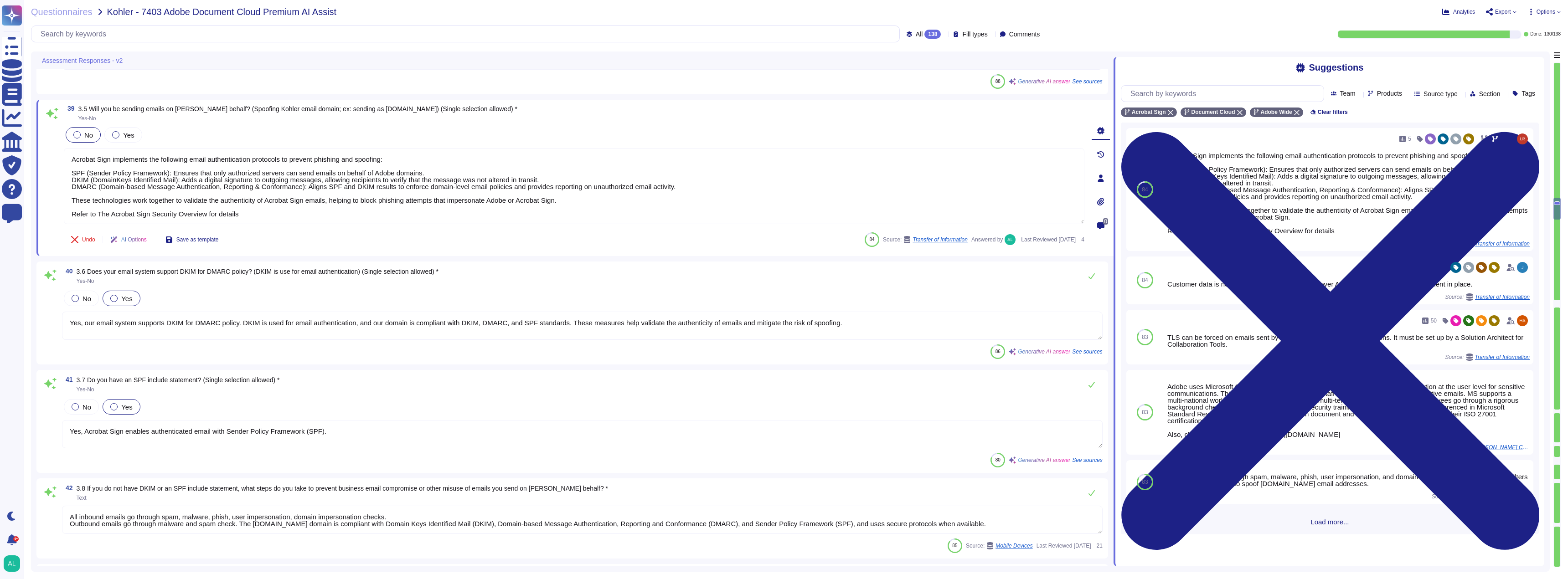
type textarea "- All personnel must periodically complete privacy and data protection training…"
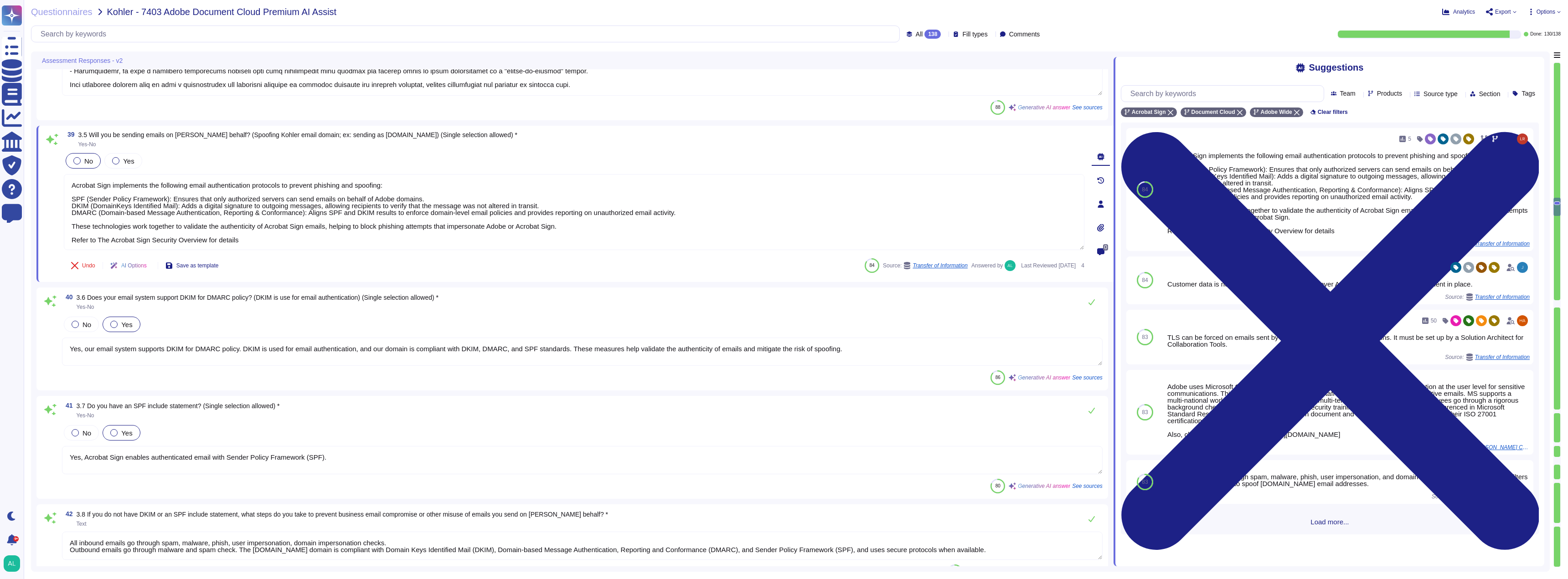
scroll to position [4802, 0]
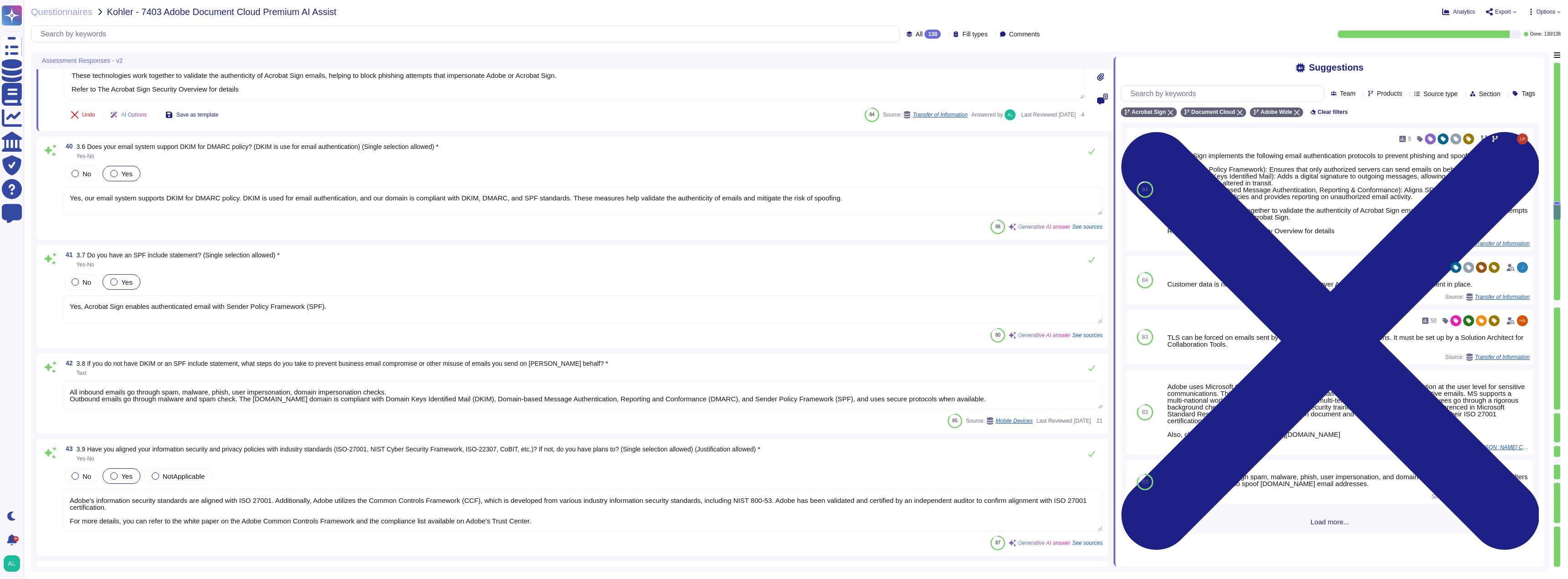
type textarea "Adobe employees are required to sign an agreement that they will preserve the c…"
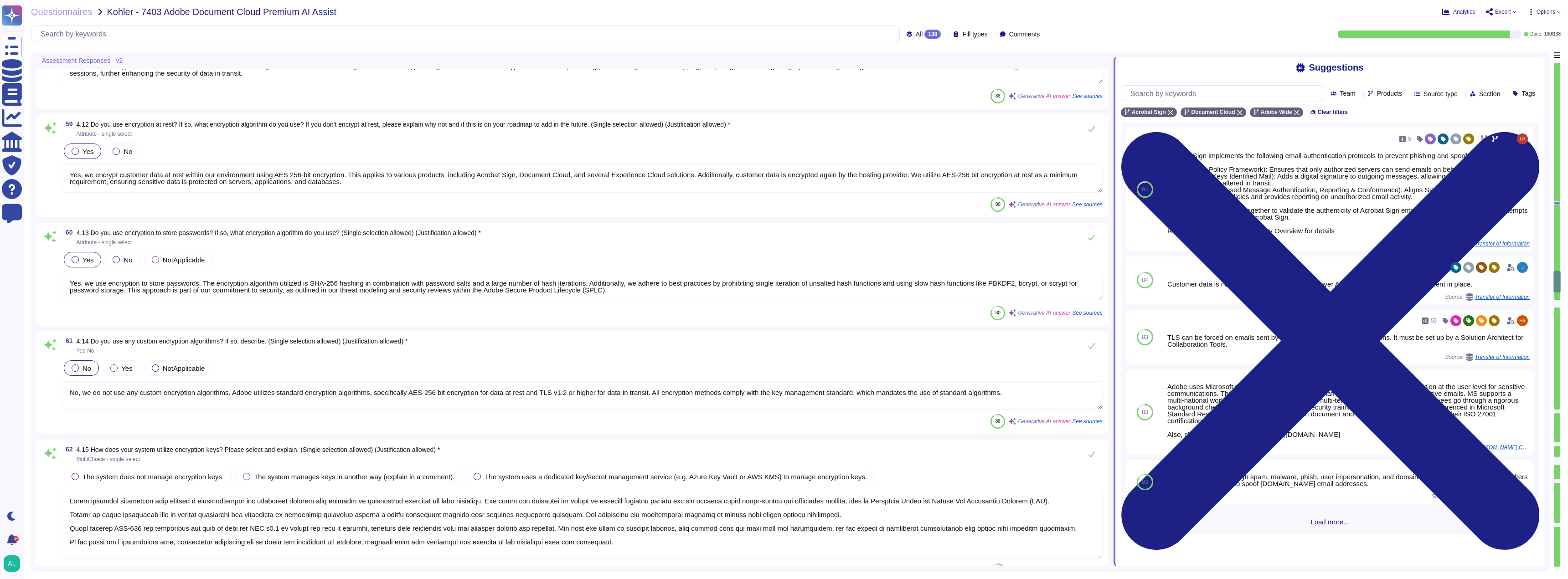
scroll to position [7307, 0]
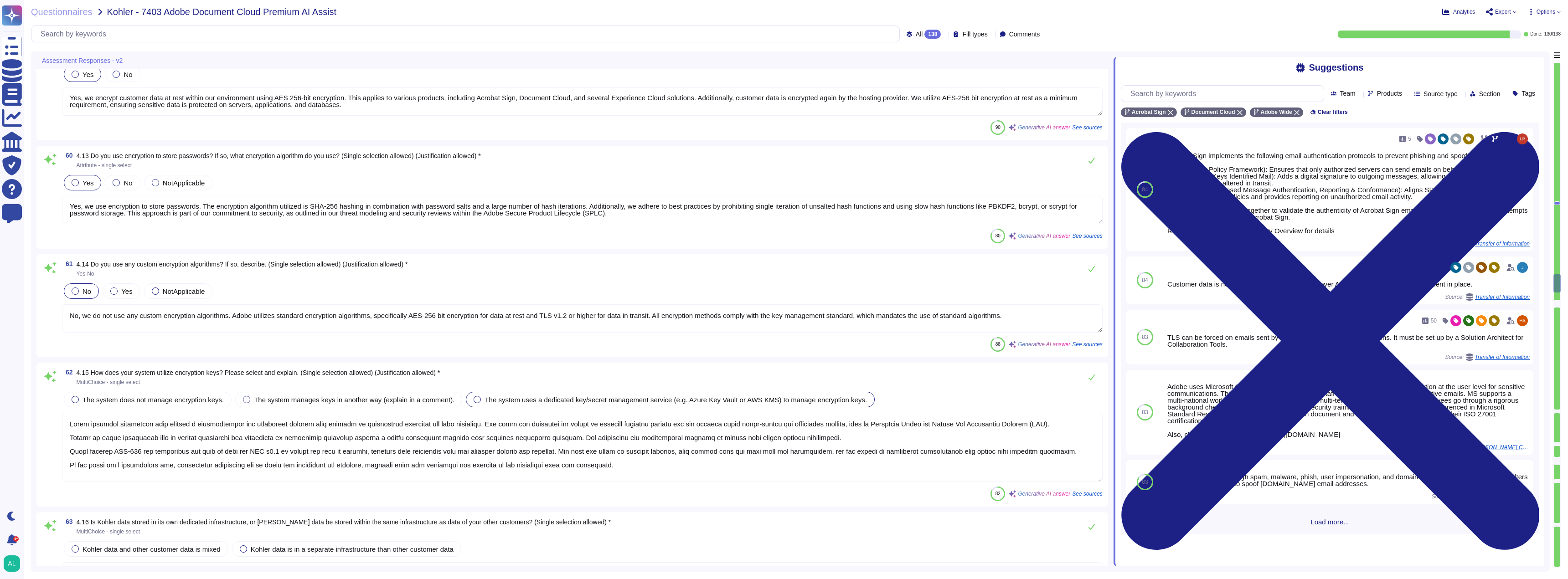
click at [475, 400] on label "The system uses a dedicated key/secret management service (e.g. Azure Key Vault…" at bounding box center [670, 400] width 393 height 7
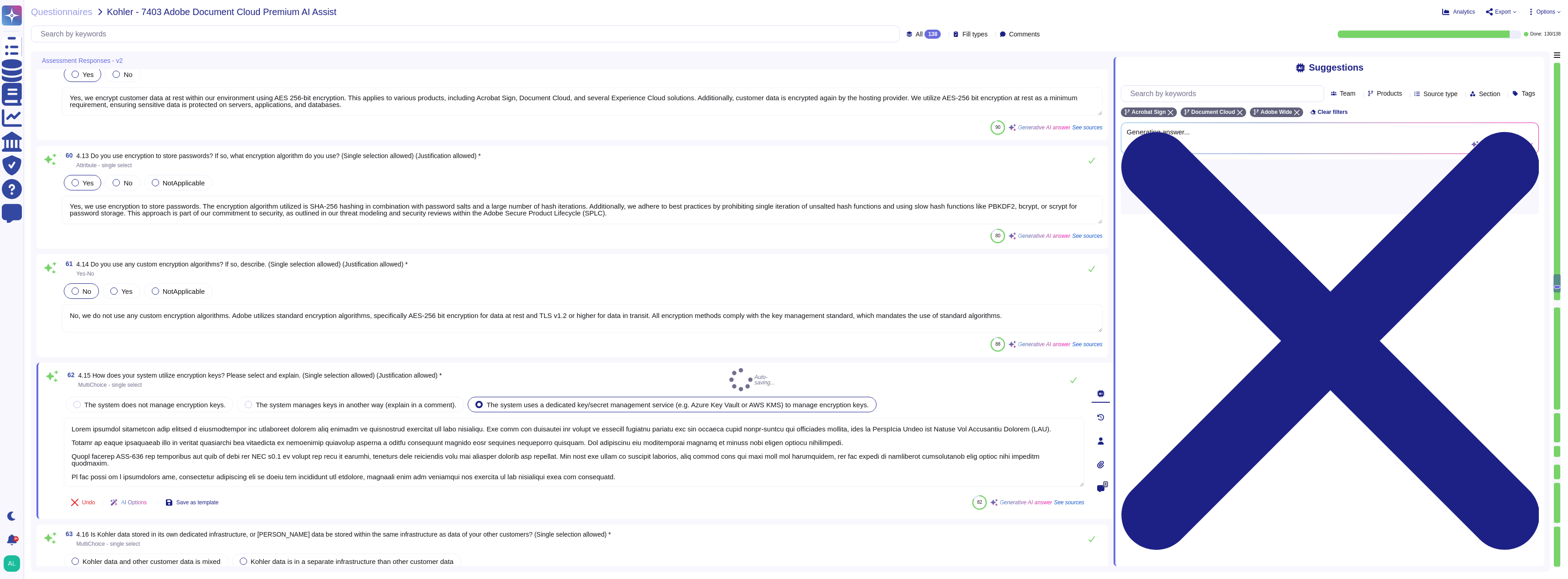
click at [475, 401] on div at bounding box center [479, 404] width 7 height 7
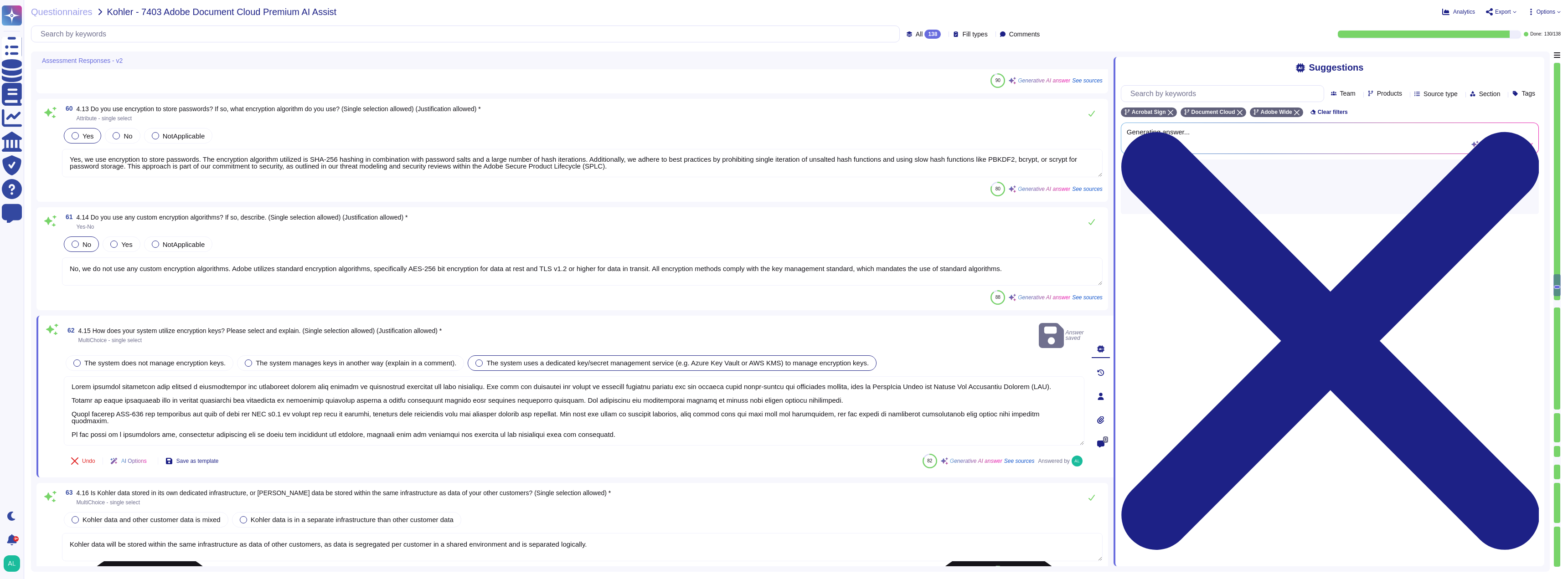
scroll to position [7535, 0]
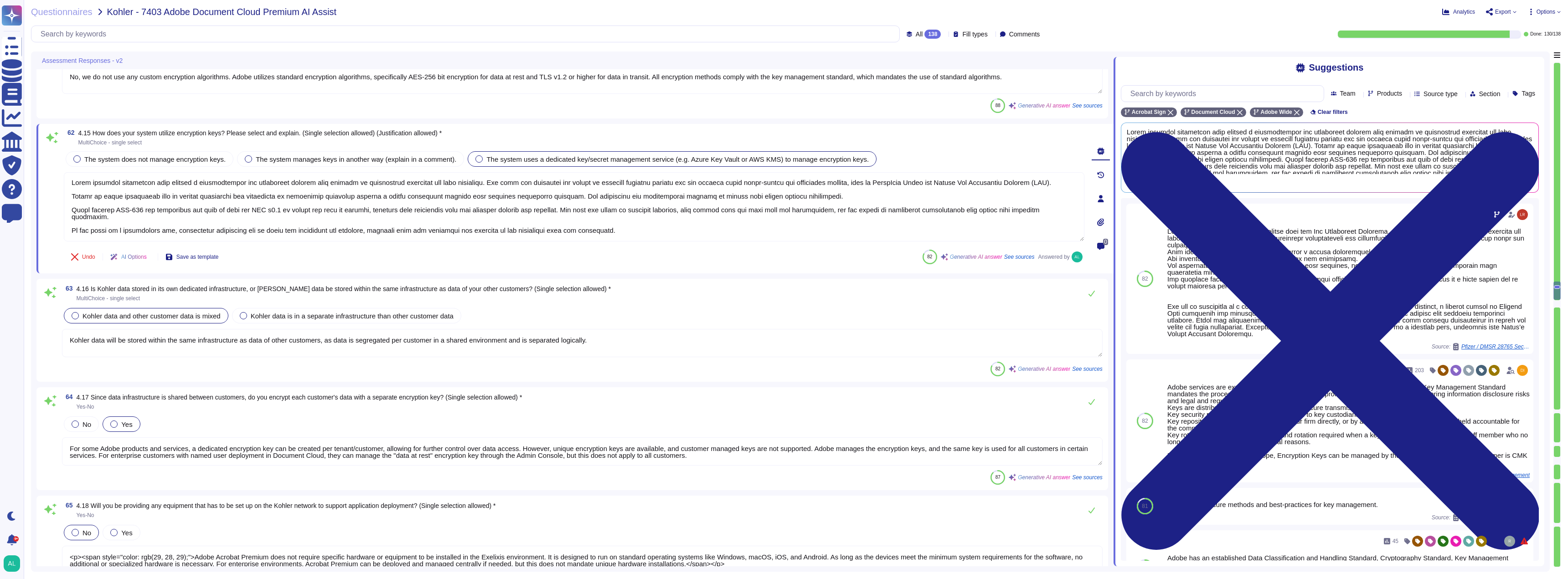
click at [135, 321] on div "Kohler data and other customer data is mixed" at bounding box center [146, 315] width 164 height 15
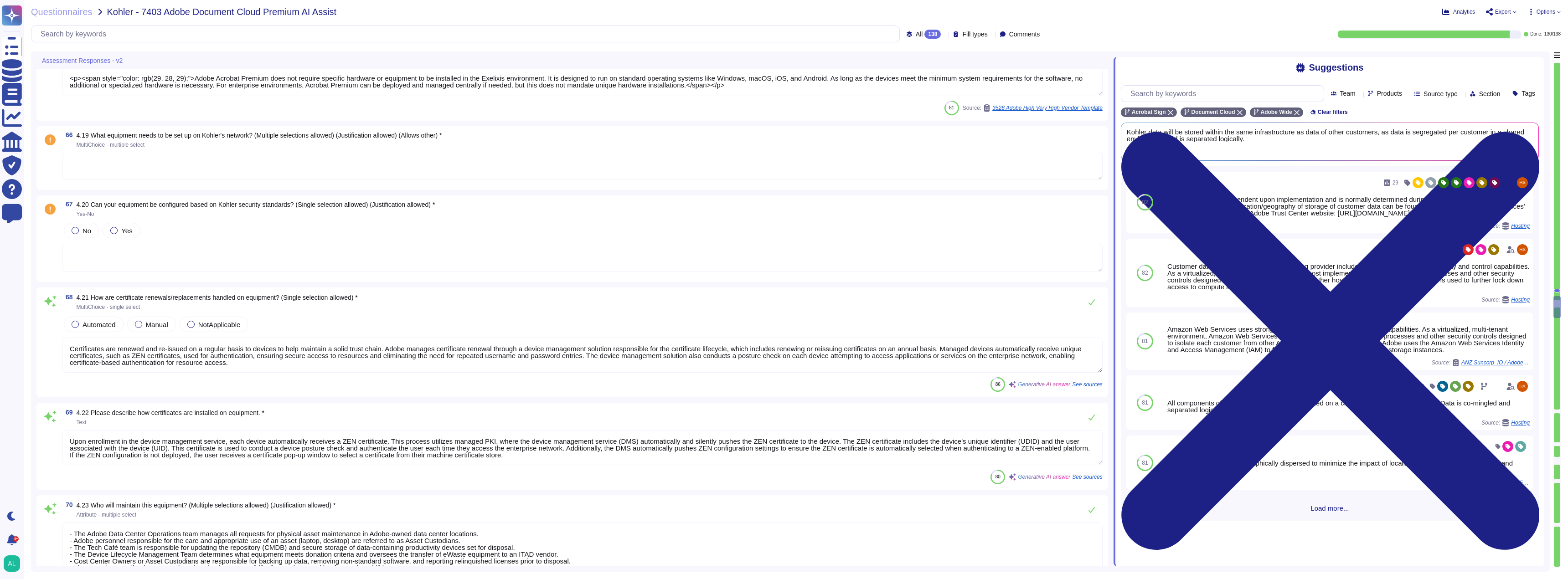
scroll to position [8035, 0]
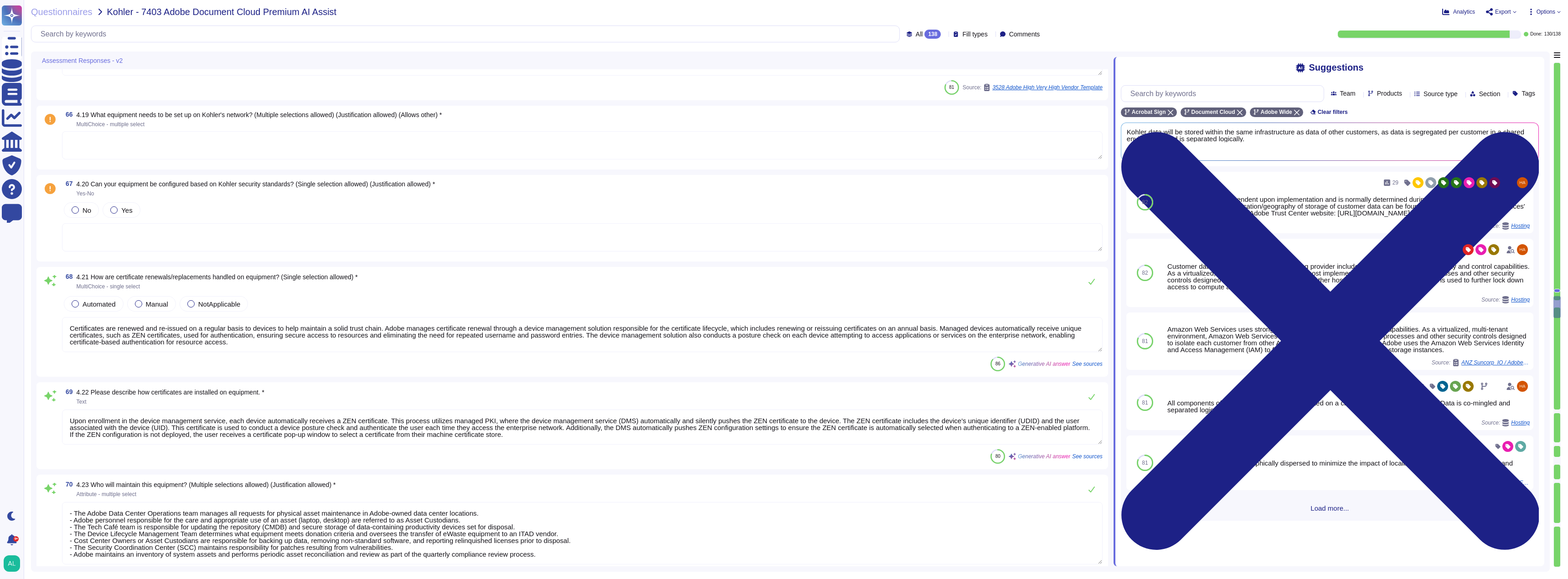
click at [133, 148] on textarea at bounding box center [583, 145] width 1041 height 28
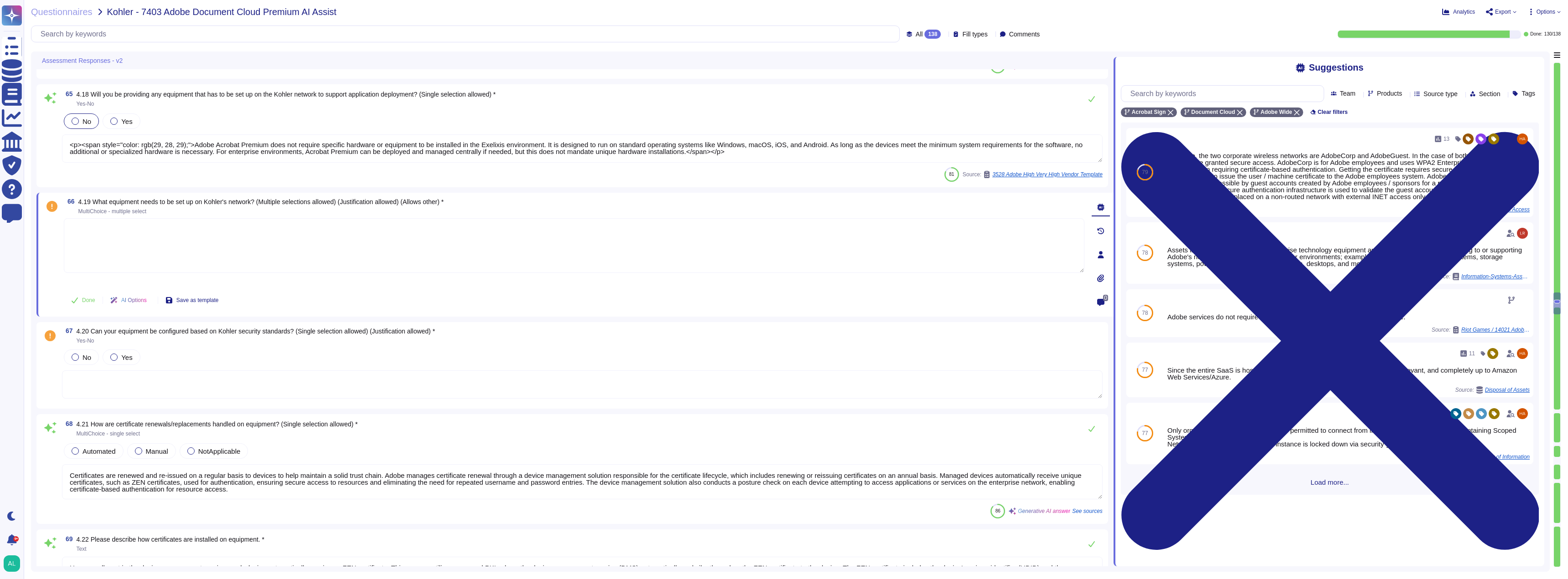
scroll to position [7899, 0]
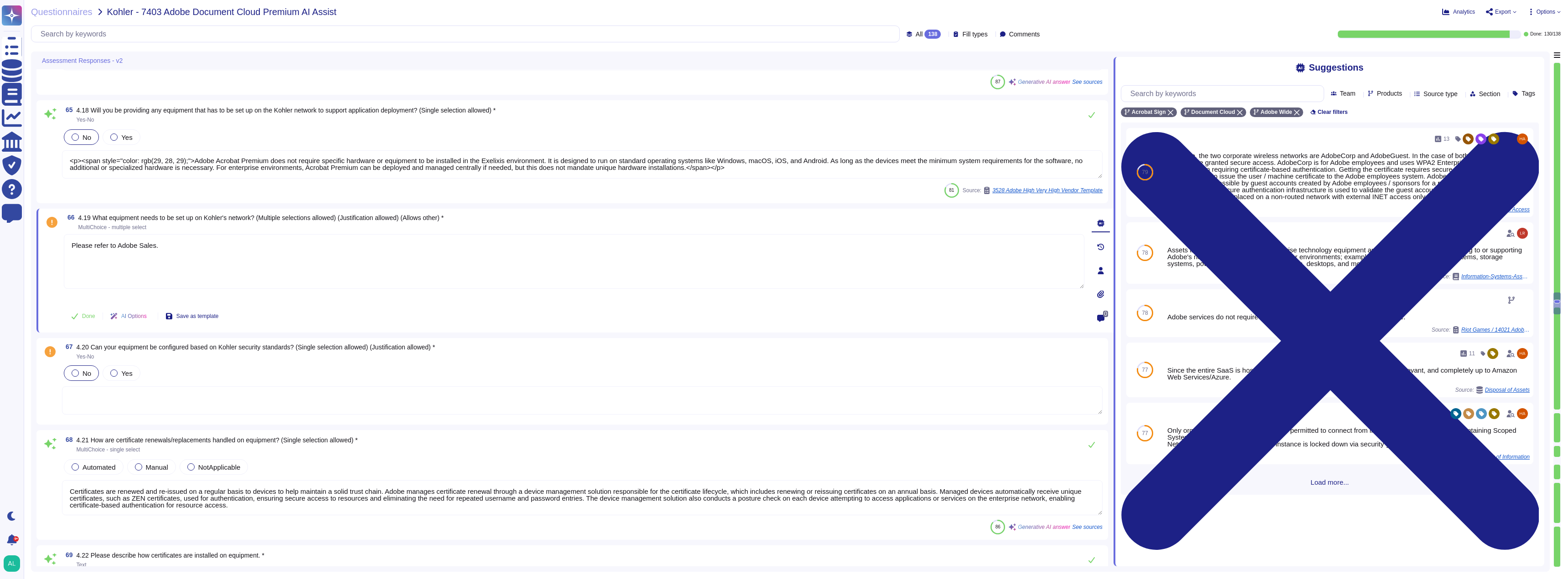
click at [74, 373] on div at bounding box center [75, 373] width 7 height 7
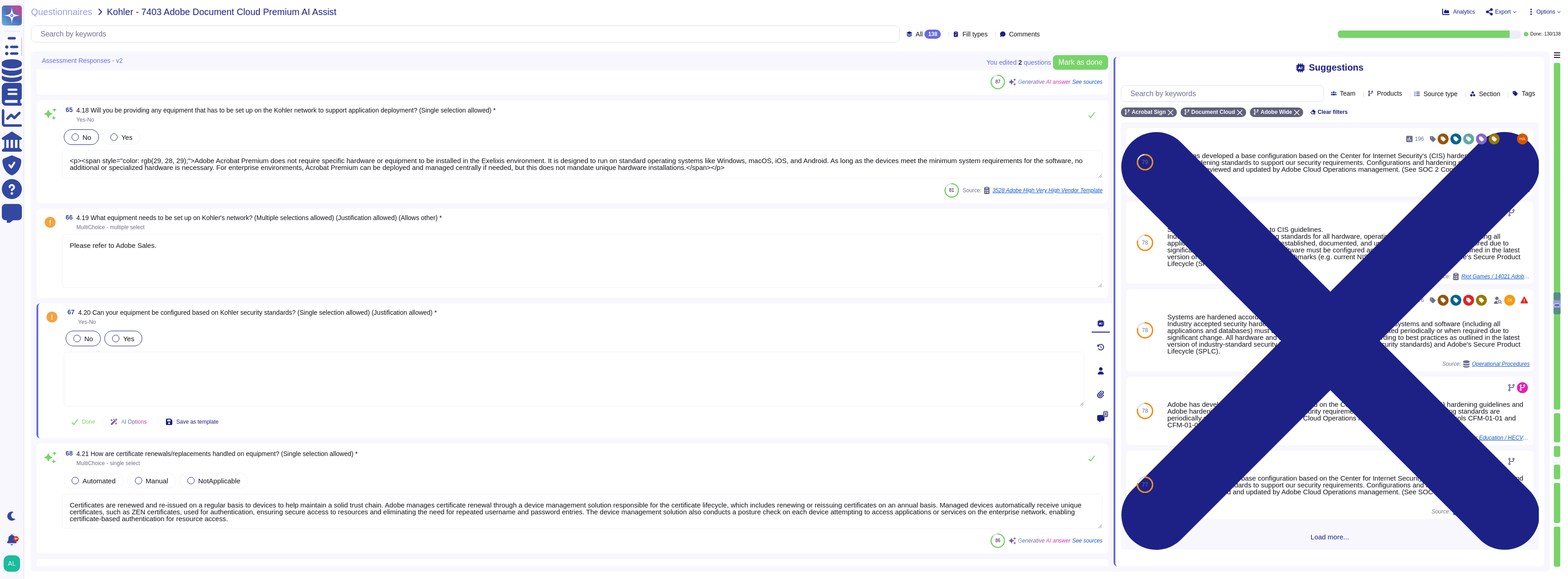
click at [127, 338] on span "Yes" at bounding box center [128, 338] width 11 height 8
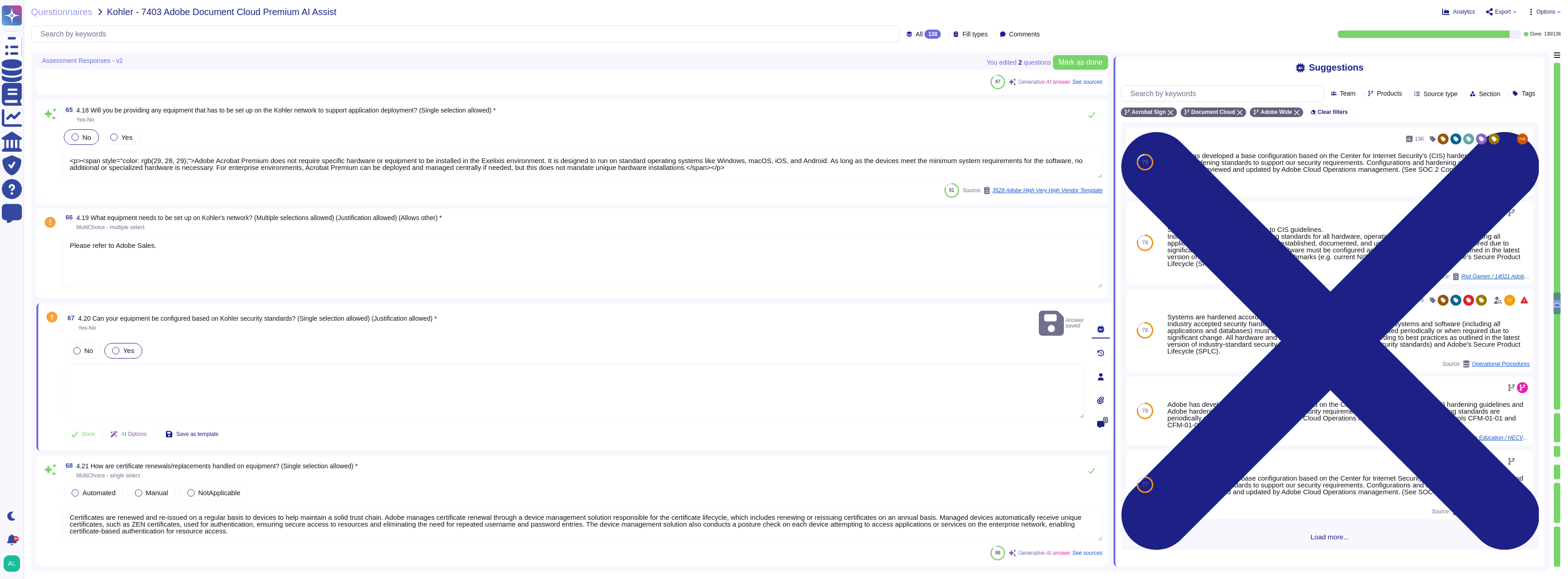
click at [124, 371] on textarea at bounding box center [574, 391] width 1021 height 55
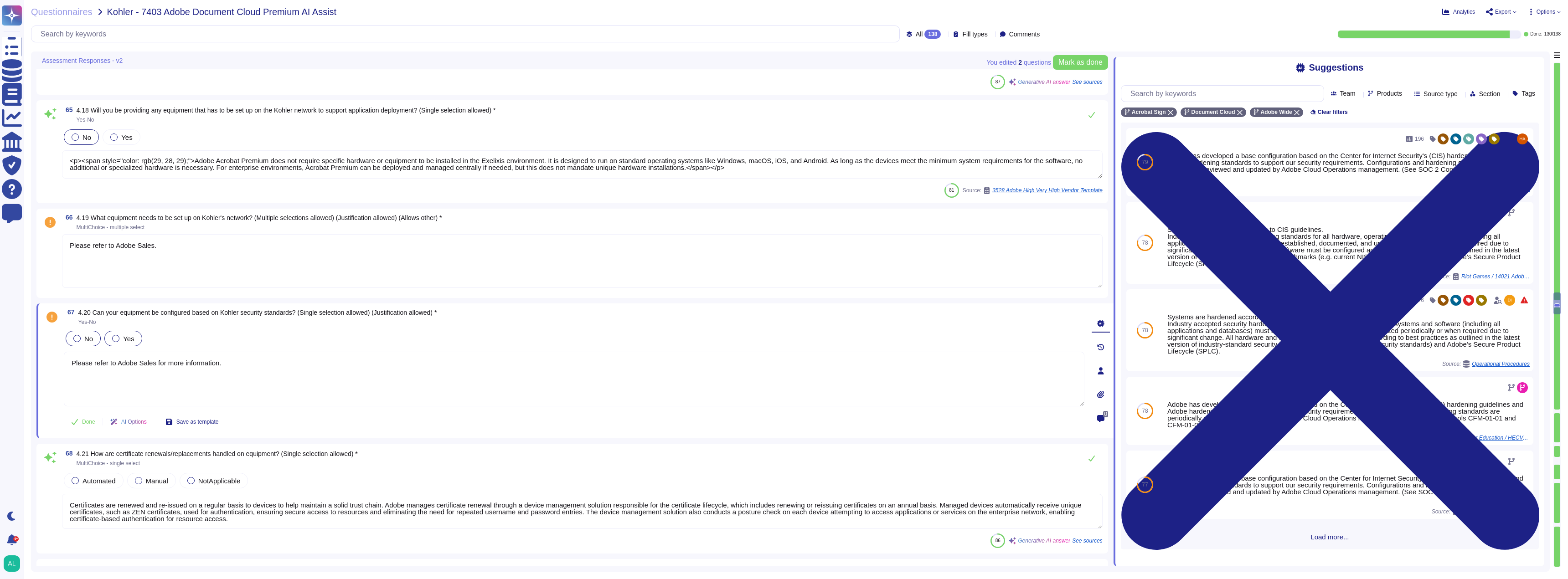
click at [74, 341] on label "No" at bounding box center [83, 338] width 19 height 7
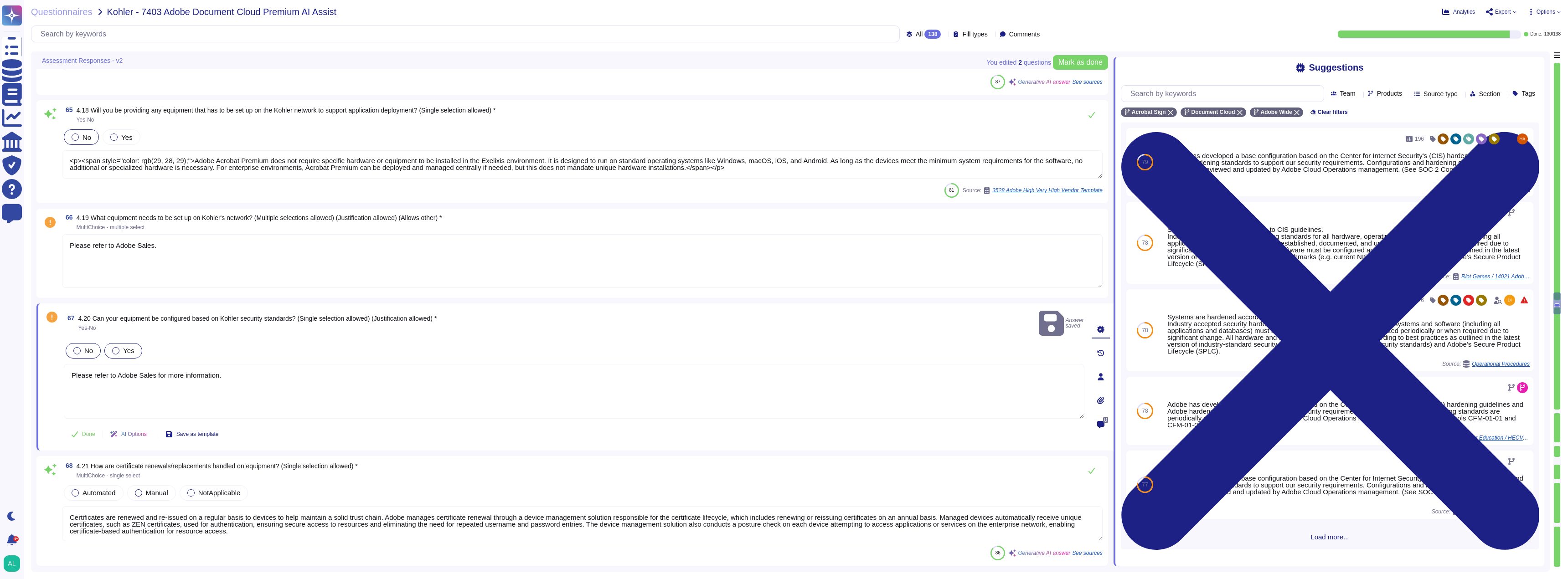
click at [84, 347] on label "No" at bounding box center [83, 351] width 19 height 7
click at [264, 367] on textarea "Please refer to Adobe Sales for more information." at bounding box center [574, 391] width 1021 height 55
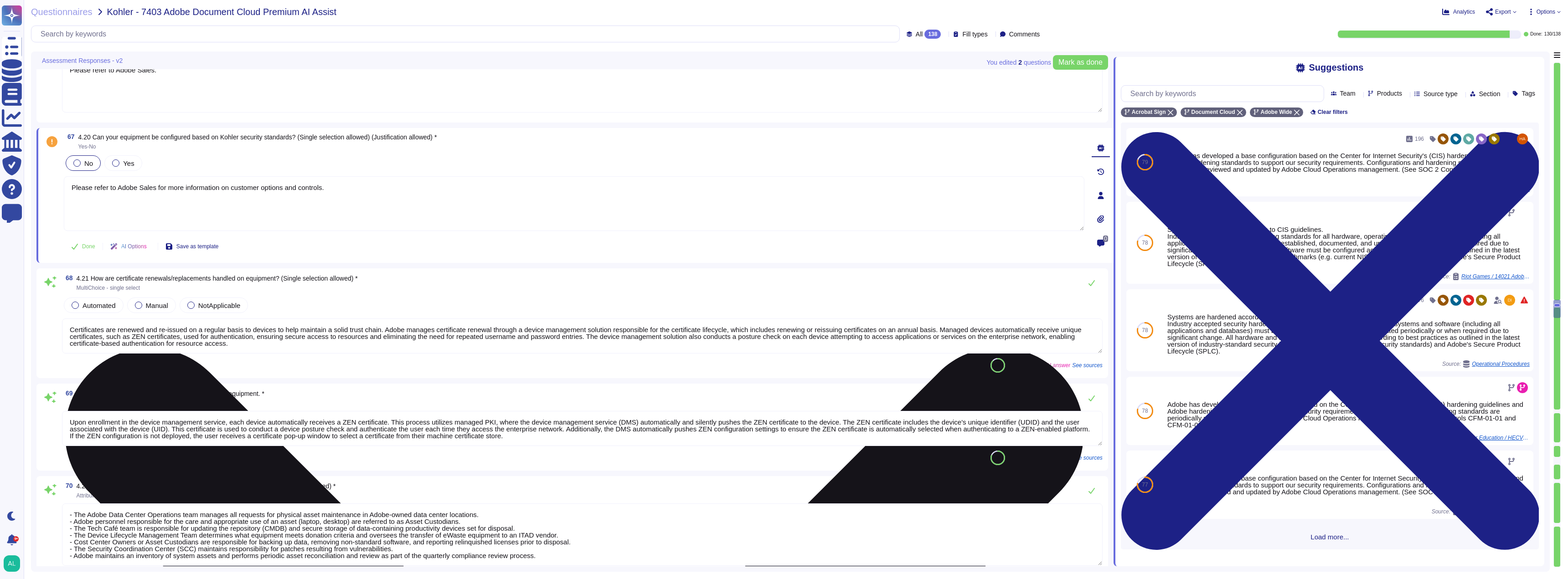
scroll to position [8081, 0]
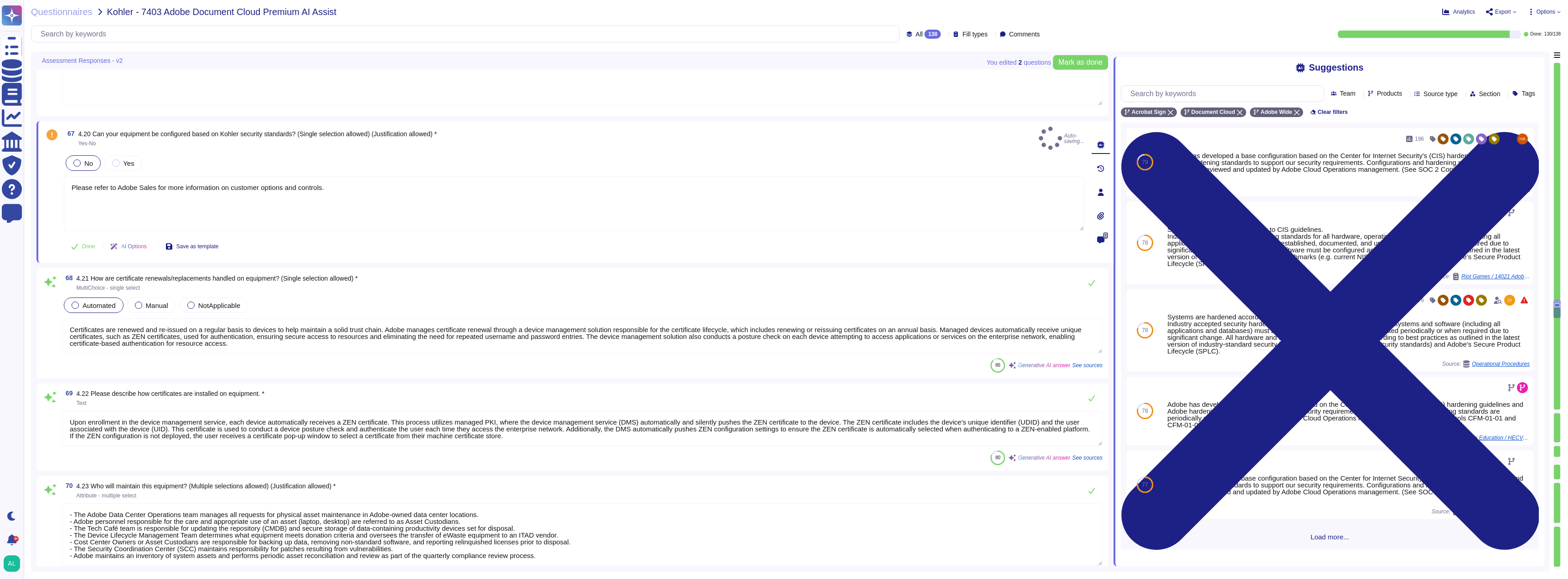
click at [107, 302] on span "Automated" at bounding box center [99, 305] width 33 height 8
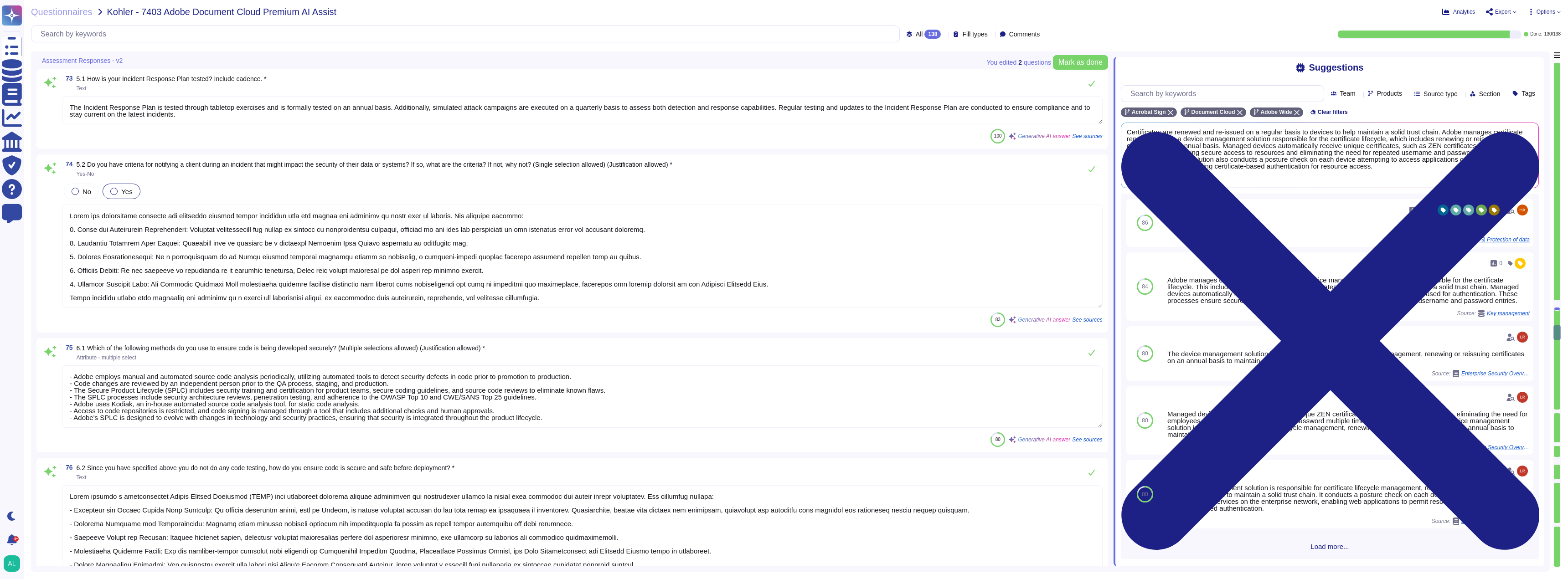
scroll to position [8810, 0]
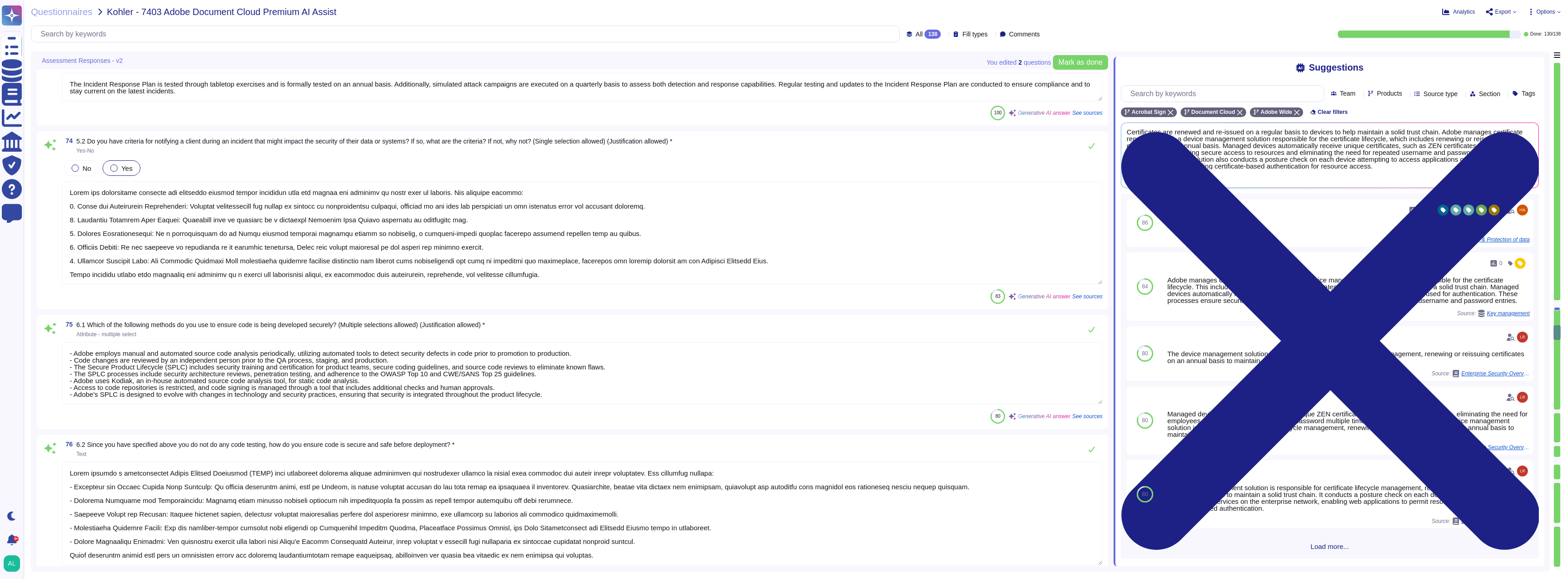
click at [703, 237] on textarea at bounding box center [583, 233] width 1041 height 103
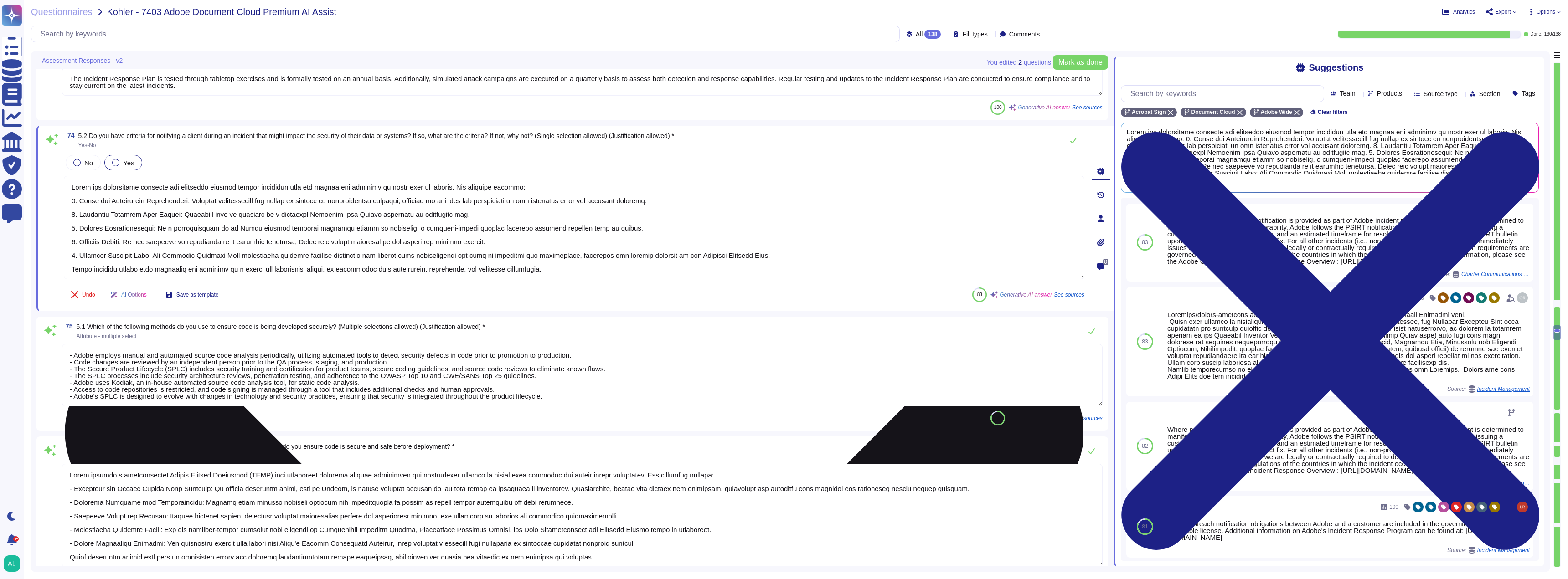
click at [833, 253] on textarea at bounding box center [574, 227] width 1021 height 103
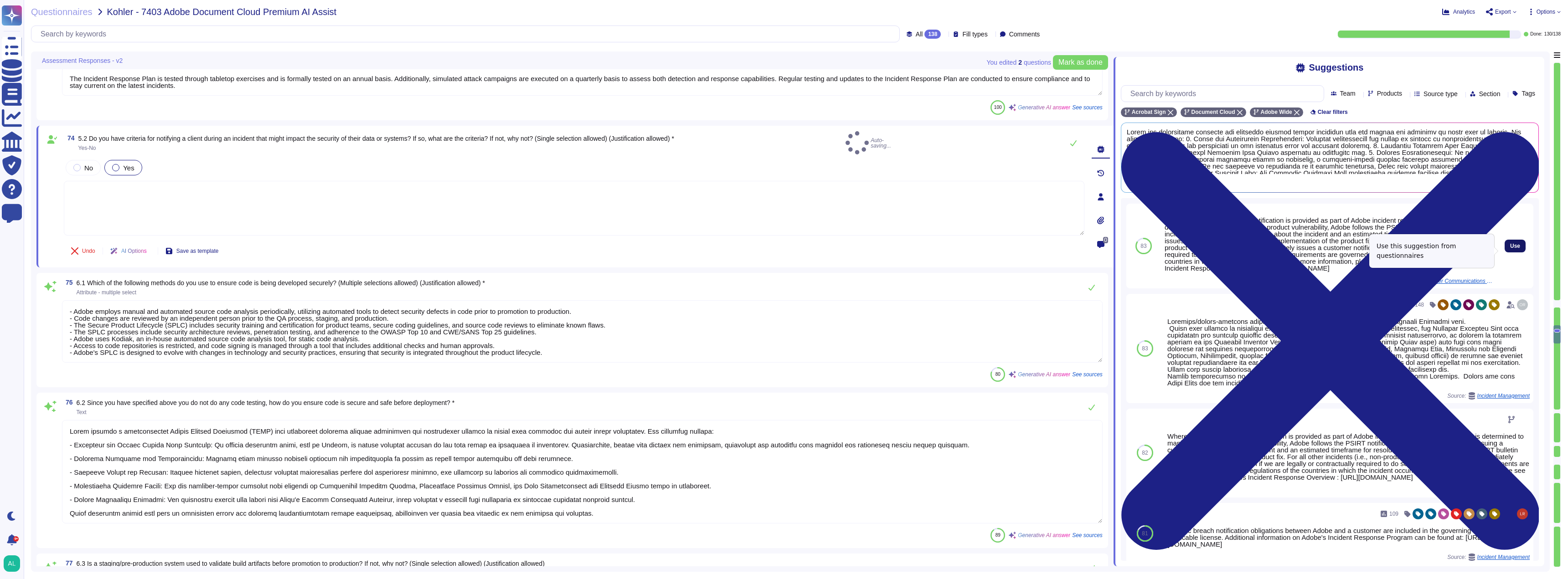
click at [1510, 249] on span "Use" at bounding box center [1515, 246] width 10 height 5
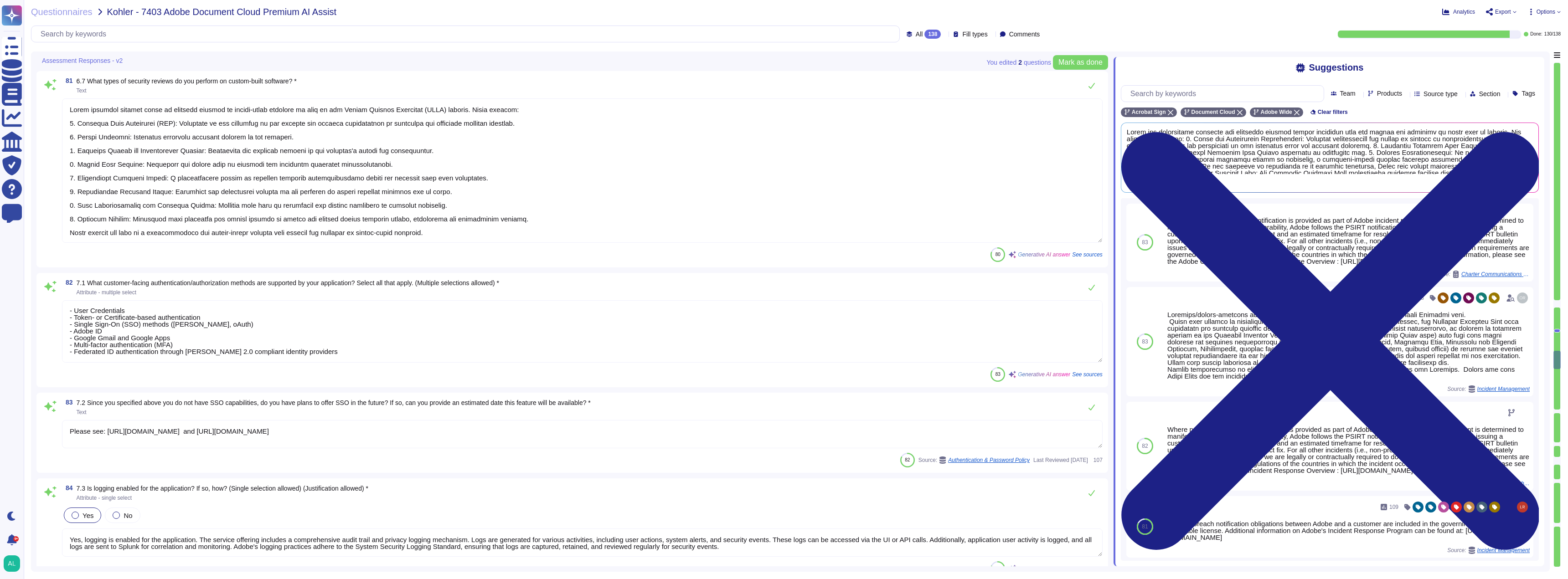
scroll to position [0, 0]
click at [461, 322] on textarea "- User Credentials - Token- or Certificate-based authentication - Single Sign-O…" at bounding box center [583, 331] width 1041 height 63
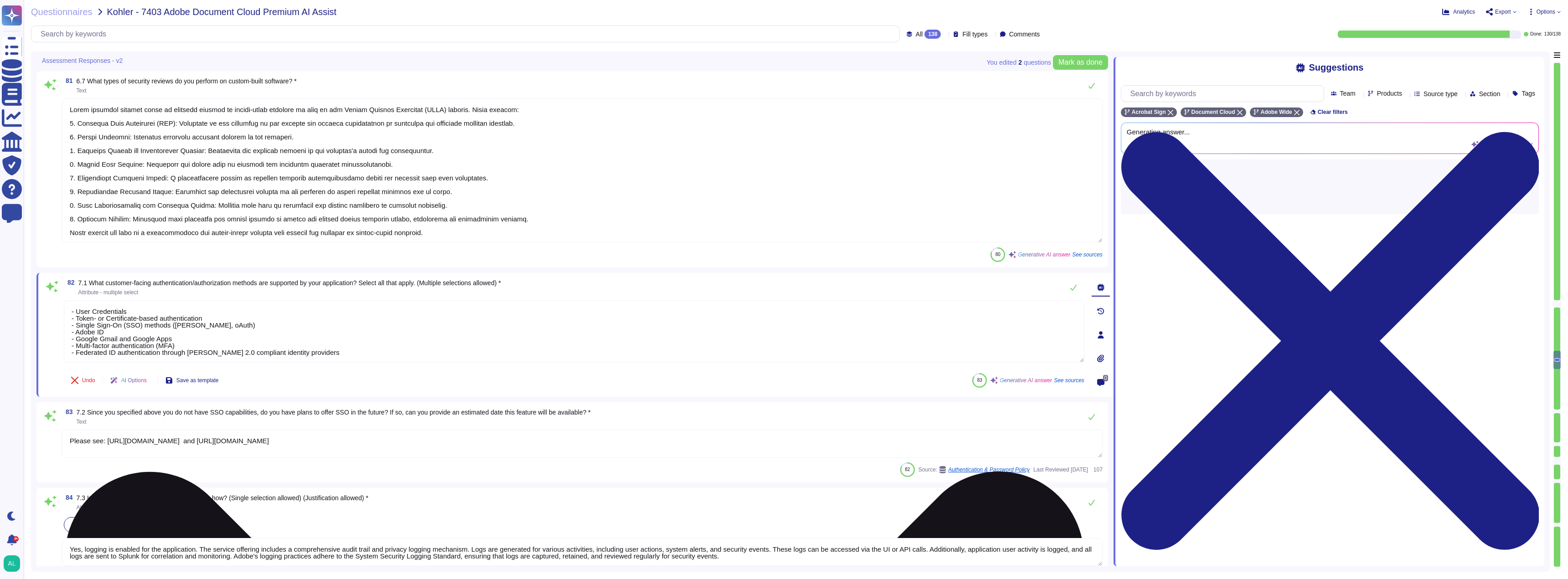
click at [461, 322] on textarea "- User Credentials - Token- or Certificate-based authentication - Single Sign-O…" at bounding box center [574, 331] width 1021 height 63
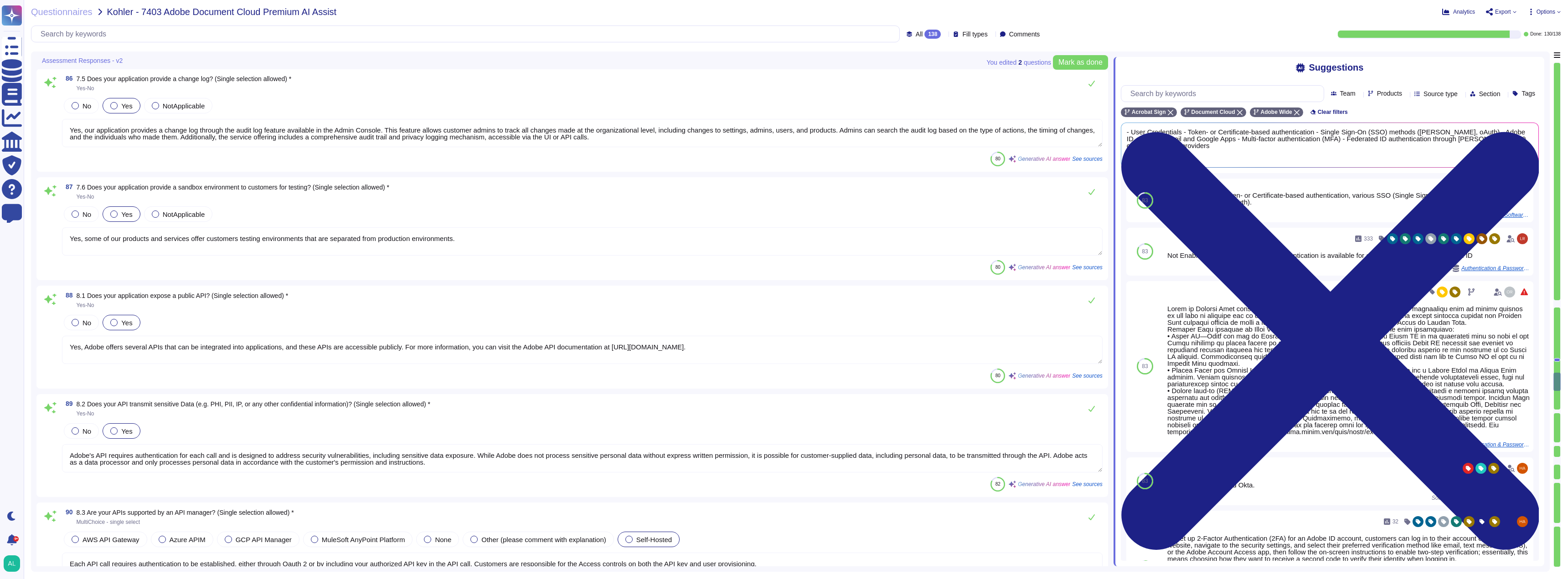
scroll to position [10268, 0]
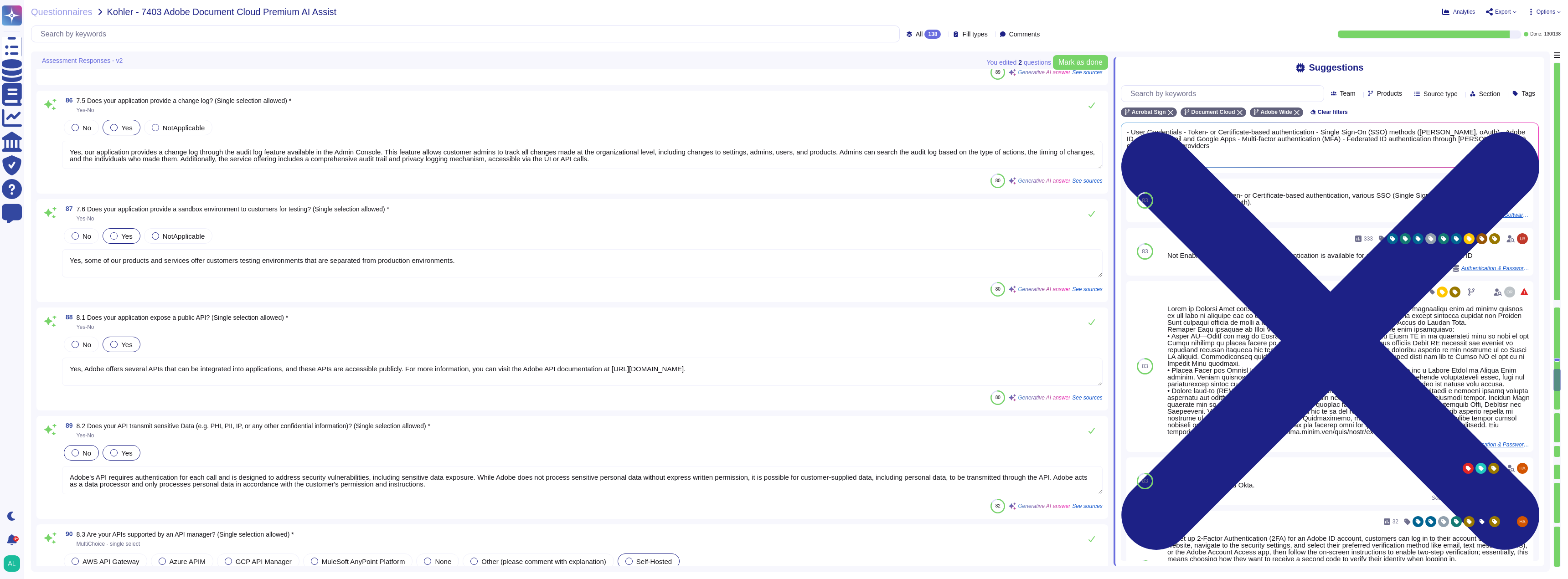
click at [80, 454] on label "No" at bounding box center [82, 452] width 19 height 7
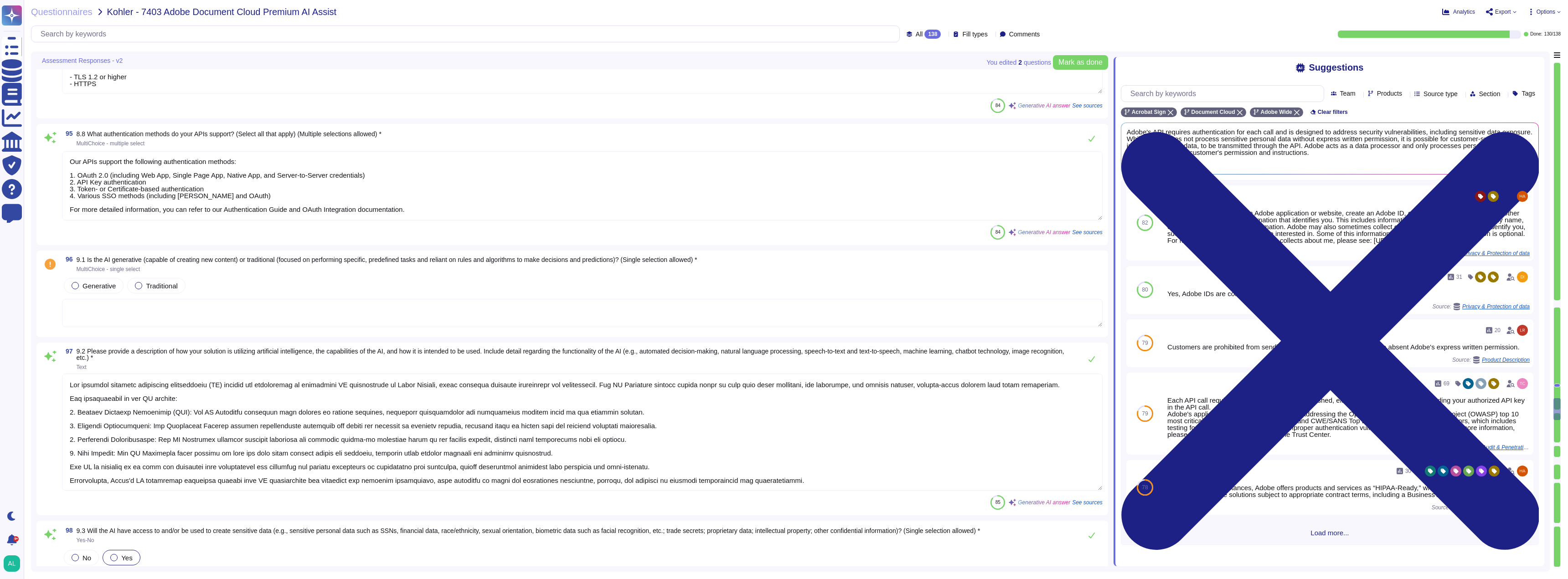
scroll to position [11224, 0]
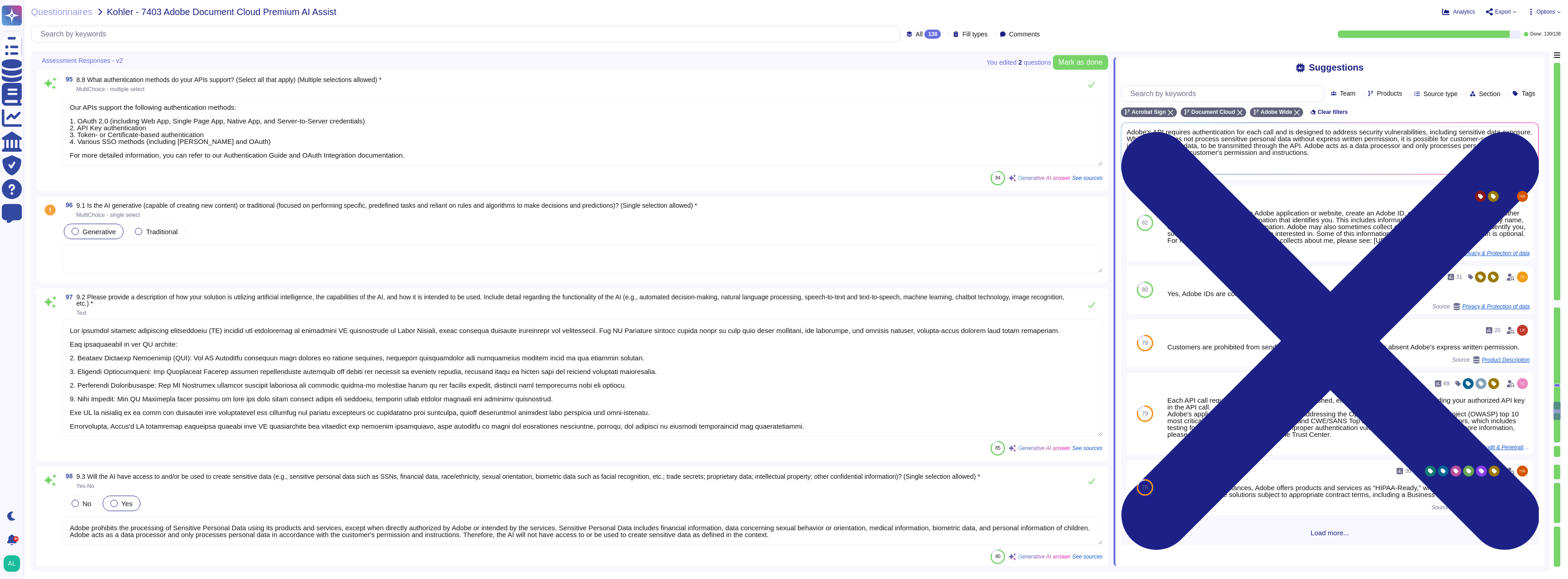
click at [85, 233] on span "Generative" at bounding box center [99, 231] width 33 height 8
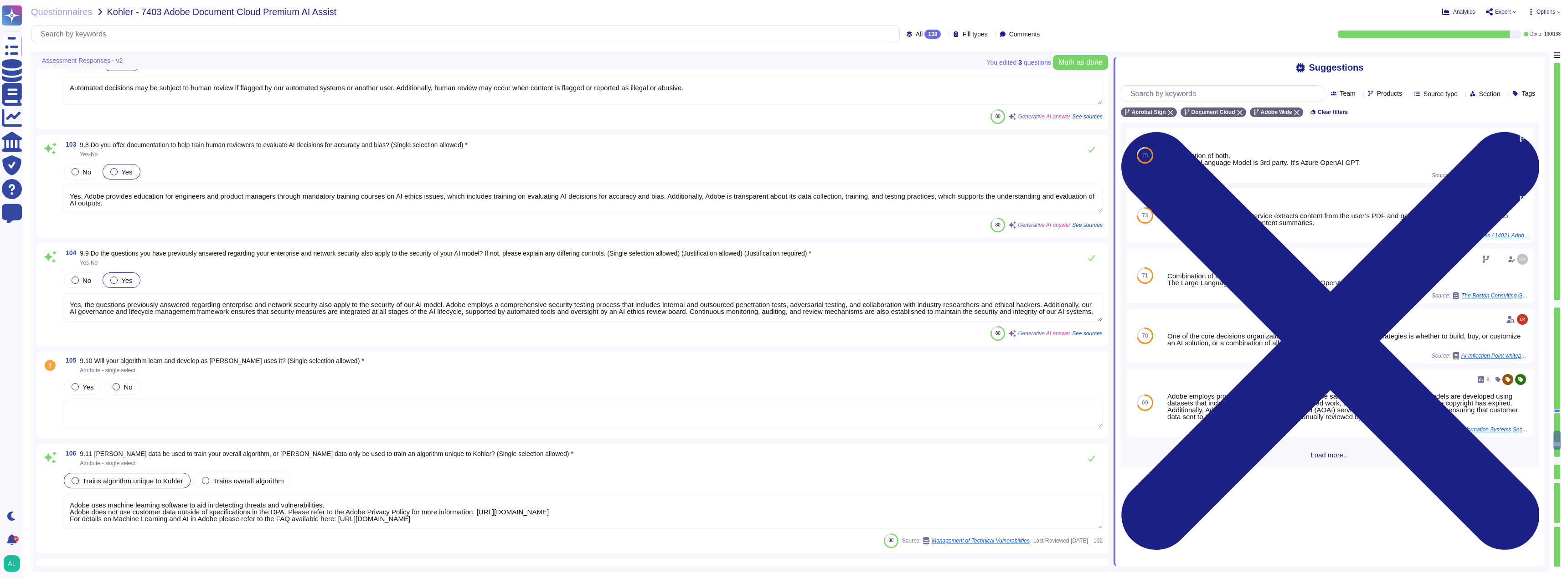
scroll to position [12135, 0]
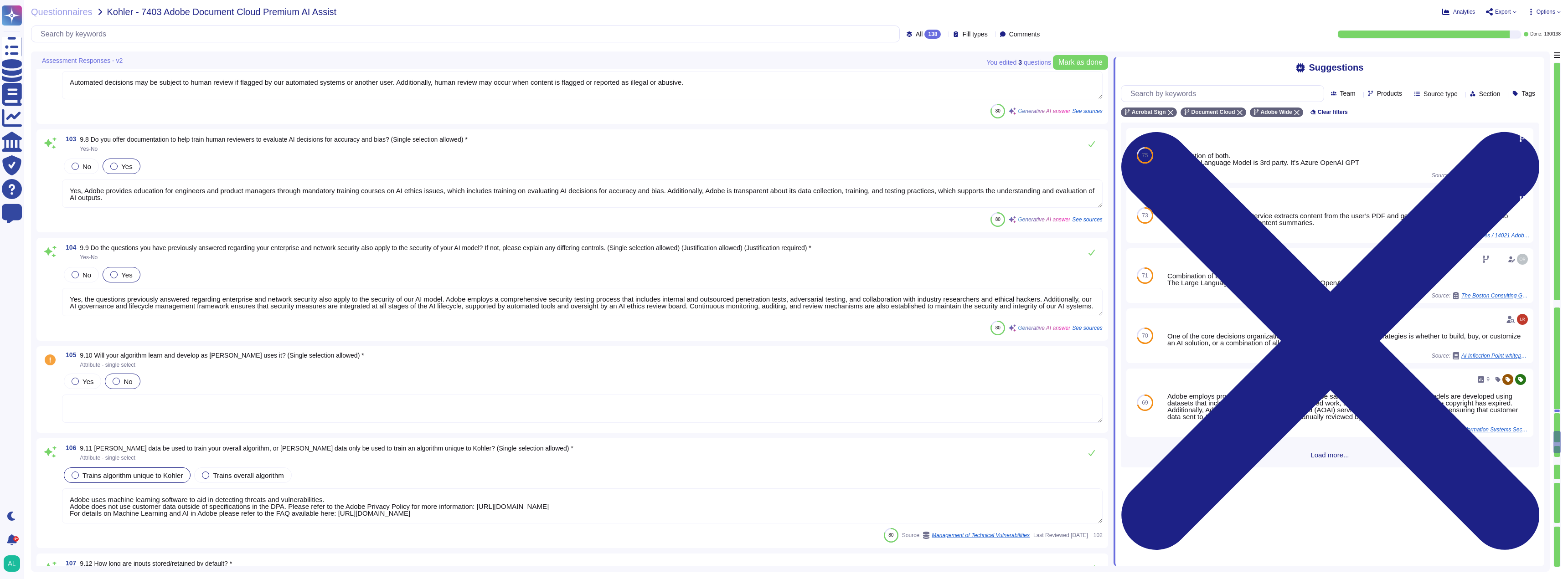
click at [128, 381] on span "No" at bounding box center [128, 381] width 9 height 8
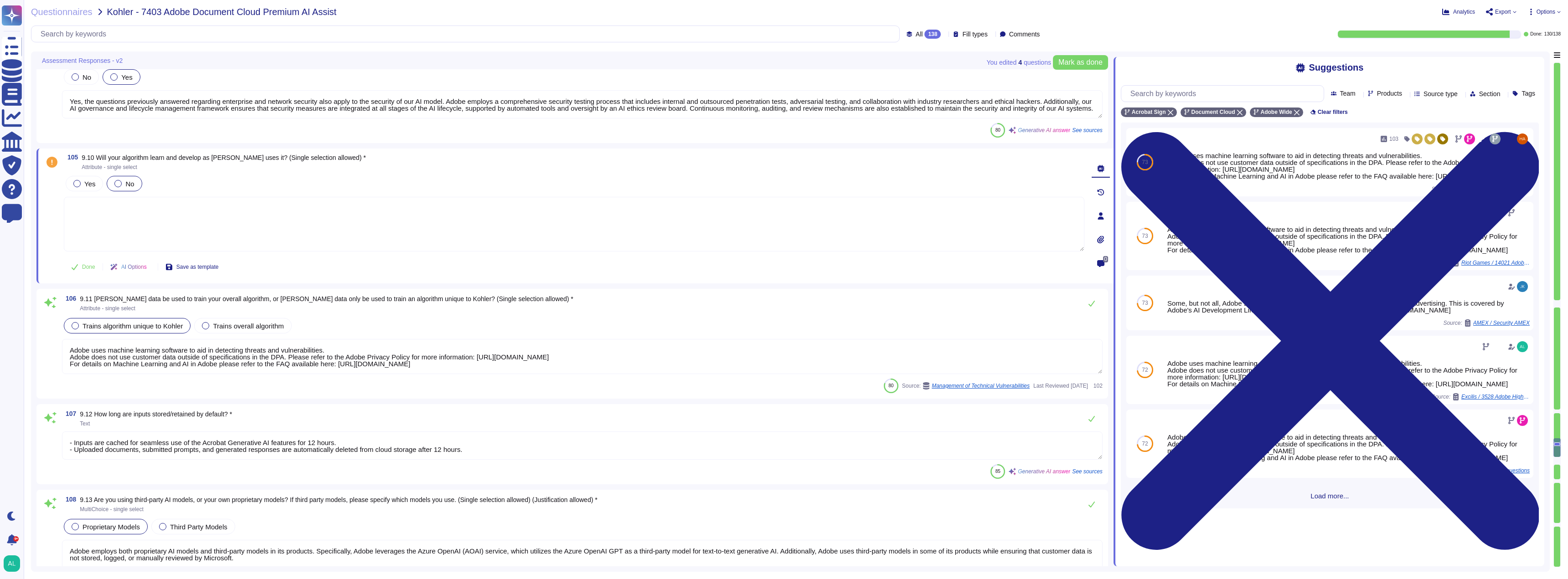
scroll to position [12317, 0]
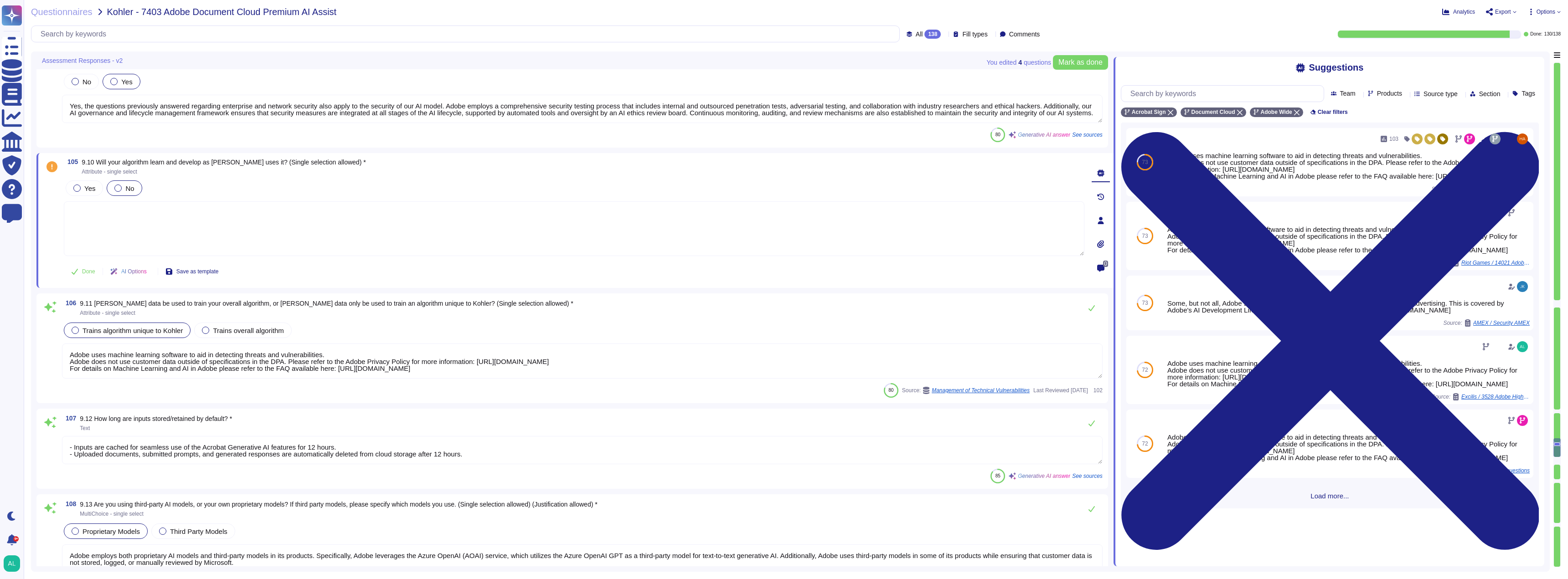
click at [94, 229] on textarea at bounding box center [574, 229] width 1021 height 55
click at [73, 275] on button "Done" at bounding box center [83, 271] width 39 height 18
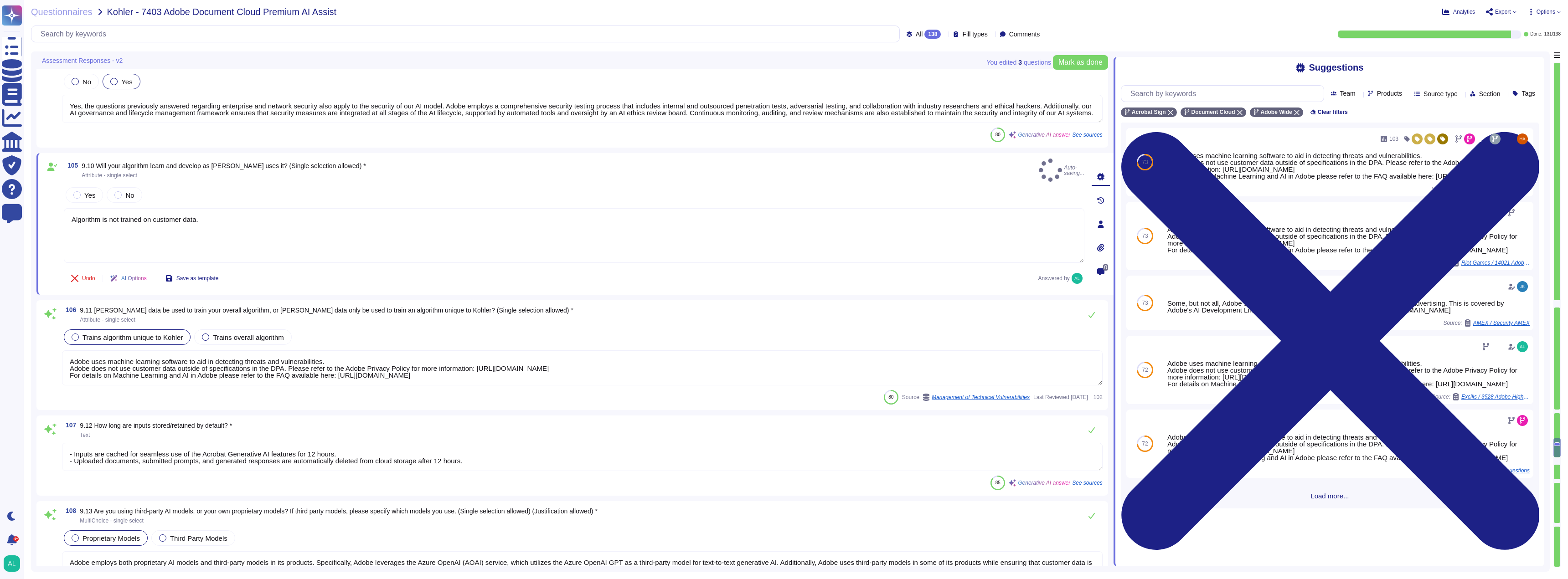
click at [73, 275] on button "Undo" at bounding box center [83, 279] width 39 height 18
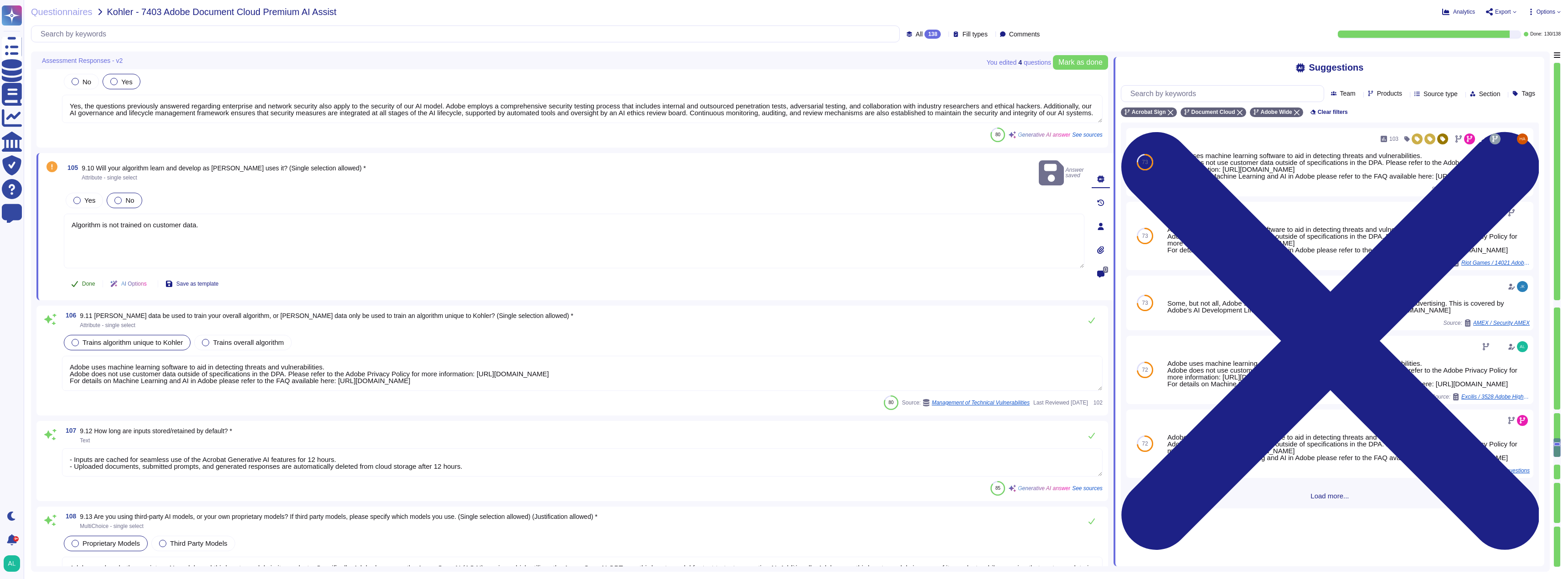
click at [85, 277] on button "Done" at bounding box center [83, 284] width 39 height 18
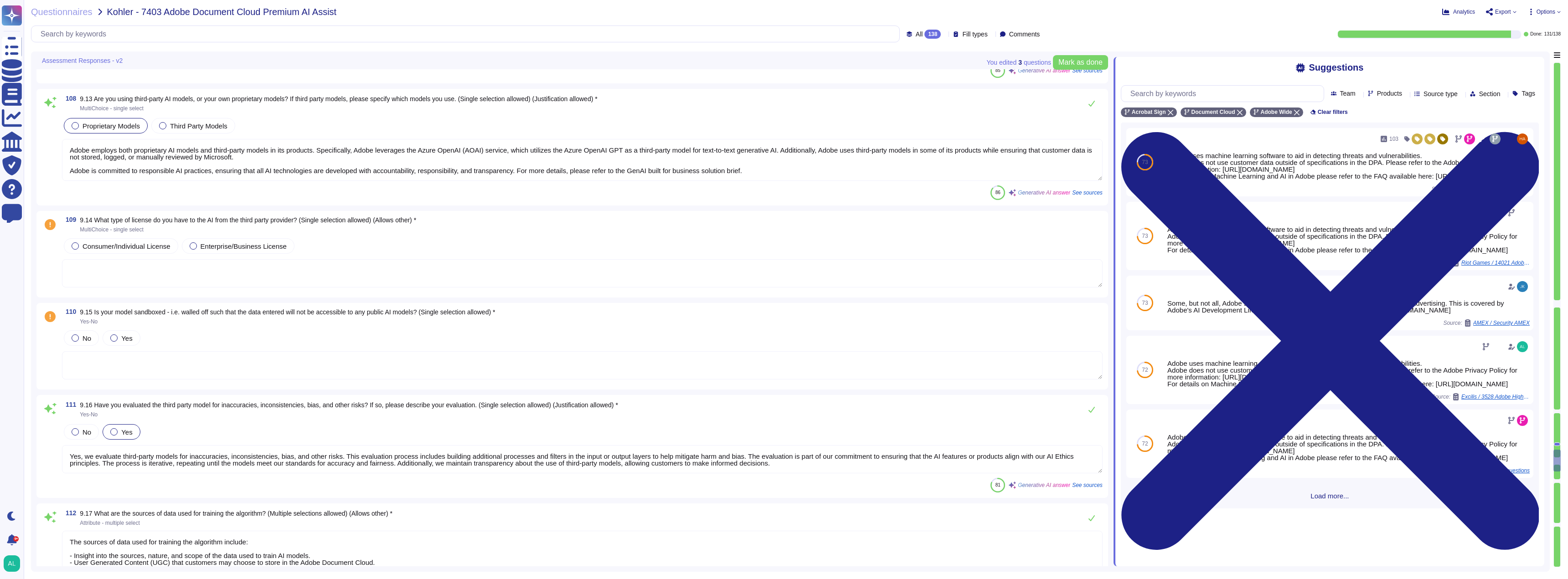
scroll to position [12727, 0]
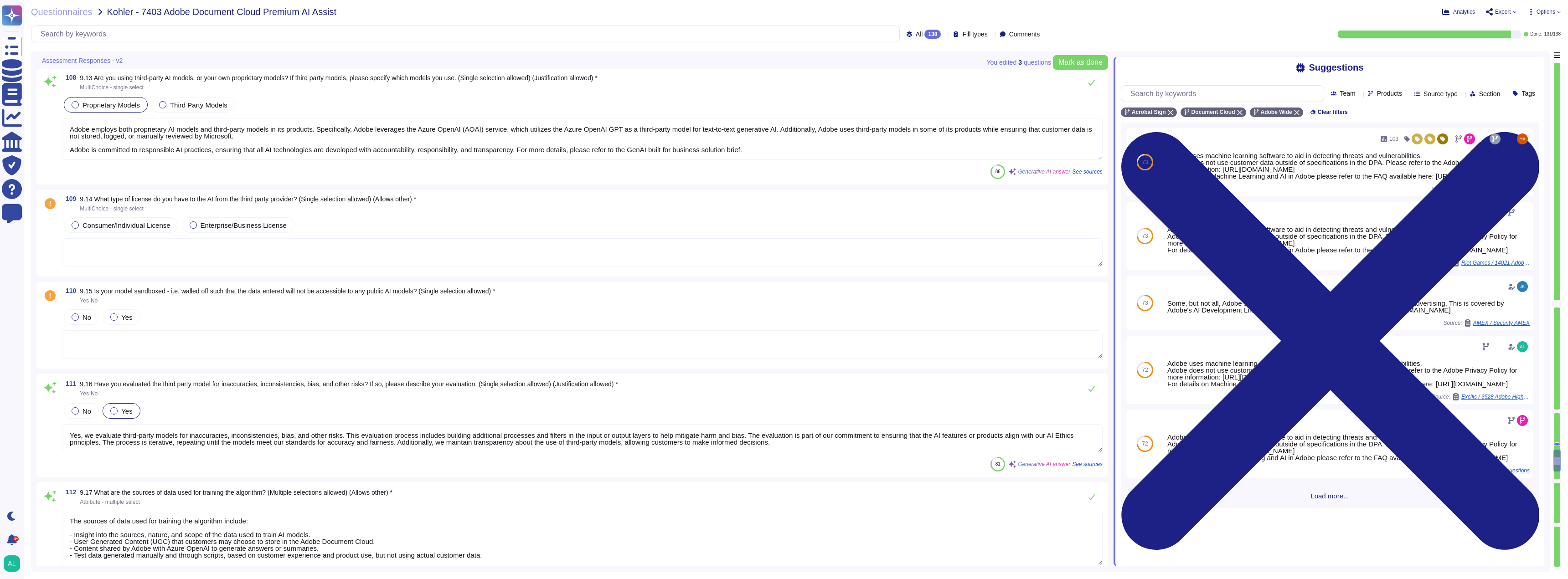
click at [165, 257] on textarea at bounding box center [583, 252] width 1041 height 28
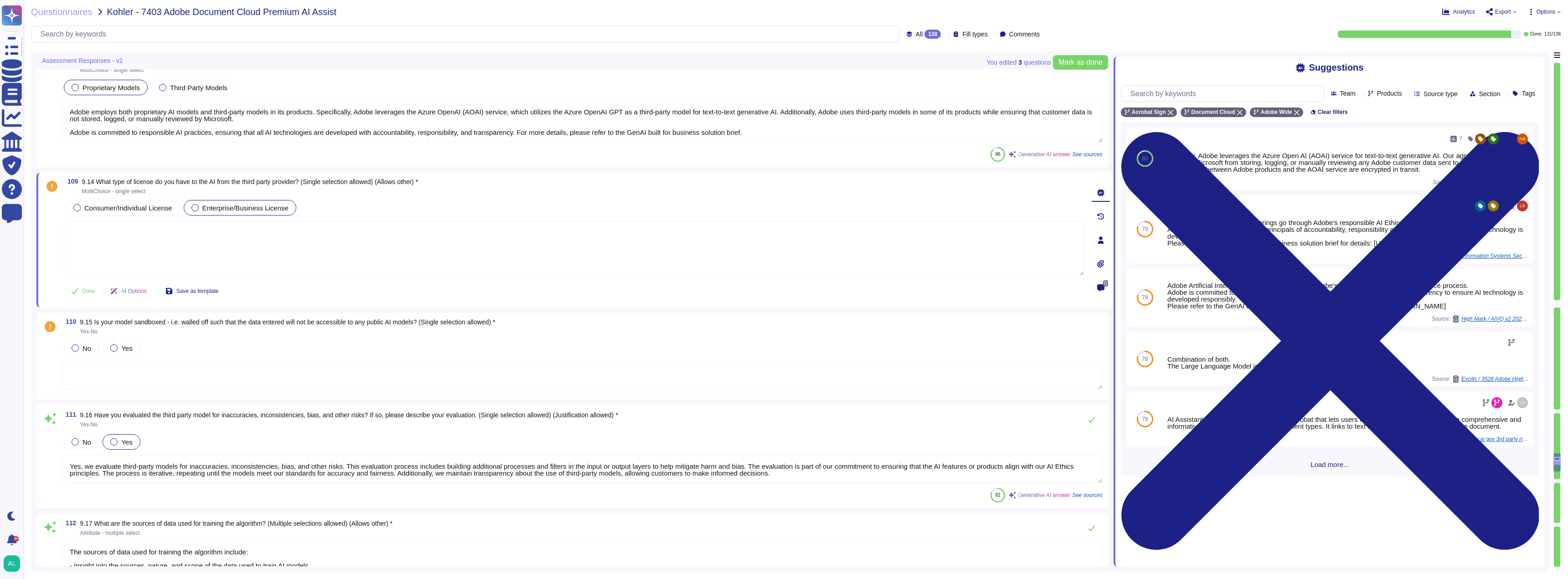
click at [224, 212] on span "Enterprise/Business License" at bounding box center [245, 207] width 86 height 8
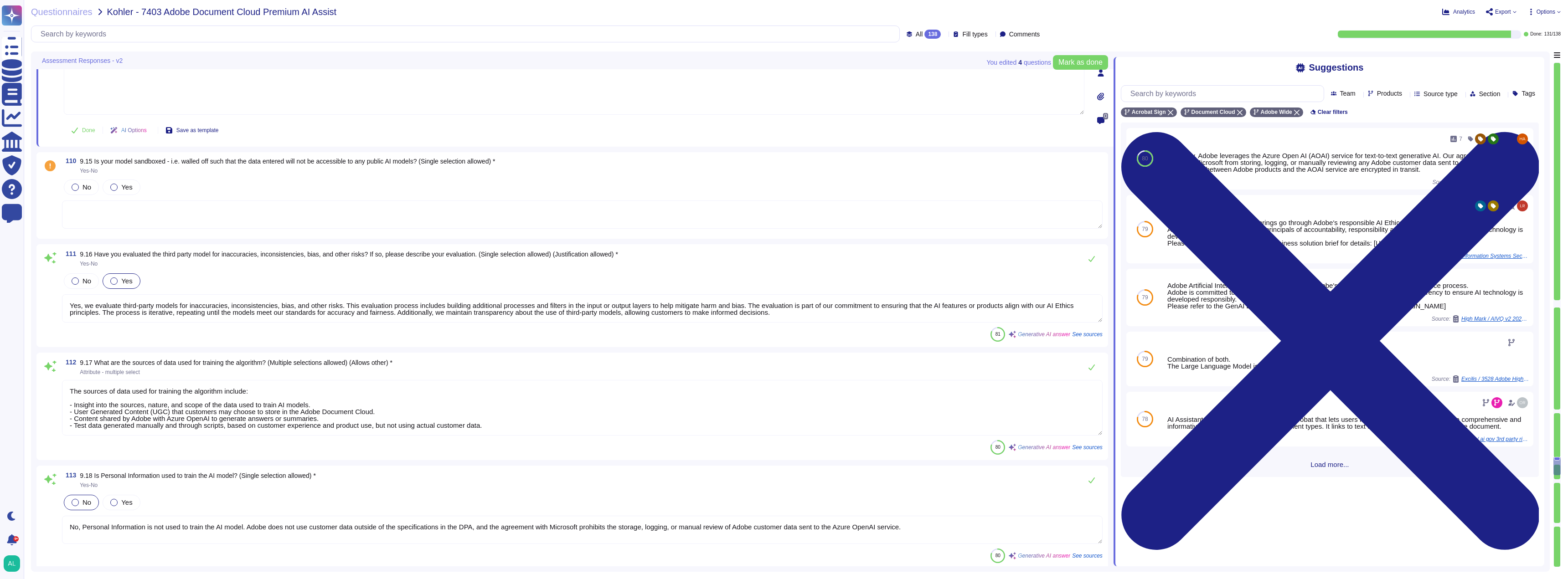
scroll to position [12909, 0]
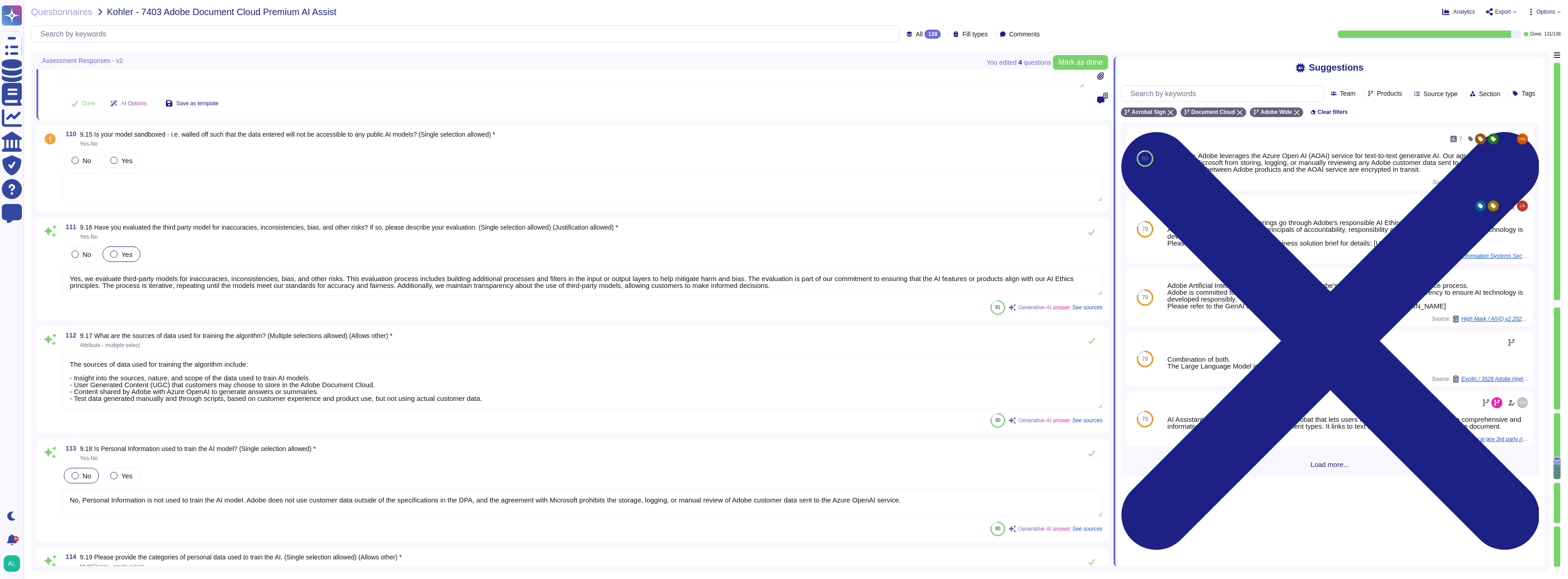
click at [130, 181] on textarea at bounding box center [583, 187] width 1041 height 28
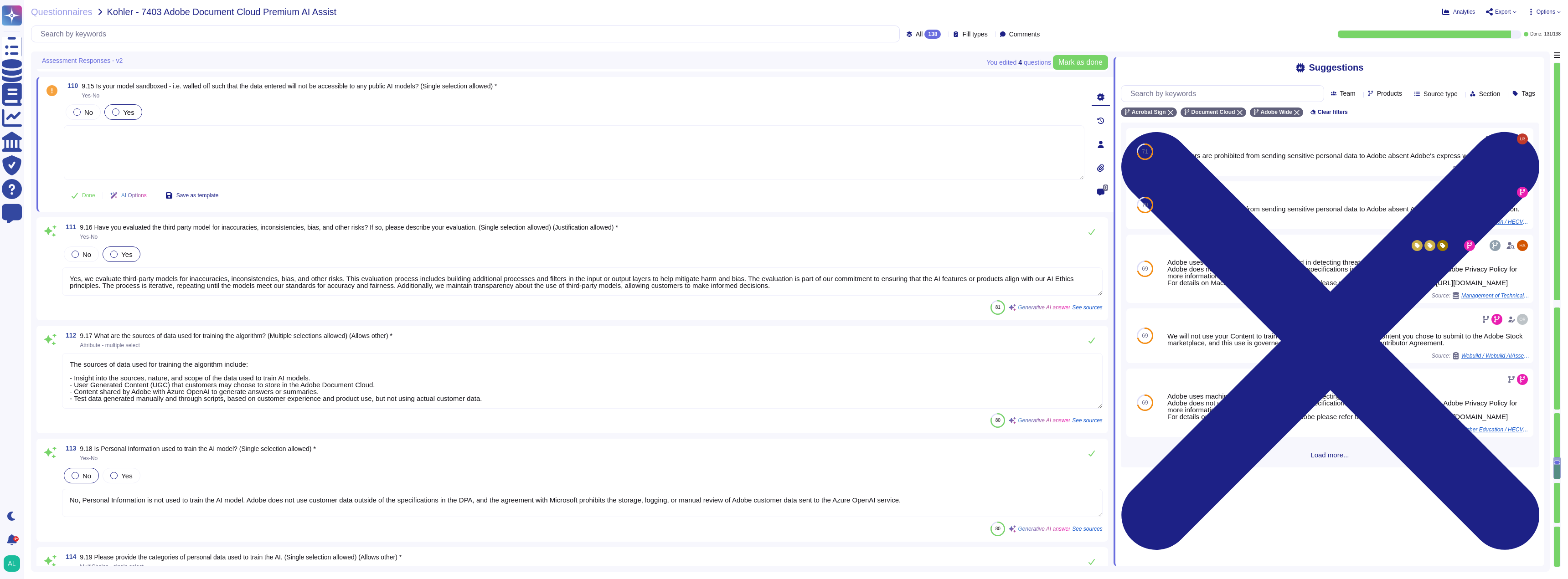
click at [115, 111] on div at bounding box center [116, 112] width 7 height 7
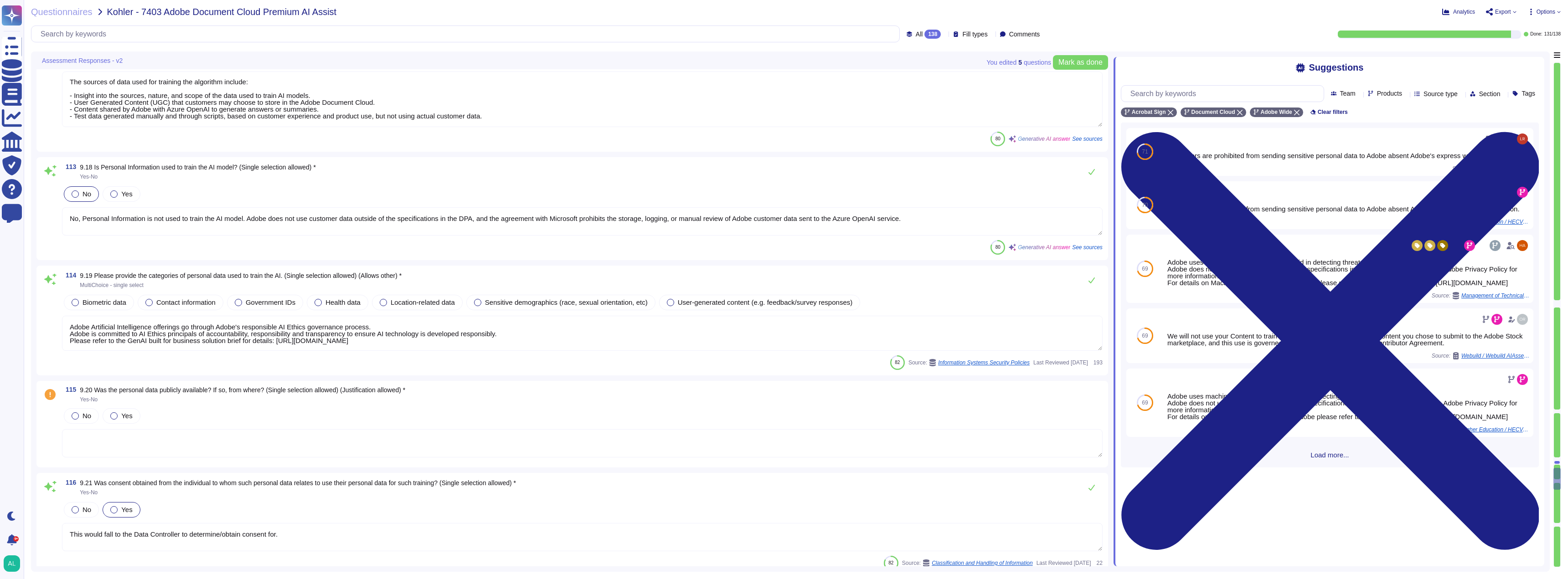
scroll to position [13228, 0]
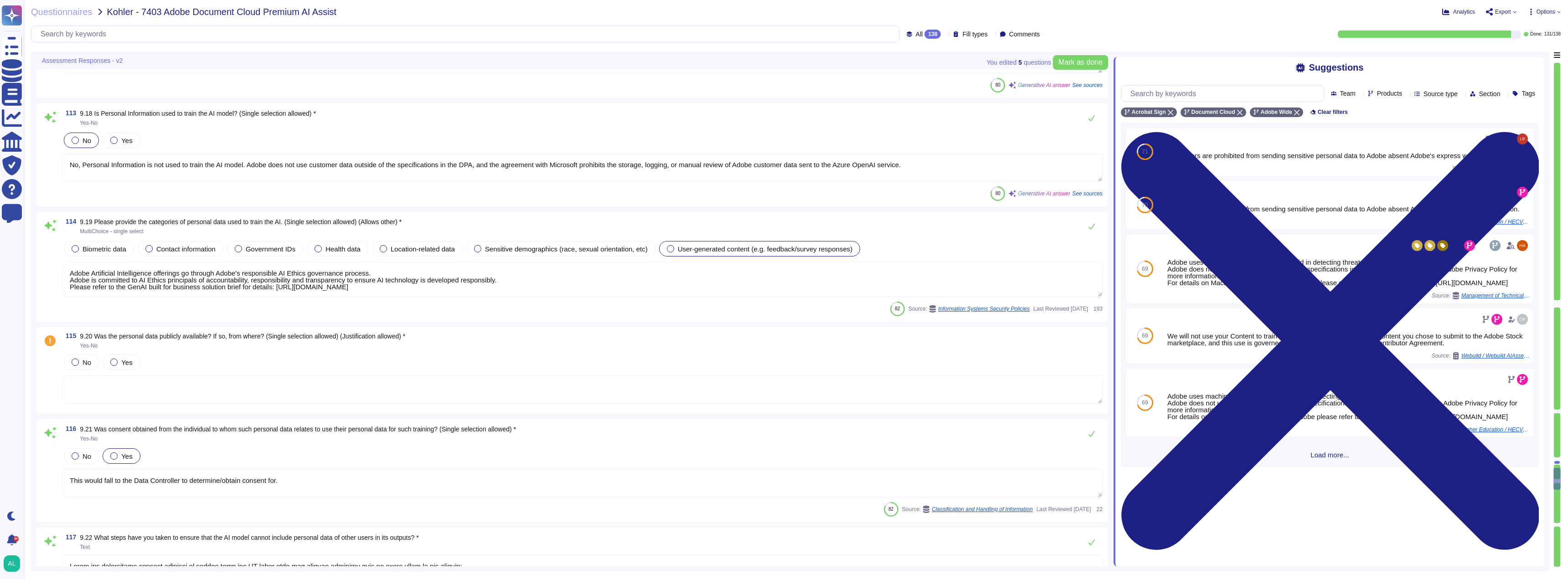
click at [680, 246] on span "User-generated content (e.g. feedback/survey responses)" at bounding box center [766, 249] width 175 height 8
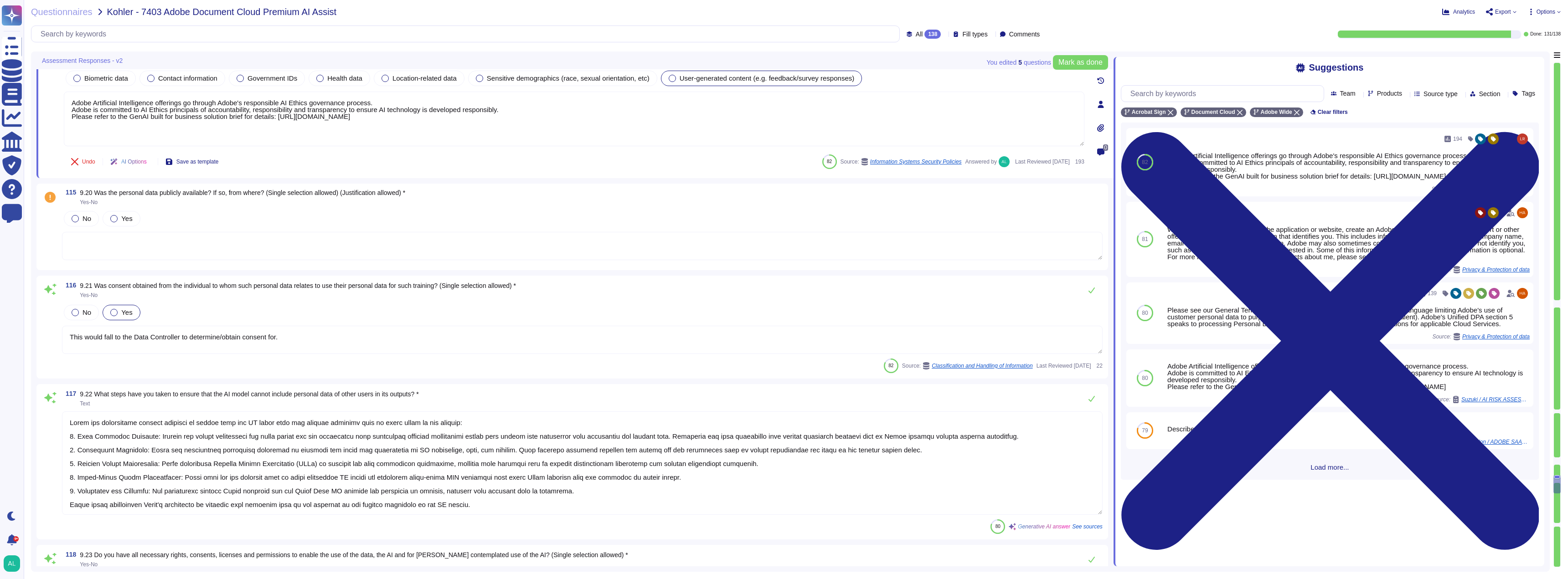
scroll to position [13364, 0]
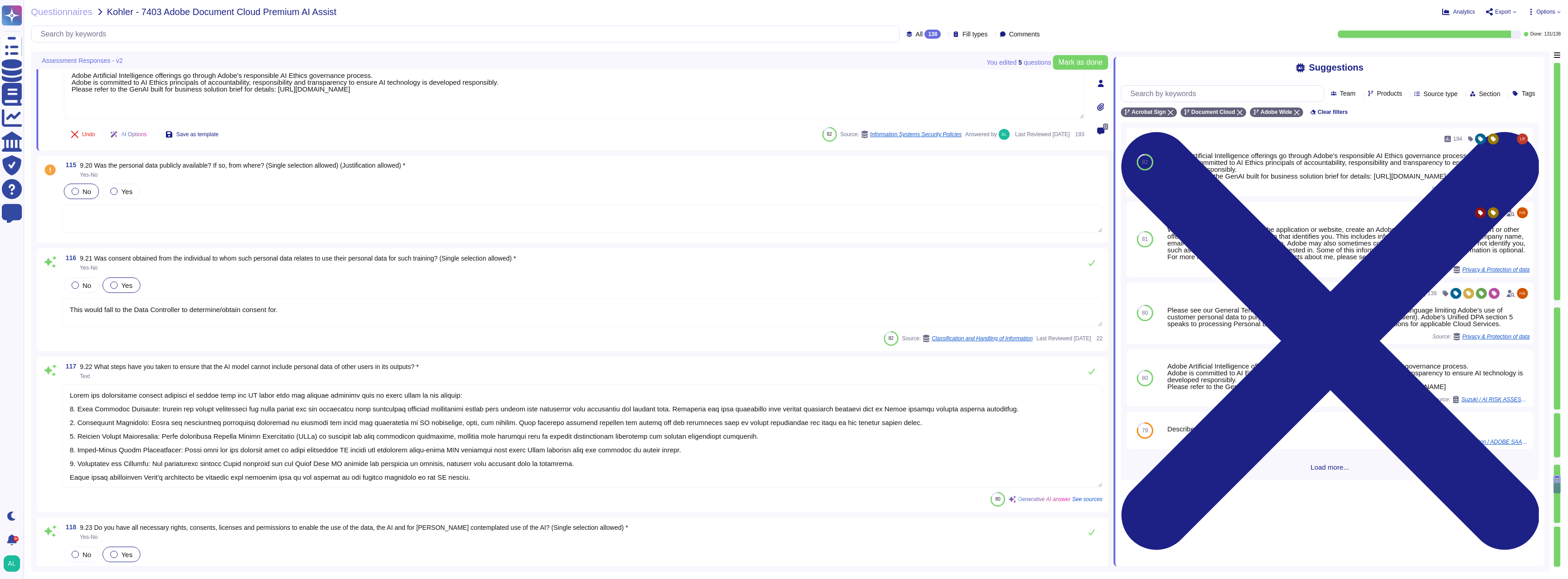
click at [85, 193] on span "No" at bounding box center [87, 192] width 9 height 8
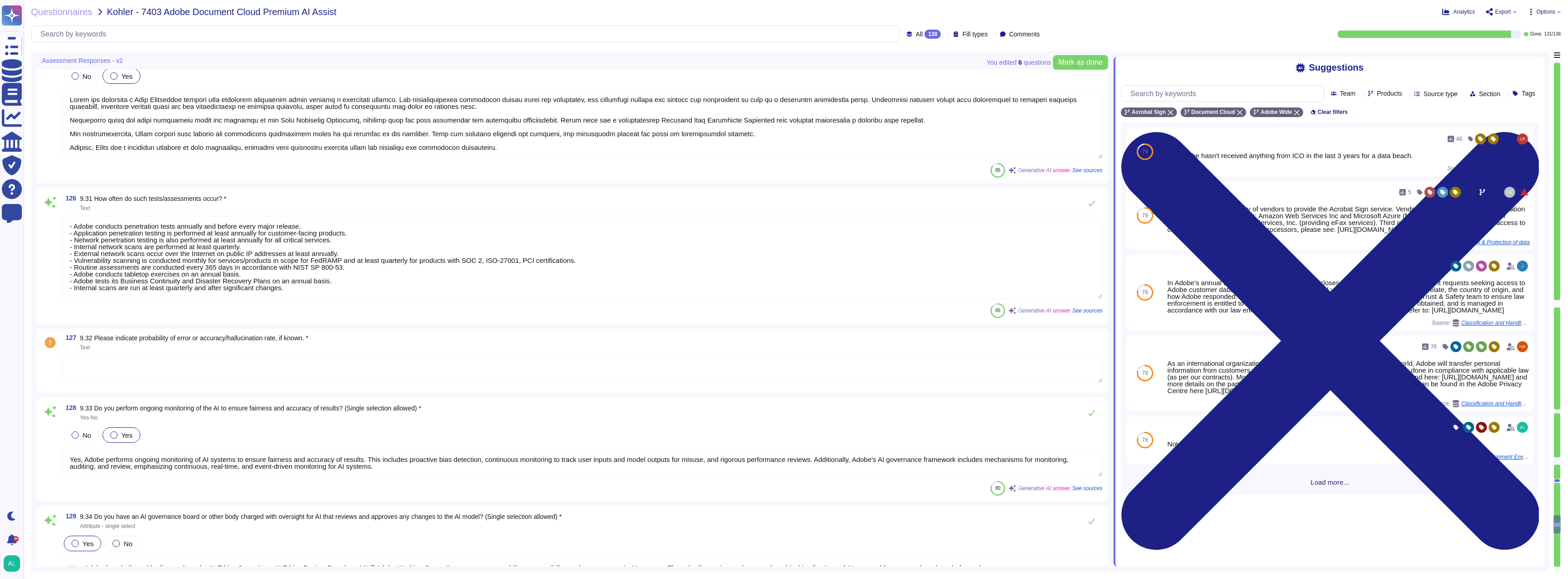
scroll to position [14594, 0]
click at [231, 372] on textarea at bounding box center [583, 369] width 1041 height 28
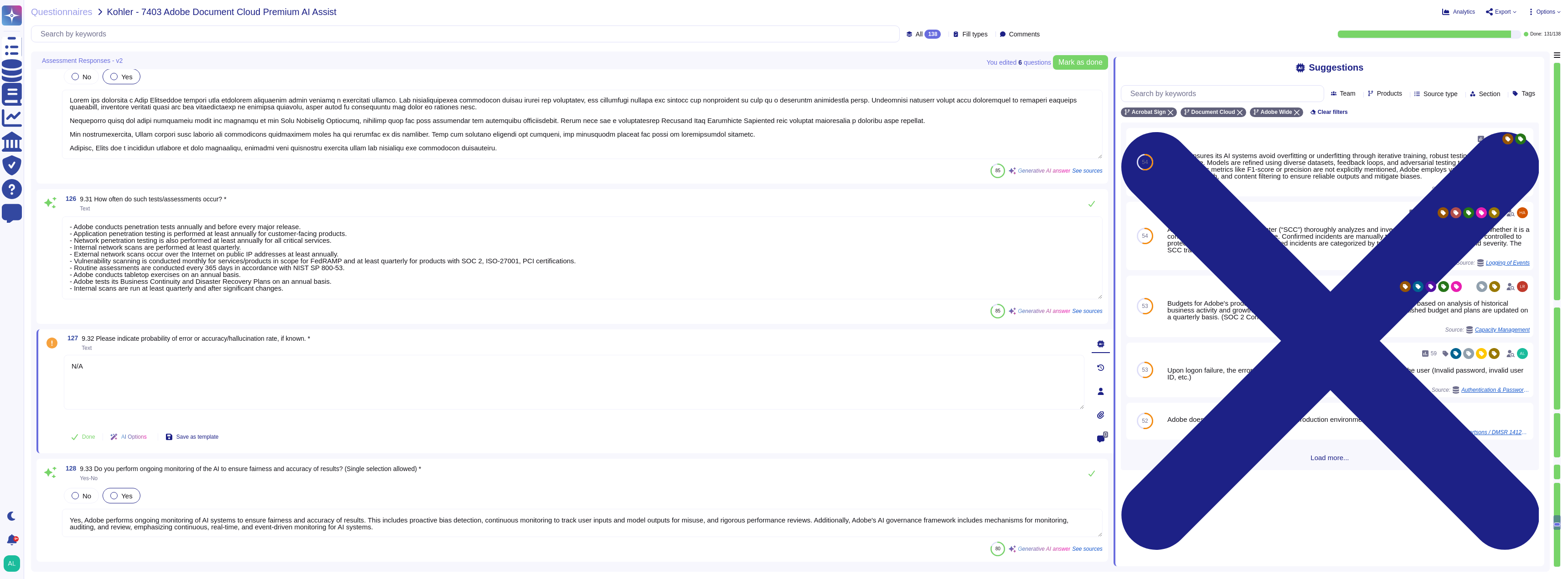
click at [429, 340] on div "127 9.32 Please indicate probability of error or accuracy/hallucination rate, i…" at bounding box center [574, 342] width 1021 height 16
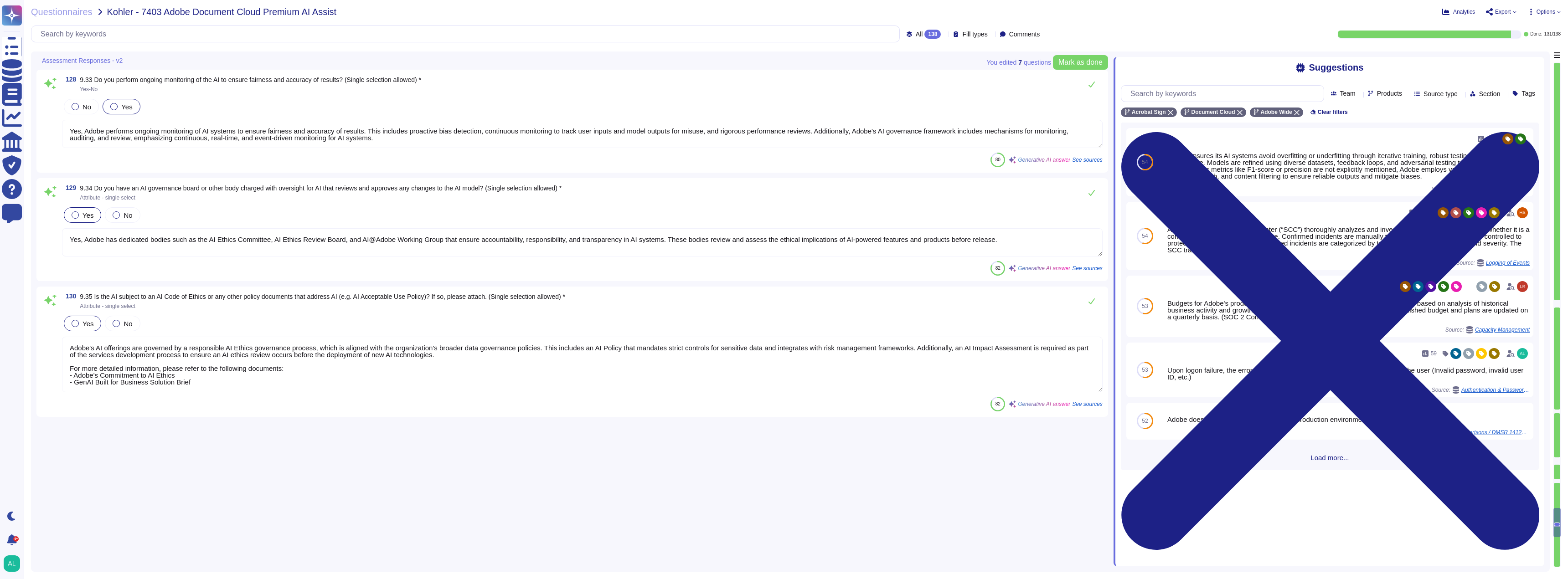
scroll to position [14552, 0]
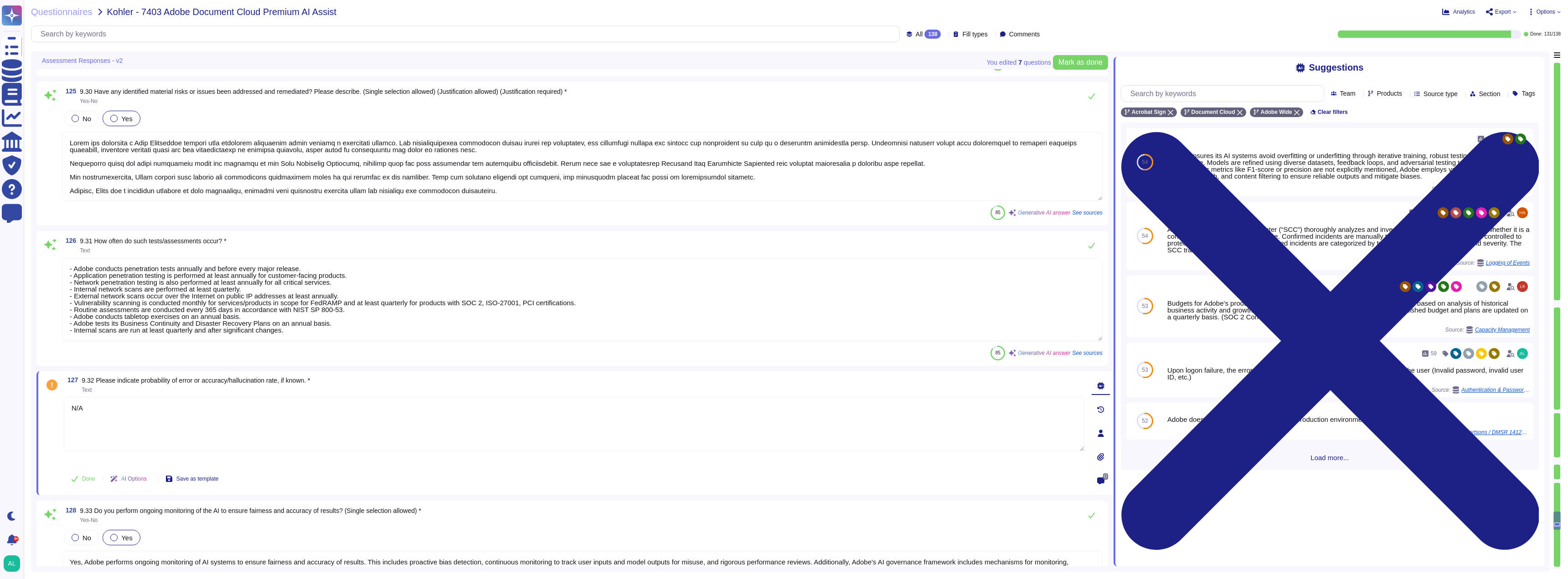
click at [104, 411] on textarea "N/A" at bounding box center [574, 424] width 1021 height 55
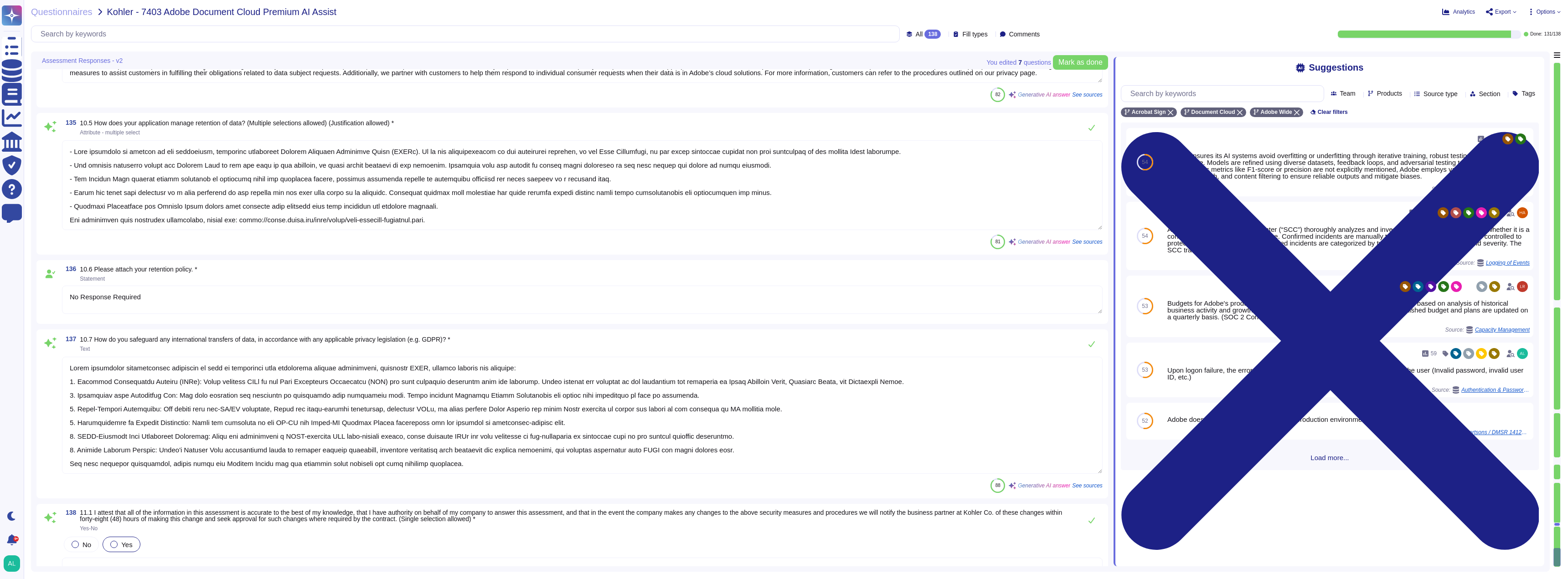
scroll to position [15691, 0]
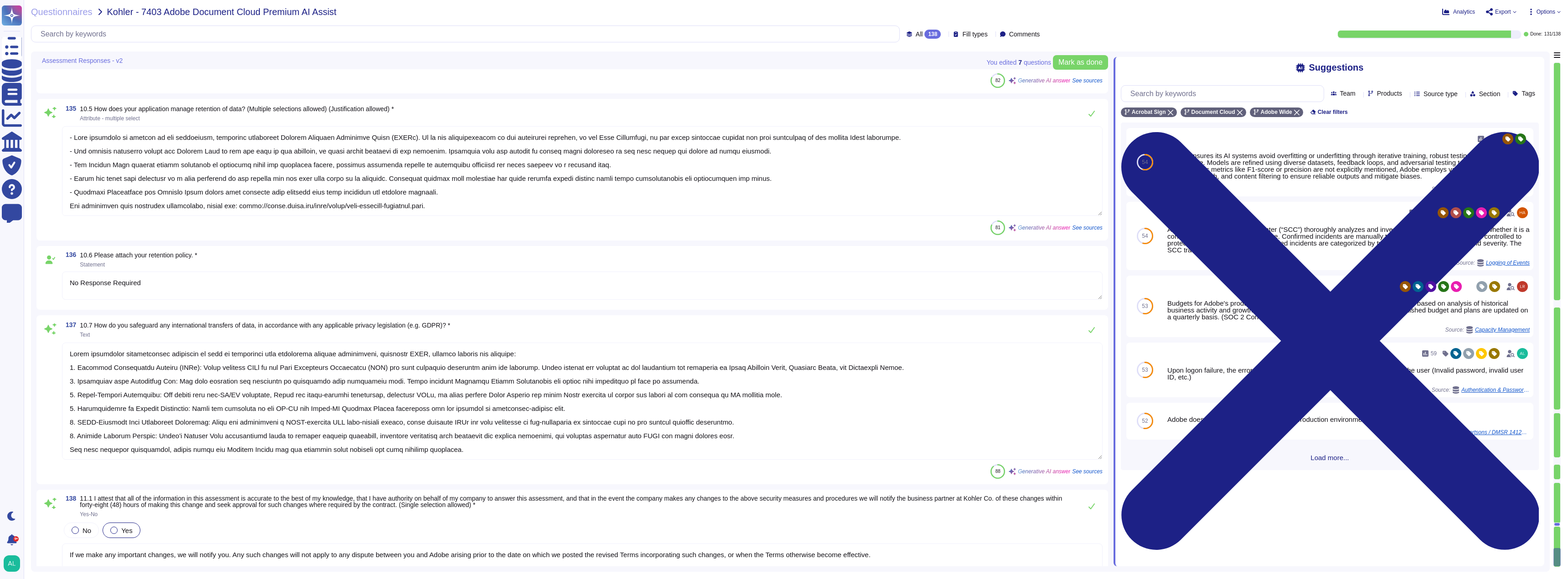
click at [173, 286] on textarea "No Response Required" at bounding box center [583, 285] width 1041 height 28
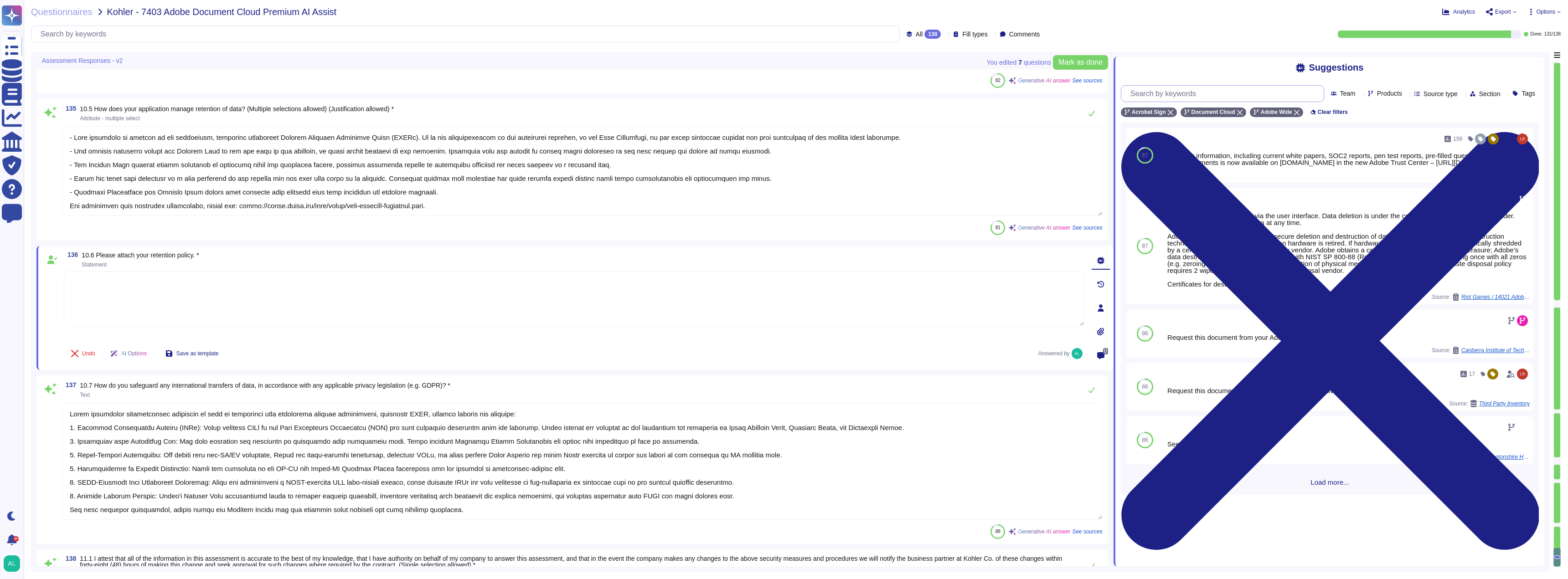
click at [1183, 97] on input "text" at bounding box center [1225, 94] width 198 height 16
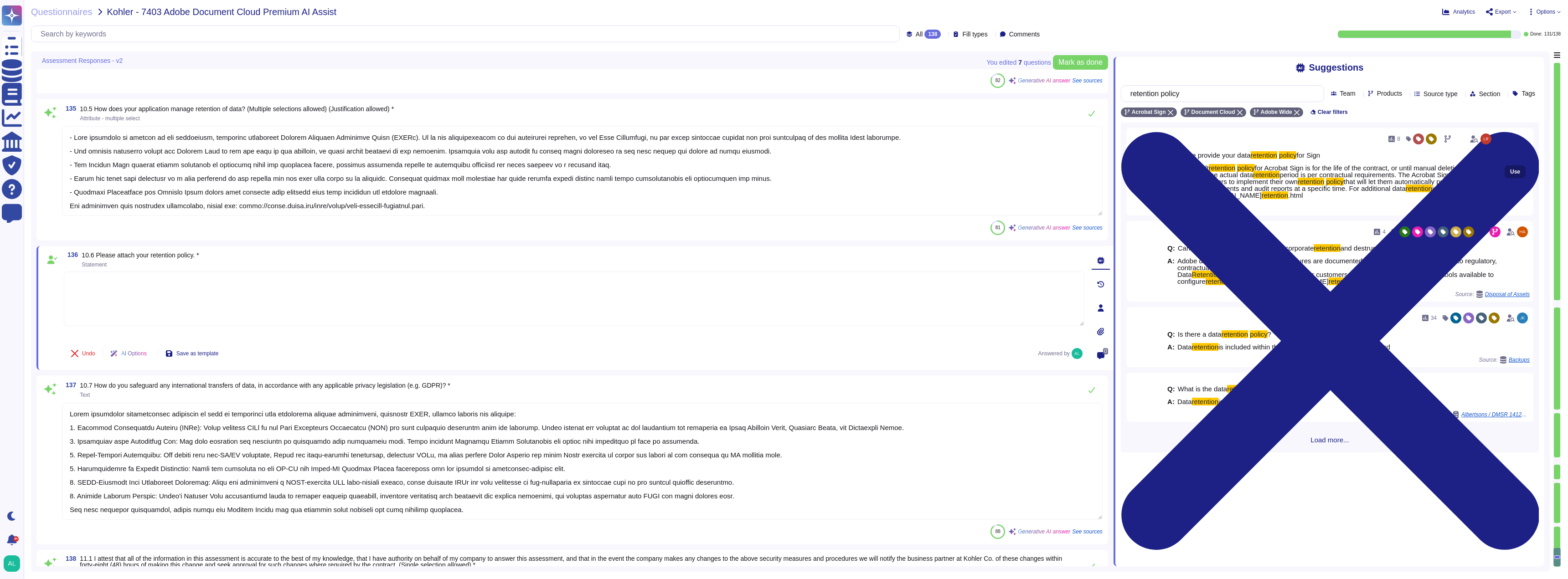
click at [1510, 172] on span "Use" at bounding box center [1515, 172] width 10 height 5
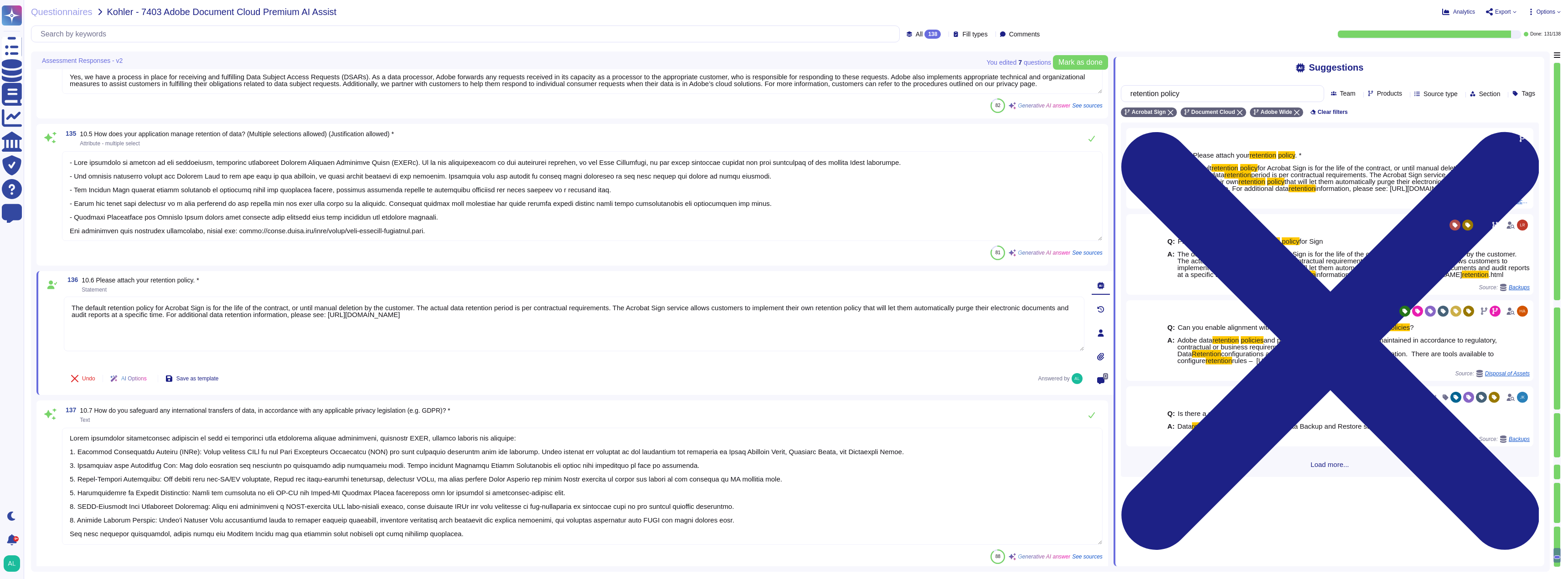
scroll to position [15775, 0]
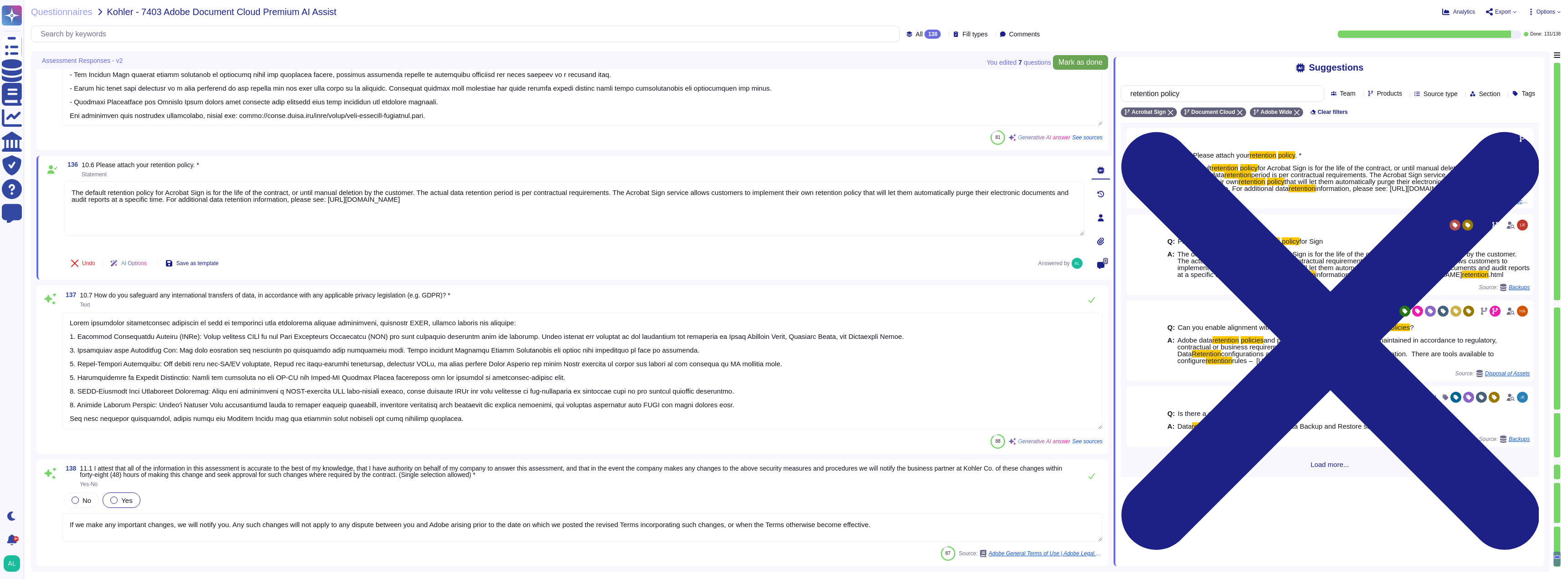
click at [1077, 57] on button "Mark as done" at bounding box center [1080, 63] width 55 height 15
click at [928, 35] on div "All 138" at bounding box center [925, 34] width 38 height 9
click at [1157, 15] on div "Analytics Export Options" at bounding box center [1256, 12] width 609 height 9
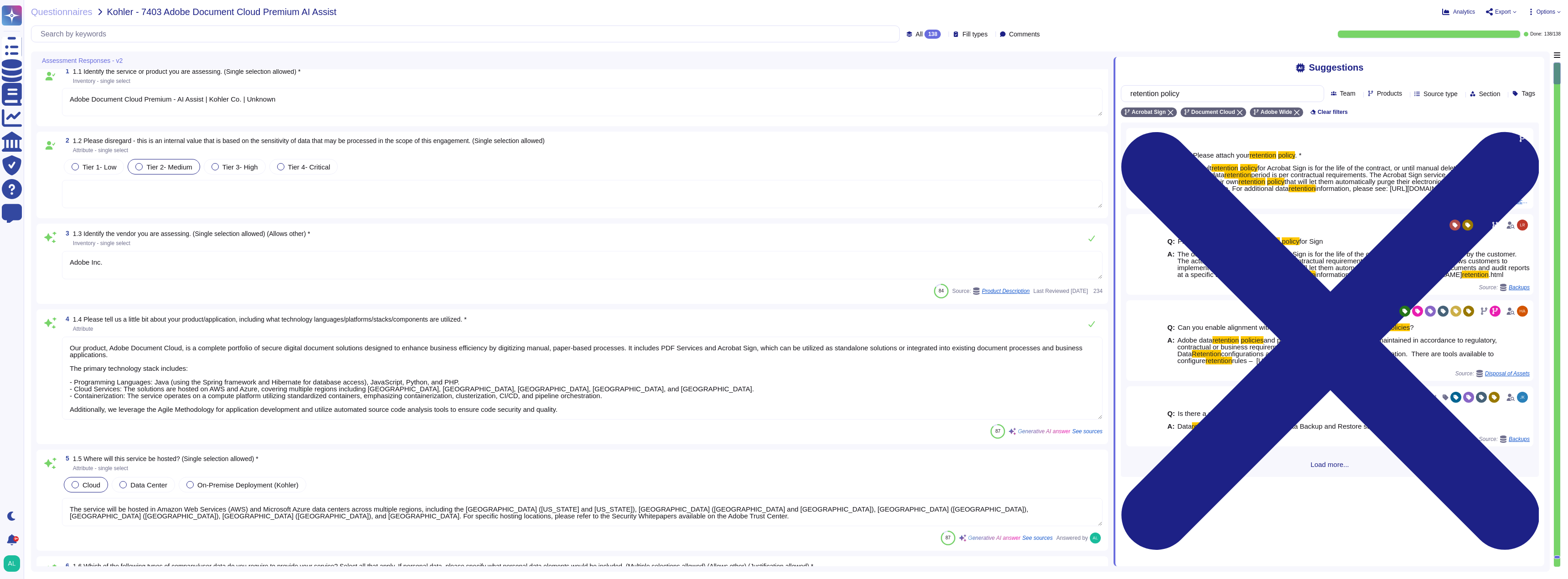
scroll to position [0, 0]
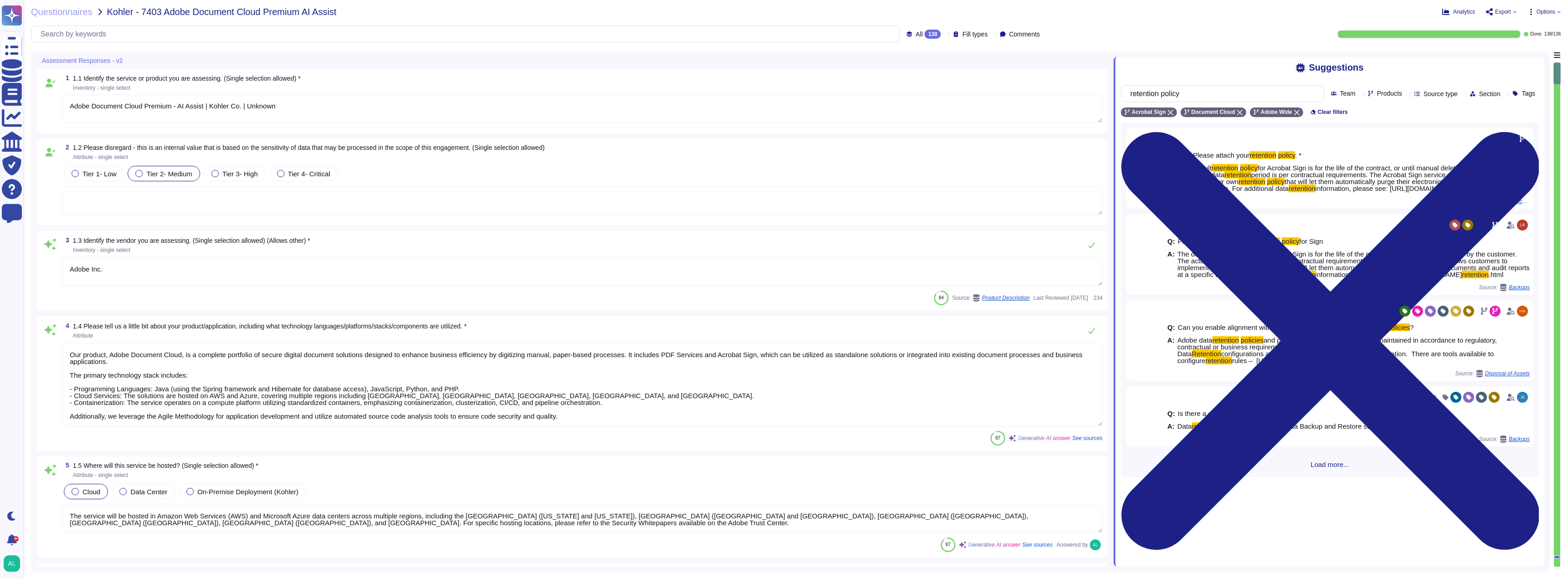
click at [1510, 12] on span "Export" at bounding box center [1503, 12] width 16 height 5
click at [1519, 55] on p "Download" at bounding box center [1535, 68] width 32 height 26
click at [1194, 94] on input "retention policy" at bounding box center [1220, 94] width 189 height 16
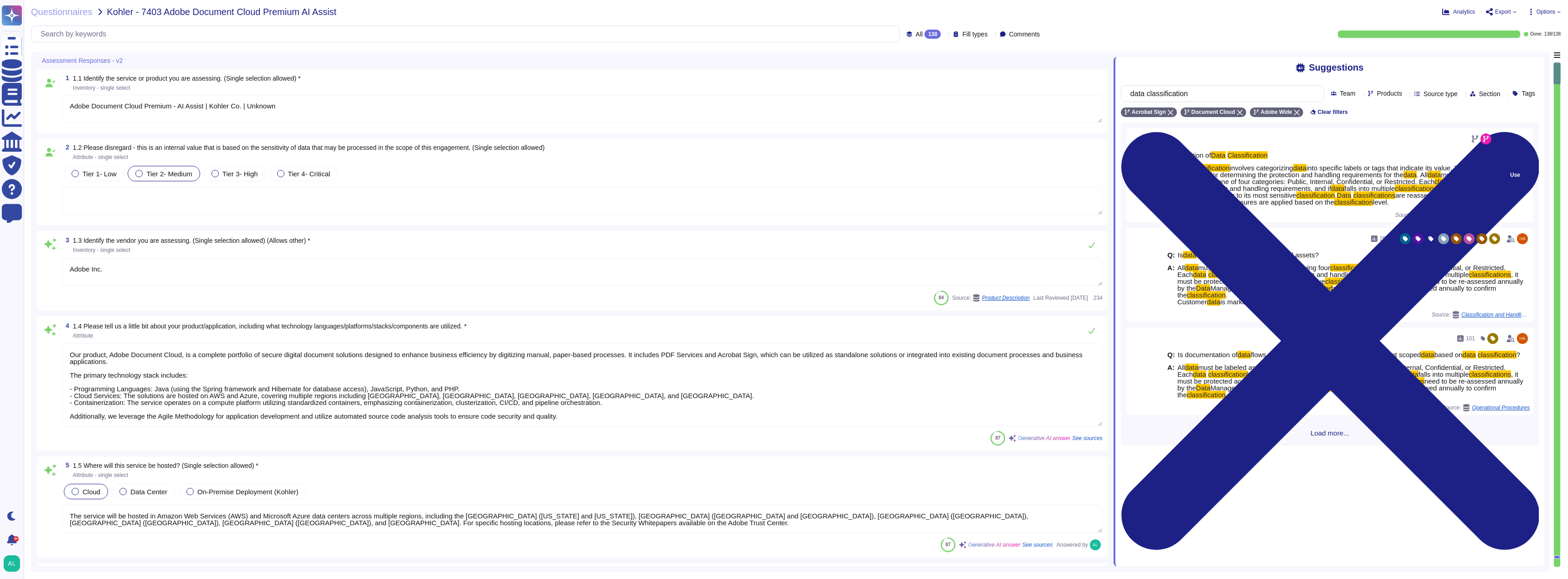
click at [1442, 183] on span "must be classified into one of four categories: Public, Internal, Confidential,…" at bounding box center [1320, 178] width 291 height 15
drag, startPoint x: 1471, startPoint y: 203, endPoint x: 1168, endPoint y: 170, distance: 304.8
click at [1168, 170] on div "A: Data classification involves categorizing data into specific labels or tags …" at bounding box center [1329, 184] width 329 height 41
click at [1477, 203] on span "Data classification involves categorizing data into specific labels or tags tha…" at bounding box center [1334, 184] width 318 height 41
drag, startPoint x: 1470, startPoint y: 206, endPoint x: 1174, endPoint y: 168, distance: 298.4
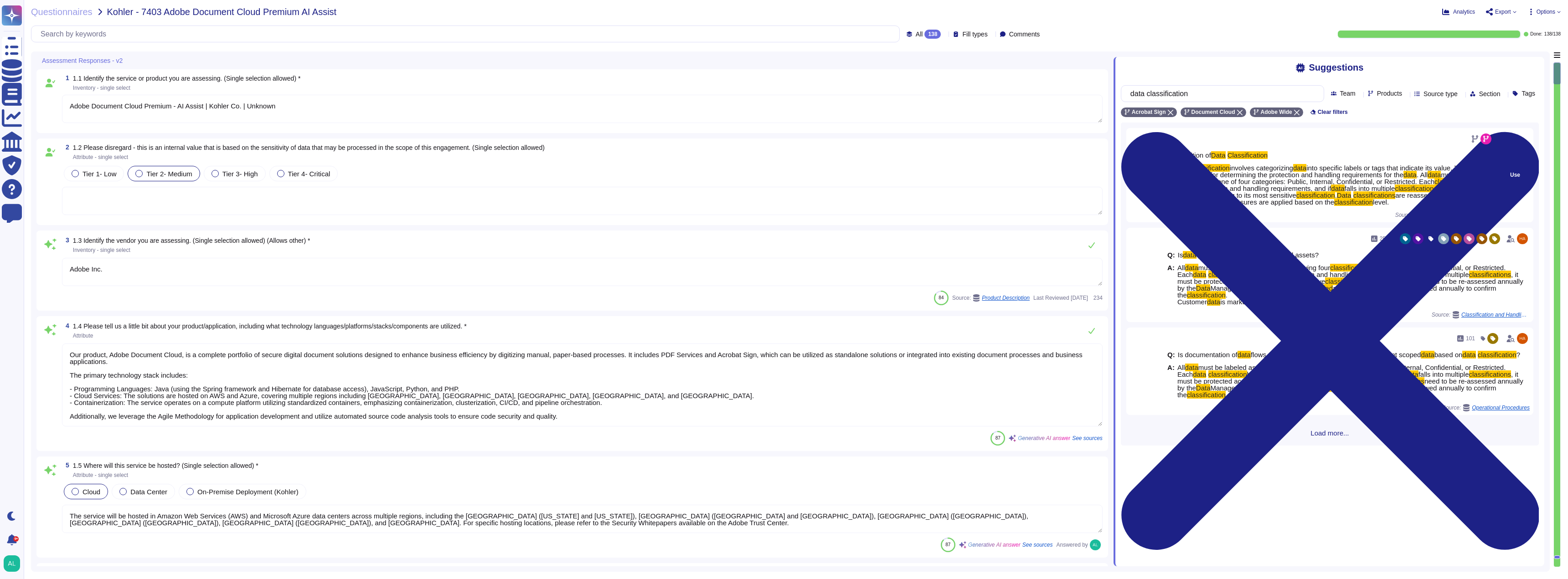
click at [1175, 168] on span "Data classification involves categorizing data into specific labels or tags tha…" at bounding box center [1334, 184] width 318 height 41
copy span "Data classification involves categorizing data into specific labels or tags tha…"
click at [1211, 178] on span "must be classified into one of four categories: Public, Internal, Confidential,…" at bounding box center [1320, 178] width 291 height 15
click at [1205, 92] on input "data classification" at bounding box center [1220, 94] width 189 height 16
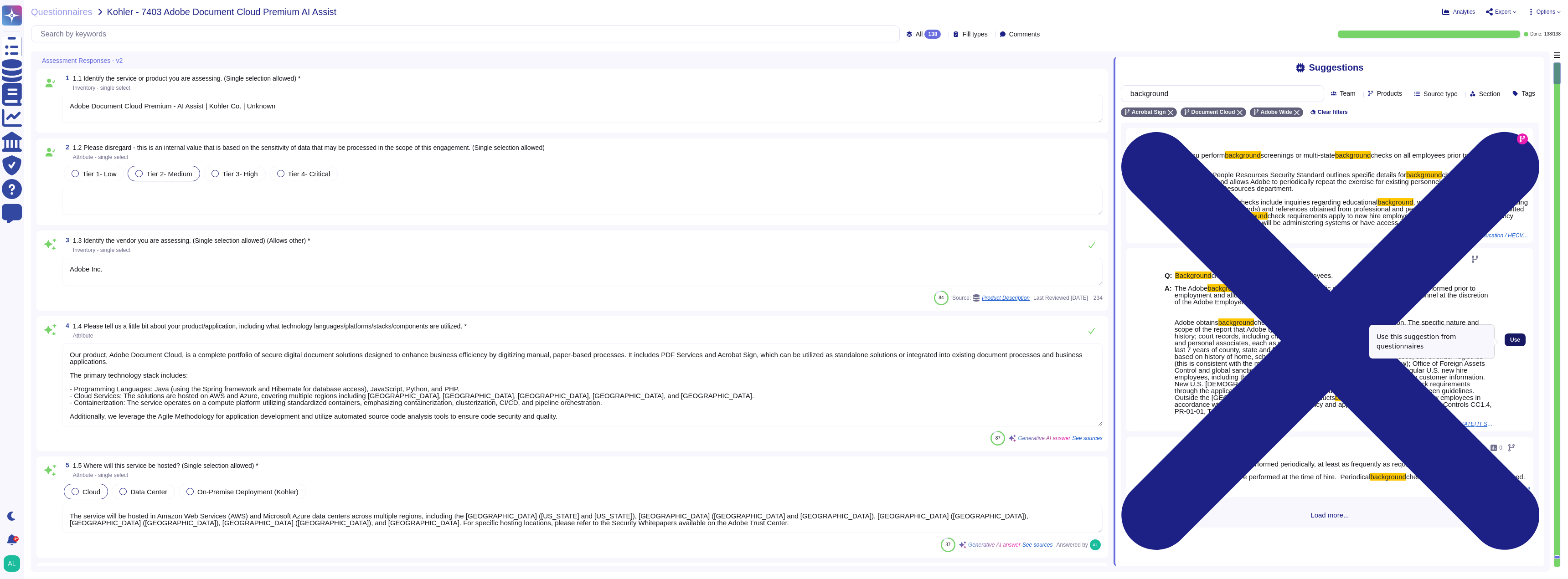
click at [1510, 338] on span "Use" at bounding box center [1515, 339] width 10 height 5
click at [1313, 417] on div "Q: Background checks are conducted on all employees. A: The Adobe background ch…" at bounding box center [1329, 343] width 329 height 154
click at [1314, 414] on span "The Adobe background check policy outlines specific details for background chec…" at bounding box center [1334, 349] width 318 height 130
drag, startPoint x: 1300, startPoint y: 411, endPoint x: 1298, endPoint y: 403, distance: 8.2
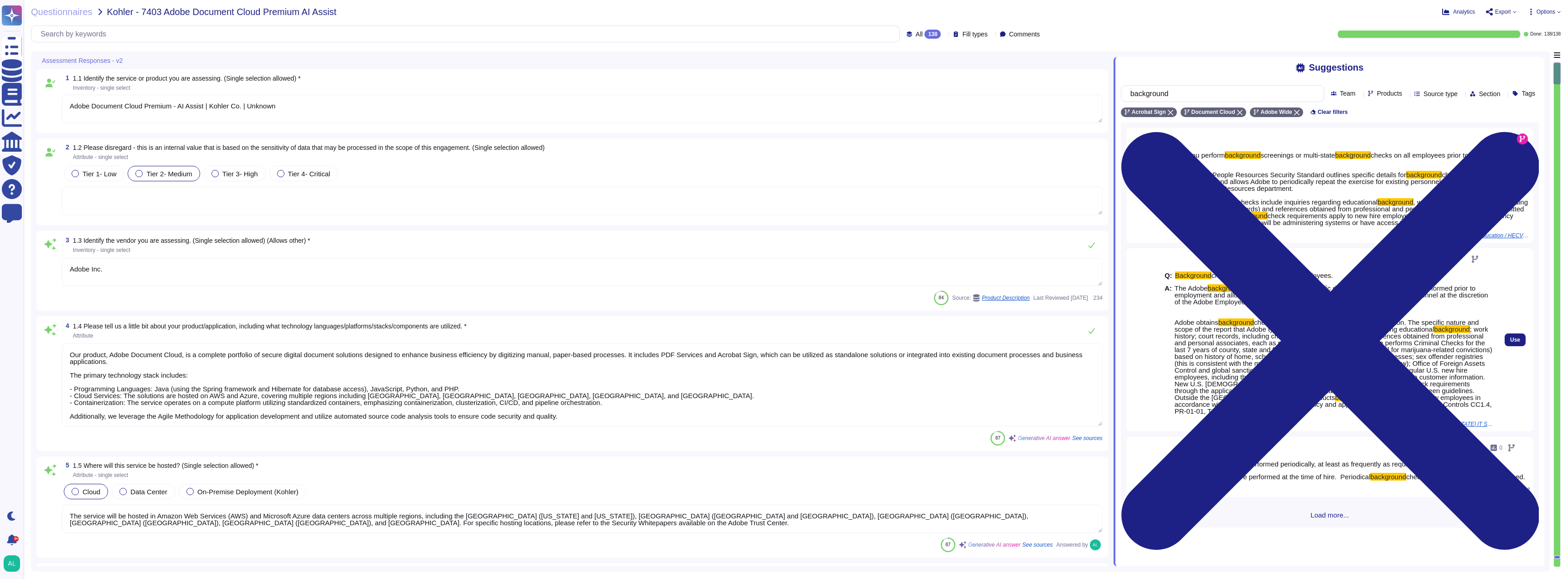
click at [1300, 409] on span "The Adobe background check policy outlines specific details for background chec…" at bounding box center [1334, 349] width 318 height 130
click at [1298, 384] on span "check requirements apply to regular U.S. new hire employees, including those wh…" at bounding box center [1330, 376] width 310 height 21
drag, startPoint x: 1316, startPoint y: 416, endPoint x: 1169, endPoint y: 322, distance: 174.5
click at [1169, 322] on div "A: The Adobe background check policy outlines specific details for background c…" at bounding box center [1329, 349] width 329 height 130
click at [1311, 416] on div "Q: Background checks are conducted on all employees. A: The Adobe background ch…" at bounding box center [1329, 343] width 329 height 154
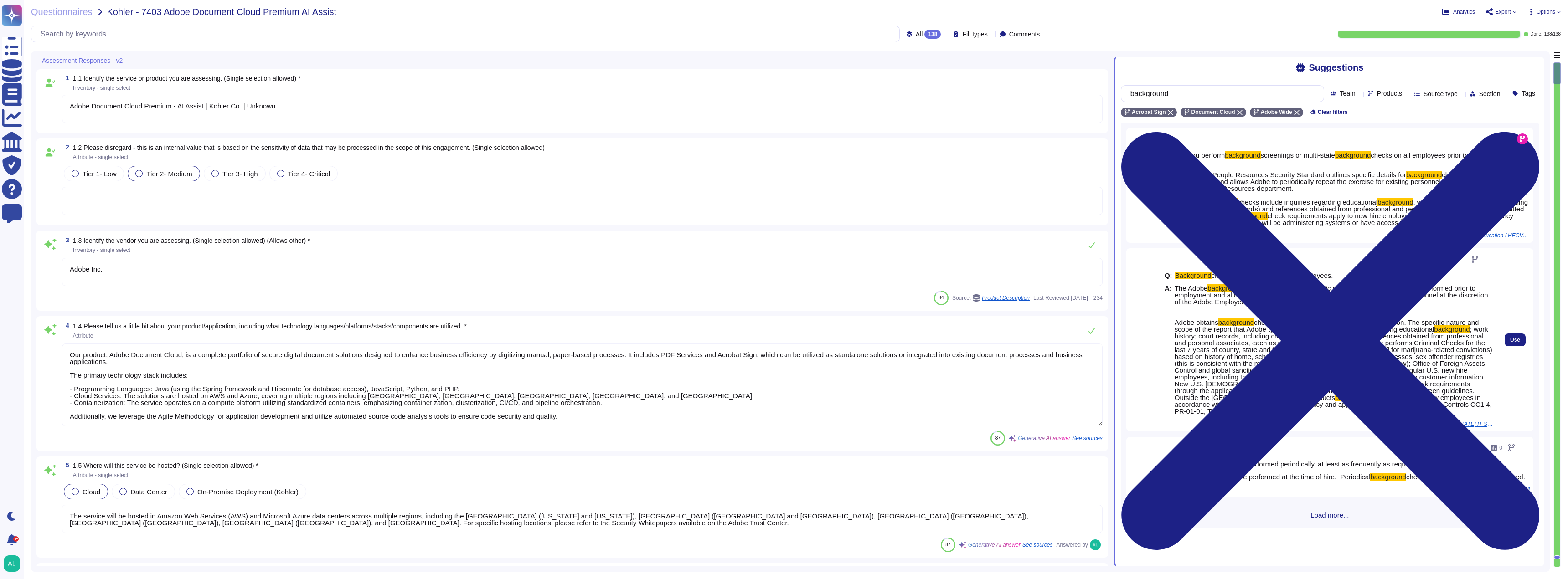
click at [1307, 414] on span "The Adobe background check policy outlines specific details for background chec…" at bounding box center [1334, 349] width 318 height 130
drag, startPoint x: 1306, startPoint y: 414, endPoint x: 1175, endPoint y: 324, distance: 158.9
click at [1175, 324] on span "The Adobe background check policy outlines specific details for background chec…" at bounding box center [1334, 349] width 318 height 130
copy span "Adobe obtains background check reports for initial employment consideration. Th…"
